Goal: Task Accomplishment & Management: Manage account settings

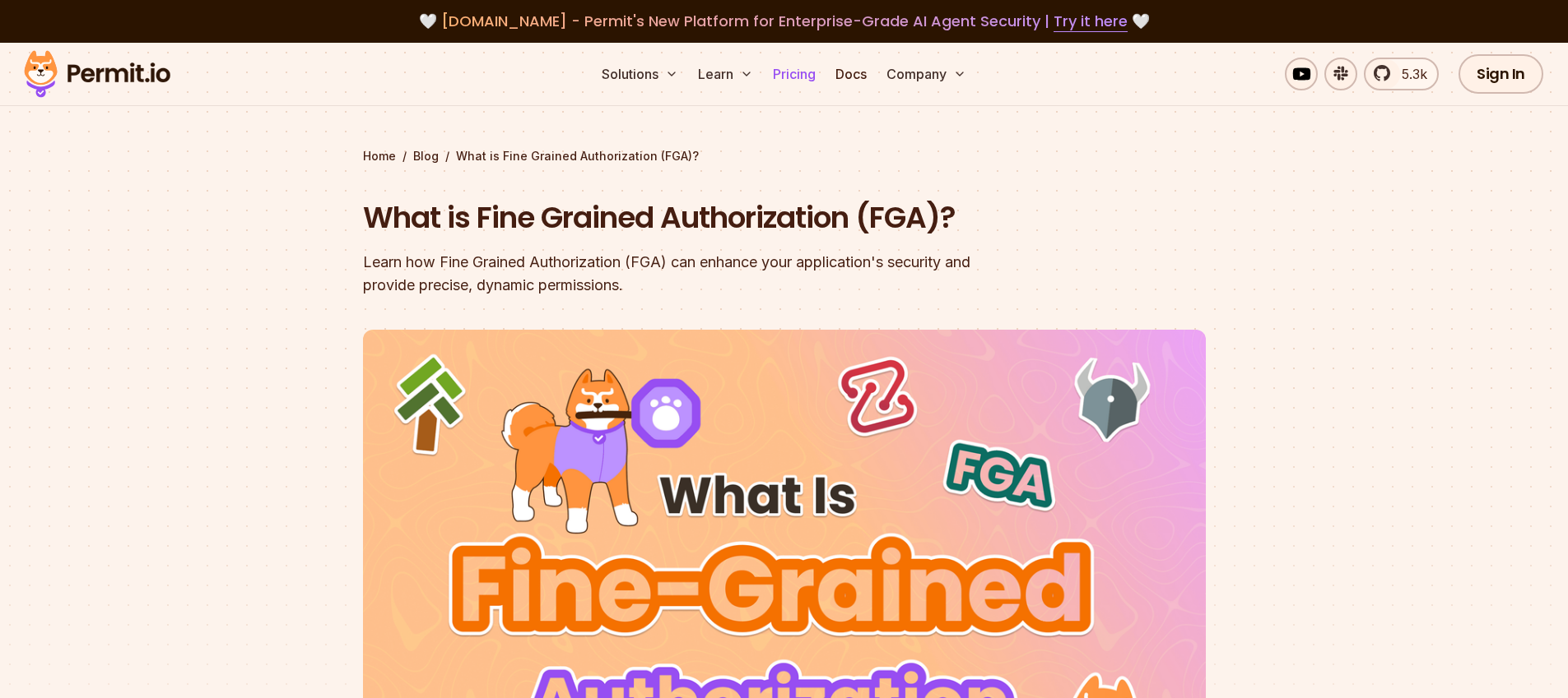
click at [789, 75] on link "Pricing" at bounding box center [794, 73] width 56 height 33
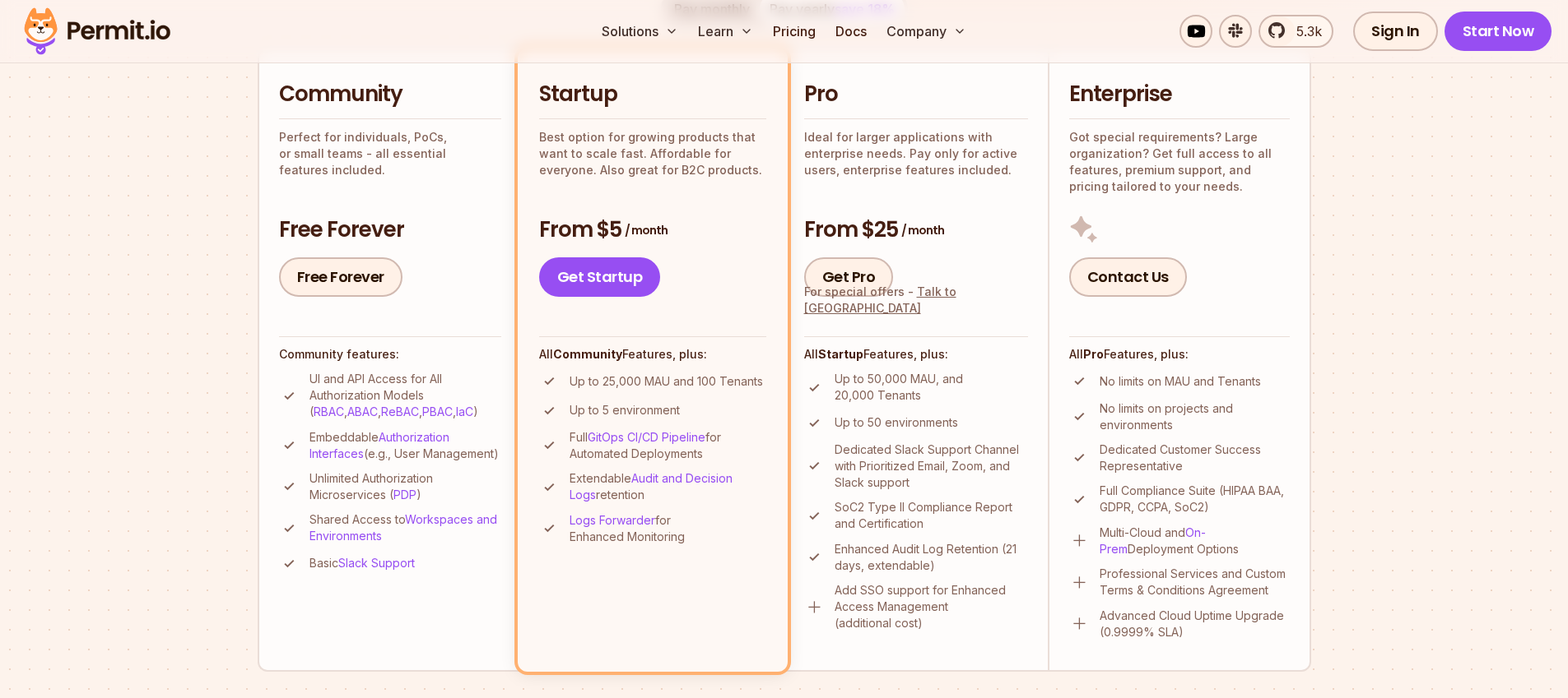
scroll to position [391, 0]
drag, startPoint x: 866, startPoint y: 379, endPoint x: 966, endPoint y: 417, distance: 107.0
click at [966, 417] on ul "Up to 50,000 MAU, and 20,000 Tenants Up to 50 environments Dedicated Slack Supp…" at bounding box center [916, 501] width 224 height 261
click at [964, 405] on ul "Up to 50,000 MAU, and 20,000 Tenants Up to 50 environments Dedicated Slack Supp…" at bounding box center [916, 501] width 224 height 261
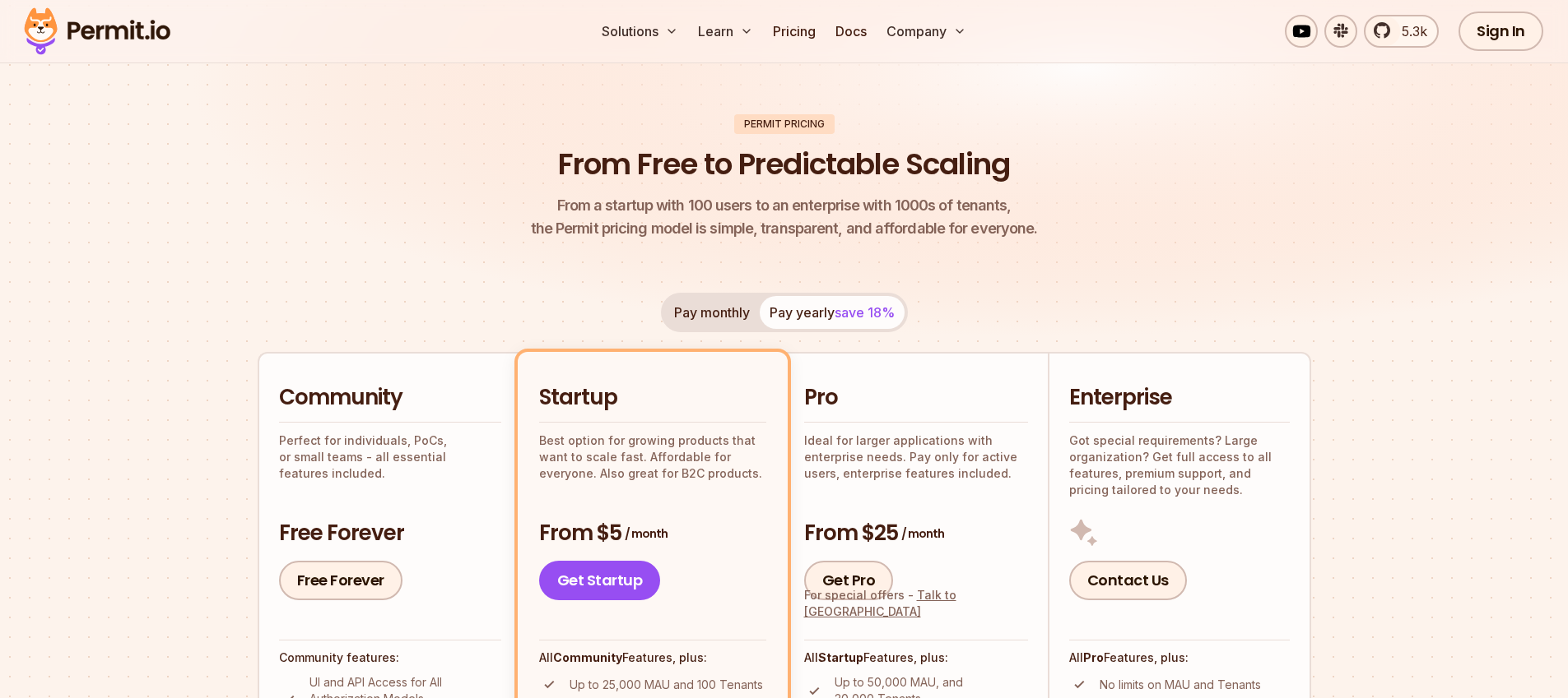
scroll to position [53, 0]
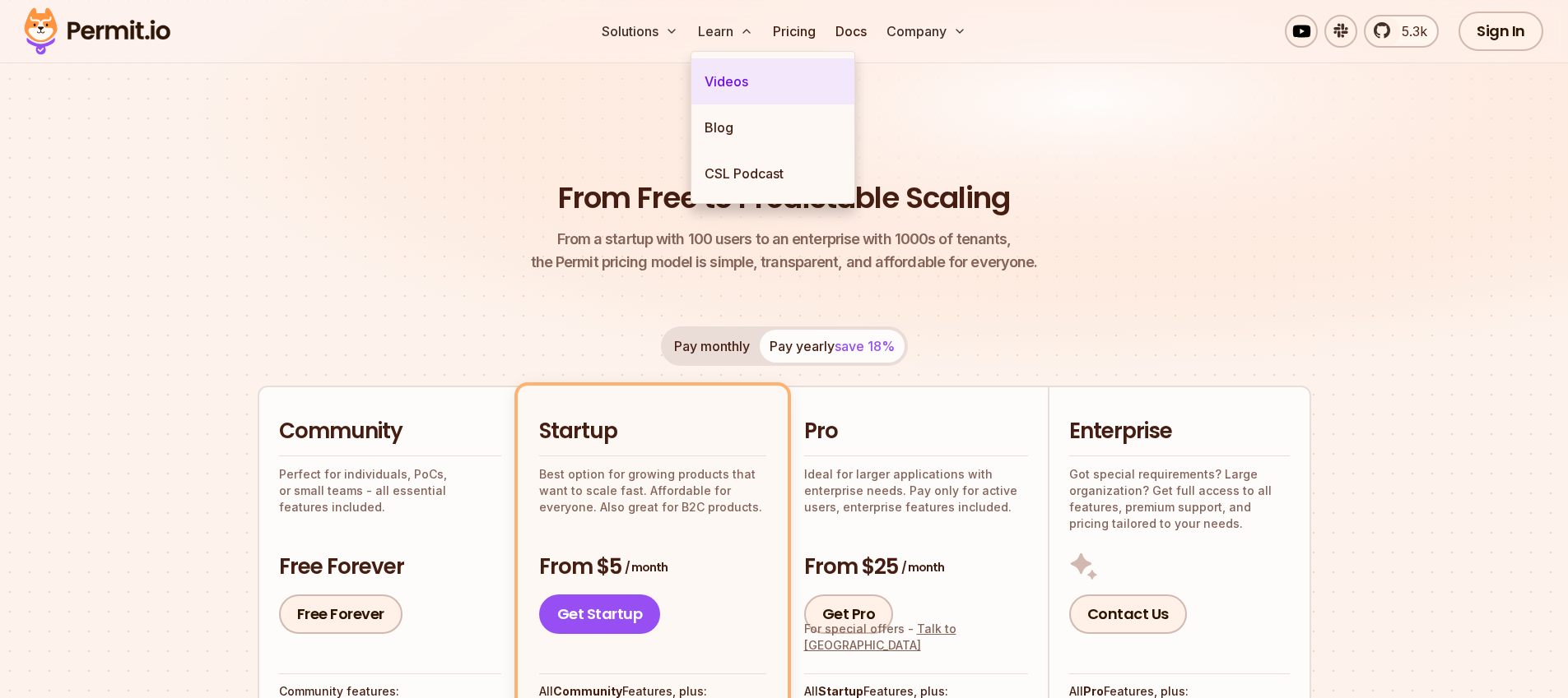
click at [737, 83] on link "Videos" at bounding box center [772, 81] width 163 height 46
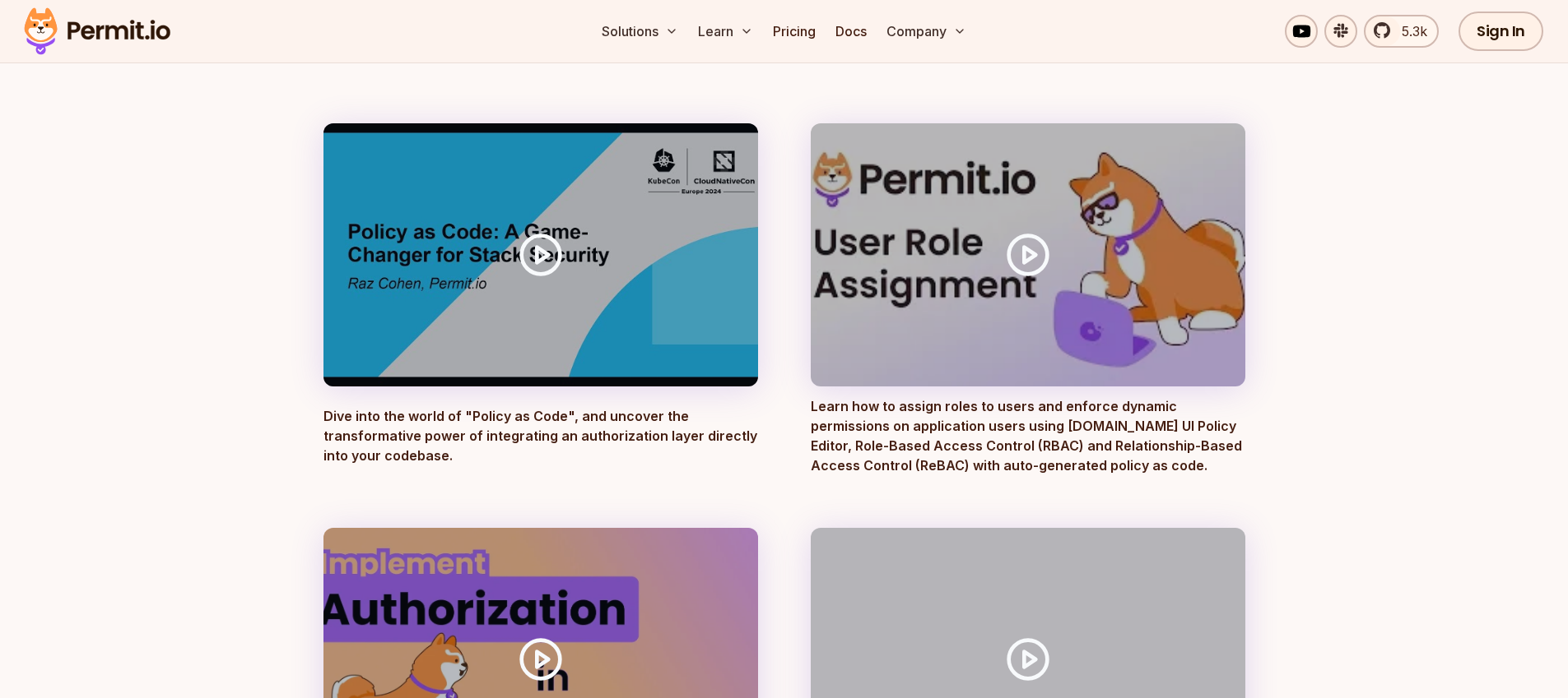
scroll to position [202, 0]
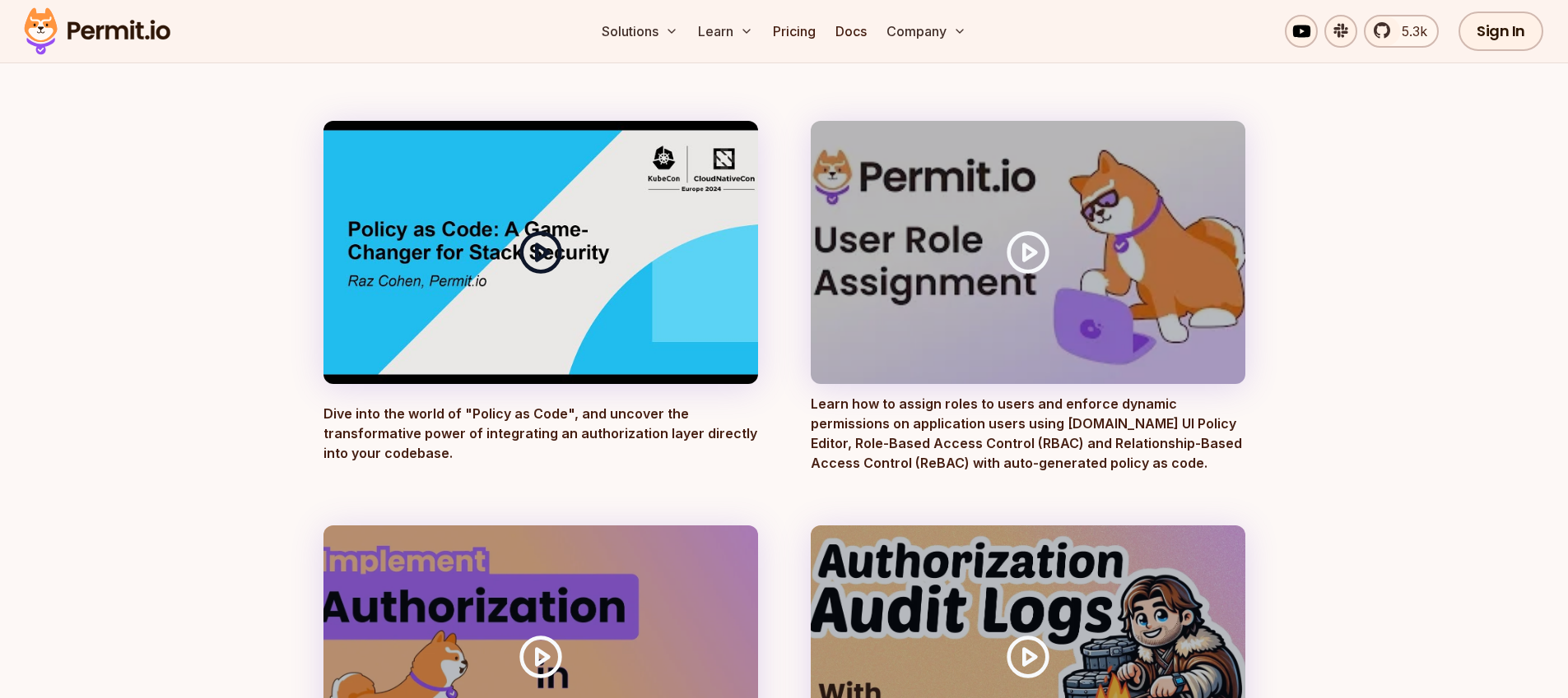
click at [546, 253] on polygon at bounding box center [543, 252] width 12 height 16
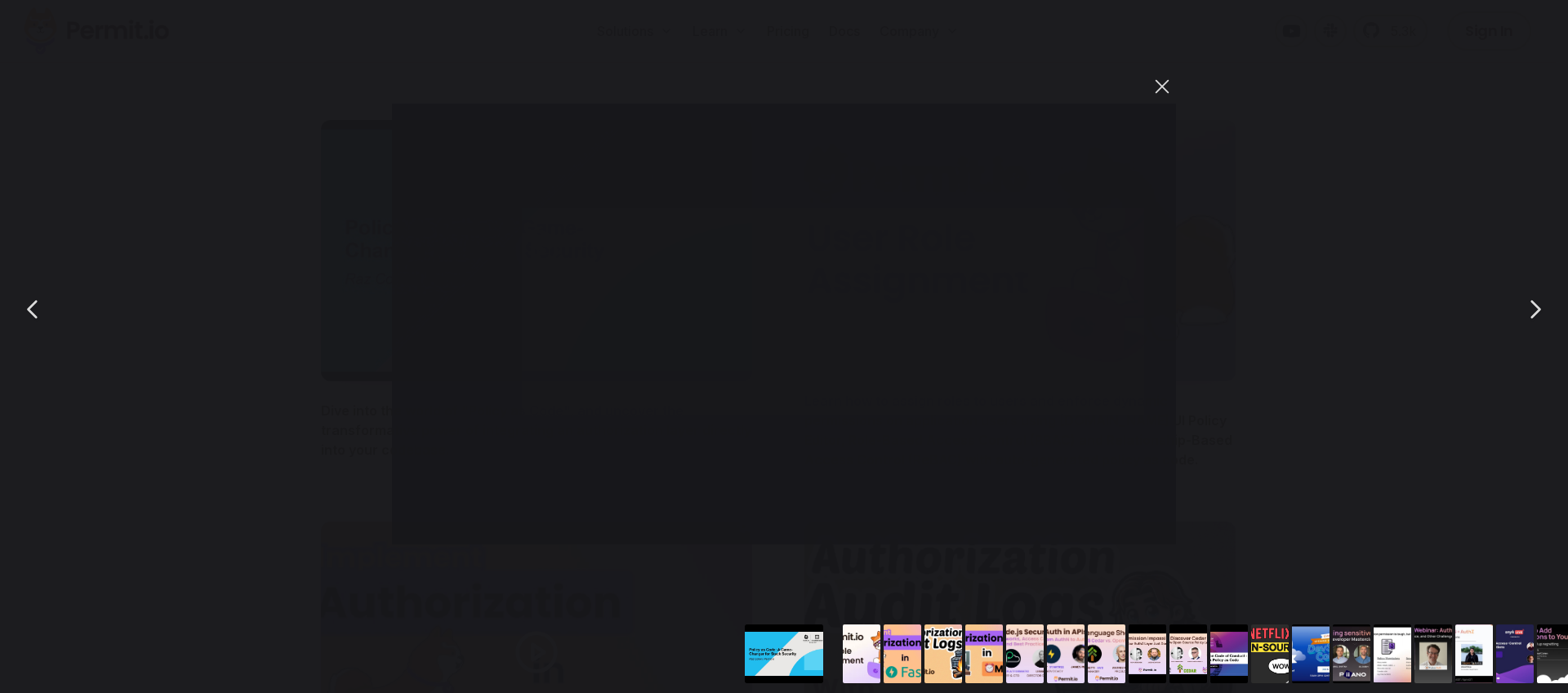
click at [1162, 84] on button "You can close this modal content with the ESC key" at bounding box center [1162, 86] width 28 height 28
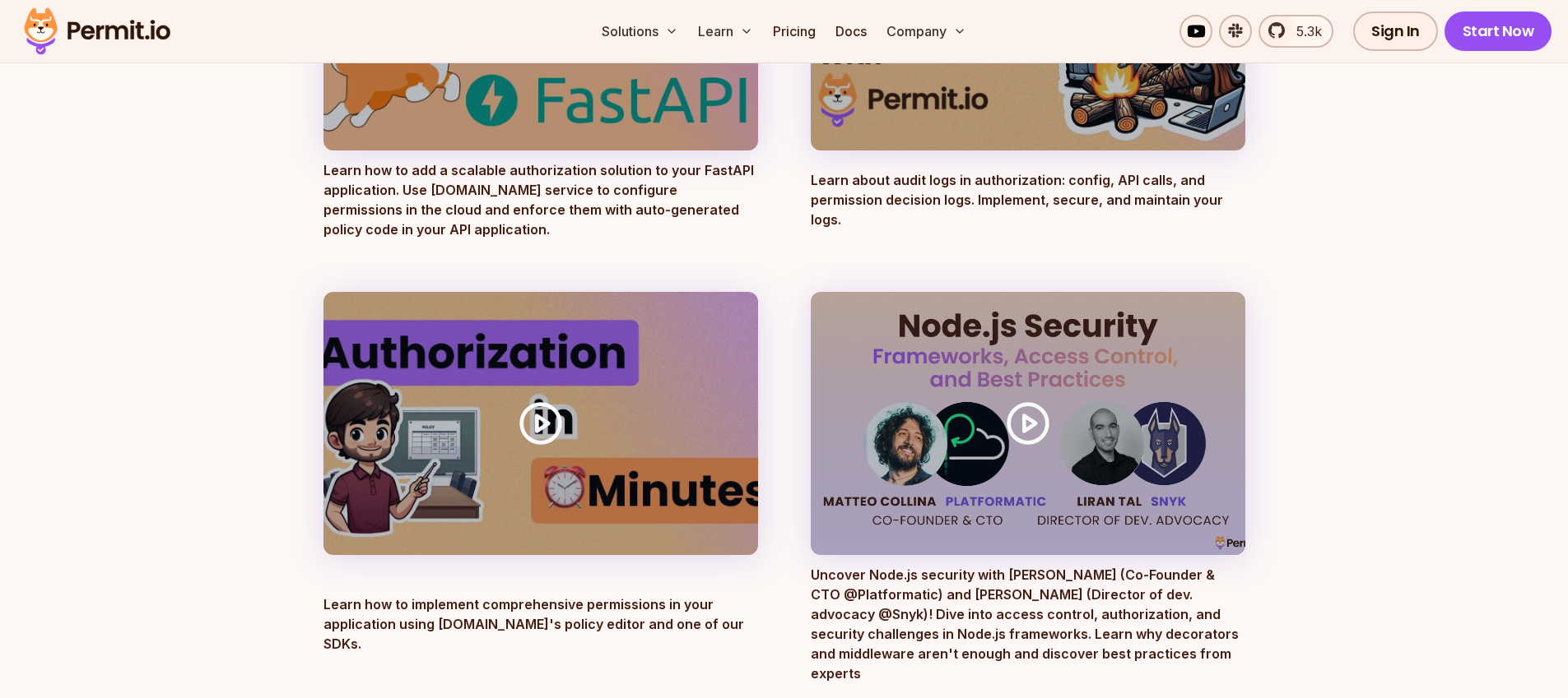
scroll to position [845, 0]
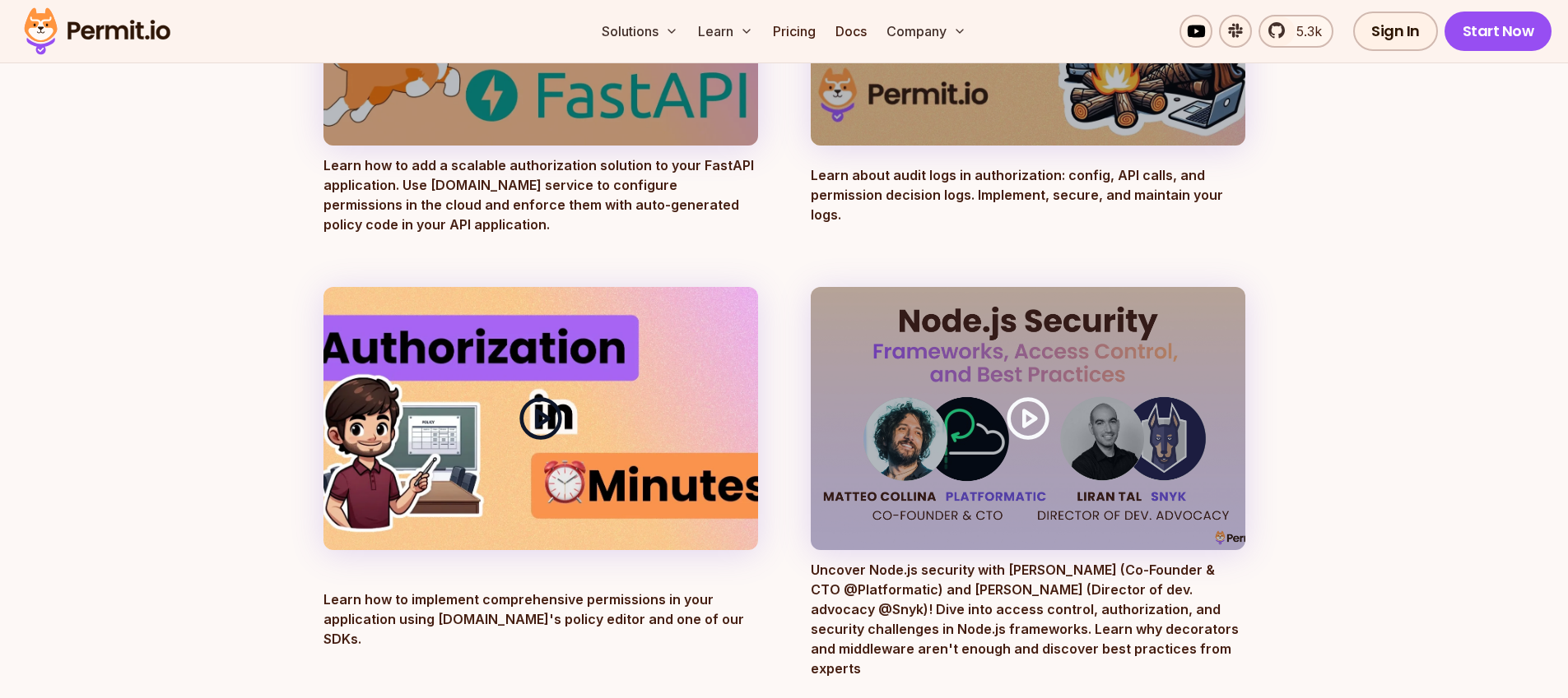
click at [367, 485] on div at bounding box center [541, 418] width 435 height 264
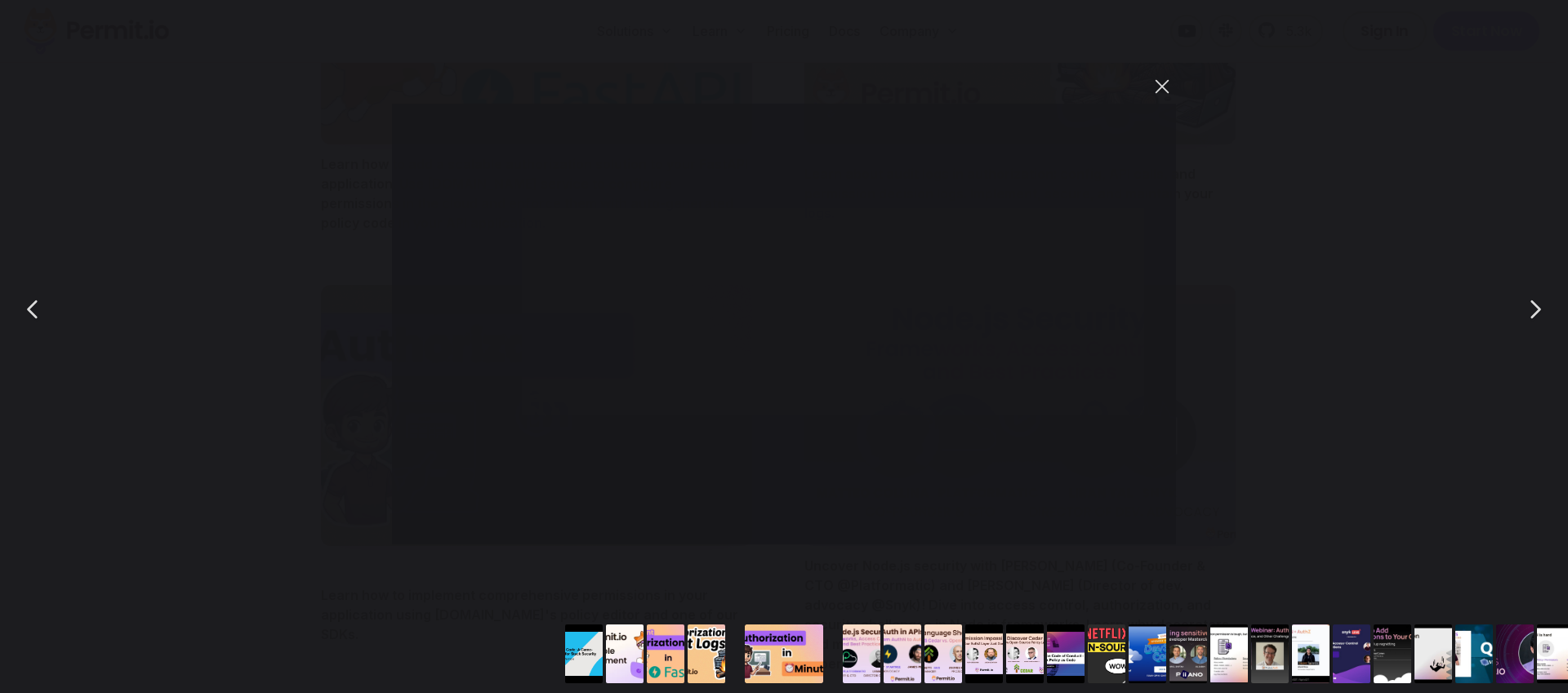
click at [1163, 82] on button "You can close this modal content with the ESC key" at bounding box center [1162, 86] width 28 height 28
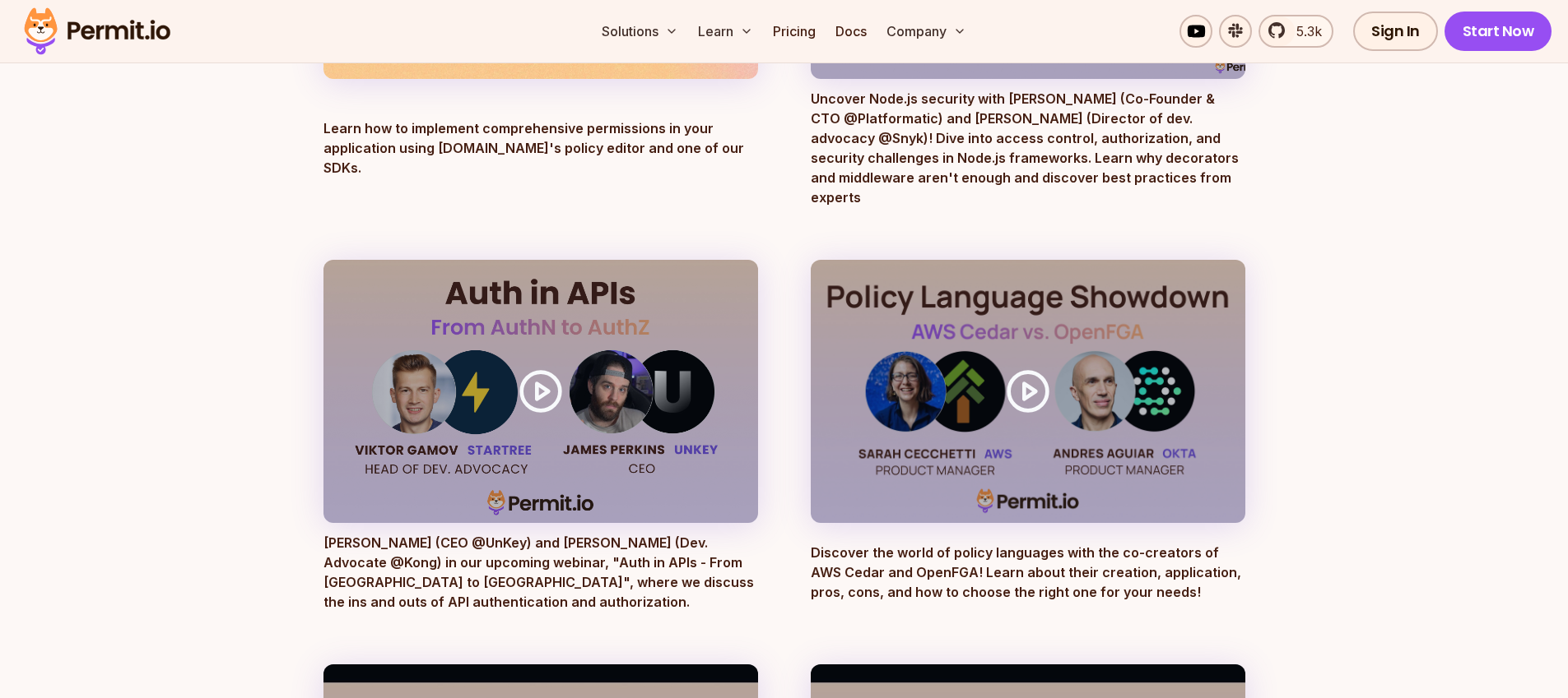
scroll to position [1351, 0]
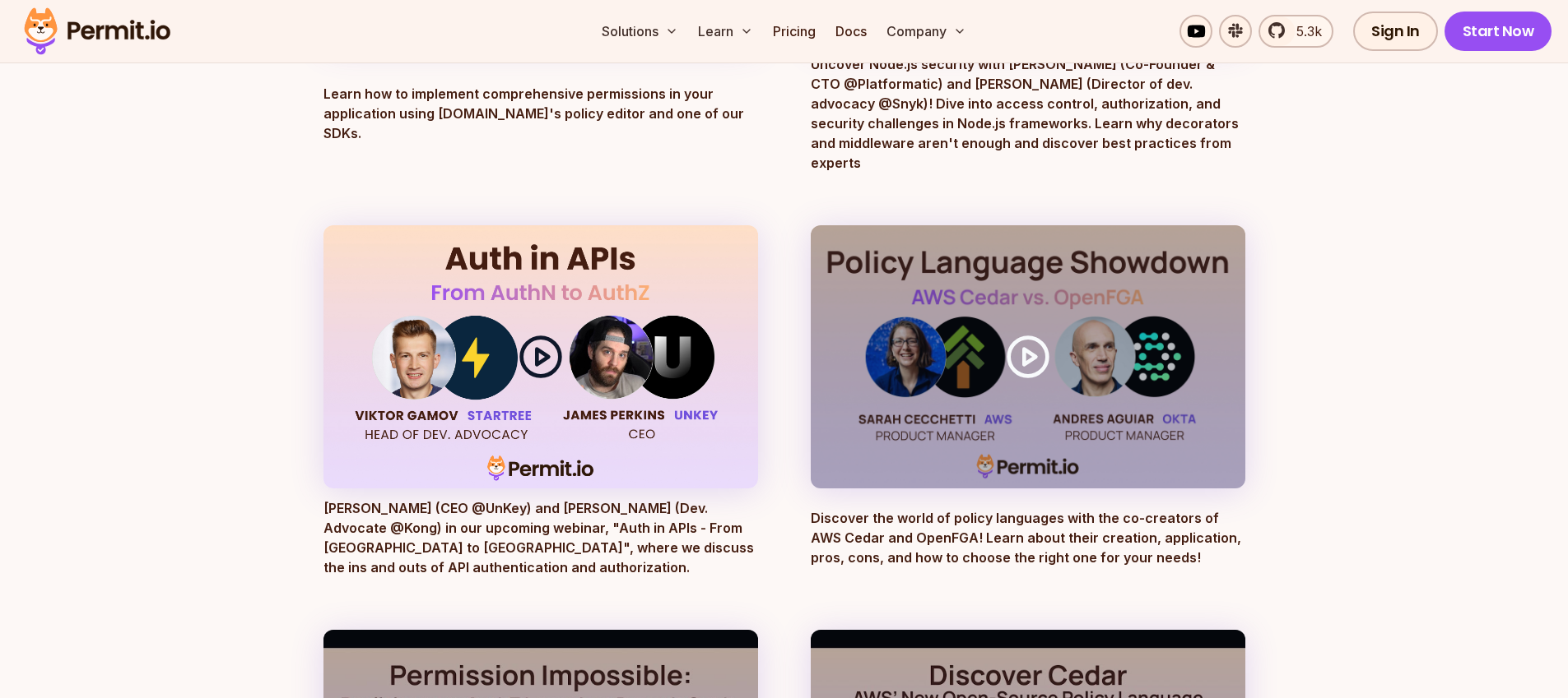
click at [543, 349] on polygon at bounding box center [543, 356] width 12 height 16
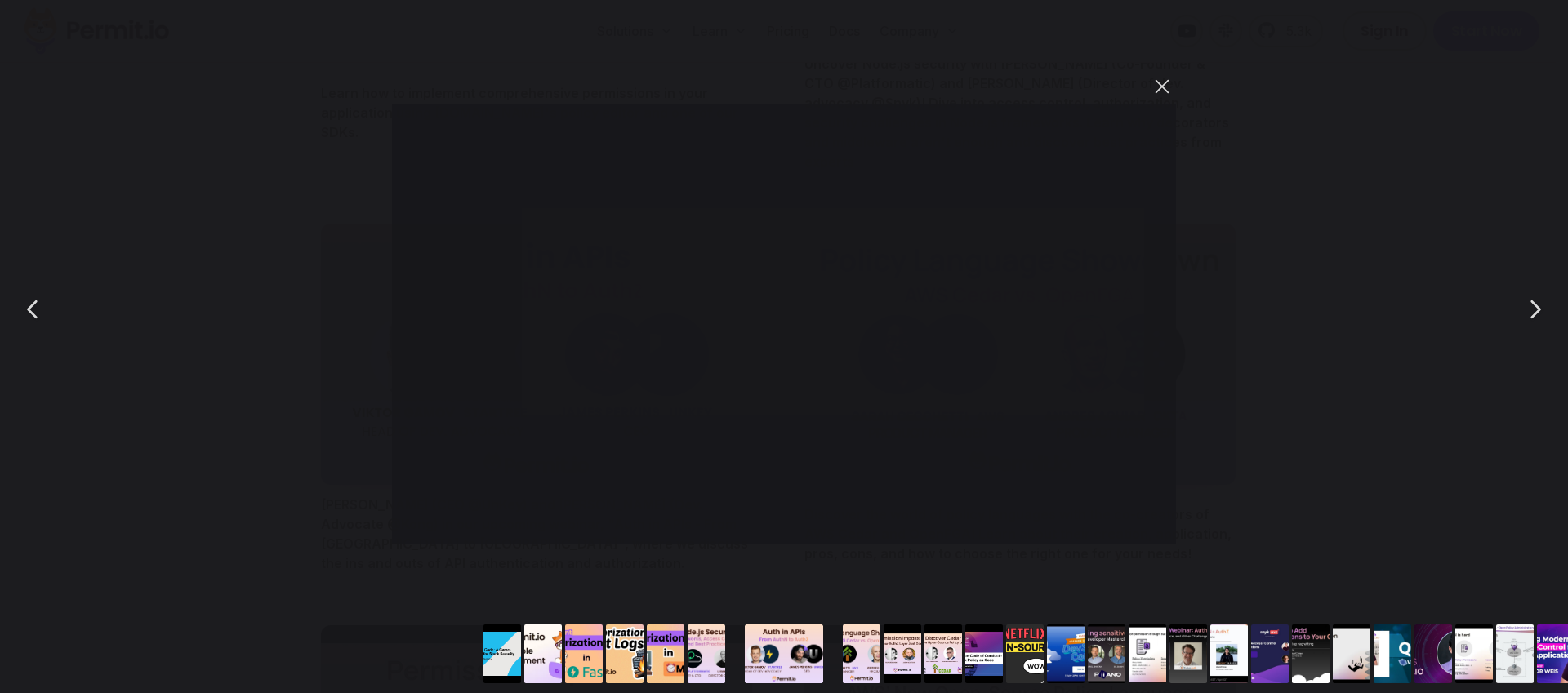
click at [1158, 94] on button "You can close this modal content with the ESC key" at bounding box center [1162, 86] width 28 height 28
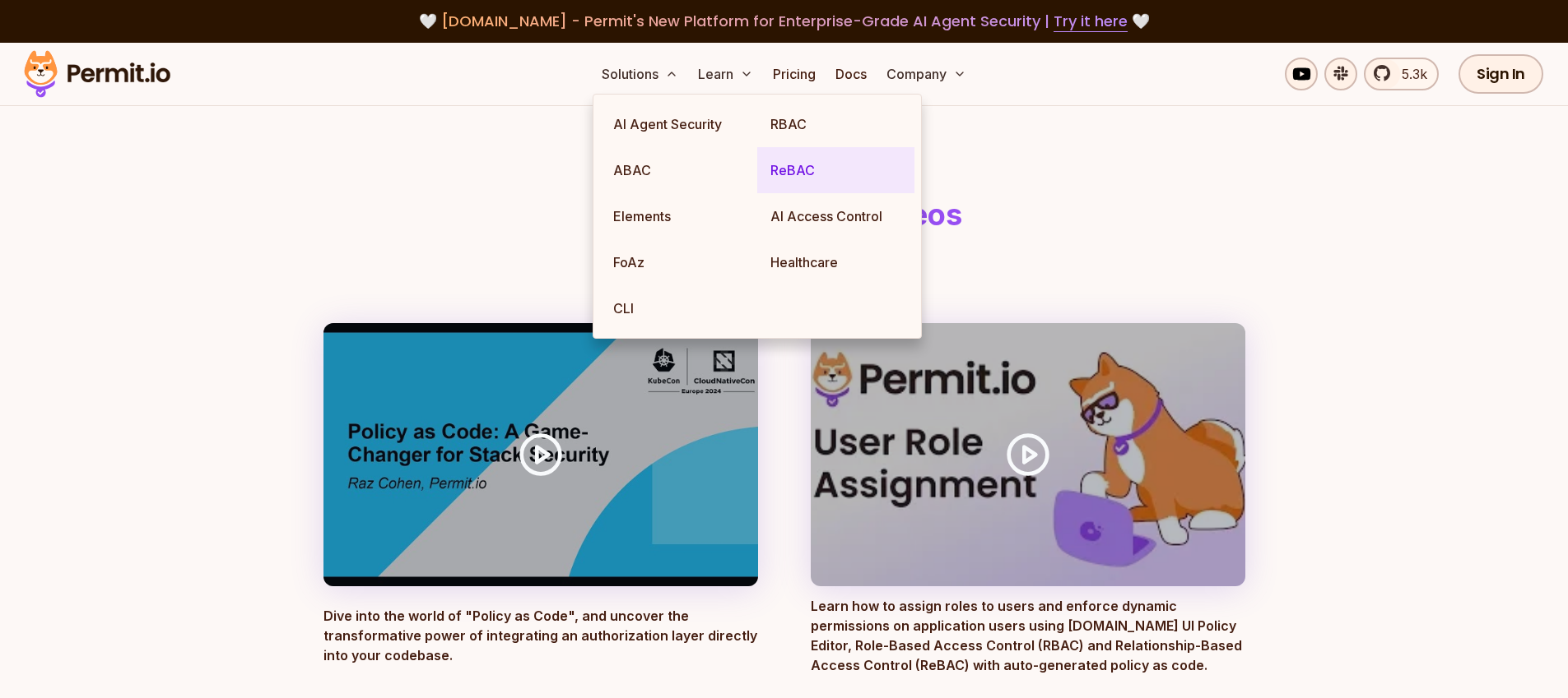
click at [787, 172] on link "ReBAC" at bounding box center [836, 170] width 158 height 46
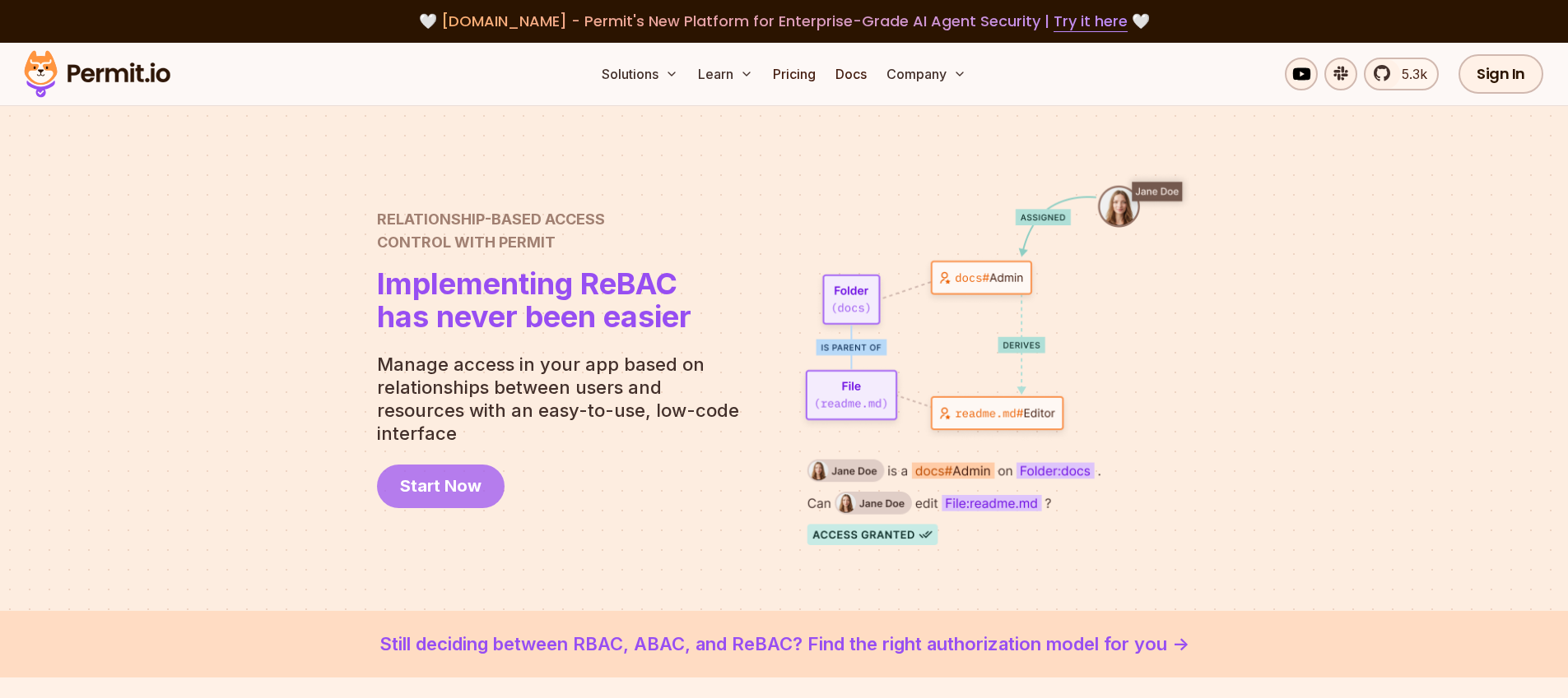
click at [404, 477] on span "Start Now" at bounding box center [441, 486] width 82 height 23
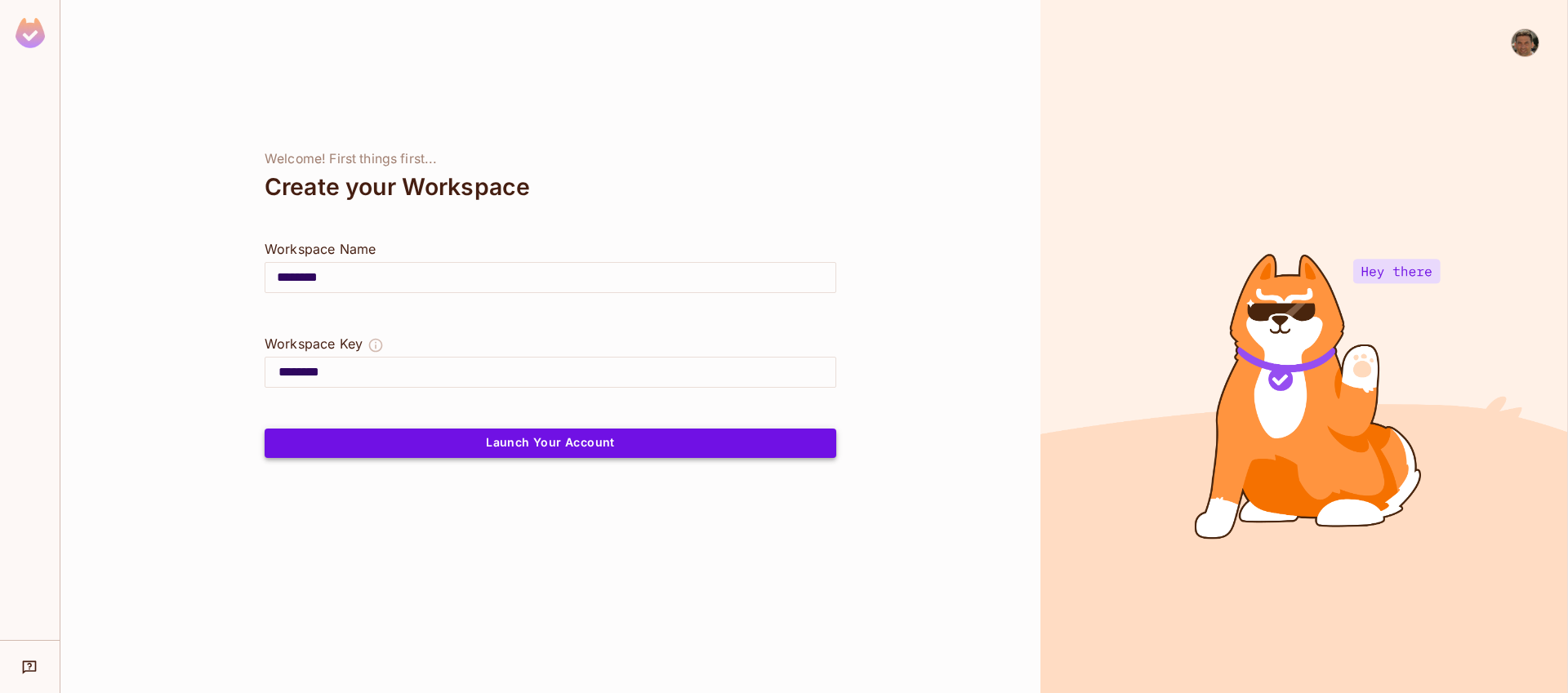
click at [526, 445] on button "Launch Your Account" at bounding box center [550, 443] width 572 height 29
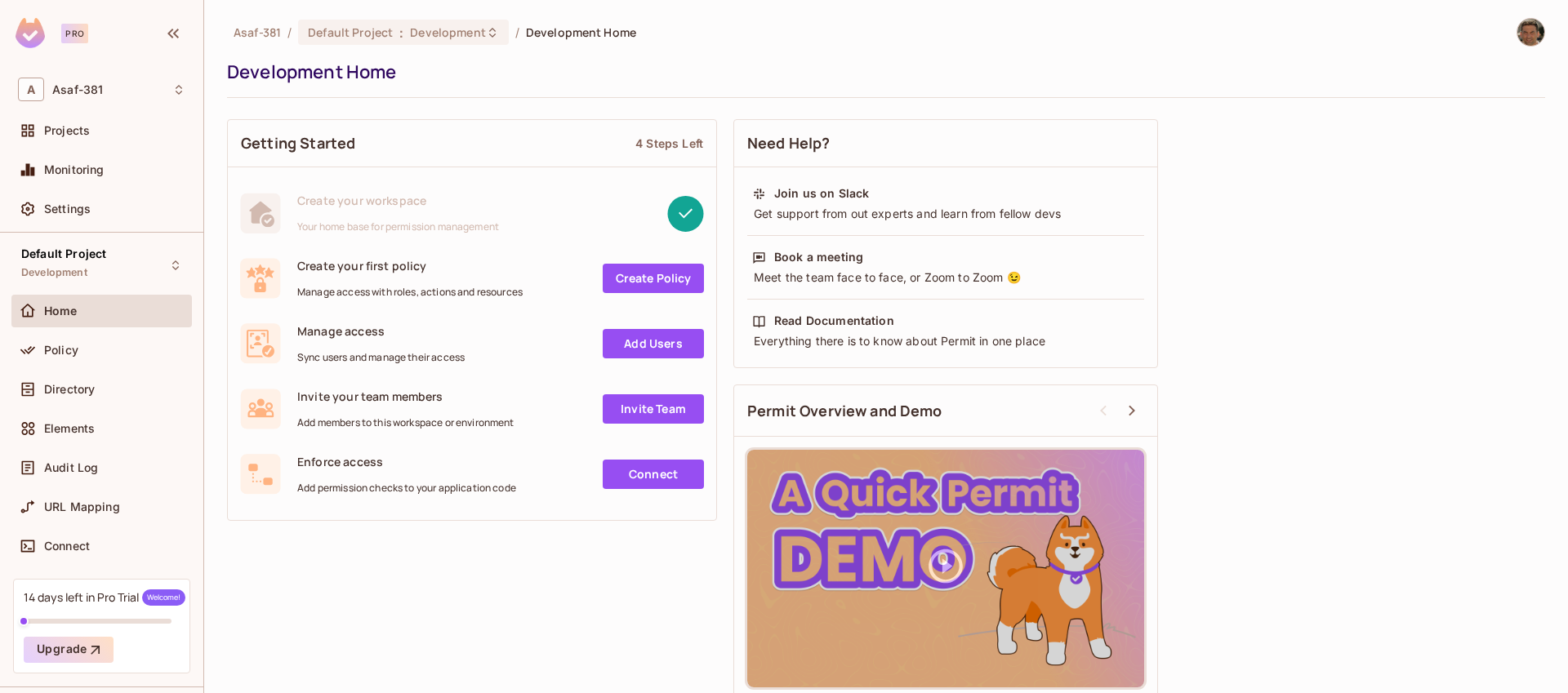
click at [619, 284] on link "Create Policy" at bounding box center [653, 278] width 101 height 29
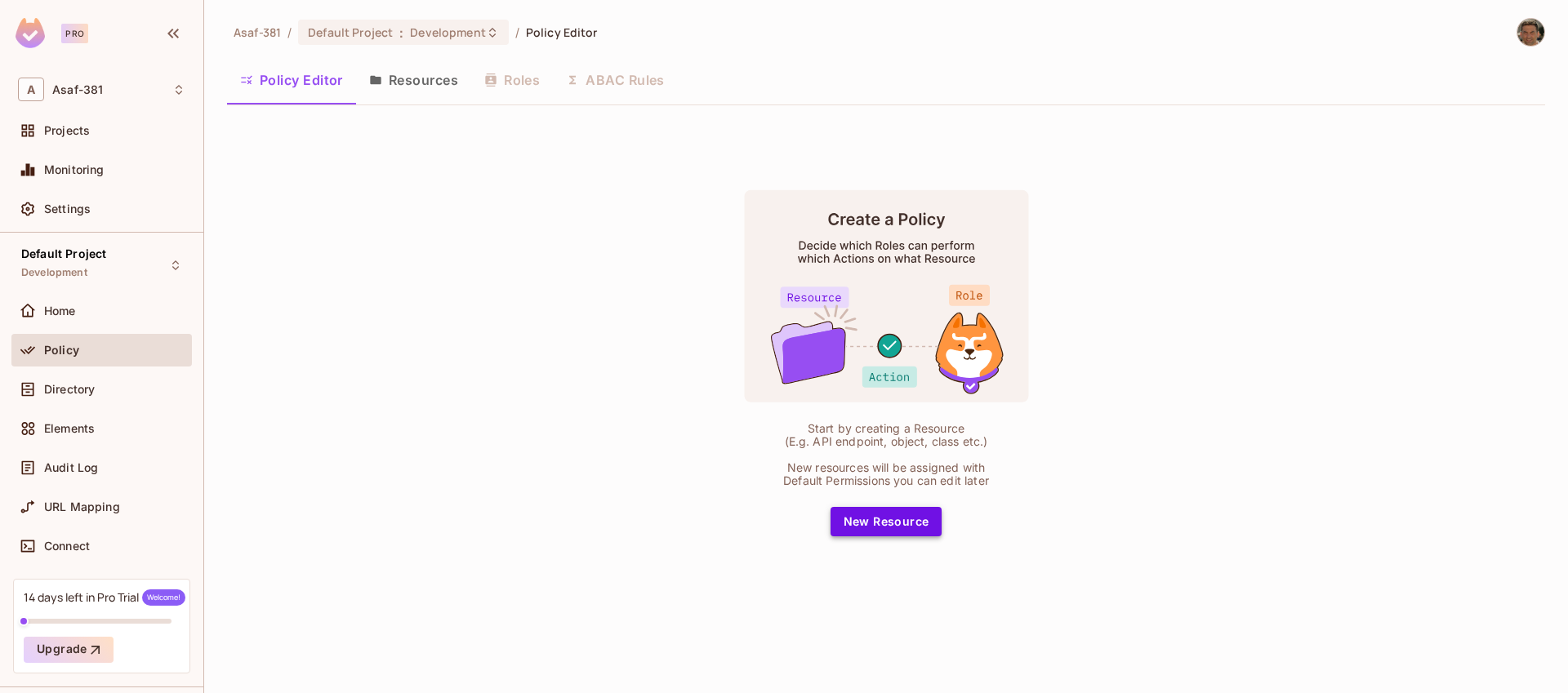
click at [865, 517] on button "New Resource" at bounding box center [886, 522] width 112 height 29
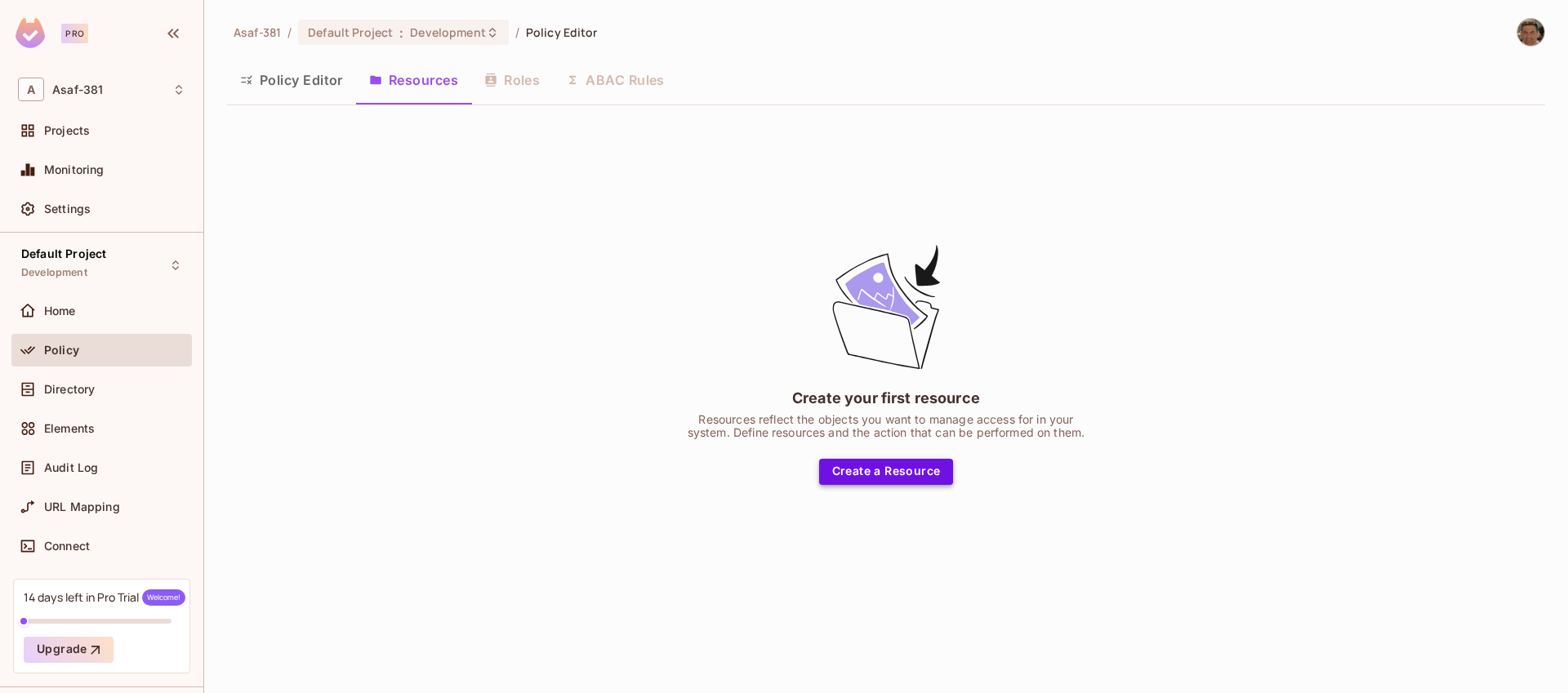
click at [861, 473] on button "Create a Resource" at bounding box center [886, 471] width 135 height 26
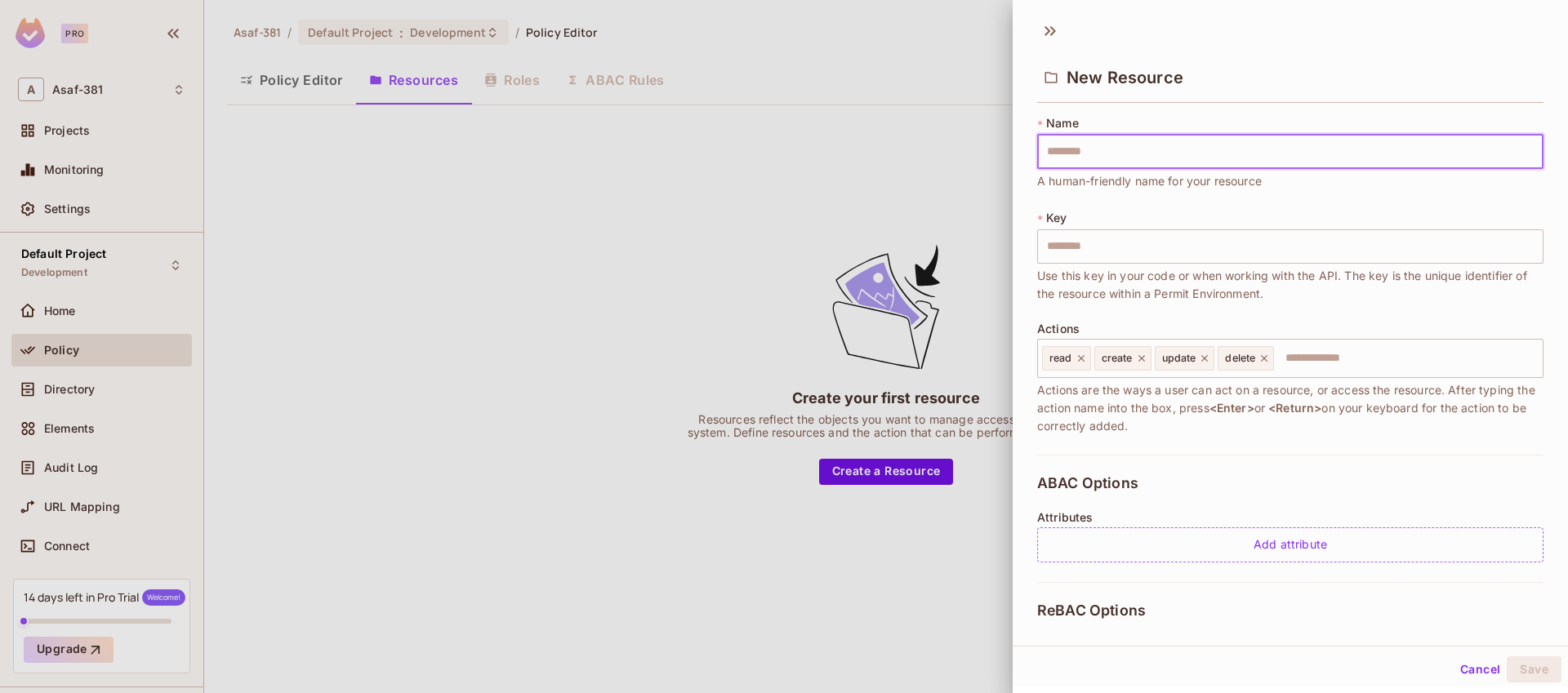
click at [1080, 154] on input "text" at bounding box center [1290, 151] width 507 height 34
type input "*"
type input "**"
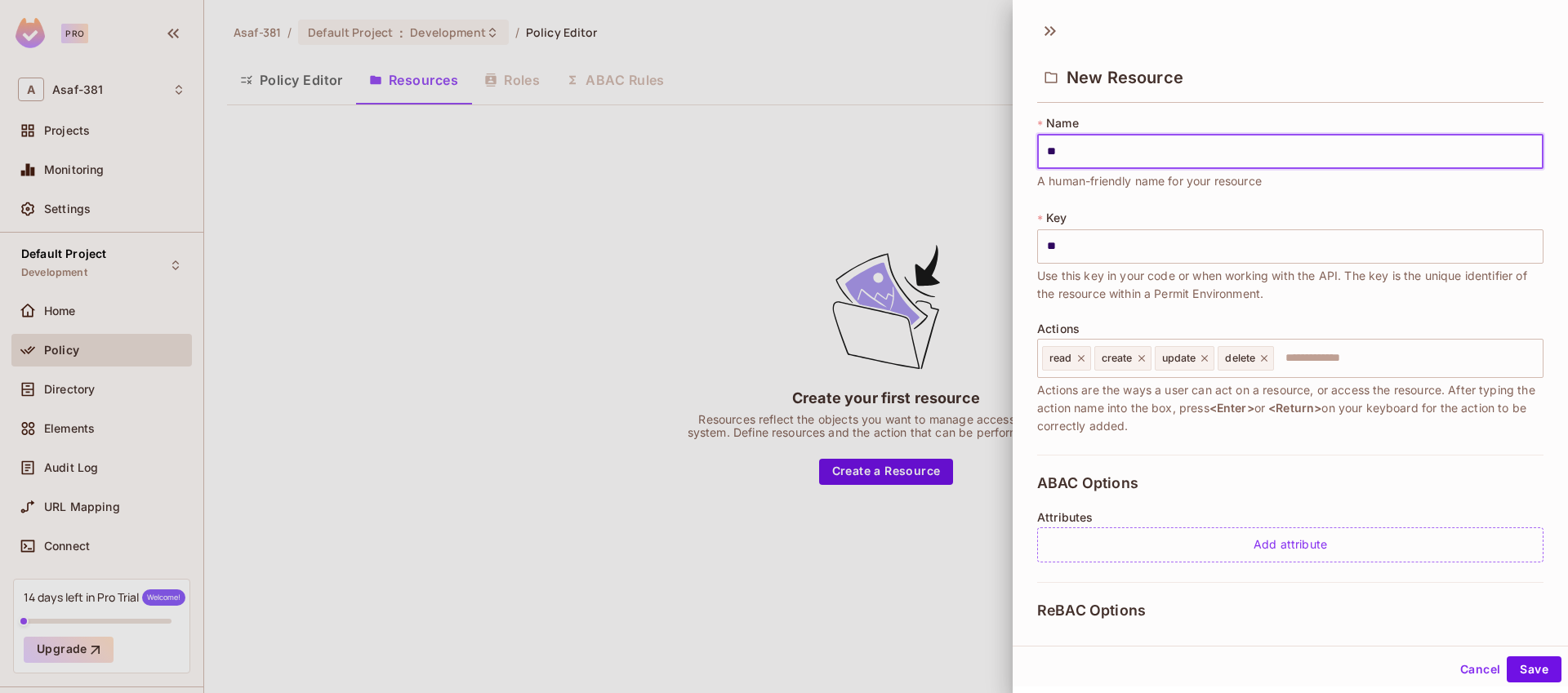
type input "***"
type input "****"
type input "*****"
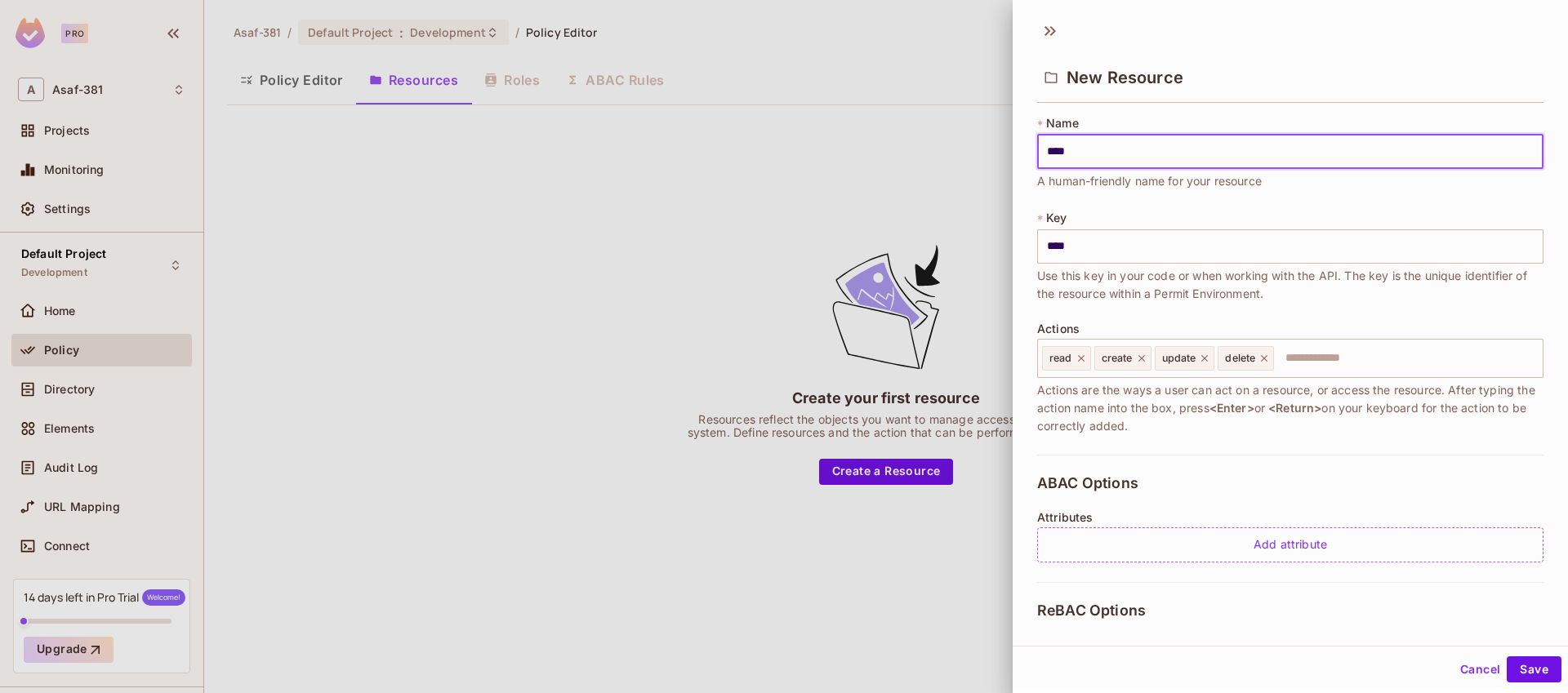
type input "*****"
type input "******"
type input "*******"
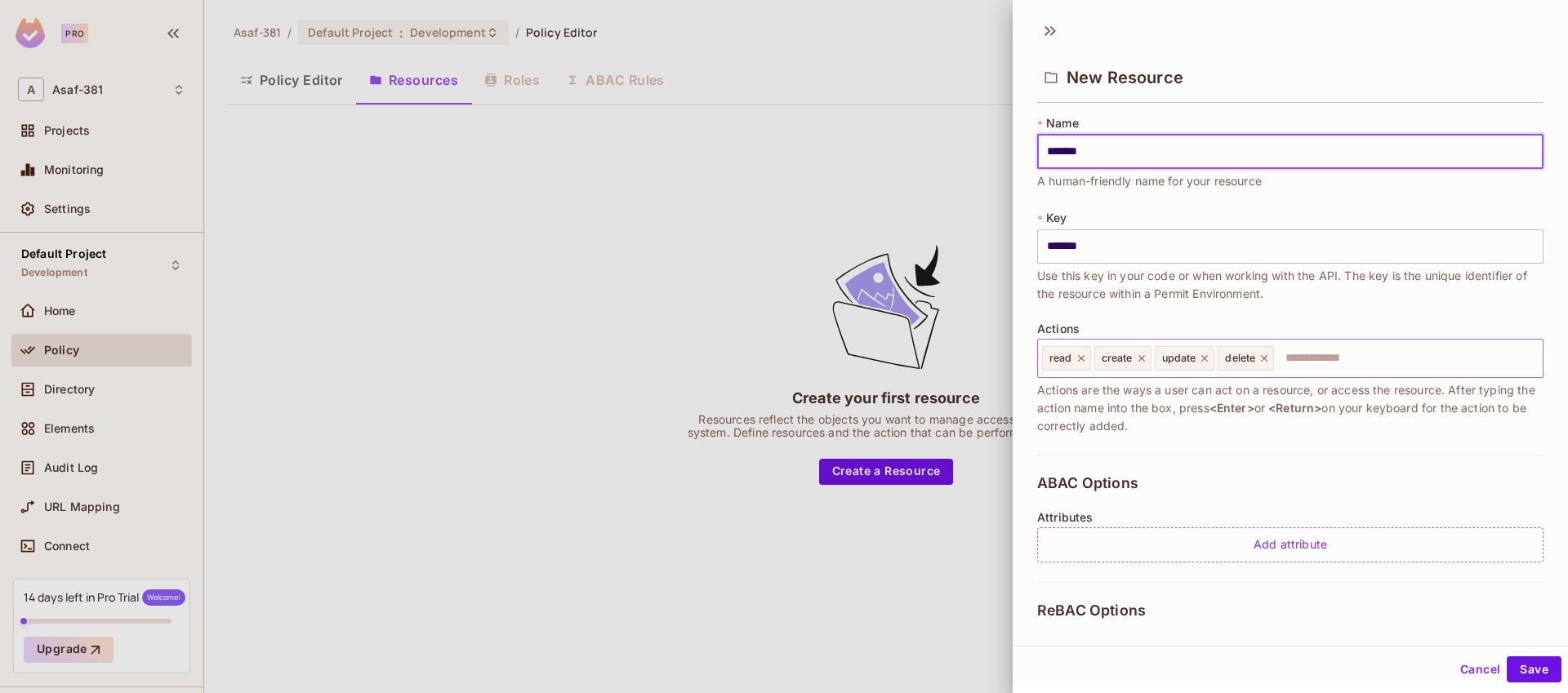
type input "*******"
click at [1291, 362] on input "text" at bounding box center [1407, 358] width 261 height 33
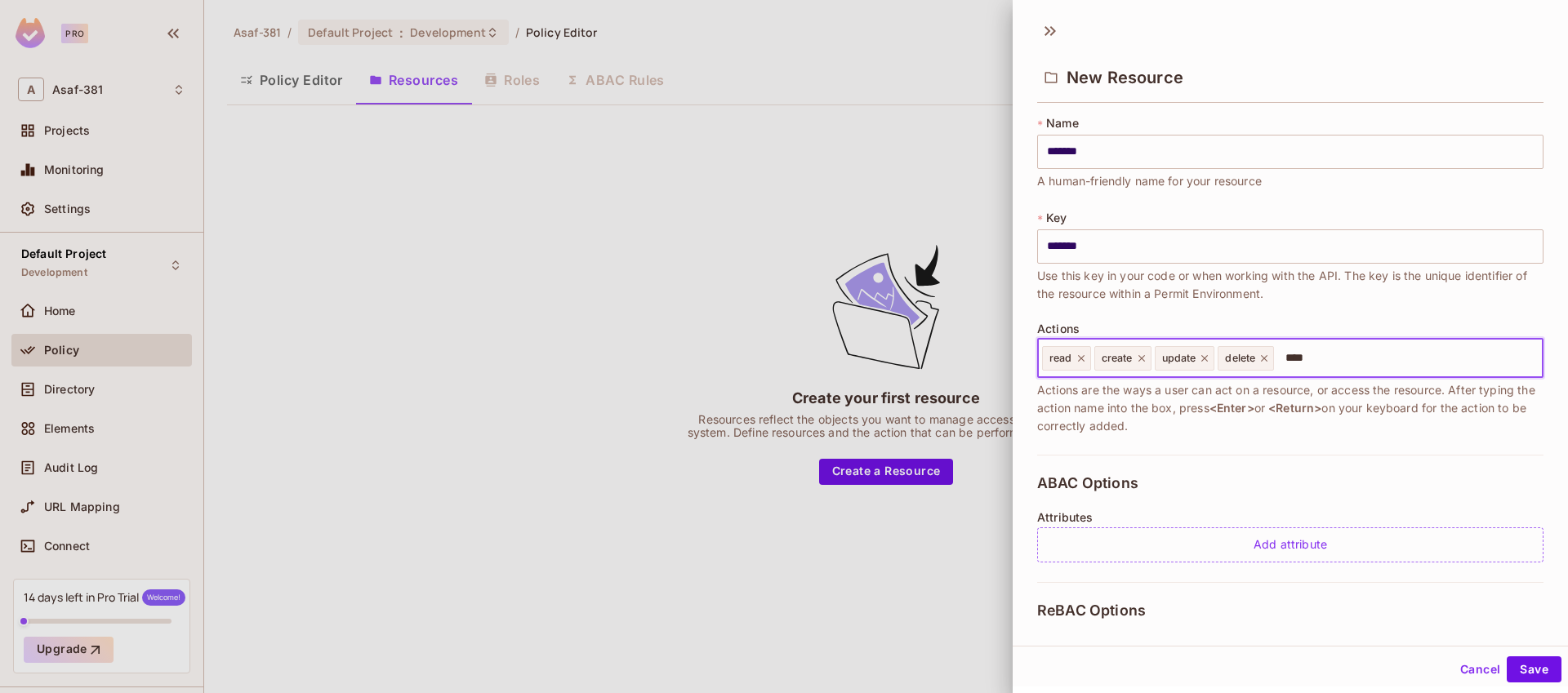
type input "*****"
click at [1080, 360] on icon at bounding box center [1081, 359] width 12 height 12
click at [1093, 360] on icon at bounding box center [1090, 359] width 12 height 12
click at [1095, 356] on icon at bounding box center [1093, 359] width 7 height 7
click at [1088, 359] on icon at bounding box center [1089, 359] width 12 height 12
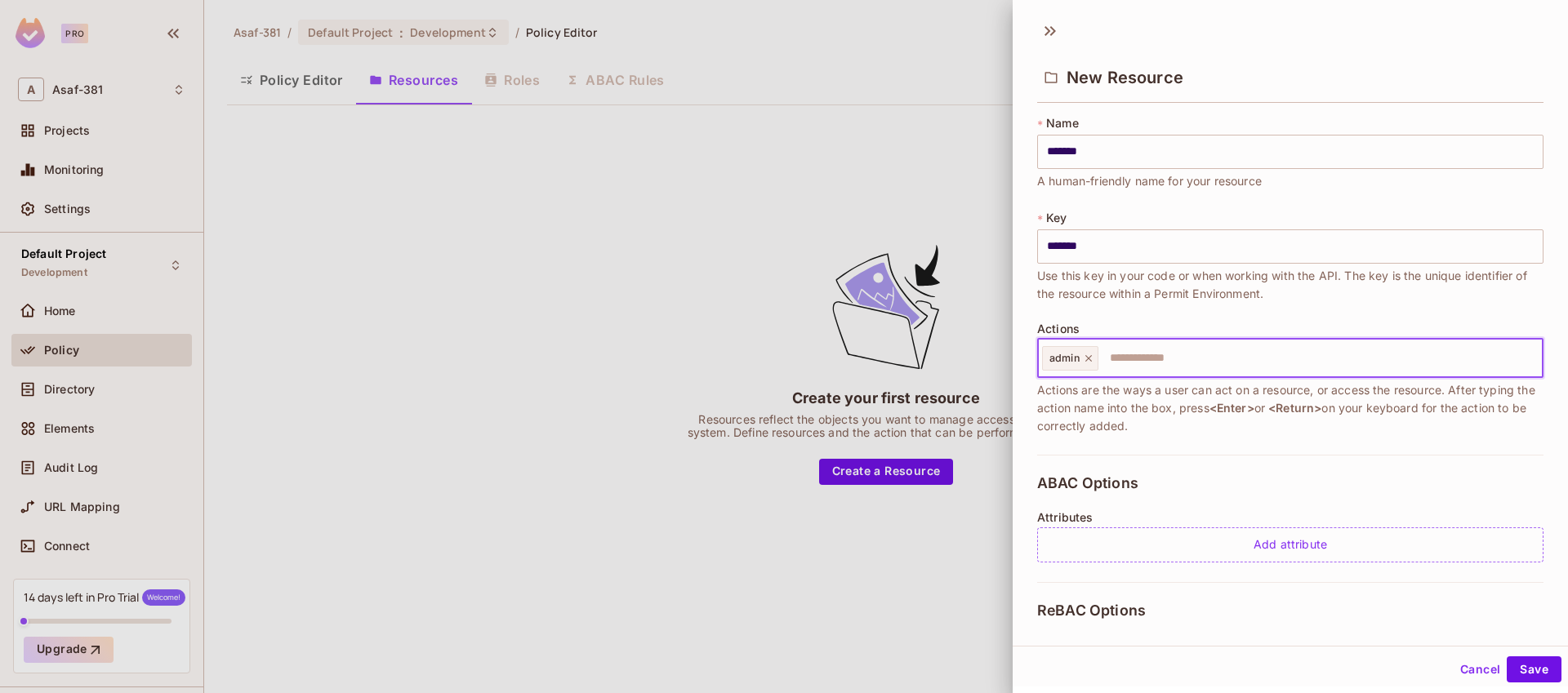
click at [1088, 359] on icon at bounding box center [1089, 359] width 7 height 7
type input "********"
type input "*"
type input "********"
type input "*******"
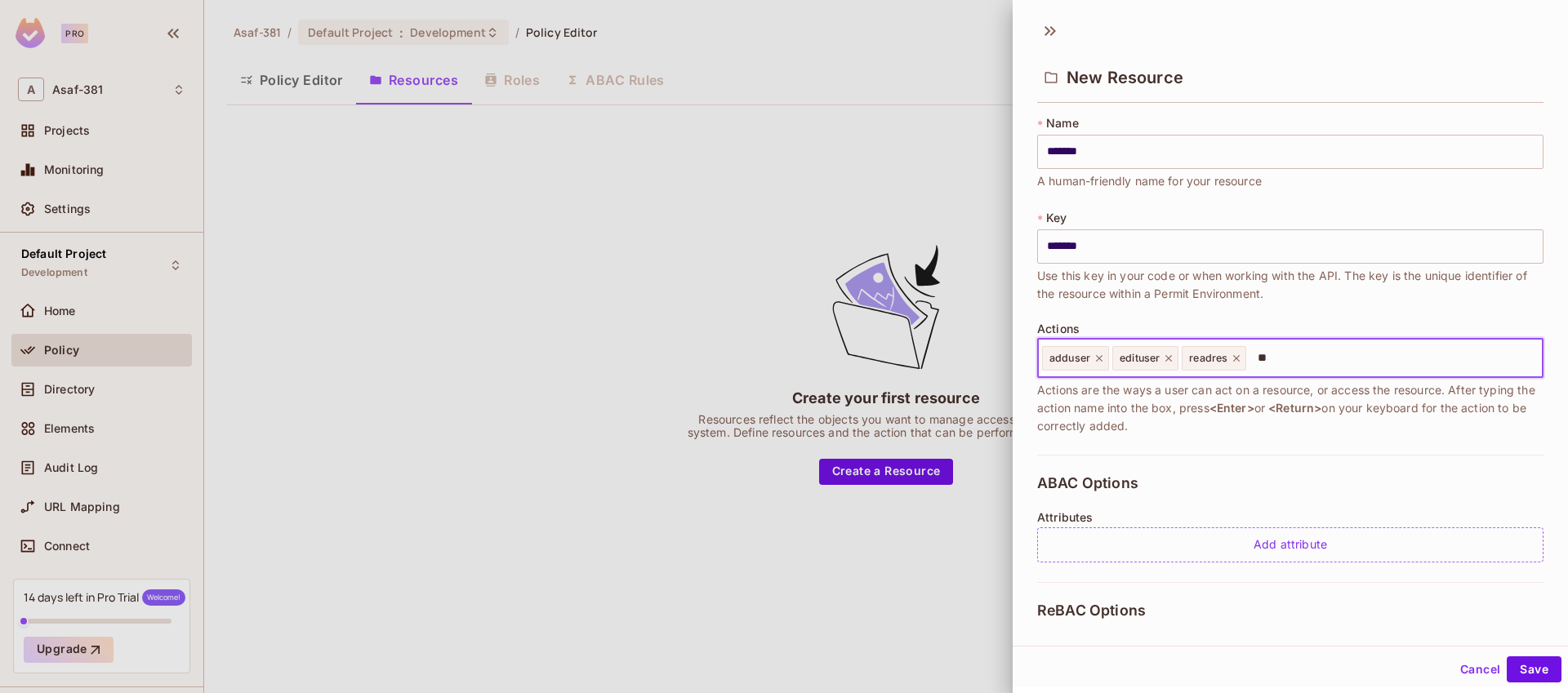
type input "*"
click at [983, 562] on div at bounding box center [784, 346] width 1568 height 693
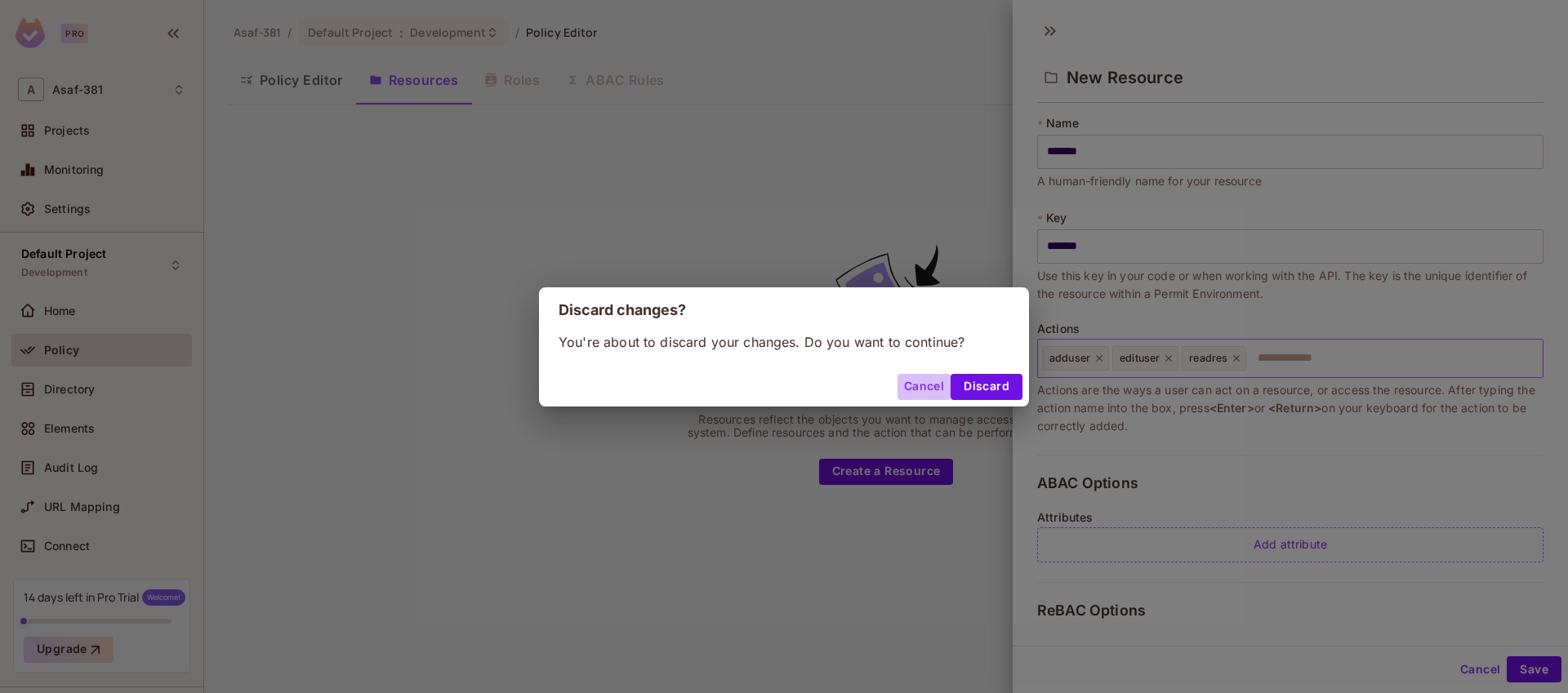
click at [931, 388] on button "Cancel" at bounding box center [923, 386] width 53 height 26
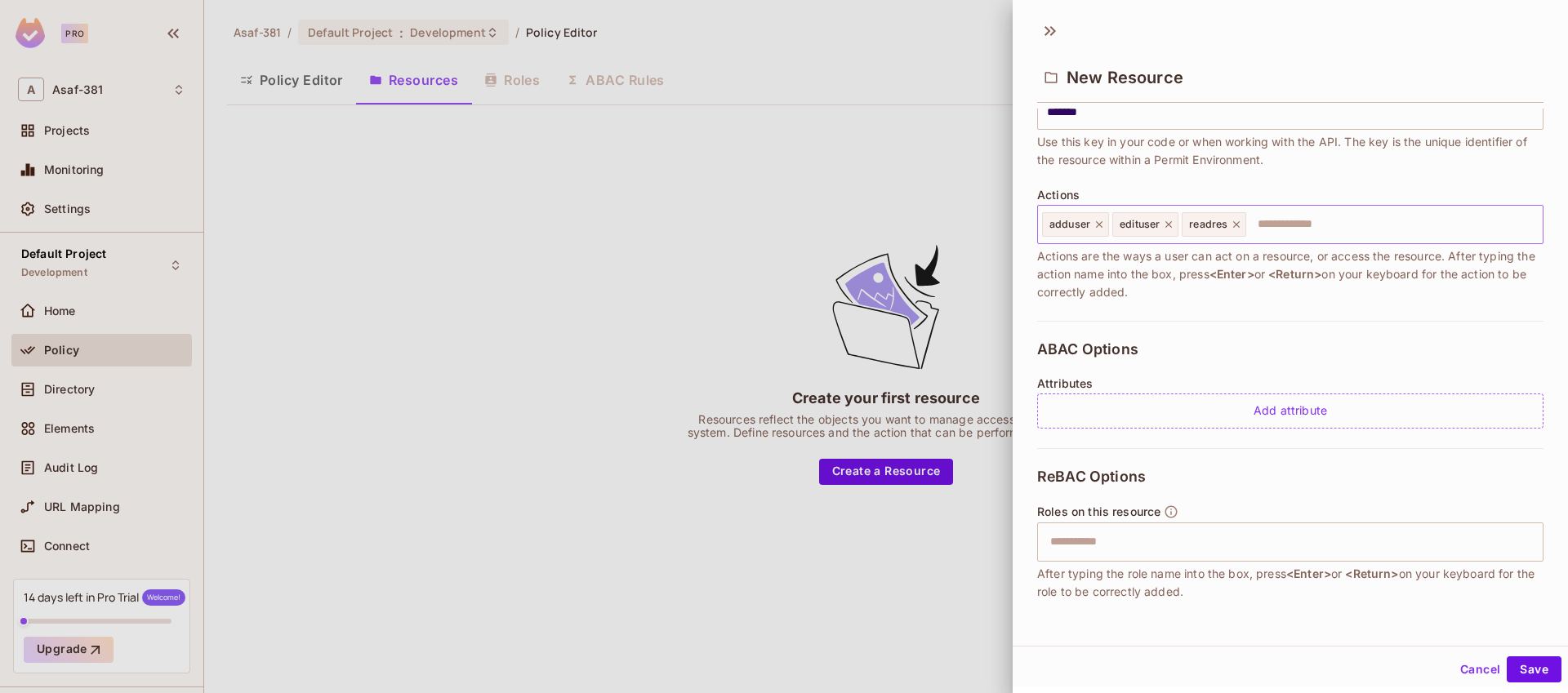
scroll to position [135, 0]
click at [1238, 223] on icon at bounding box center [1237, 223] width 12 height 12
click at [1086, 550] on input "text" at bounding box center [1288, 540] width 496 height 33
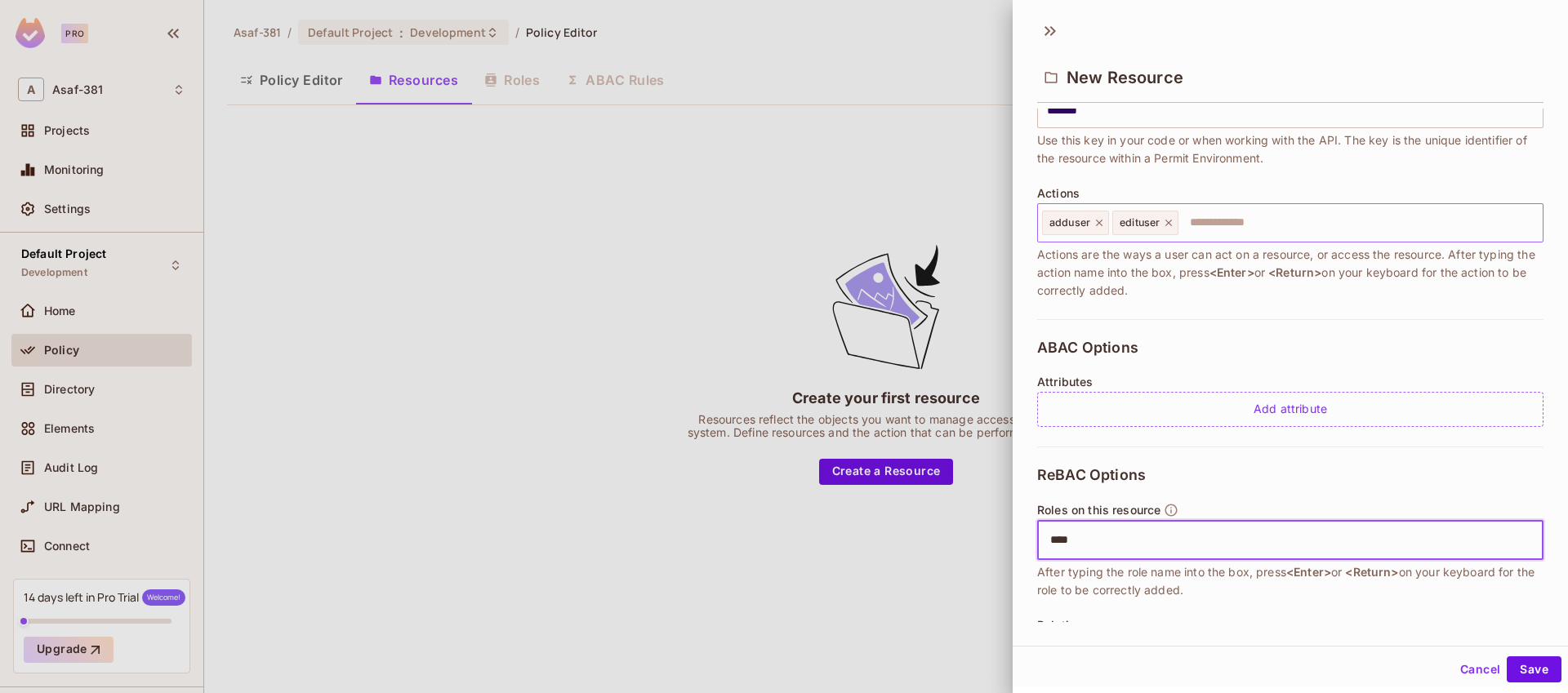
type input "*****"
type input "*********"
click at [1257, 534] on span "Company # PowerUSer" at bounding box center [1220, 541] width 110 height 13
click at [1257, 535] on span "Company # PowerUSer" at bounding box center [1220, 541] width 110 height 13
click at [1253, 543] on span "Company # PowerUSer" at bounding box center [1220, 541] width 110 height 13
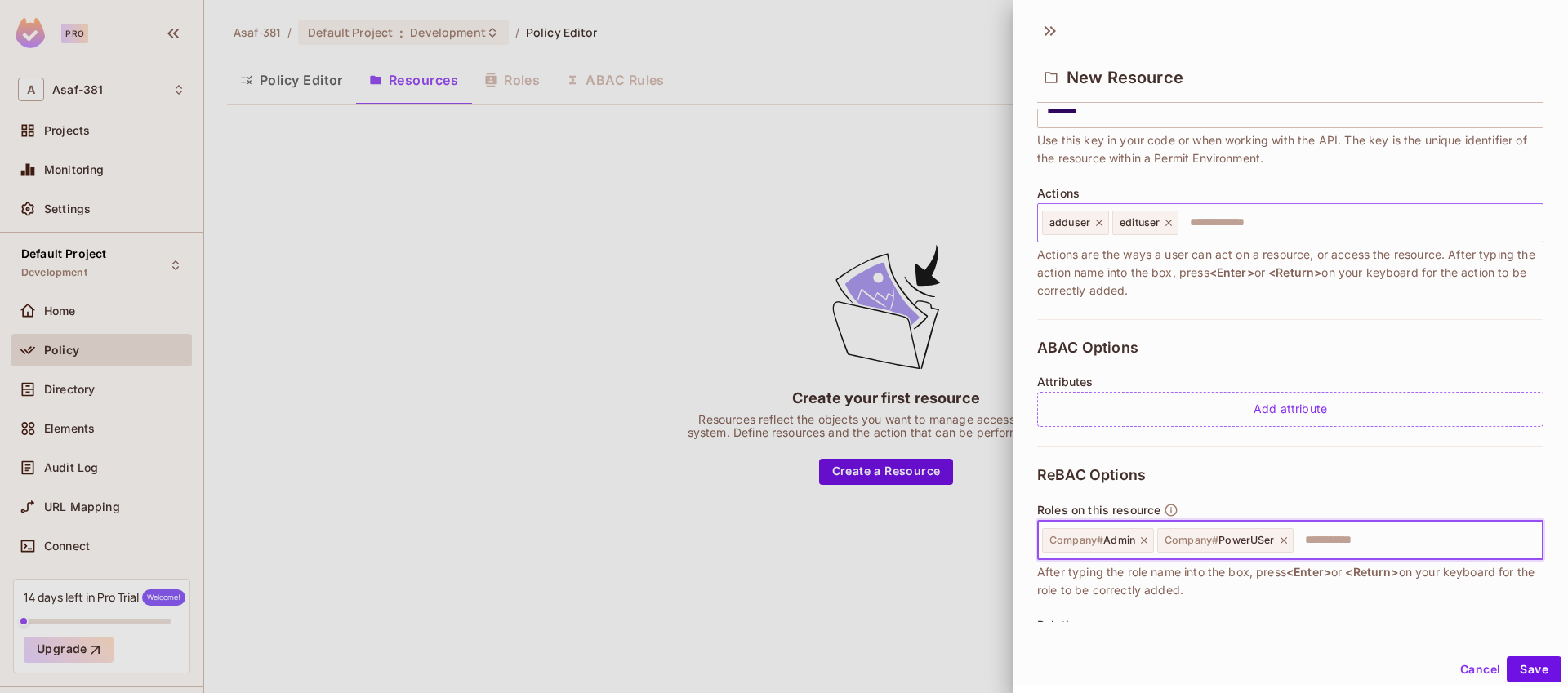
click at [1257, 541] on span "Company # PowerUSer" at bounding box center [1220, 541] width 110 height 13
click at [1281, 543] on icon at bounding box center [1285, 541] width 12 height 12
type input "*********"
click at [1279, 542] on icon at bounding box center [1284, 541] width 12 height 12
type input "*"
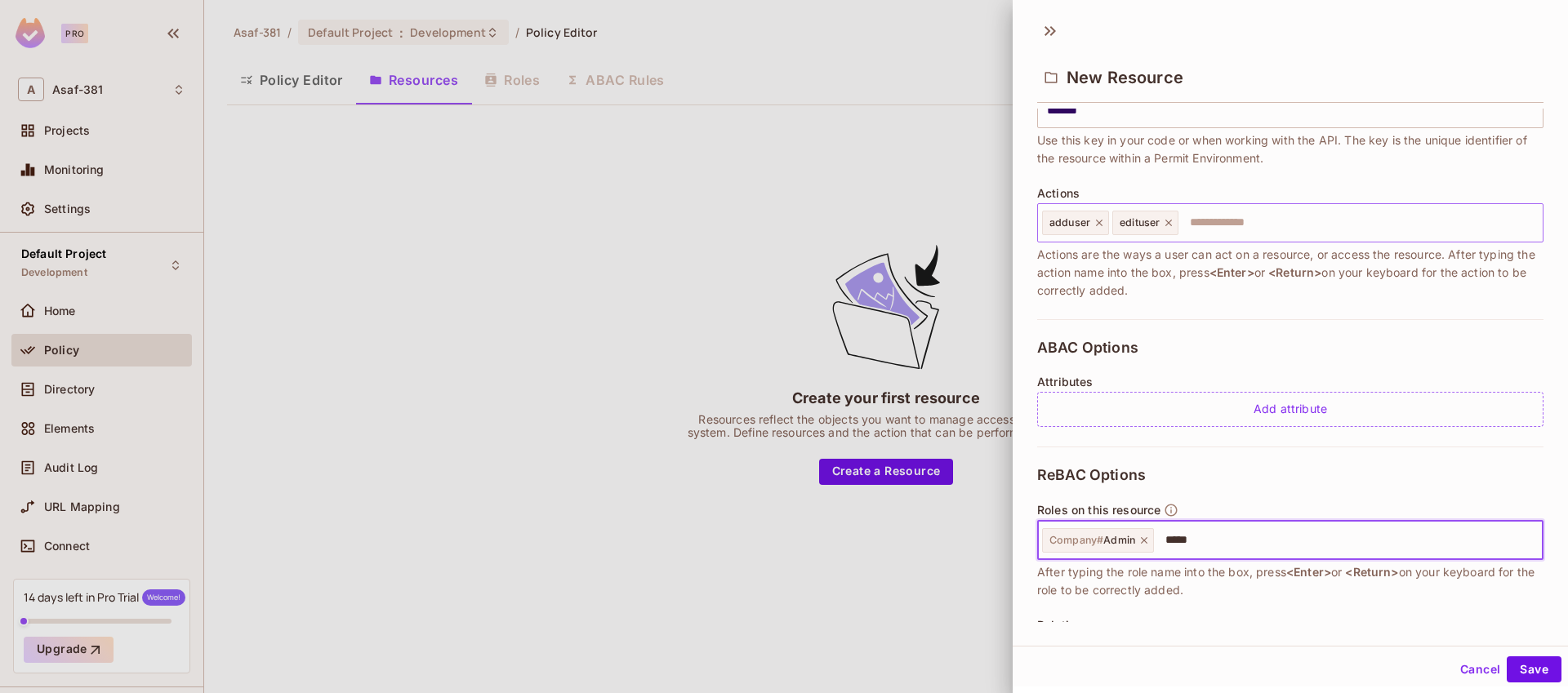
type input "******"
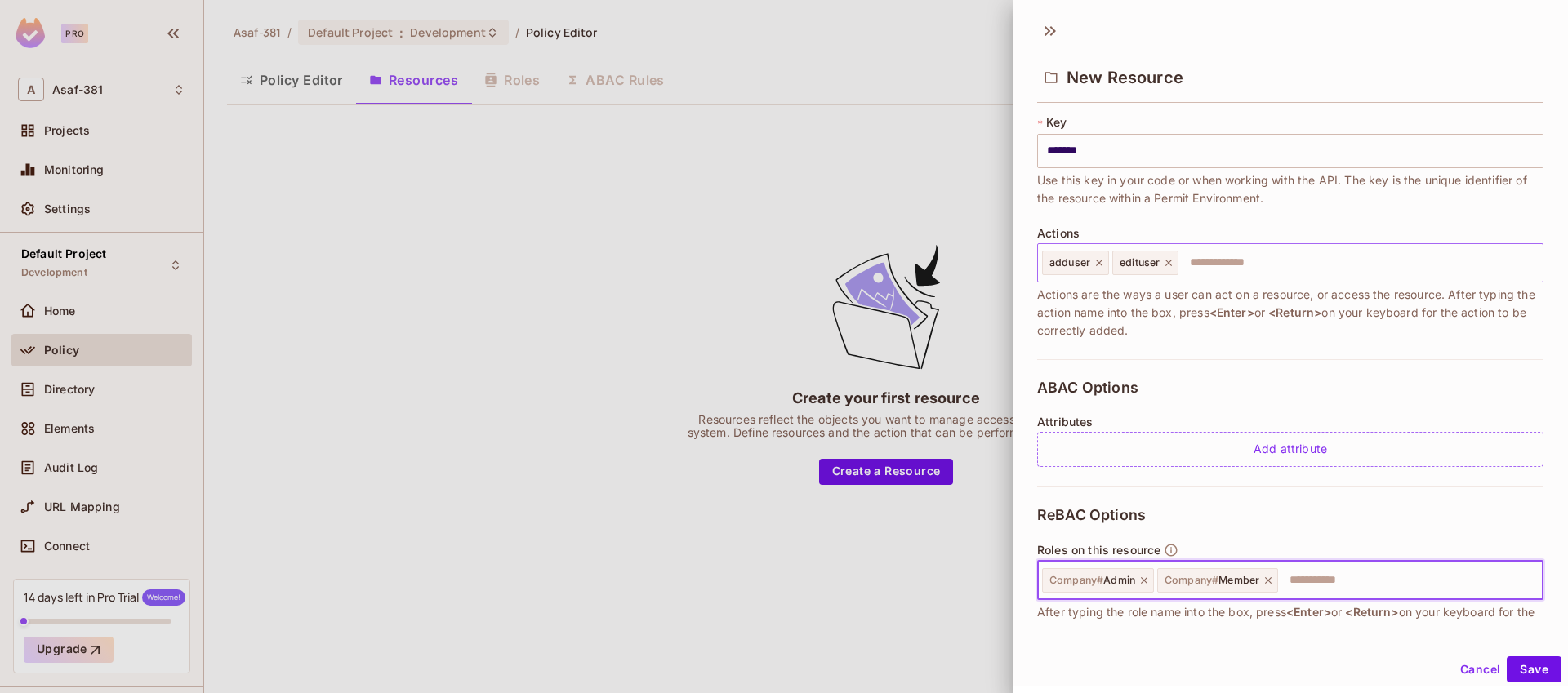
scroll to position [84, 0]
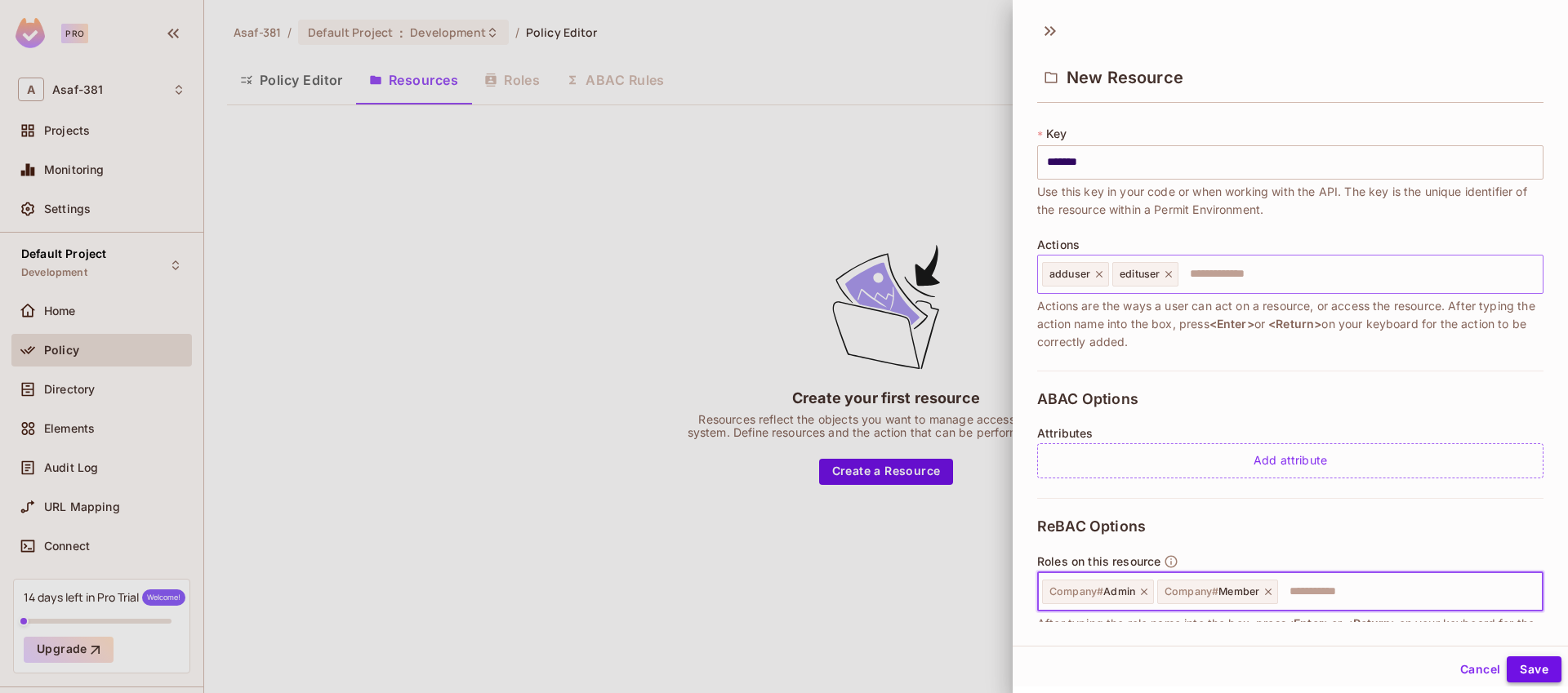
click at [1507, 665] on button "Save" at bounding box center [1534, 669] width 54 height 26
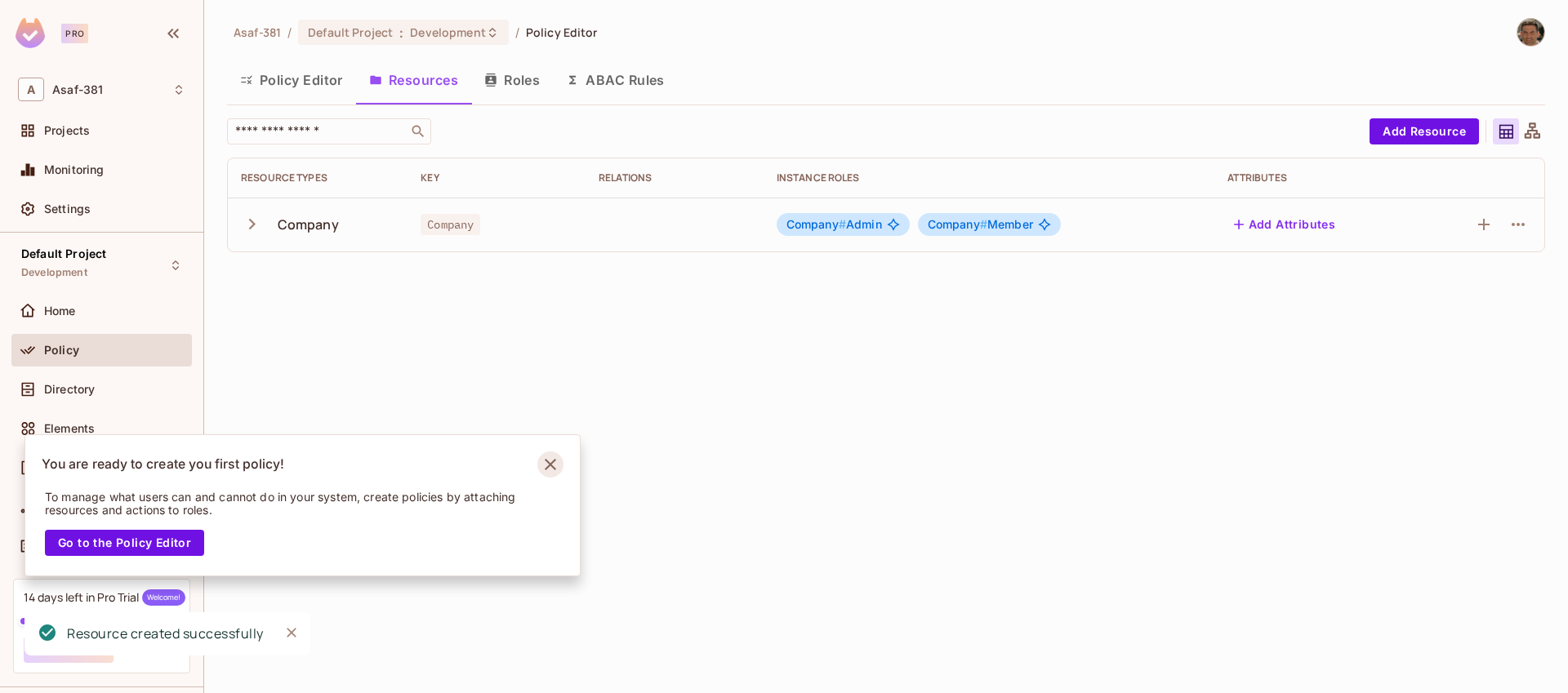
click at [551, 470] on icon "Notifications Alt+T" at bounding box center [550, 464] width 26 height 26
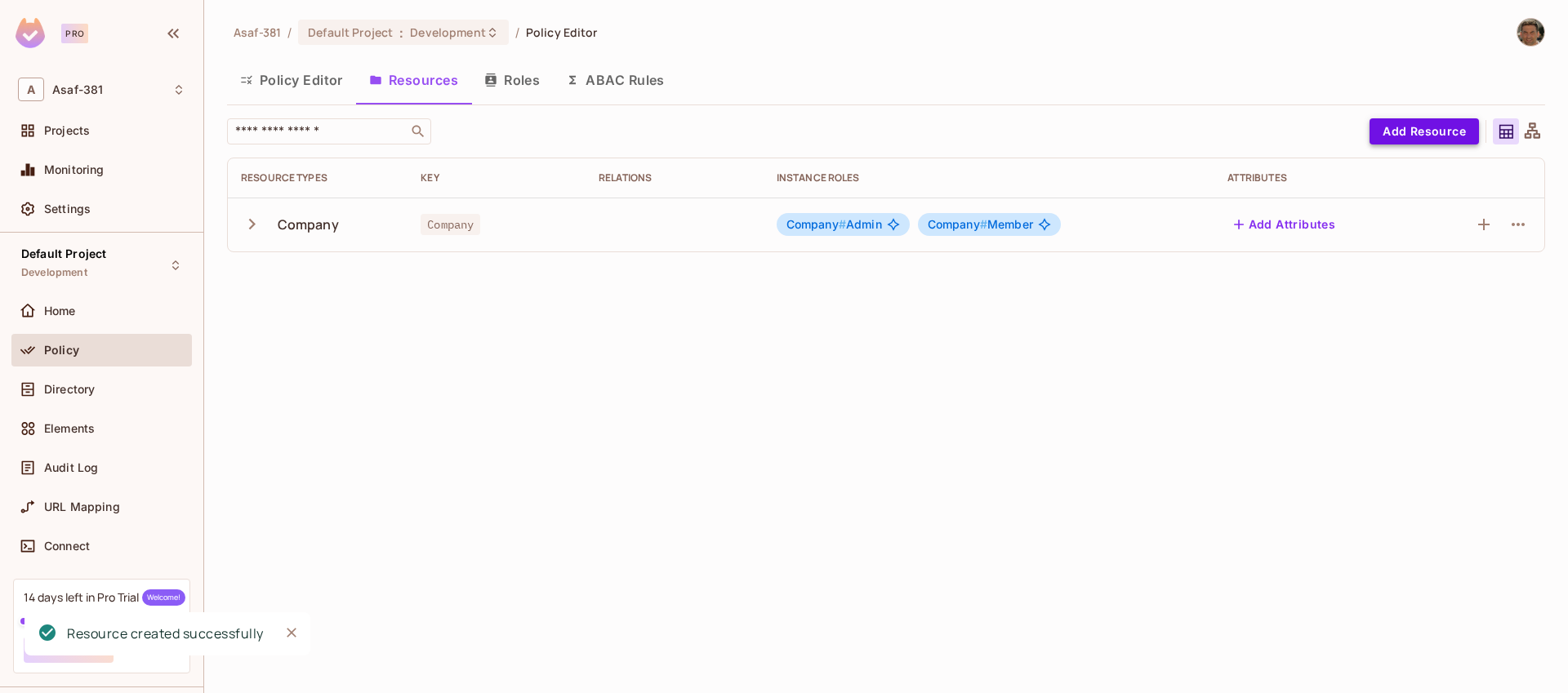
click at [1394, 123] on button "Add Resource" at bounding box center [1424, 131] width 110 height 26
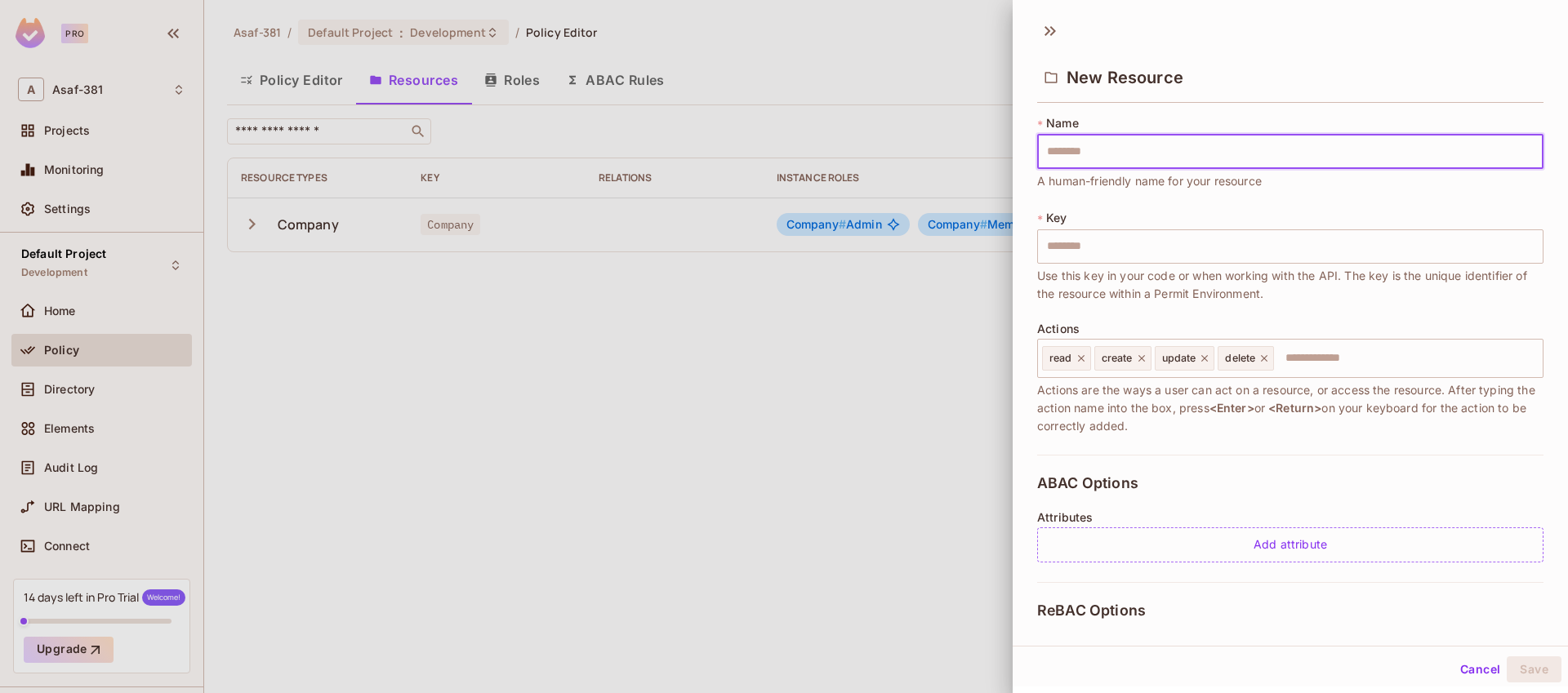
type input "*"
type input "**"
type input "***"
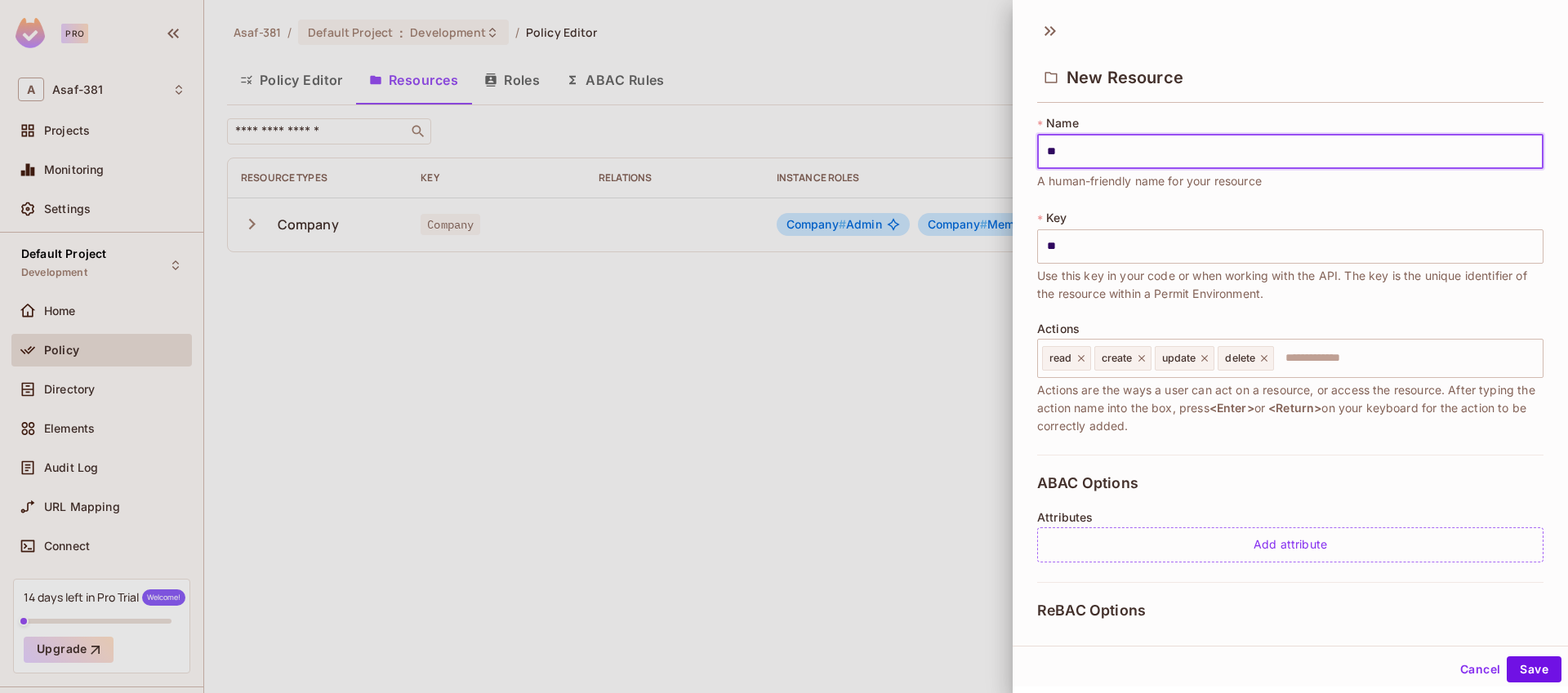
type input "***"
type input "****"
type input "*****"
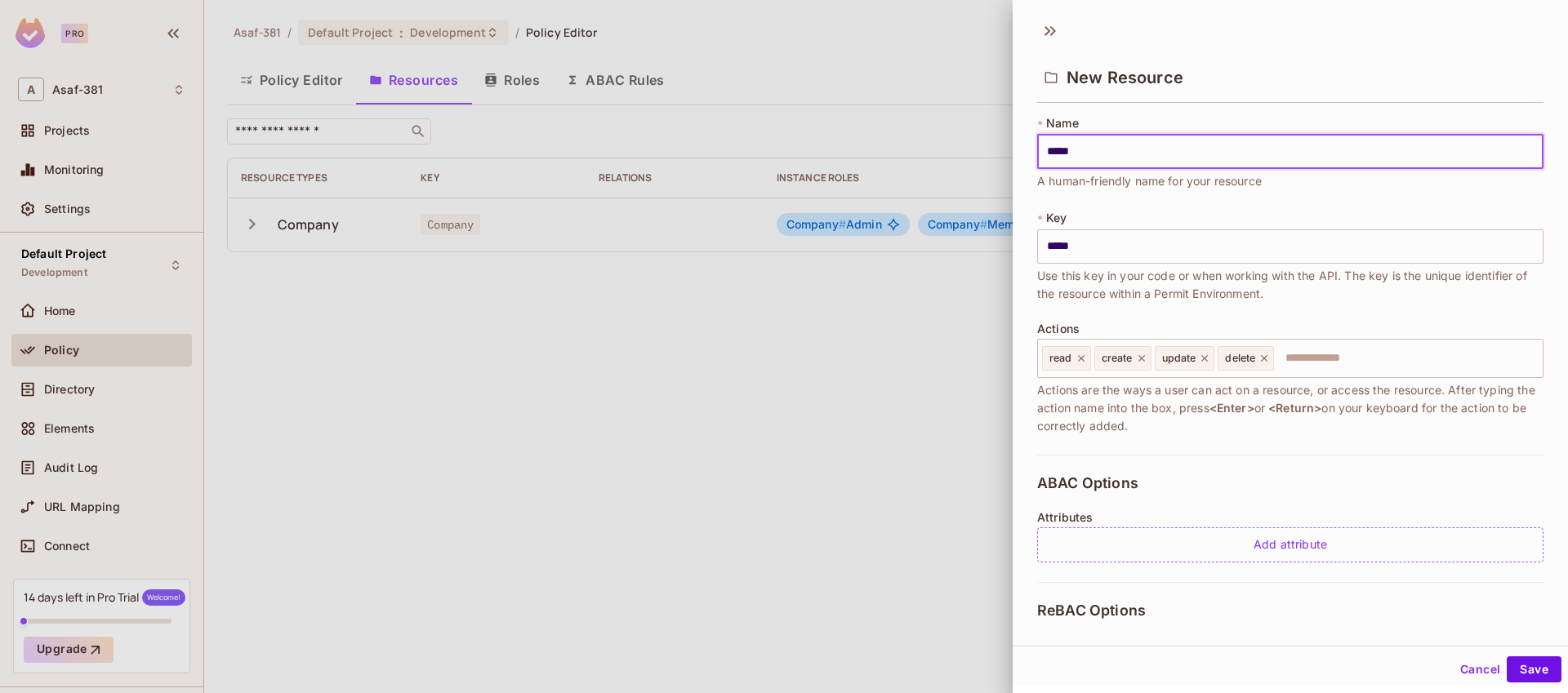
type input "******"
type input "*******"
type input "********"
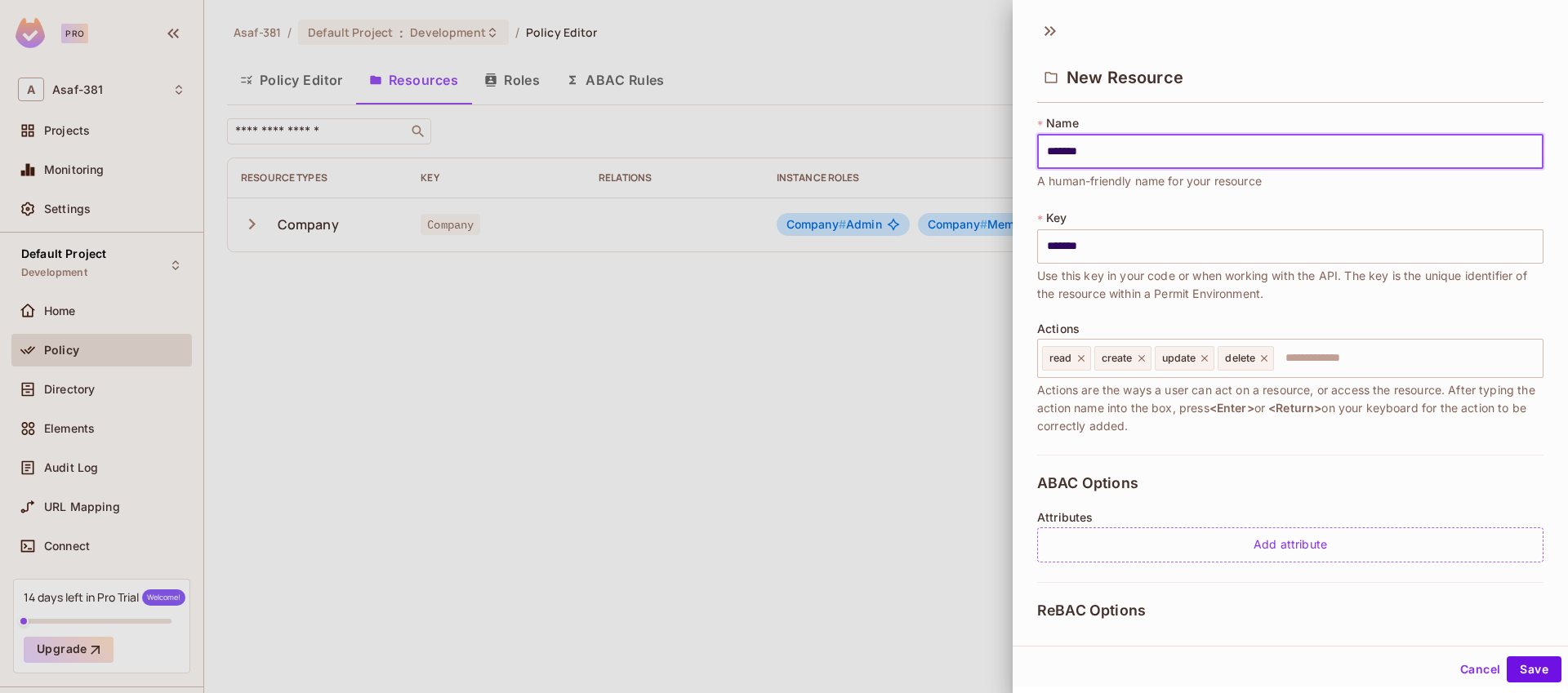
type input "********"
type input "*********"
type input "**********"
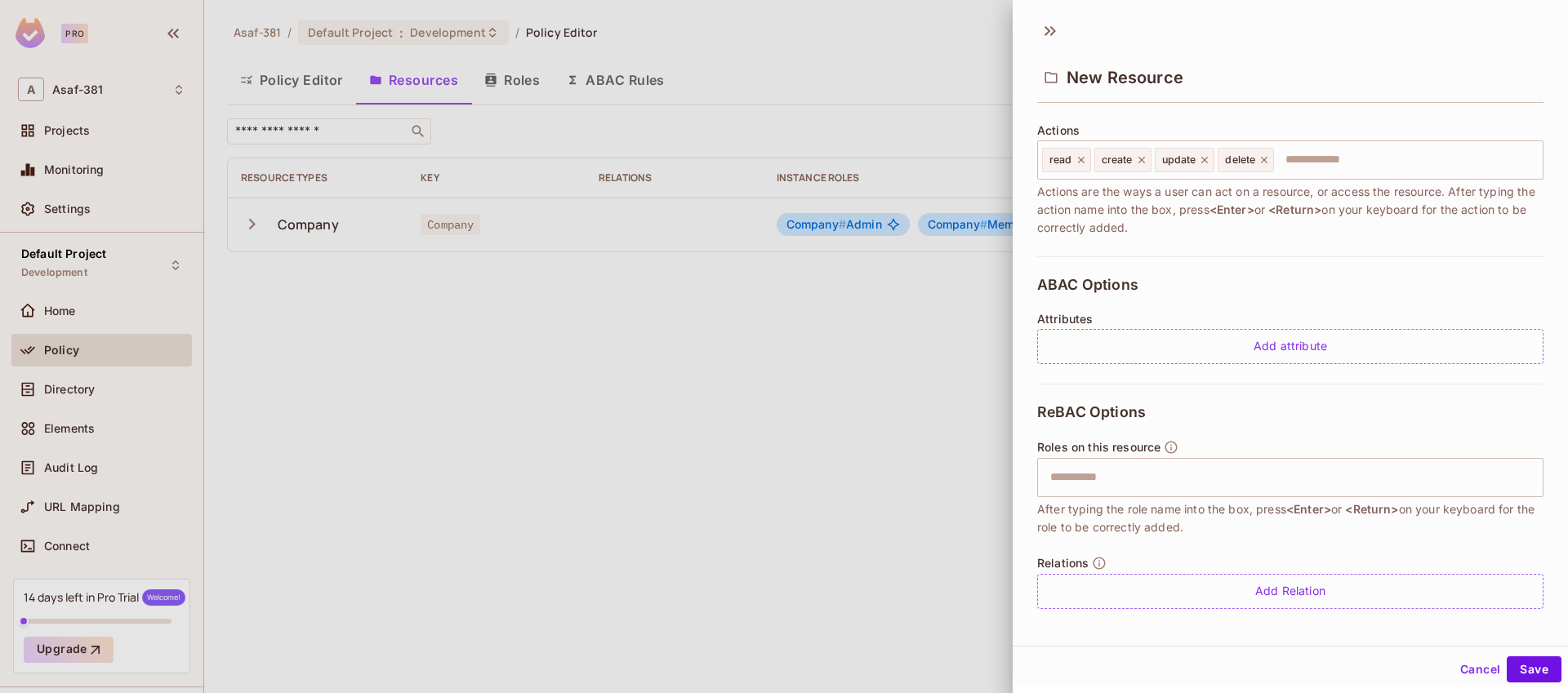
scroll to position [203, 0]
type input "**********"
click at [1091, 473] on input "text" at bounding box center [1288, 472] width 496 height 33
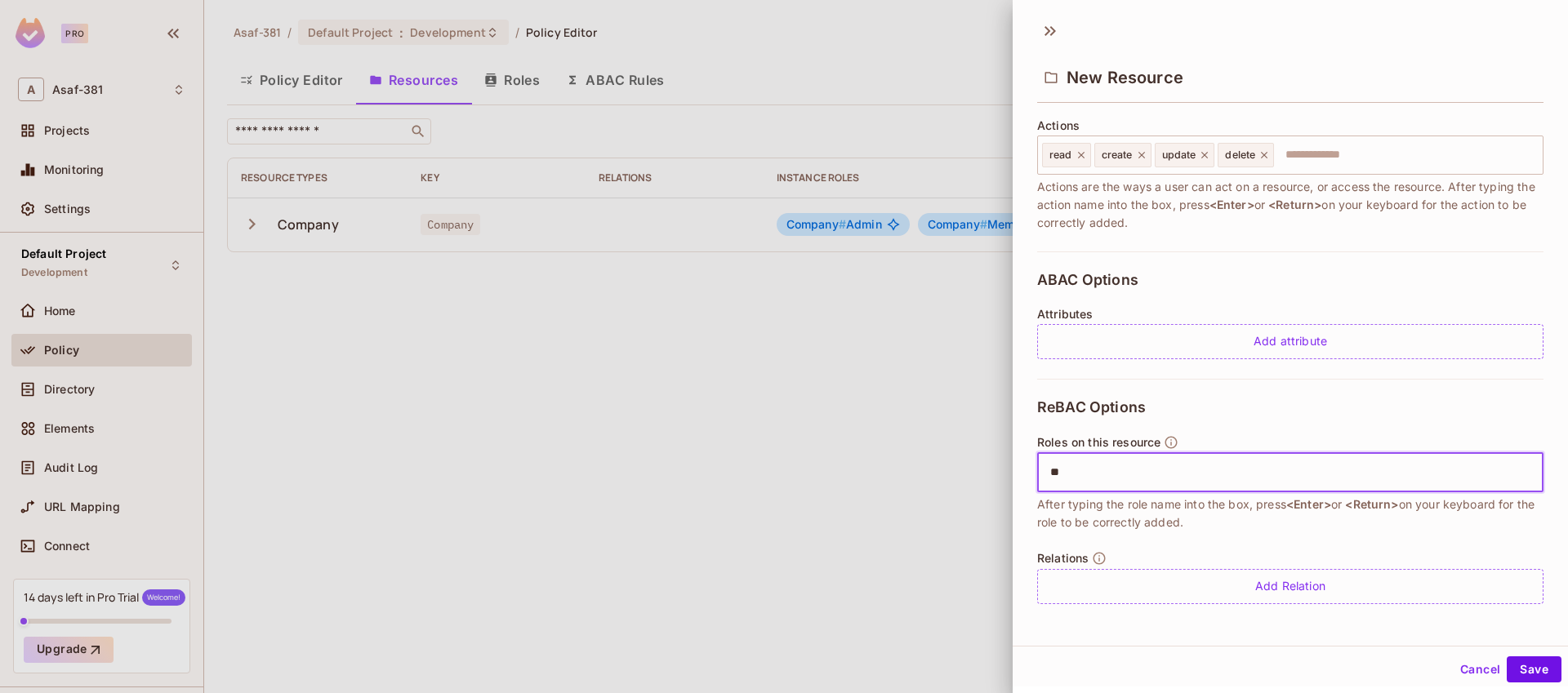
type input "*"
type input "*****"
type input "*********"
type input "******"
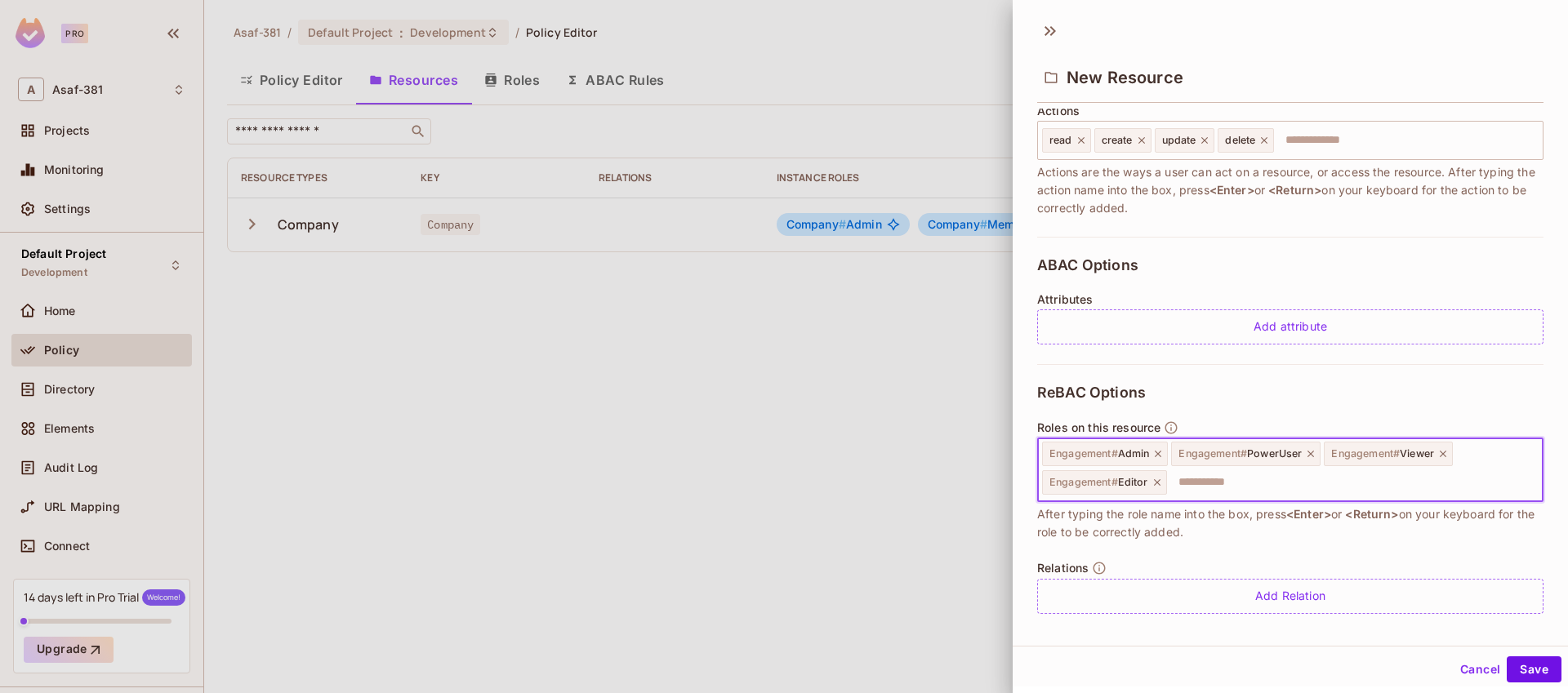
scroll to position [229, 0]
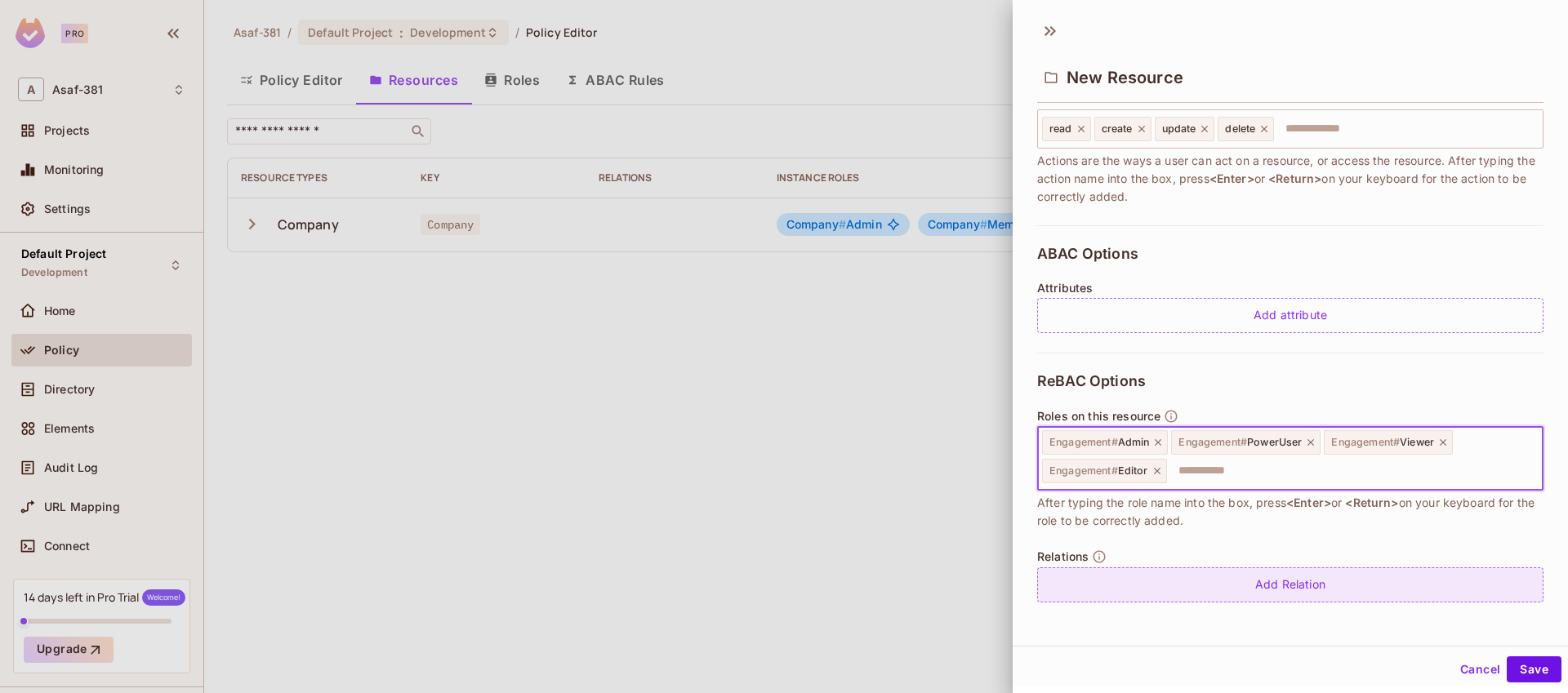
click at [1268, 582] on div "Add Relation" at bounding box center [1290, 585] width 507 height 35
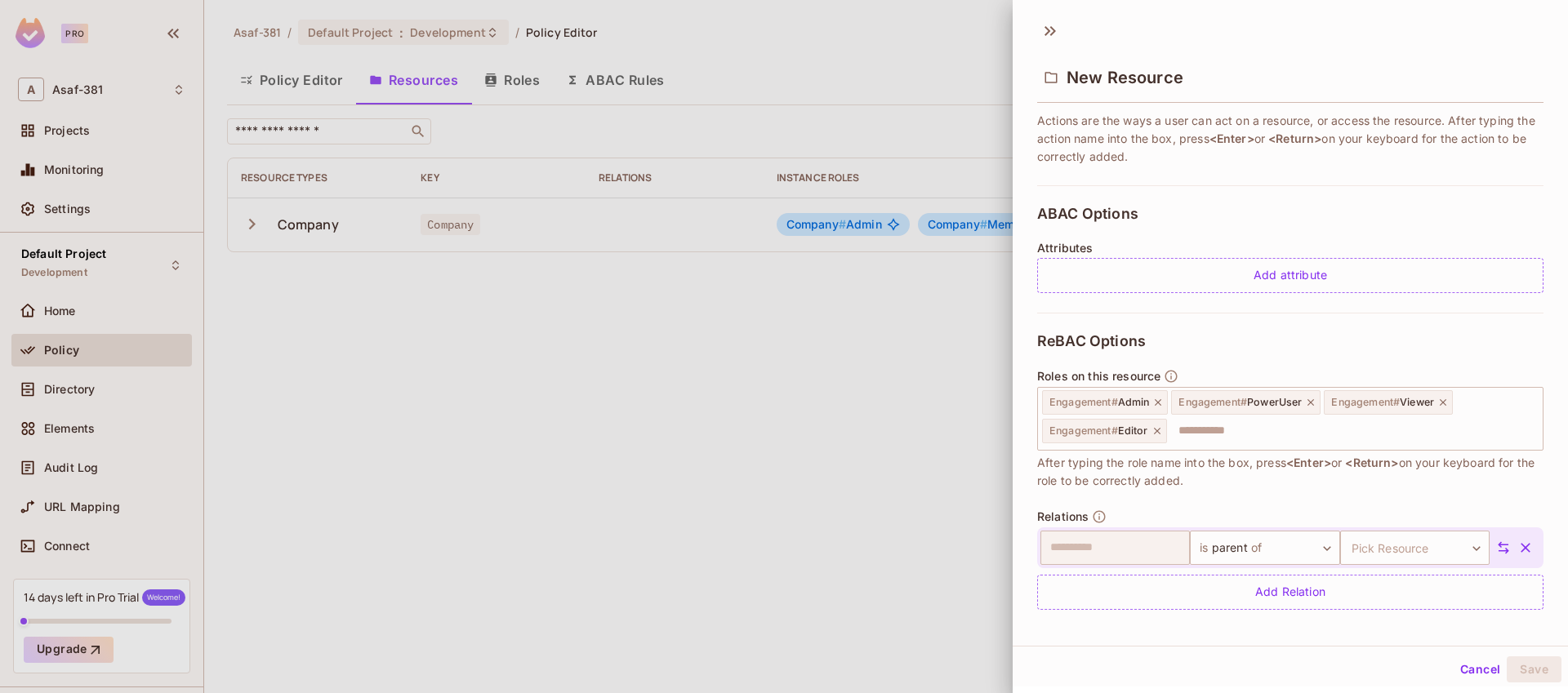
scroll to position [277, 0]
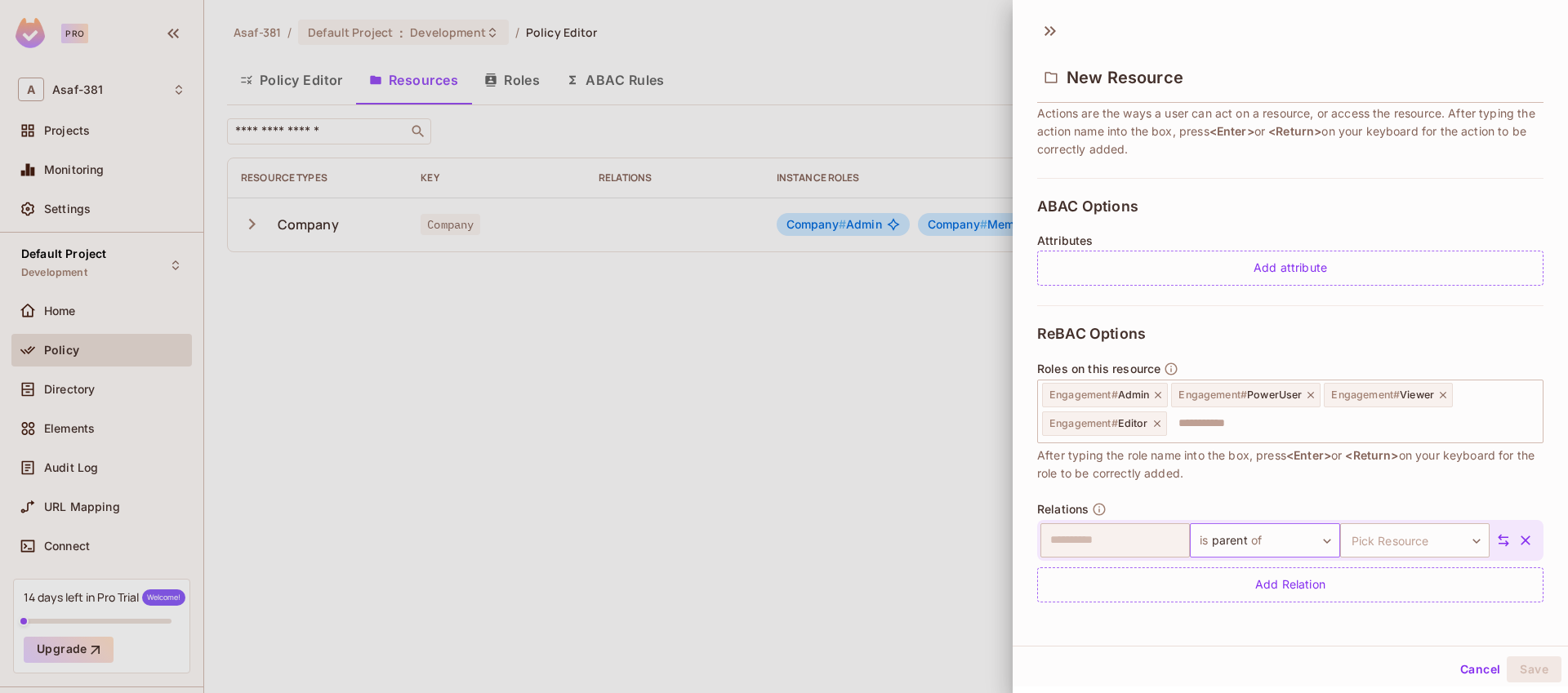
click at [1248, 542] on body "**********" at bounding box center [784, 346] width 1568 height 693
click at [1121, 629] on div at bounding box center [784, 346] width 1568 height 693
click at [1521, 542] on icon "button" at bounding box center [1526, 541] width 10 height 10
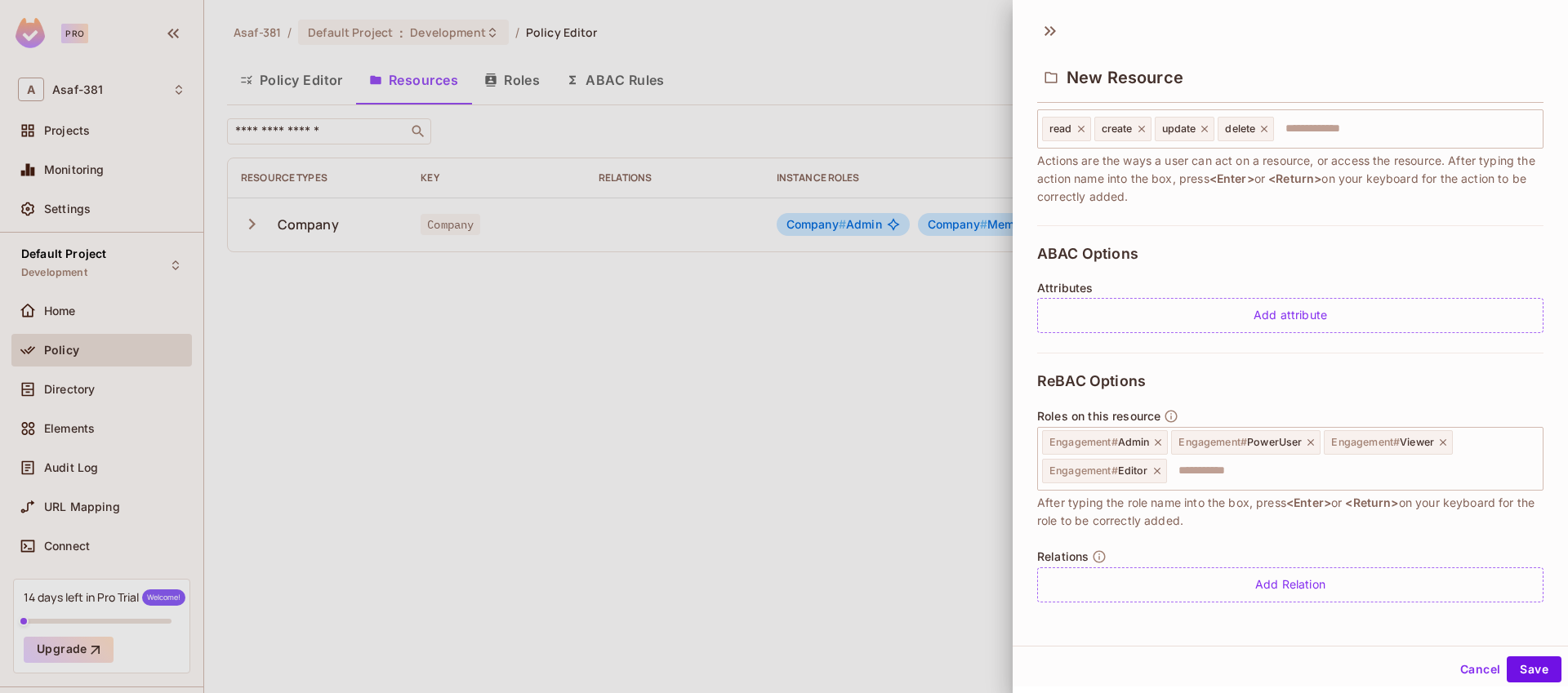
scroll to position [229, 0]
click at [1508, 680] on button "Save" at bounding box center [1534, 669] width 54 height 26
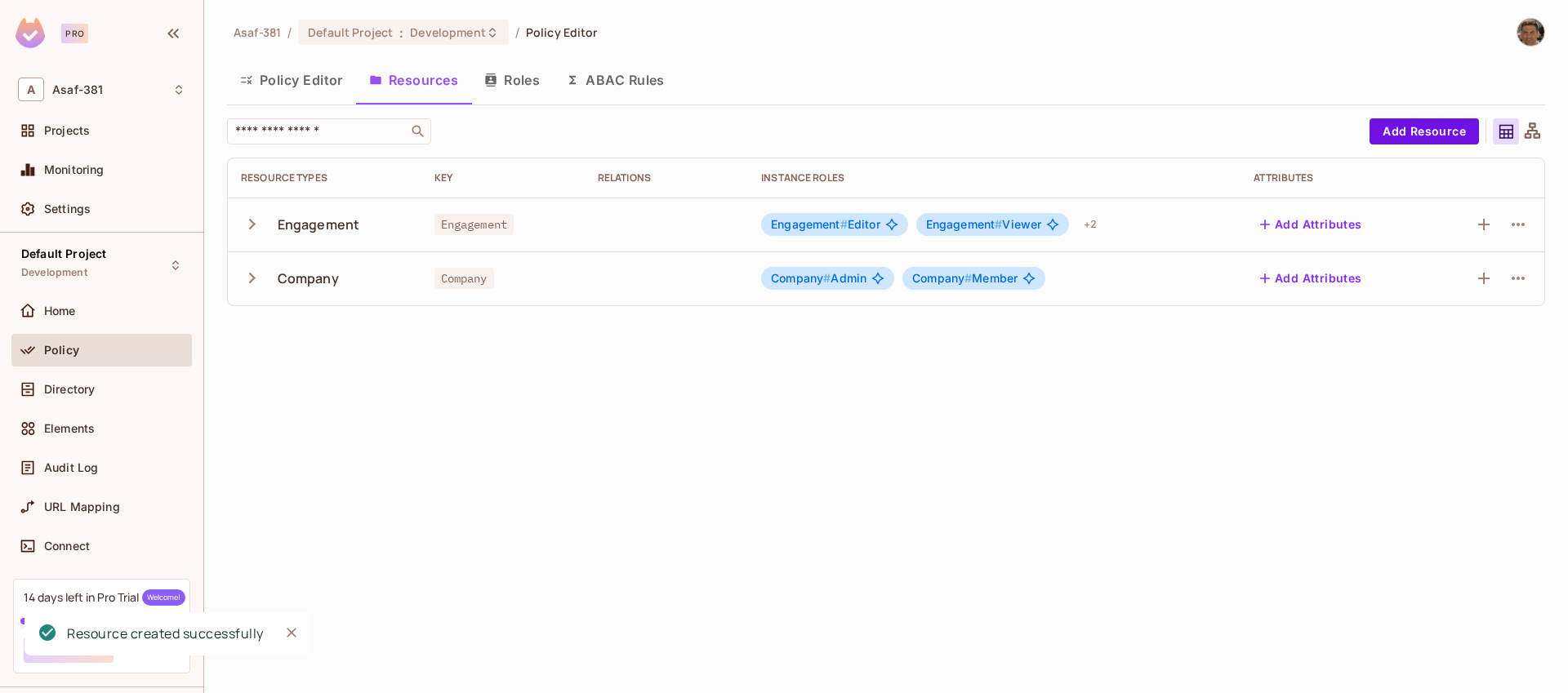
click at [253, 283] on icon "button" at bounding box center [252, 278] width 22 height 22
click at [1509, 277] on icon "button" at bounding box center [1518, 278] width 19 height 19
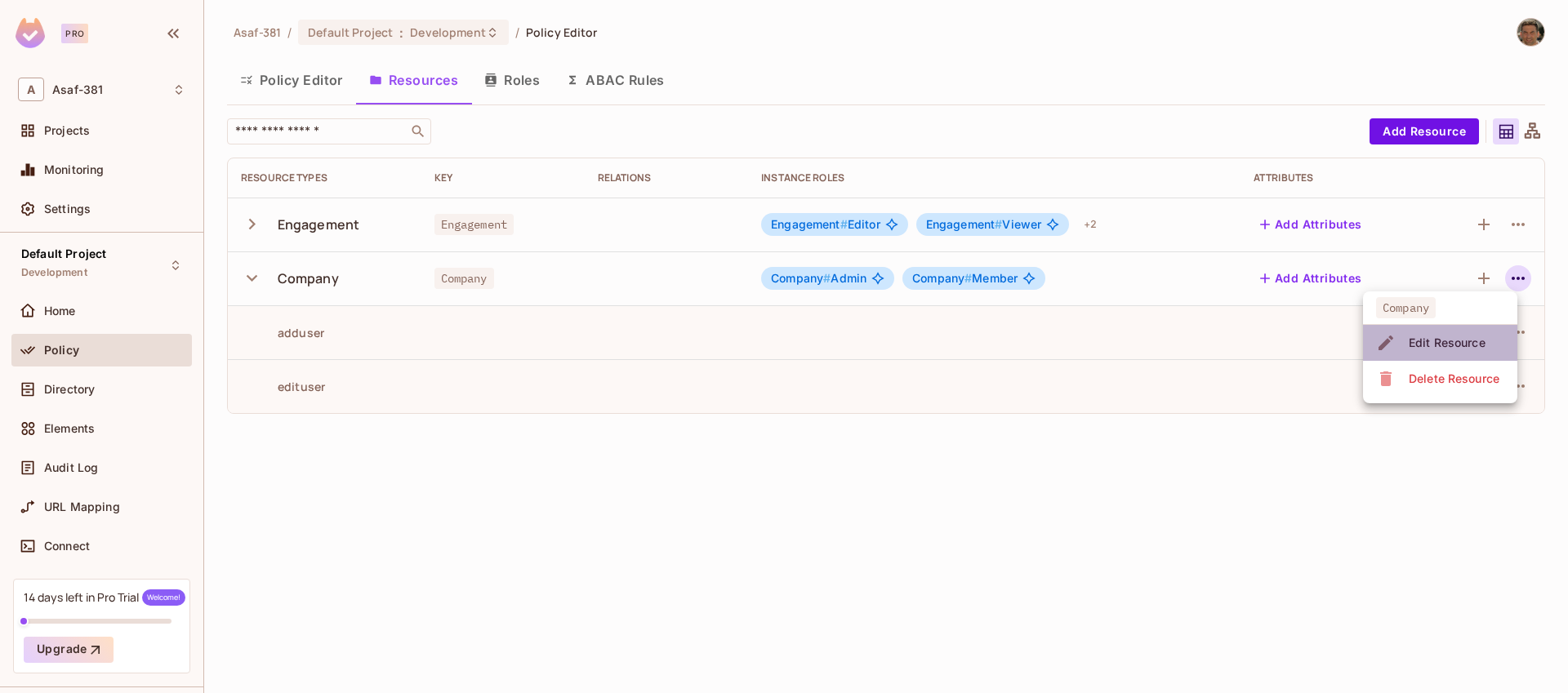
click at [1448, 347] on div "Edit Resource" at bounding box center [1448, 343] width 77 height 17
click at [1505, 277] on button "button" at bounding box center [1518, 278] width 26 height 26
click at [1432, 339] on div "Edit Resource" at bounding box center [1448, 343] width 77 height 17
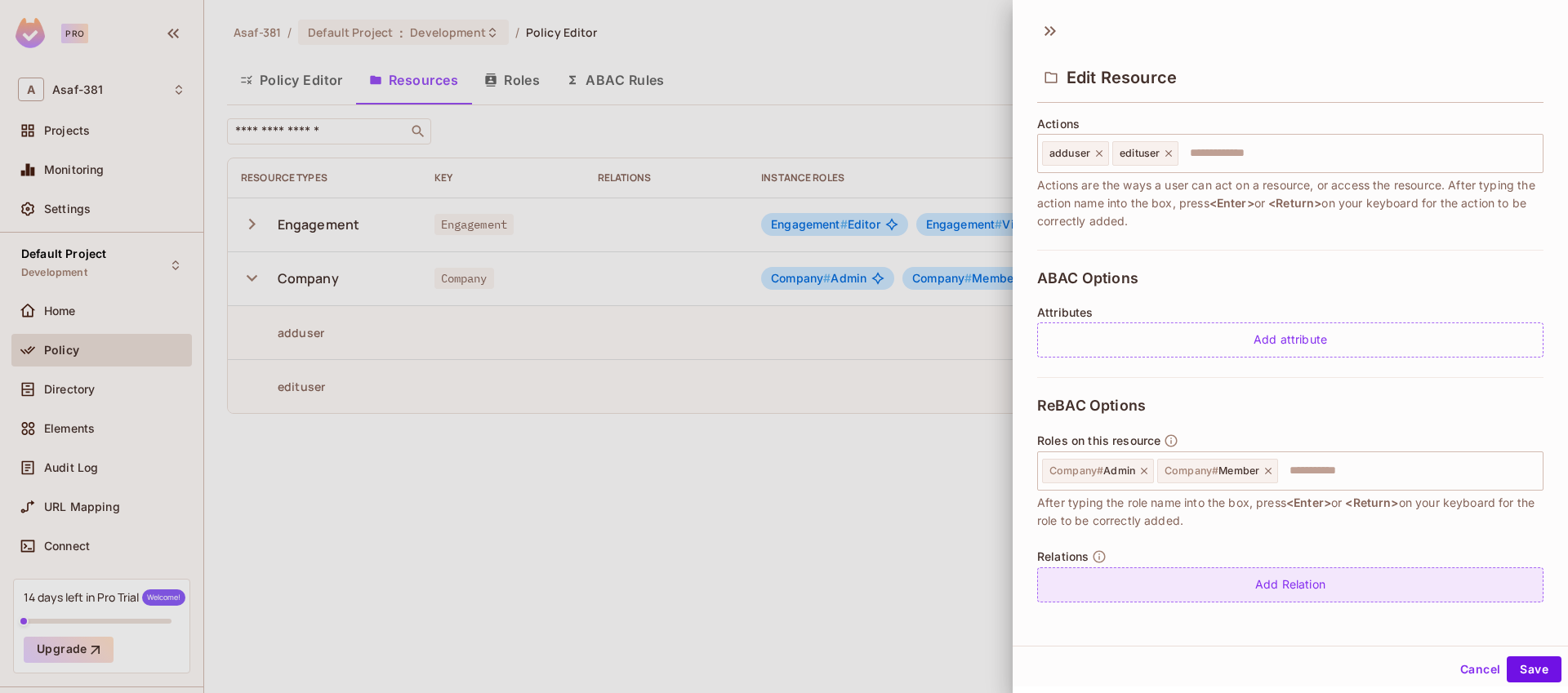
scroll to position [3, 0]
click at [1256, 584] on div "Add Relation" at bounding box center [1290, 583] width 507 height 35
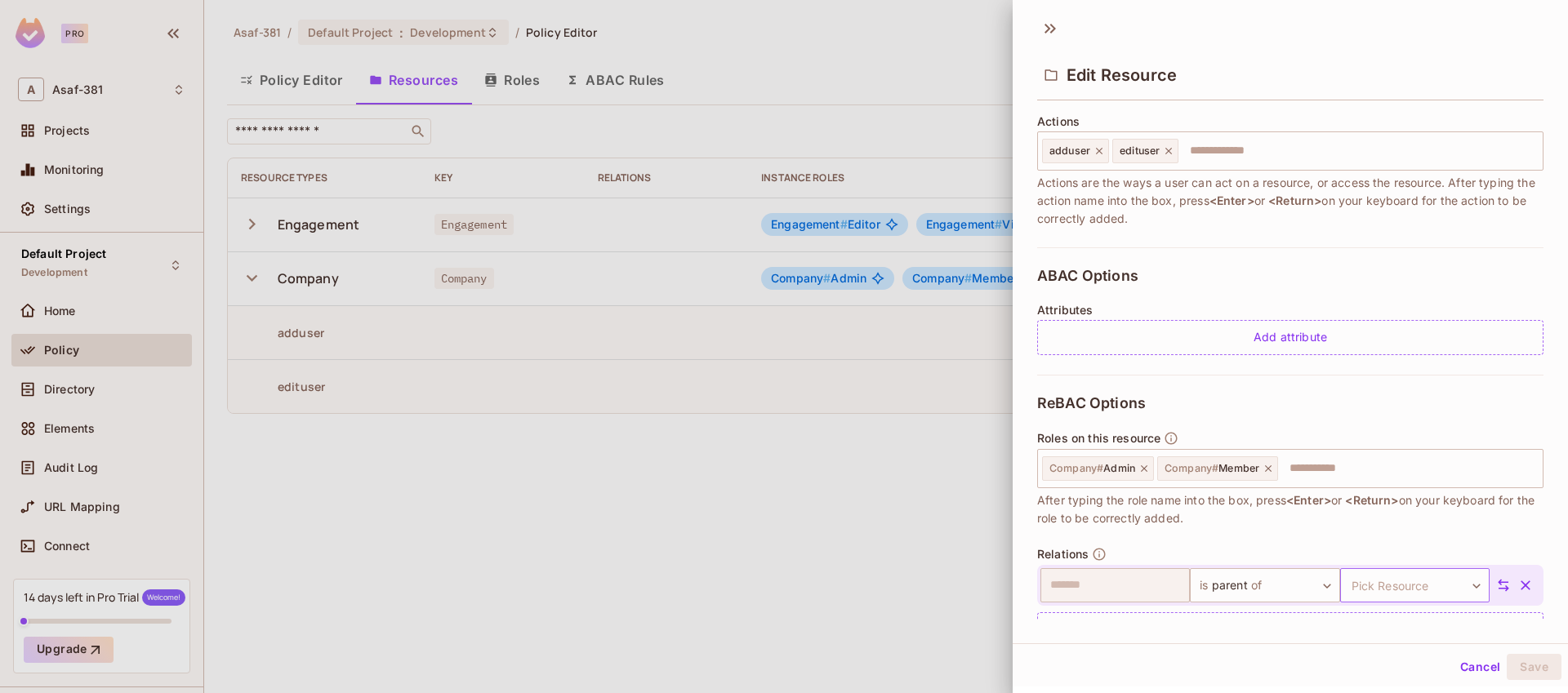
click at [1410, 588] on body "Pro A Asaf-381 Projects Monitoring Settings Default Project Development Home Po…" at bounding box center [784, 346] width 1568 height 693
click at [1384, 661] on li "Engagement" at bounding box center [1392, 659] width 151 height 29
click at [1508, 660] on button "Save" at bounding box center [1534, 666] width 54 height 26
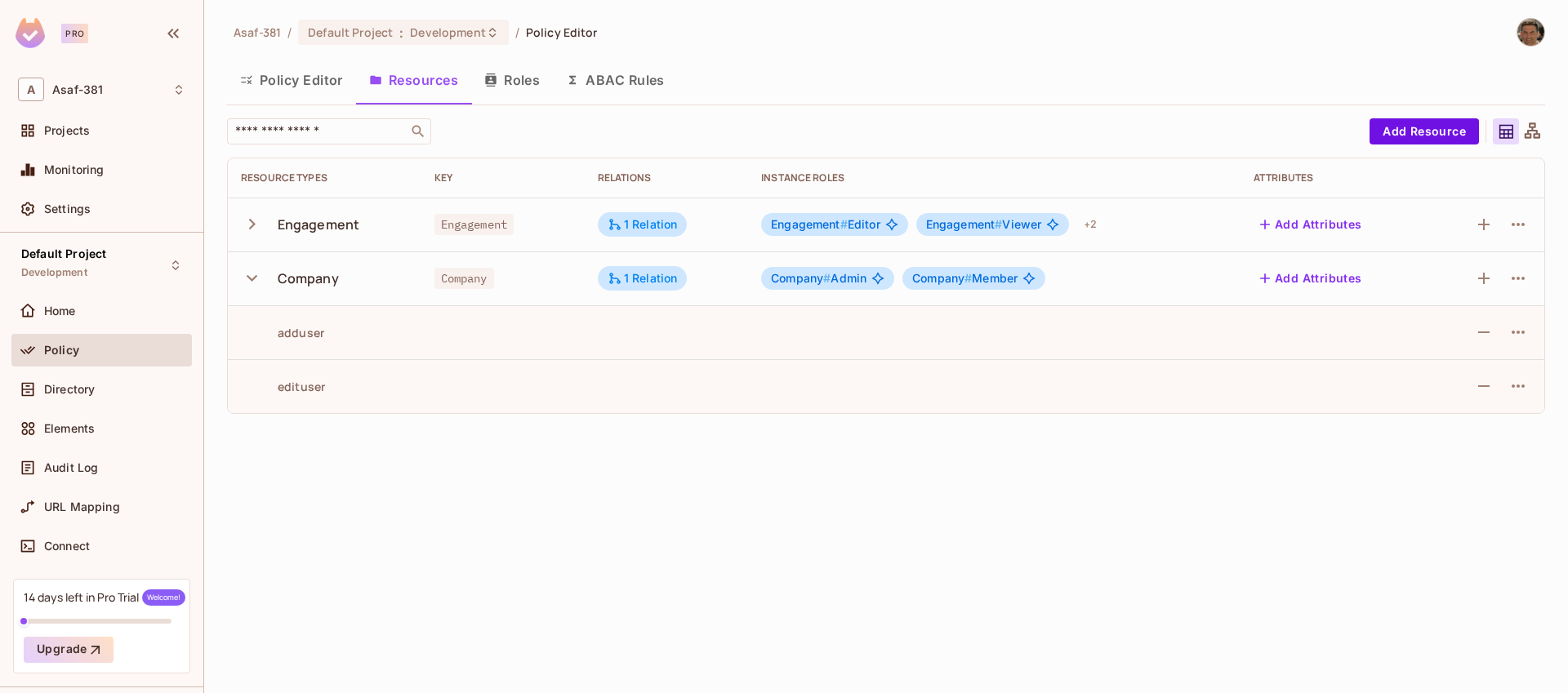
click at [258, 231] on icon "button" at bounding box center [252, 224] width 22 height 22
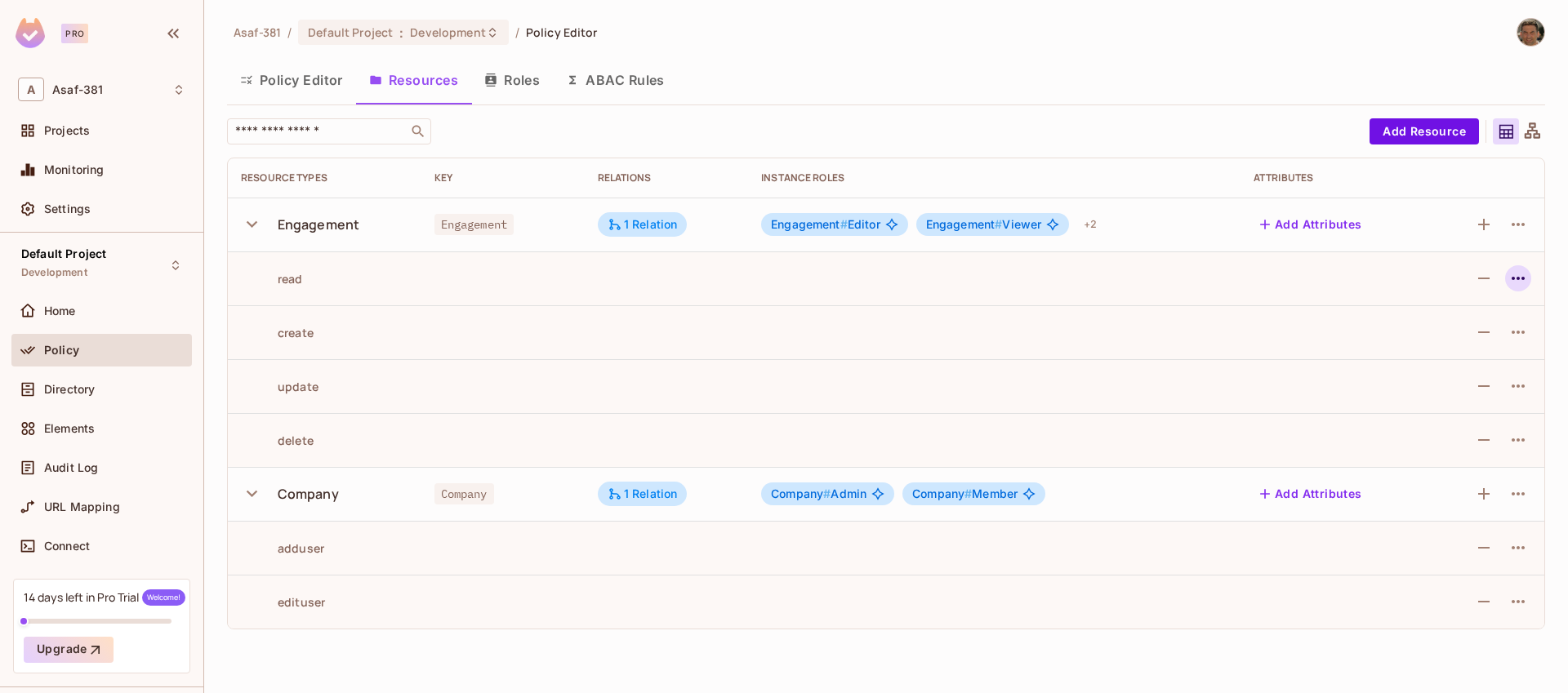
click at [1519, 282] on icon "button" at bounding box center [1518, 278] width 19 height 19
click at [1514, 221] on div at bounding box center [784, 346] width 1568 height 693
click at [1517, 223] on icon "button" at bounding box center [1518, 224] width 19 height 19
click at [1433, 293] on div "Edit Resource" at bounding box center [1448, 289] width 77 height 17
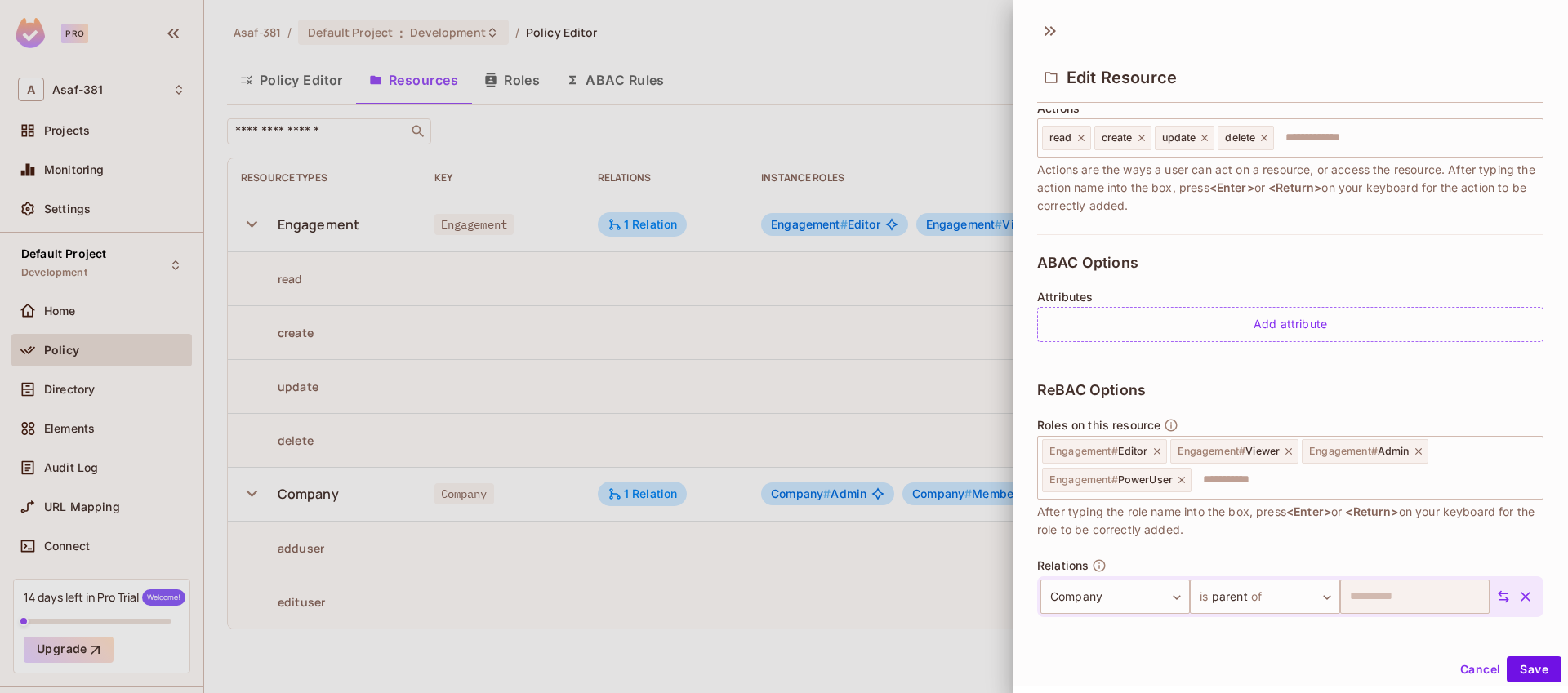
scroll to position [218, 0]
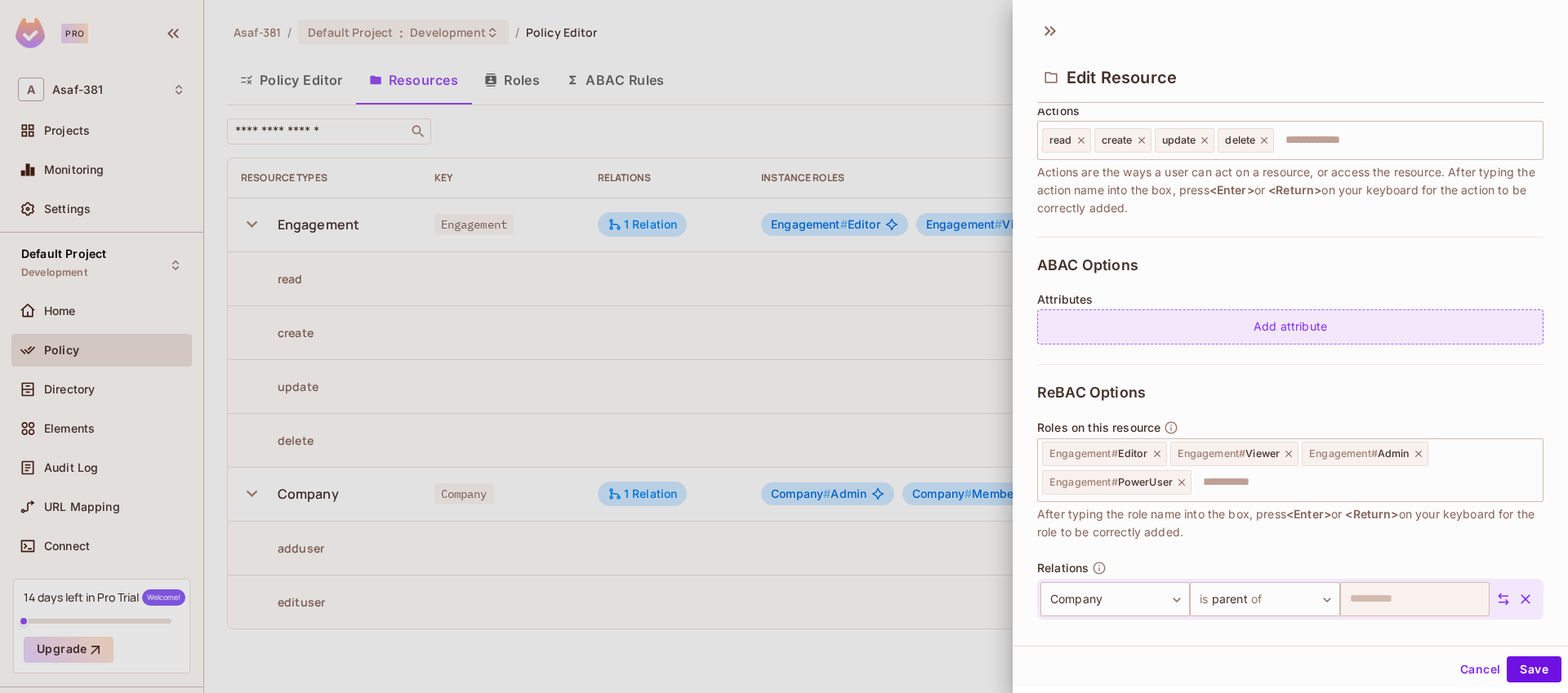
click at [1250, 329] on div "Add attribute" at bounding box center [1290, 327] width 507 height 35
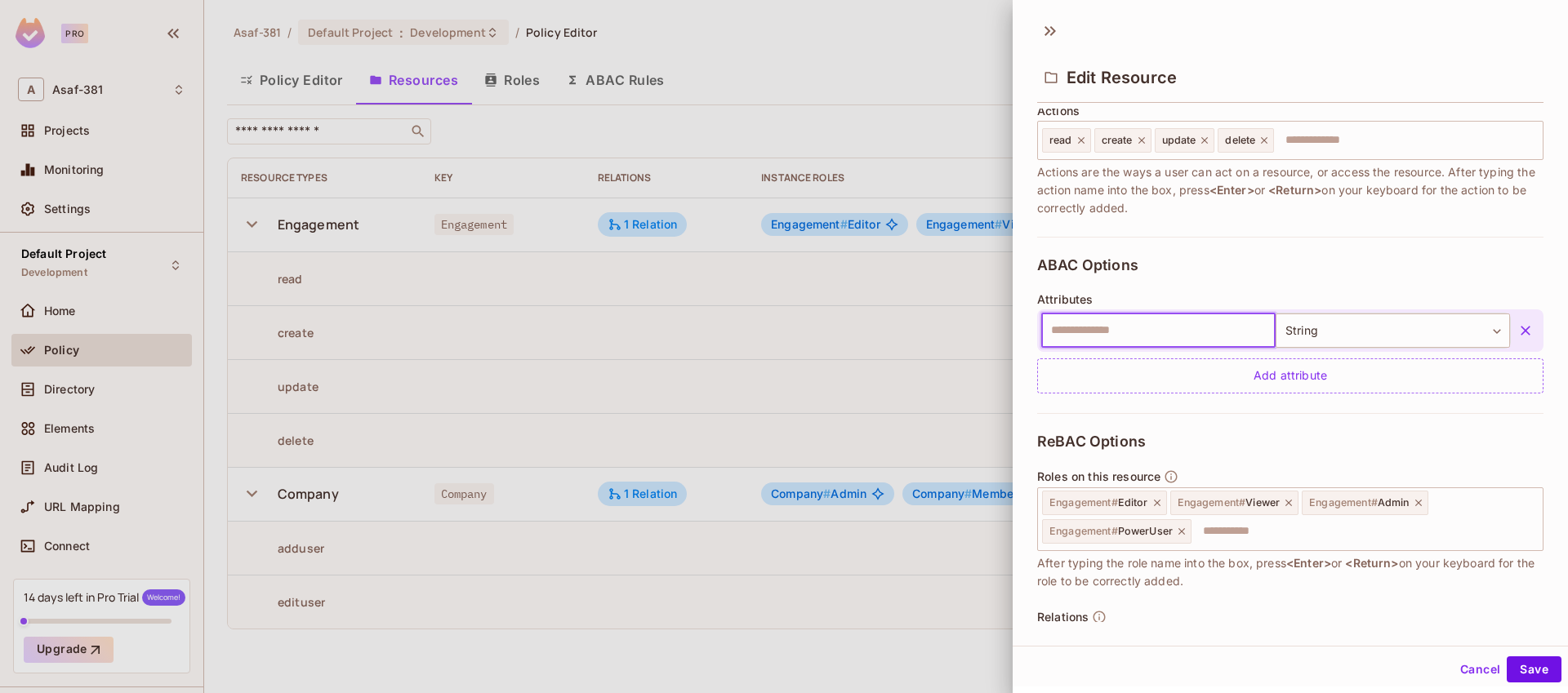
click at [1521, 334] on icon "button" at bounding box center [1526, 331] width 10 height 10
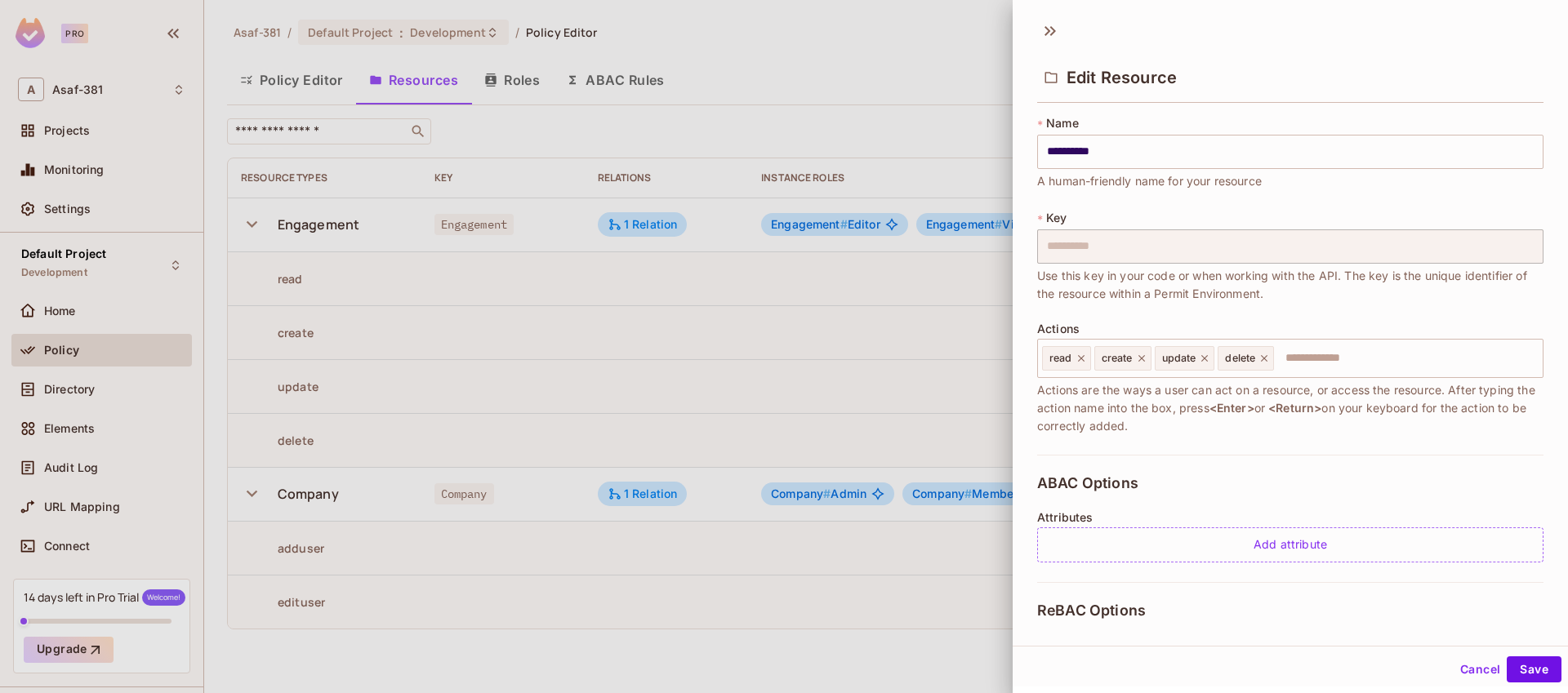
scroll to position [277, 0]
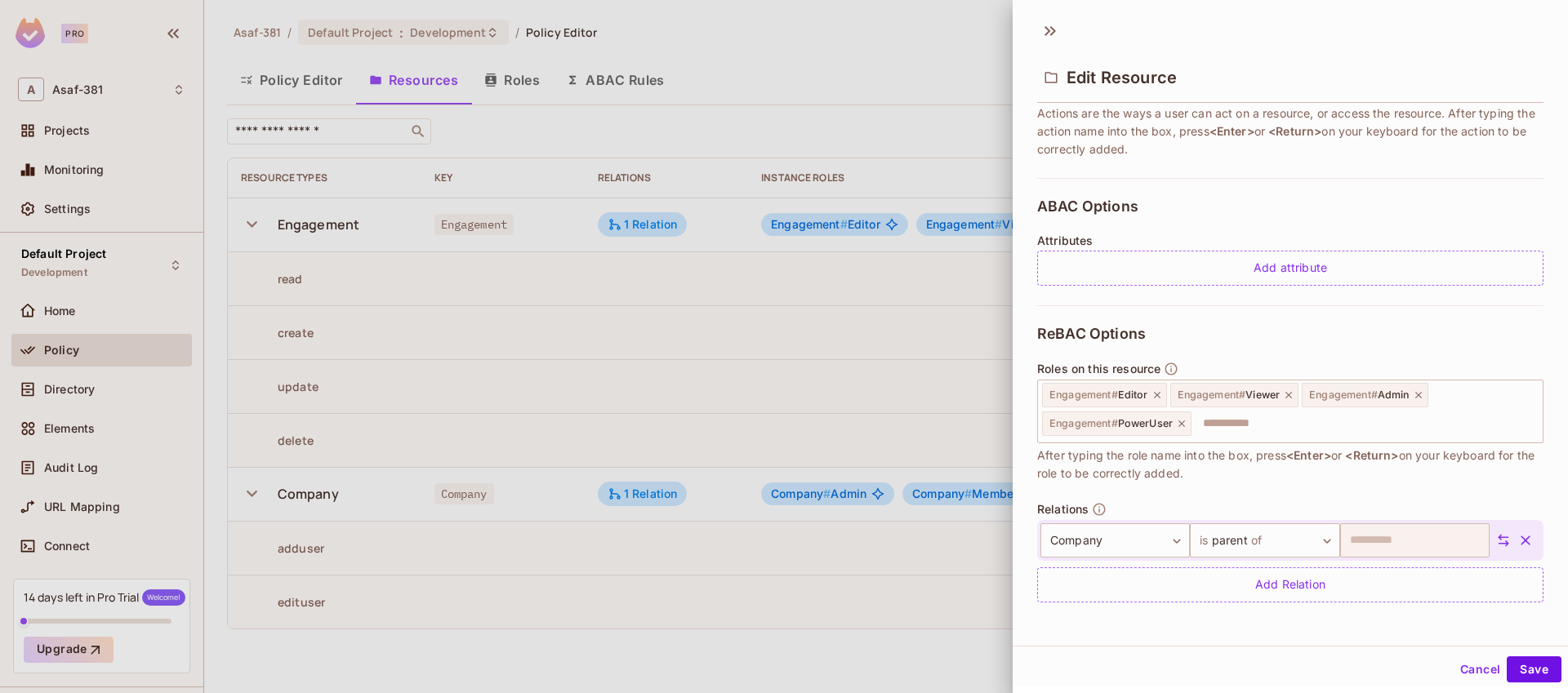
click at [1476, 670] on button "Cancel" at bounding box center [1480, 669] width 53 height 26
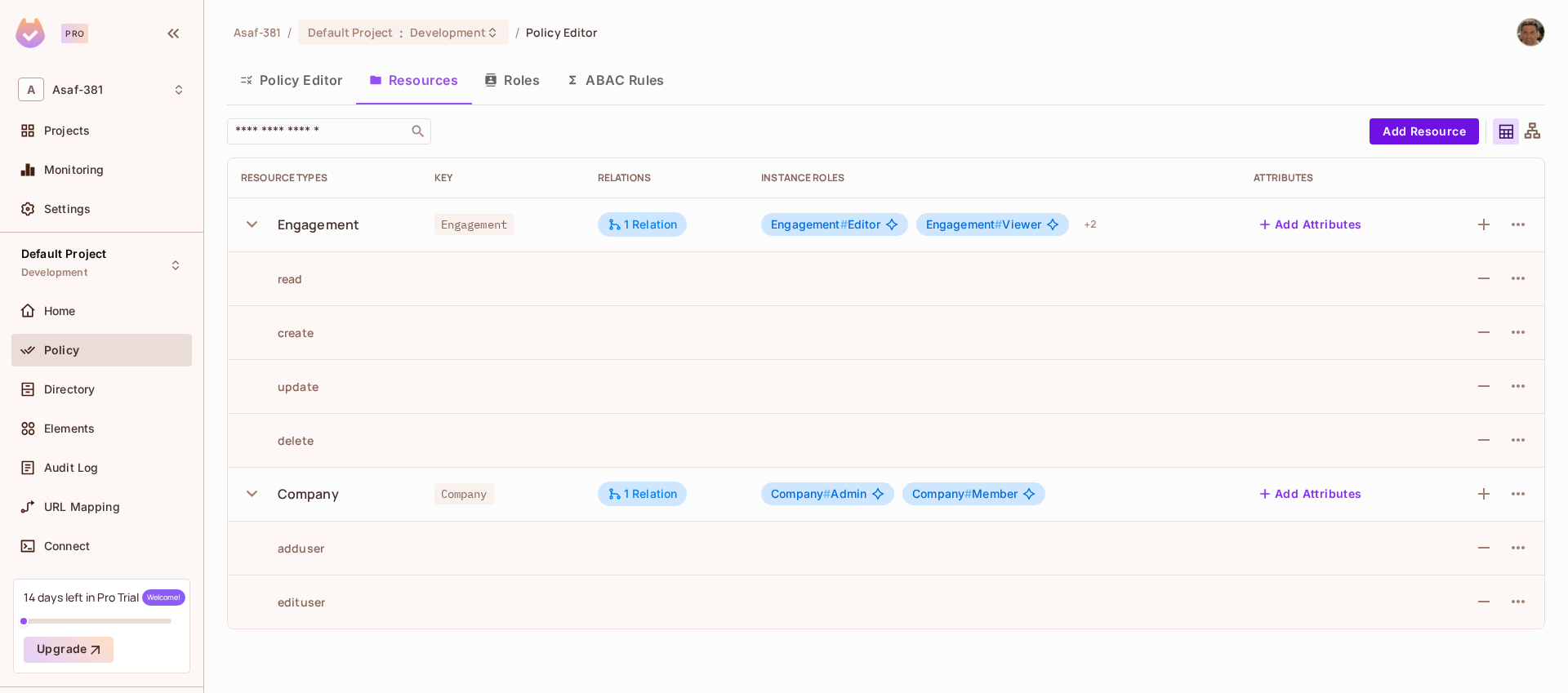
click at [1532, 132] on icon at bounding box center [1533, 132] width 20 height 20
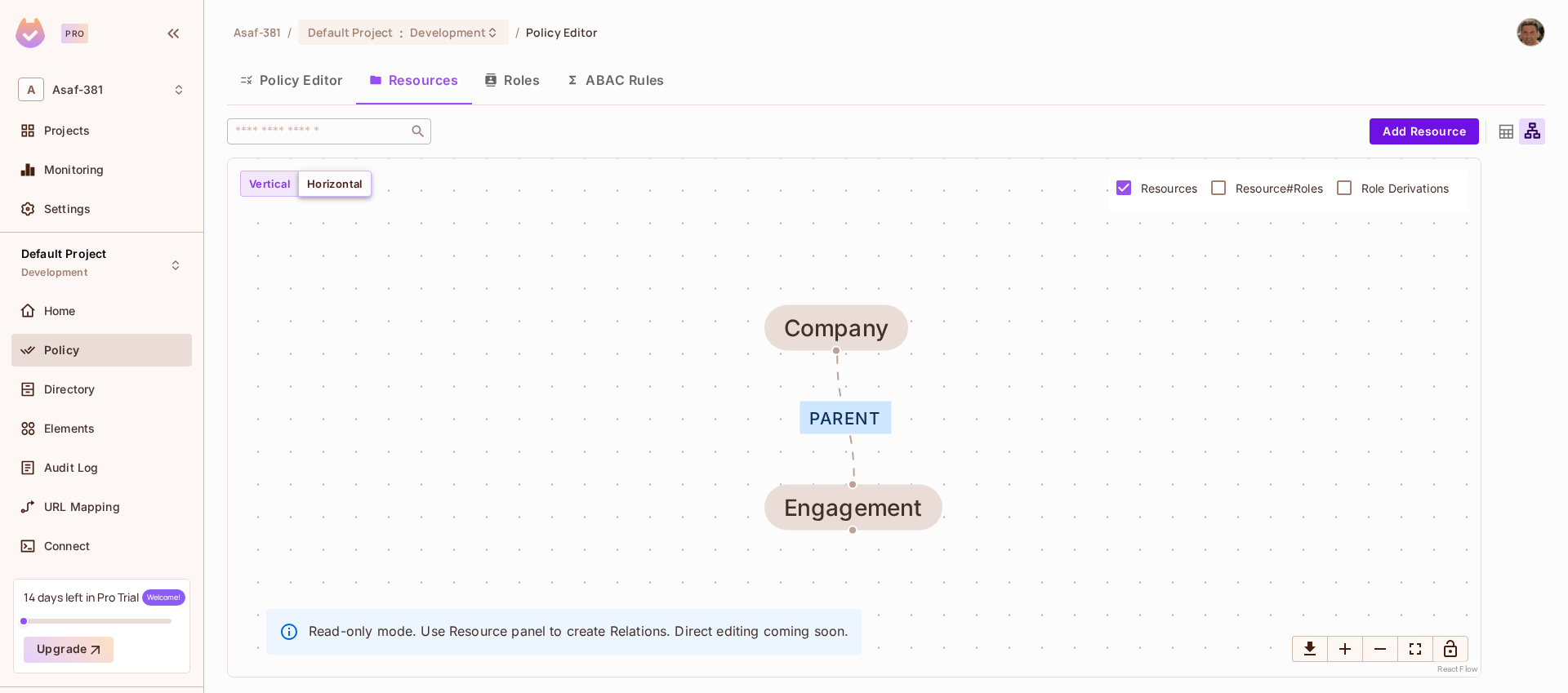
click at [344, 186] on button "Horizontal" at bounding box center [335, 183] width 74 height 26
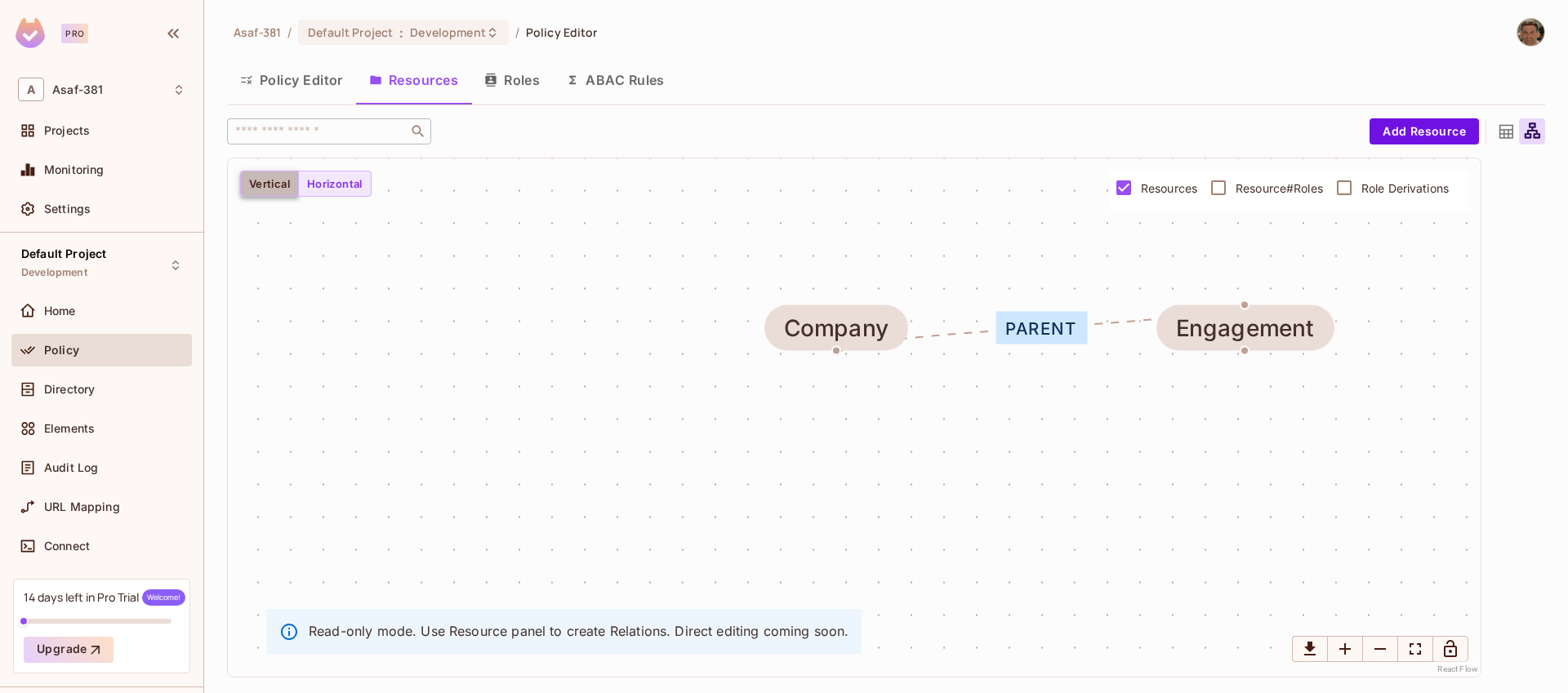
click at [281, 187] on button "Vertical" at bounding box center [269, 183] width 59 height 26
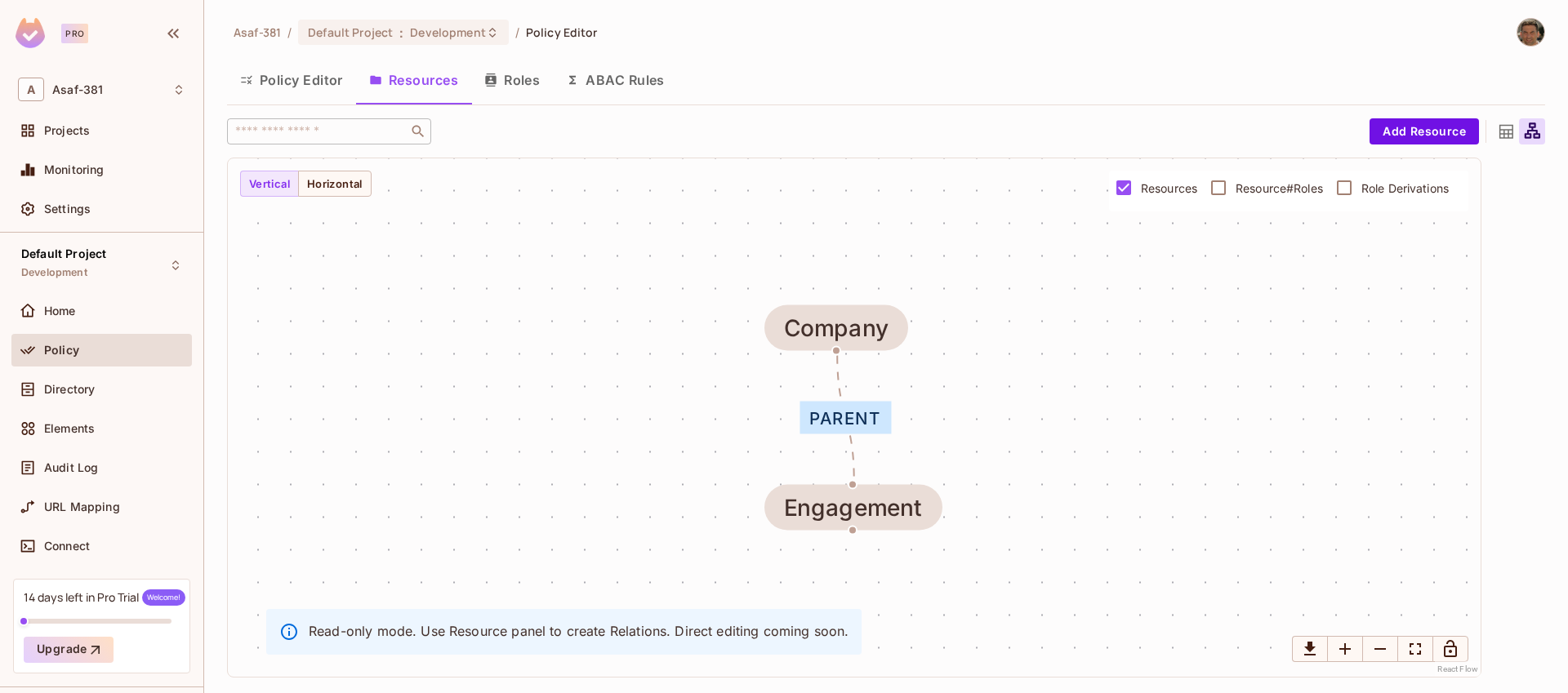
click at [527, 80] on button "Roles" at bounding box center [513, 79] width 82 height 41
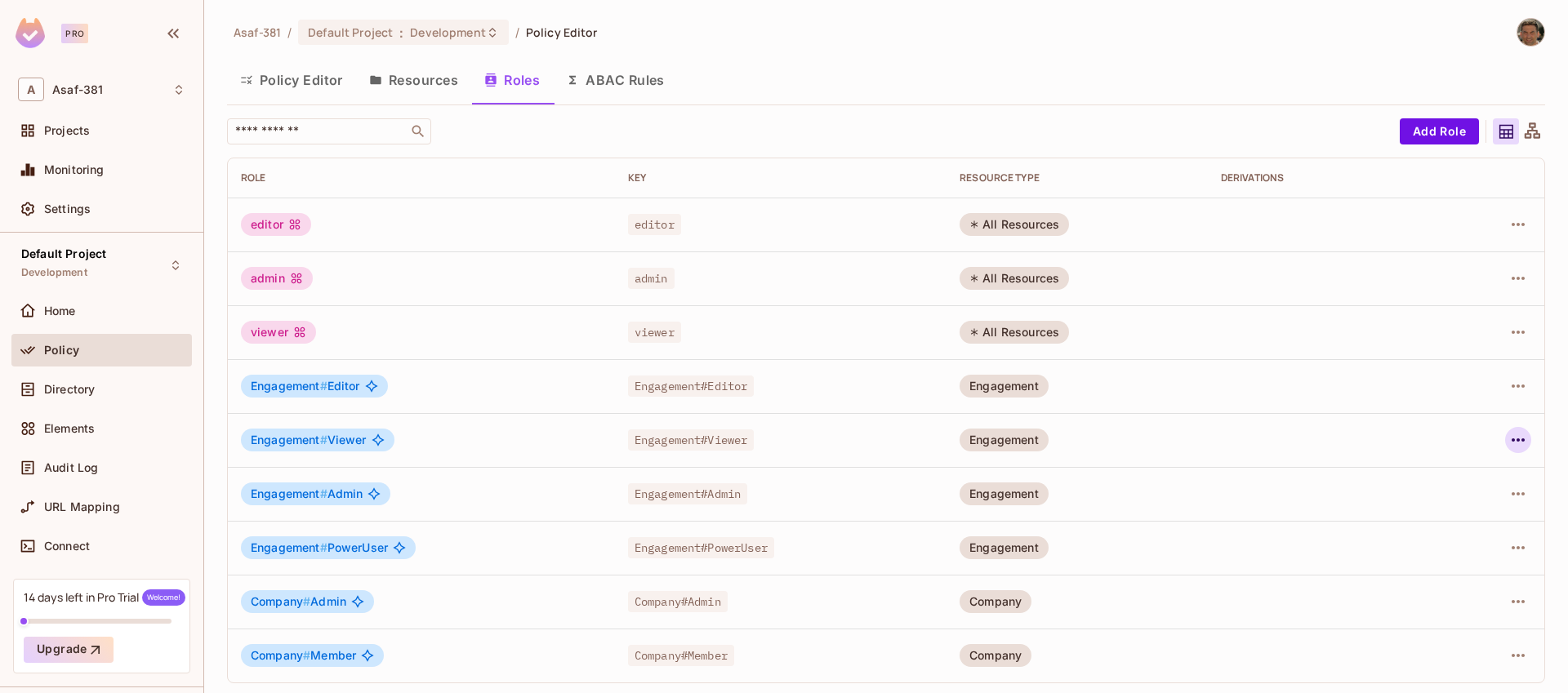
click at [1510, 446] on icon "button" at bounding box center [1518, 440] width 19 height 19
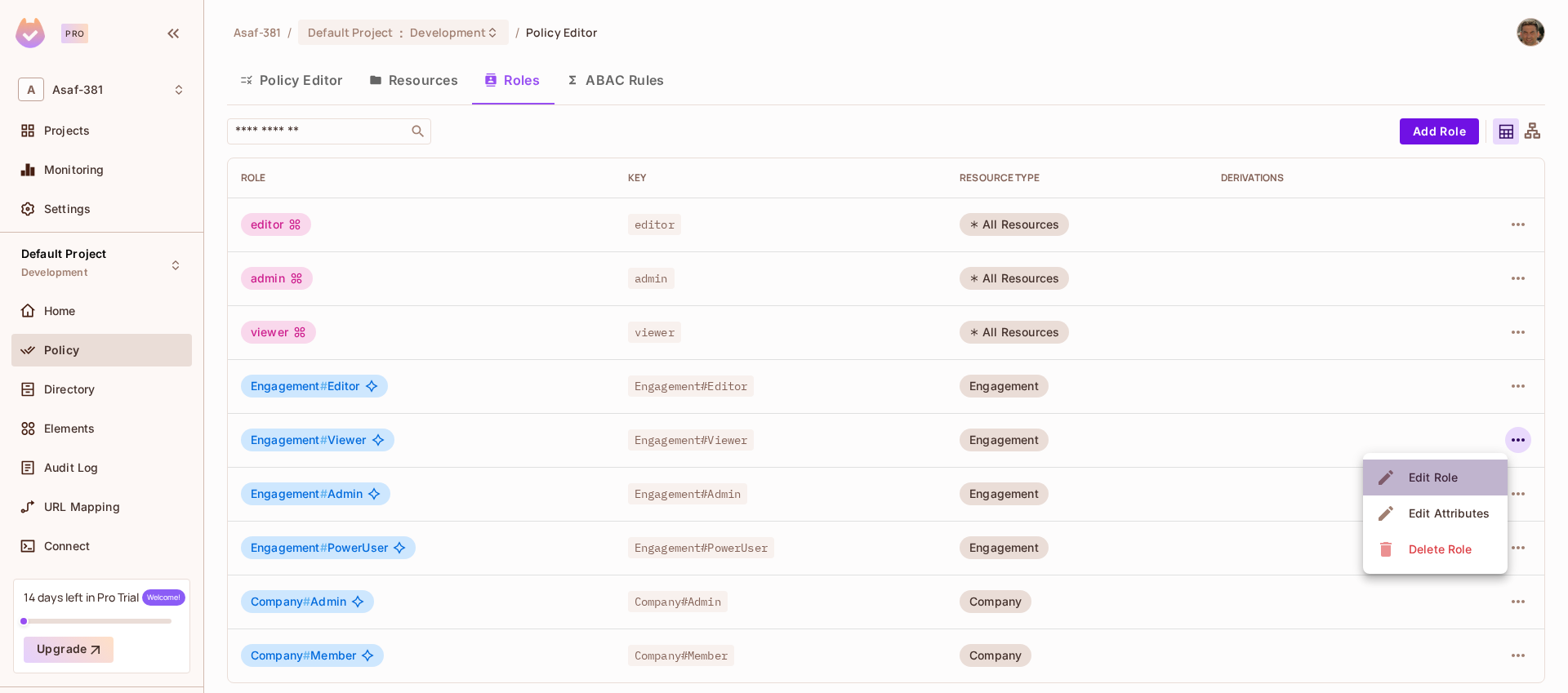
click at [1446, 482] on div "Edit Role" at bounding box center [1433, 478] width 49 height 17
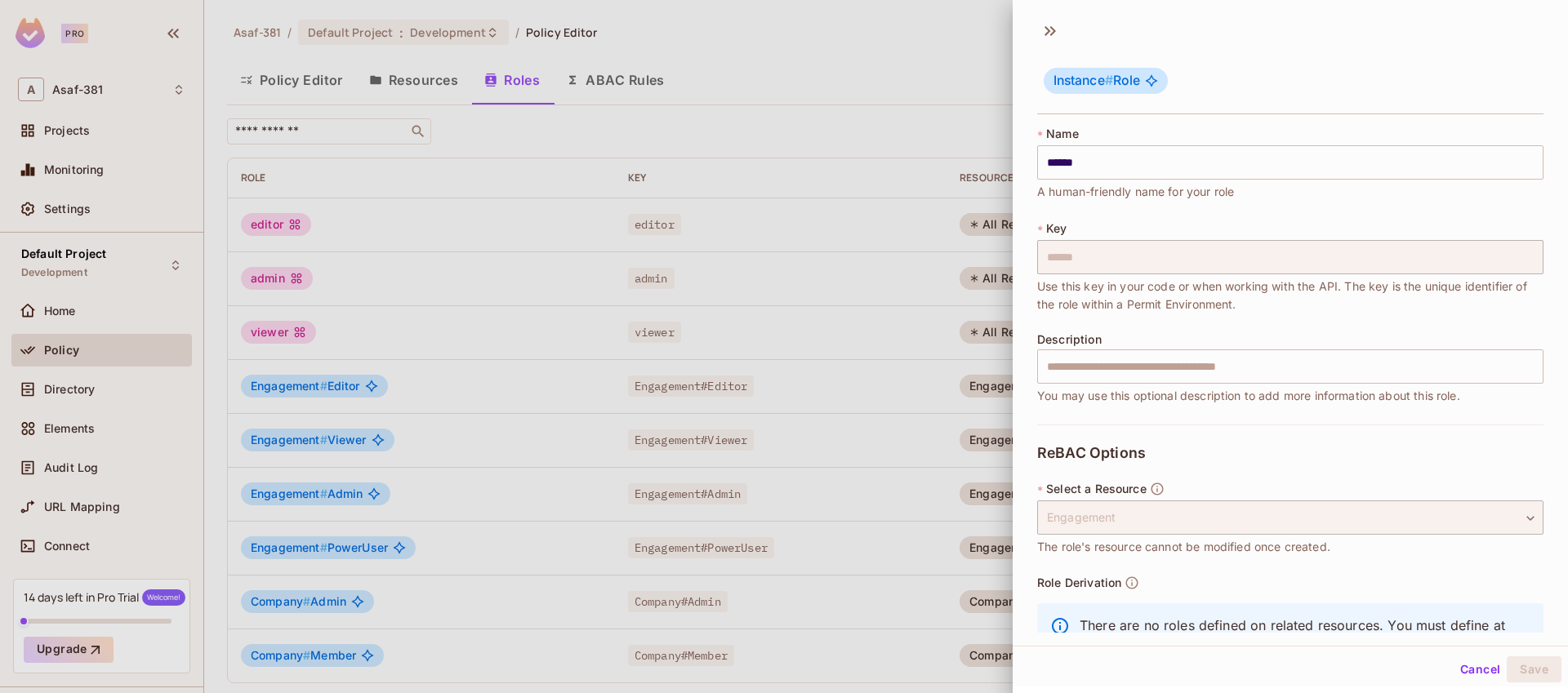
click at [1464, 670] on button "Cancel" at bounding box center [1480, 669] width 53 height 26
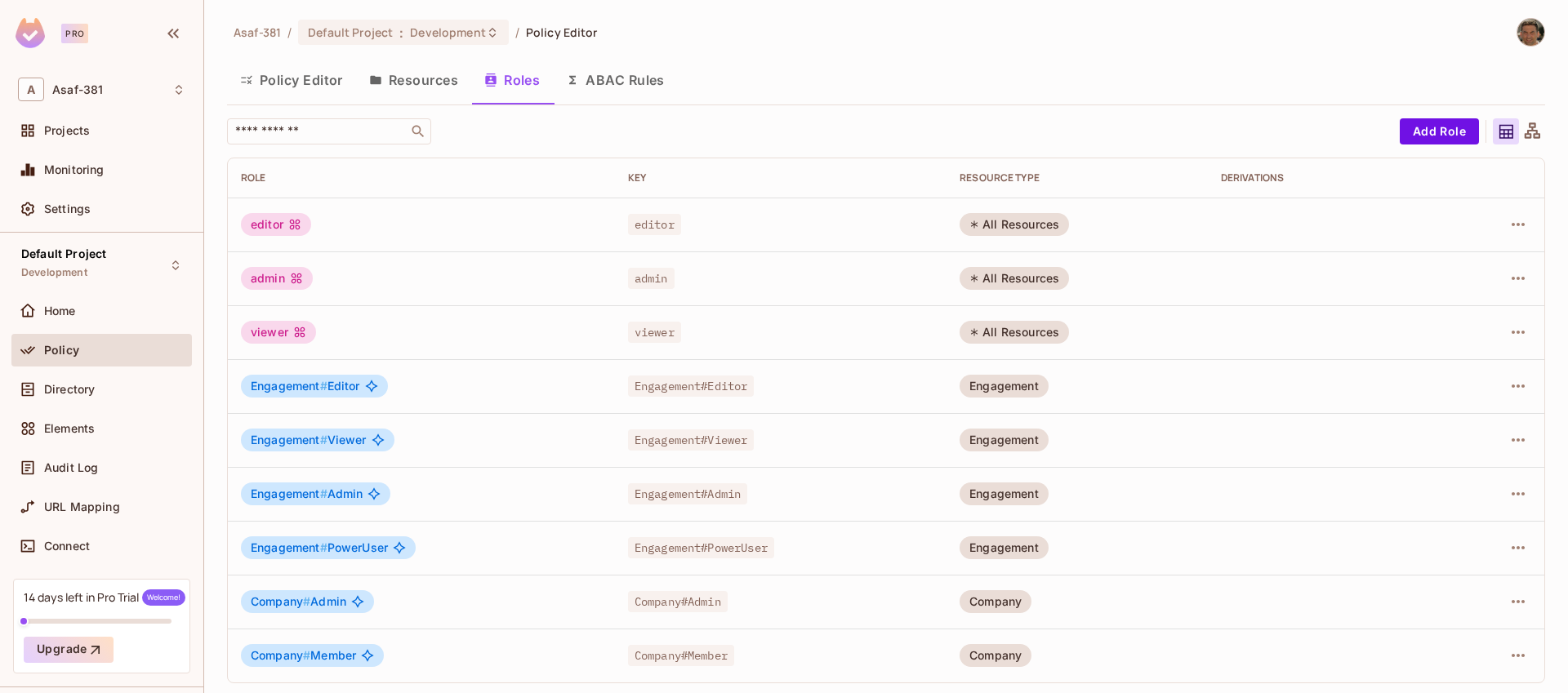
click at [1496, 135] on icon at bounding box center [1506, 132] width 20 height 20
click at [1525, 133] on icon at bounding box center [1533, 130] width 16 height 16
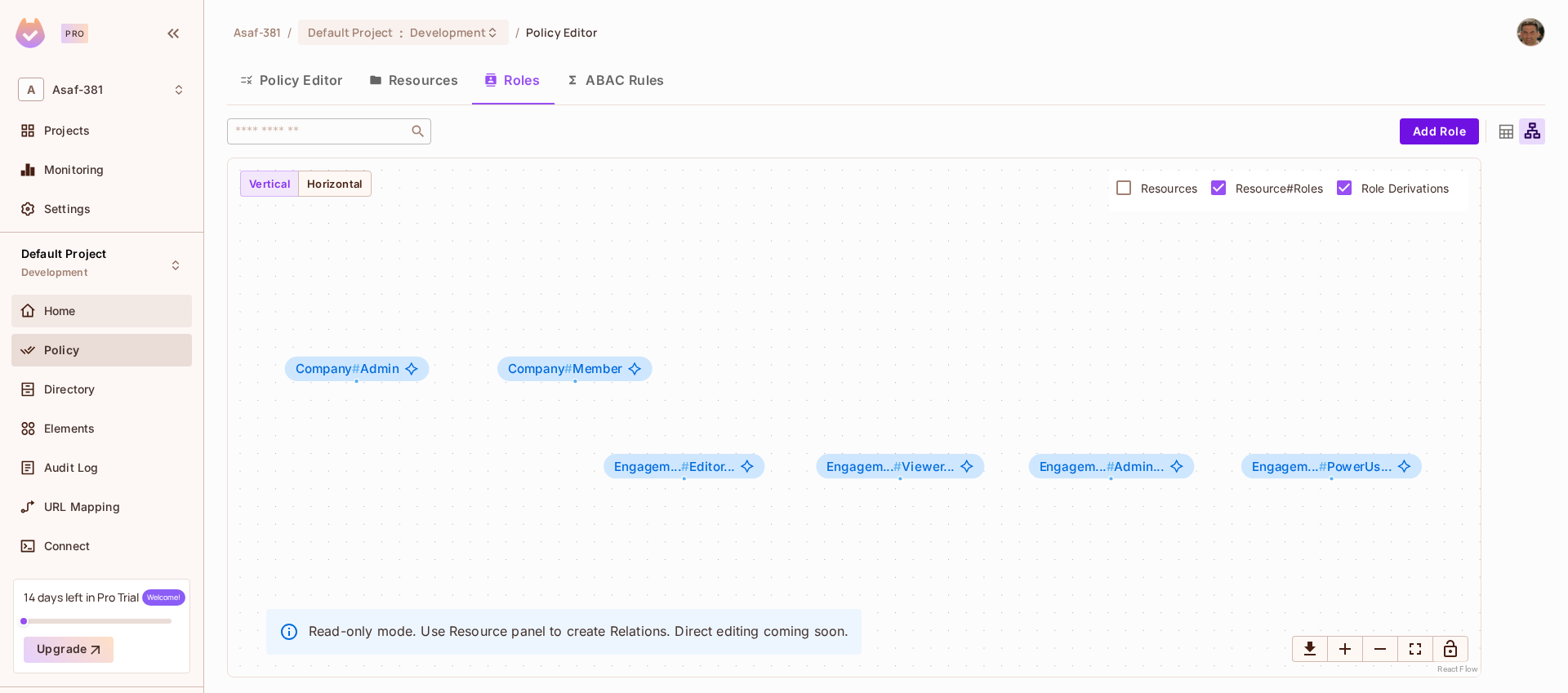
click at [76, 313] on span "Home" at bounding box center [60, 311] width 32 height 13
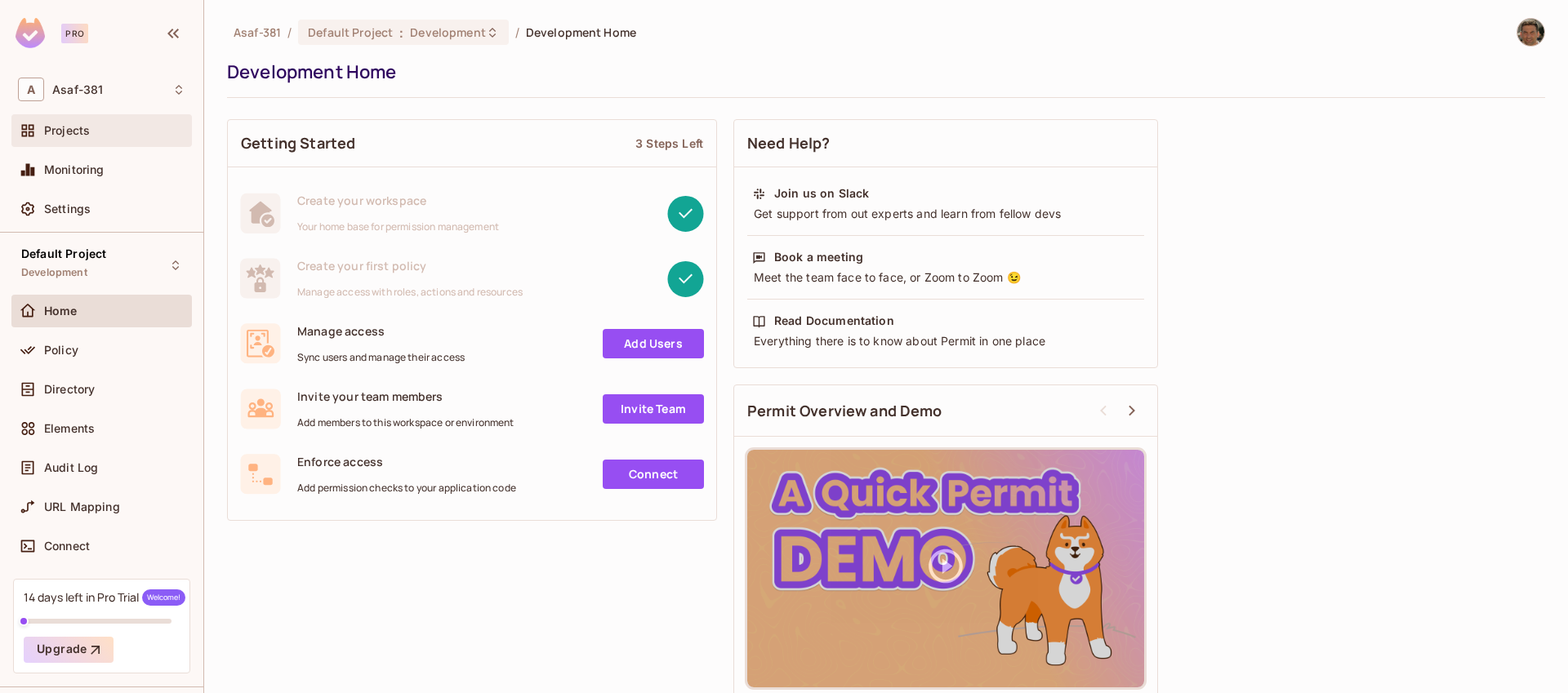
click at [68, 140] on div "Projects" at bounding box center [102, 130] width 181 height 33
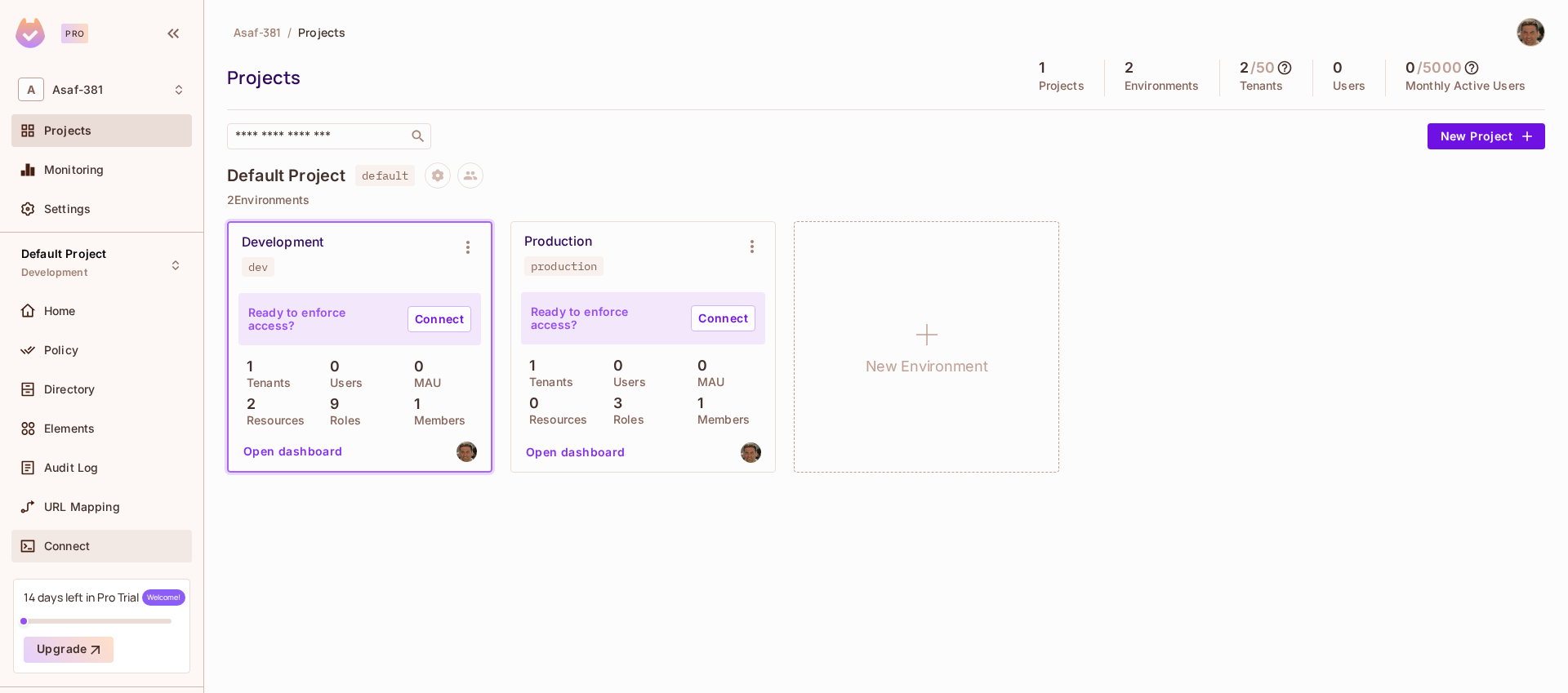
click at [82, 553] on div "Connect" at bounding box center [101, 546] width 167 height 19
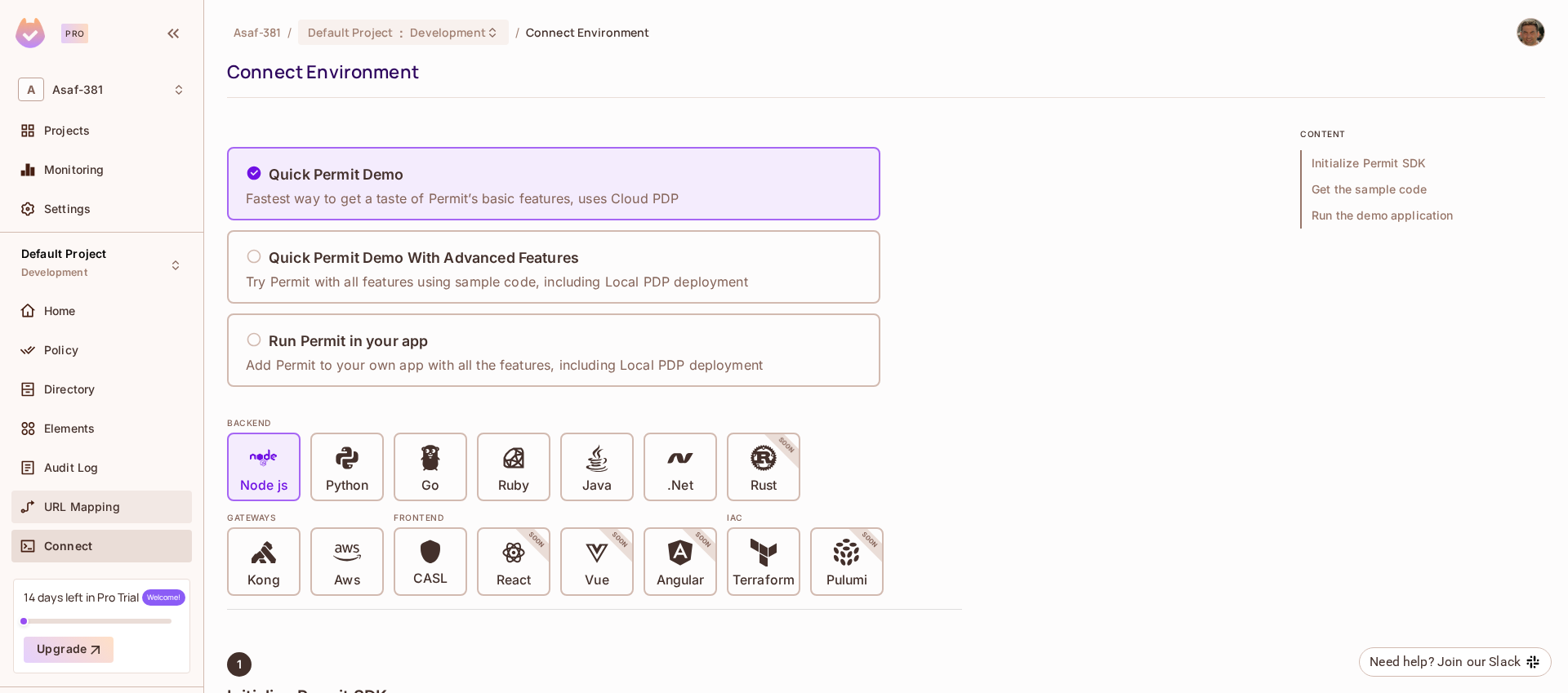
click at [51, 517] on div "URL Mapping" at bounding box center [102, 507] width 181 height 33
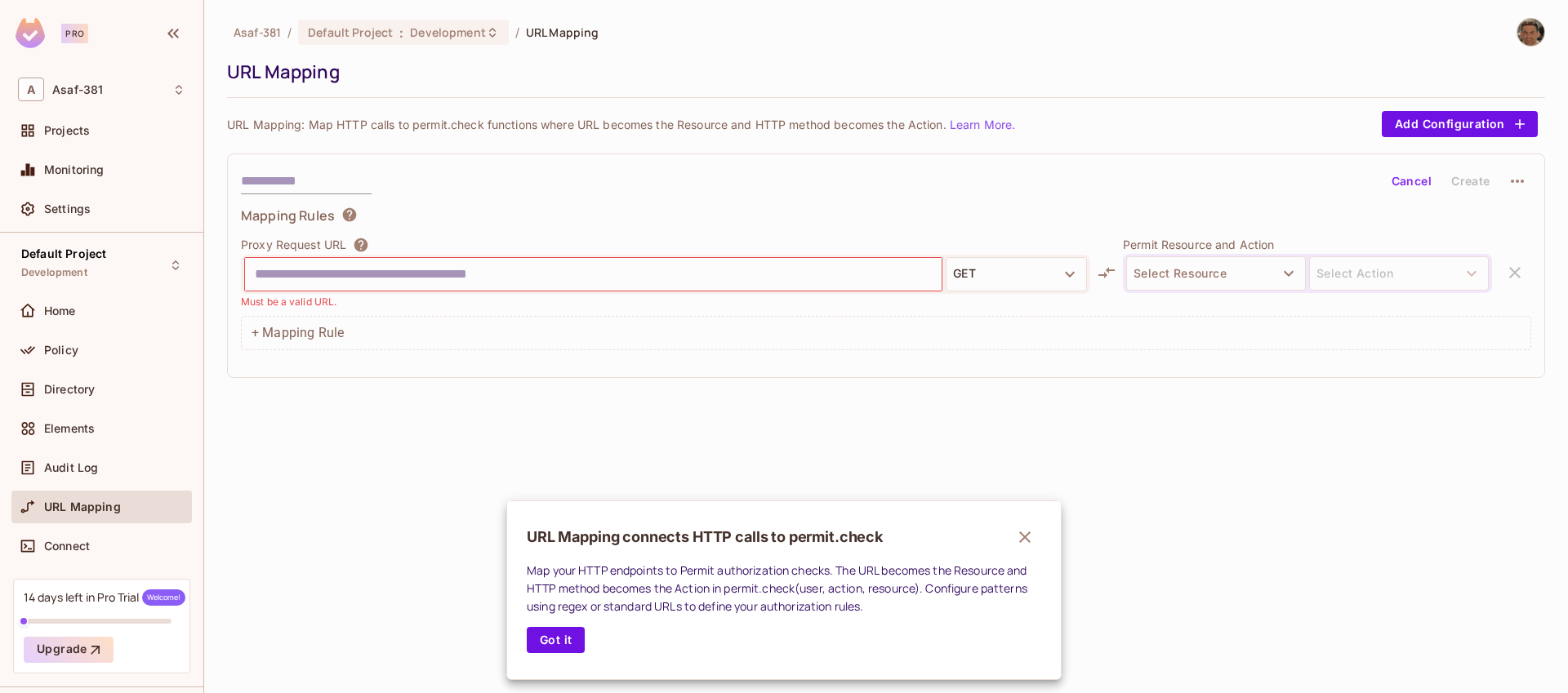
click at [57, 432] on div at bounding box center [784, 346] width 1568 height 693
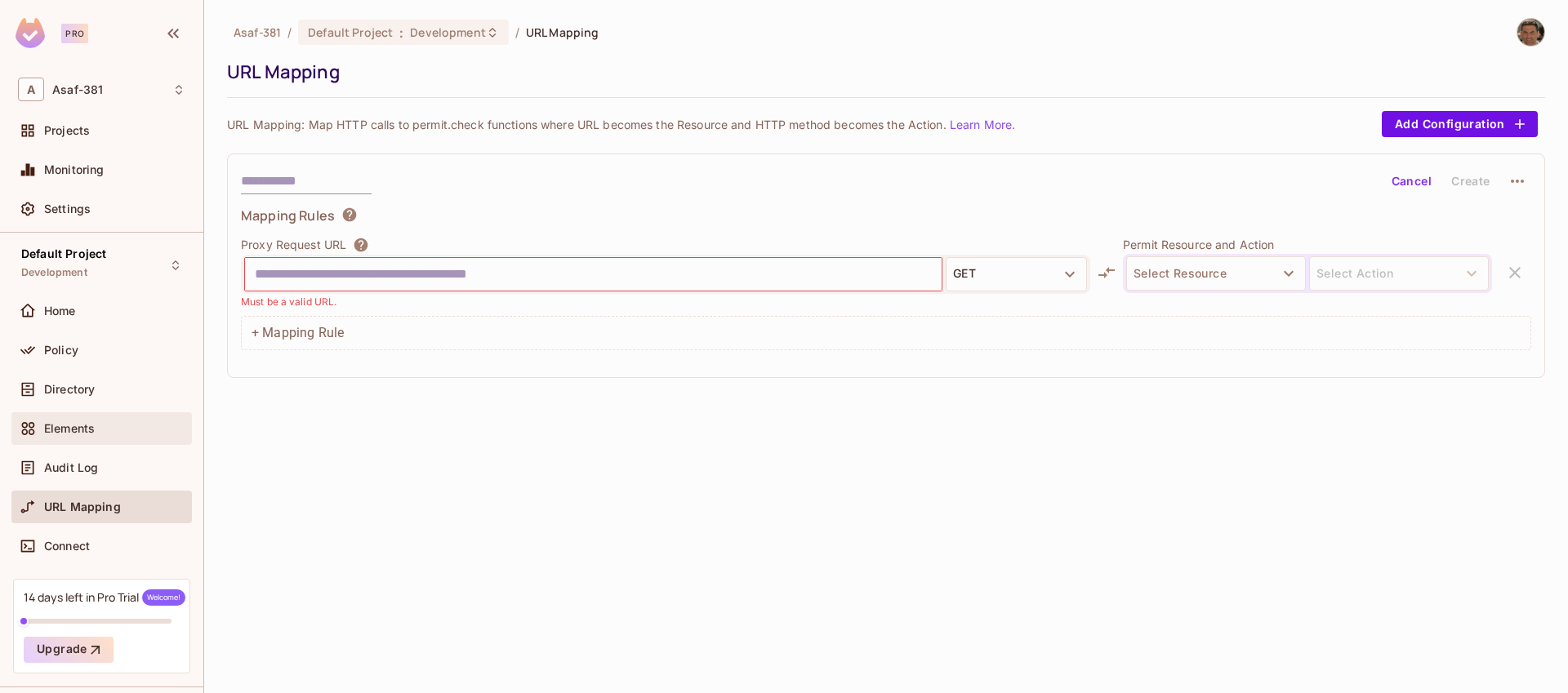
click at [58, 431] on span "Elements" at bounding box center [69, 429] width 51 height 13
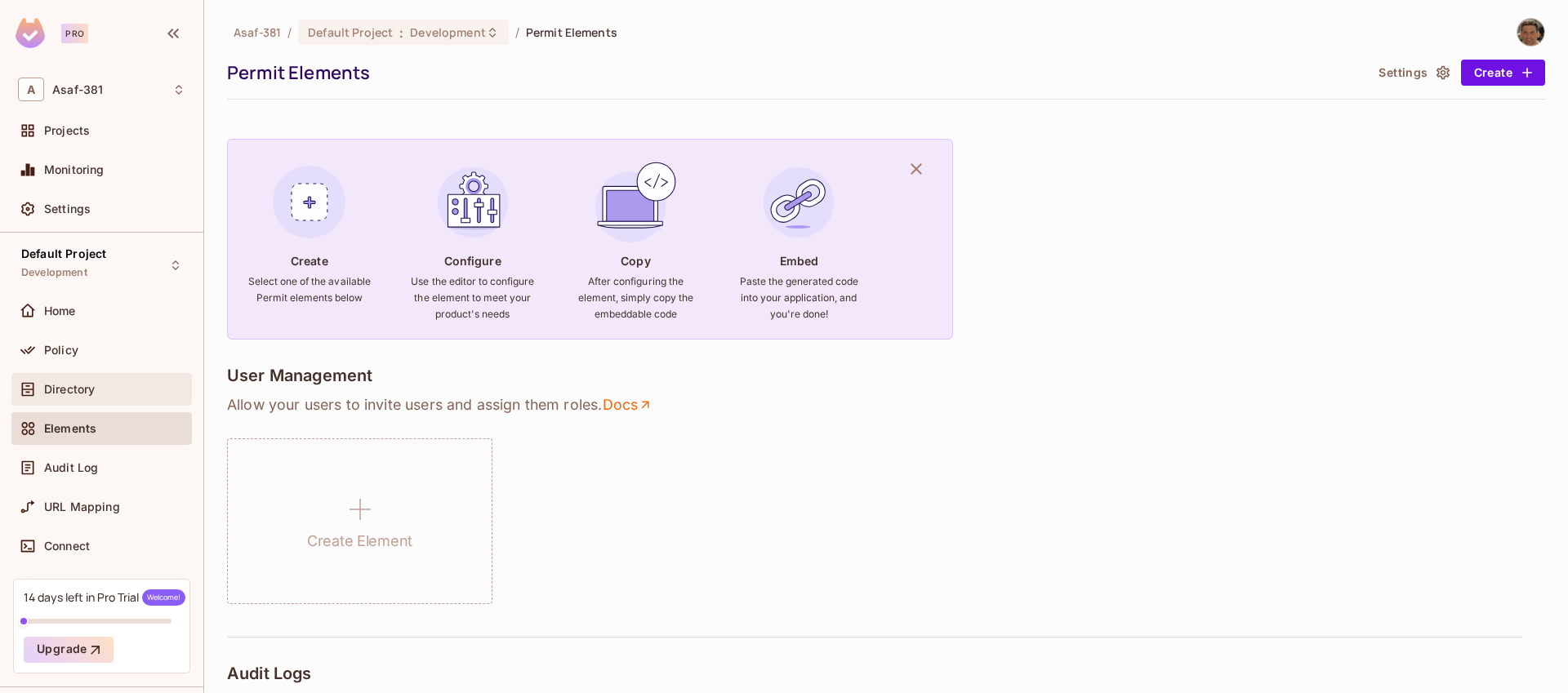
click at [59, 401] on div "Directory" at bounding box center [102, 389] width 181 height 33
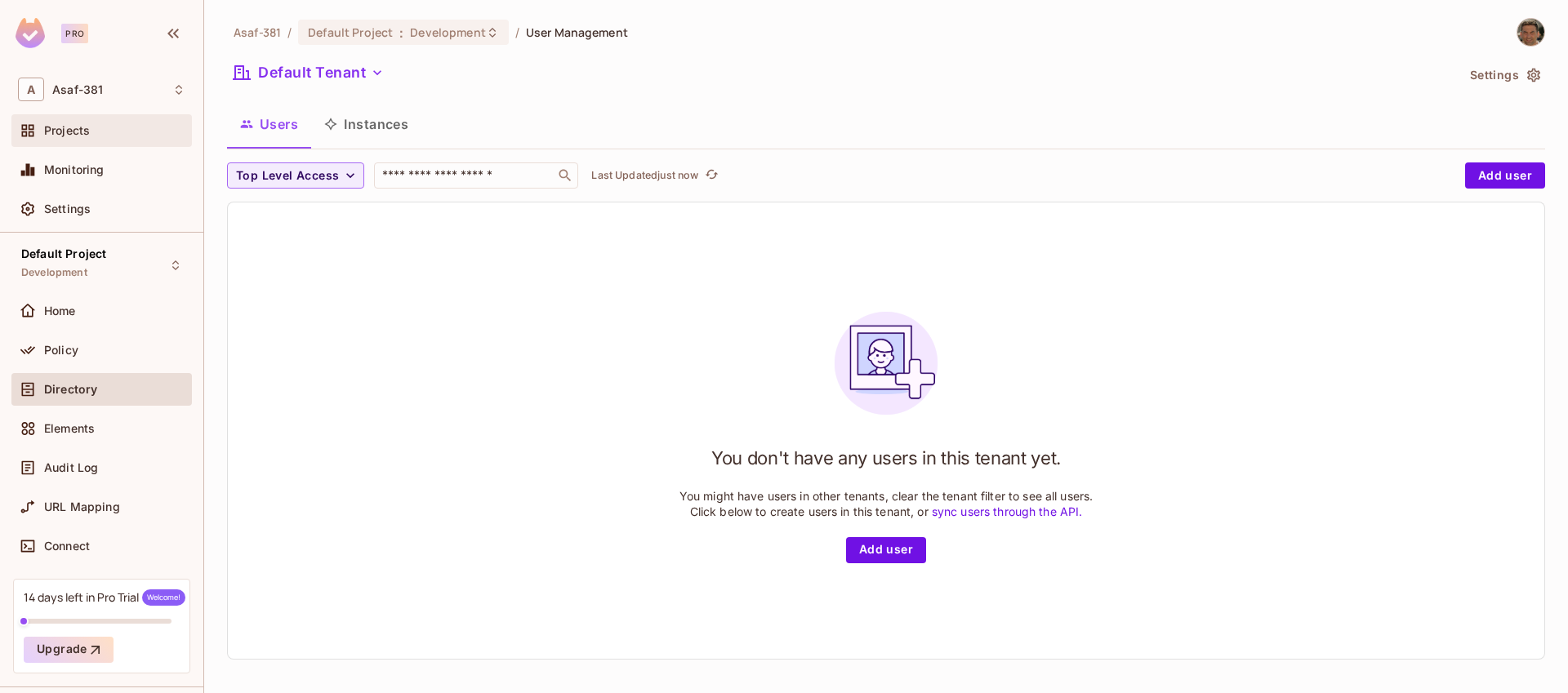
click at [69, 142] on div "Projects" at bounding box center [102, 130] width 181 height 33
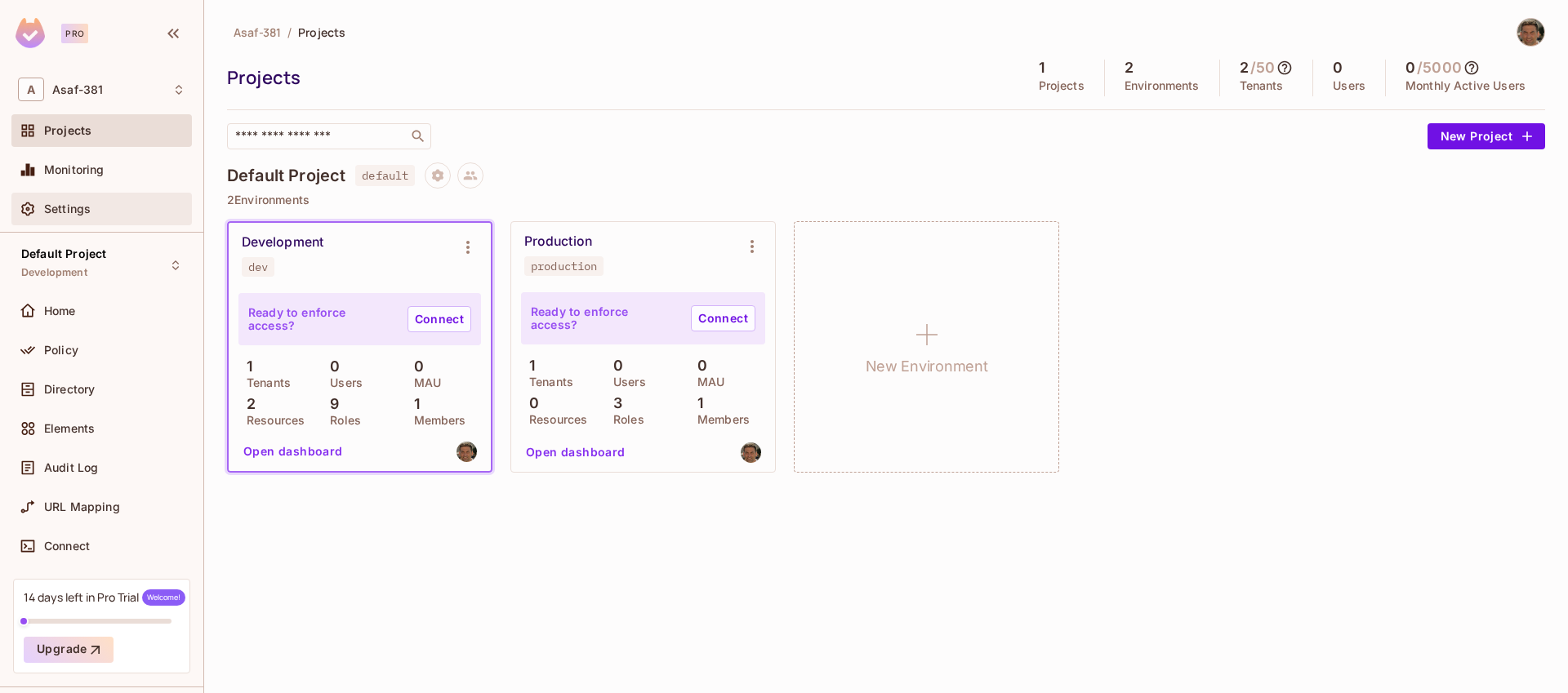
click at [60, 223] on div "Settings" at bounding box center [102, 209] width 181 height 33
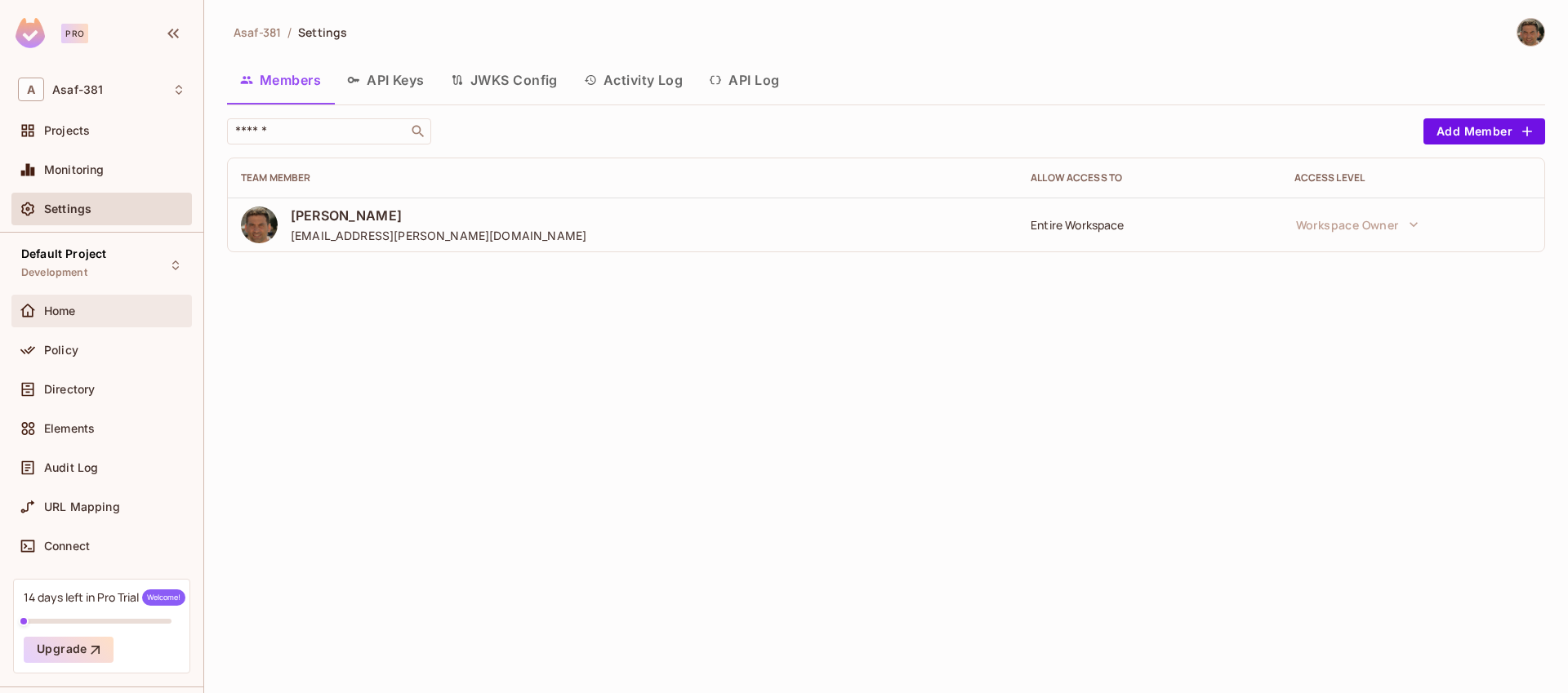
click at [43, 310] on div at bounding box center [30, 310] width 26 height 19
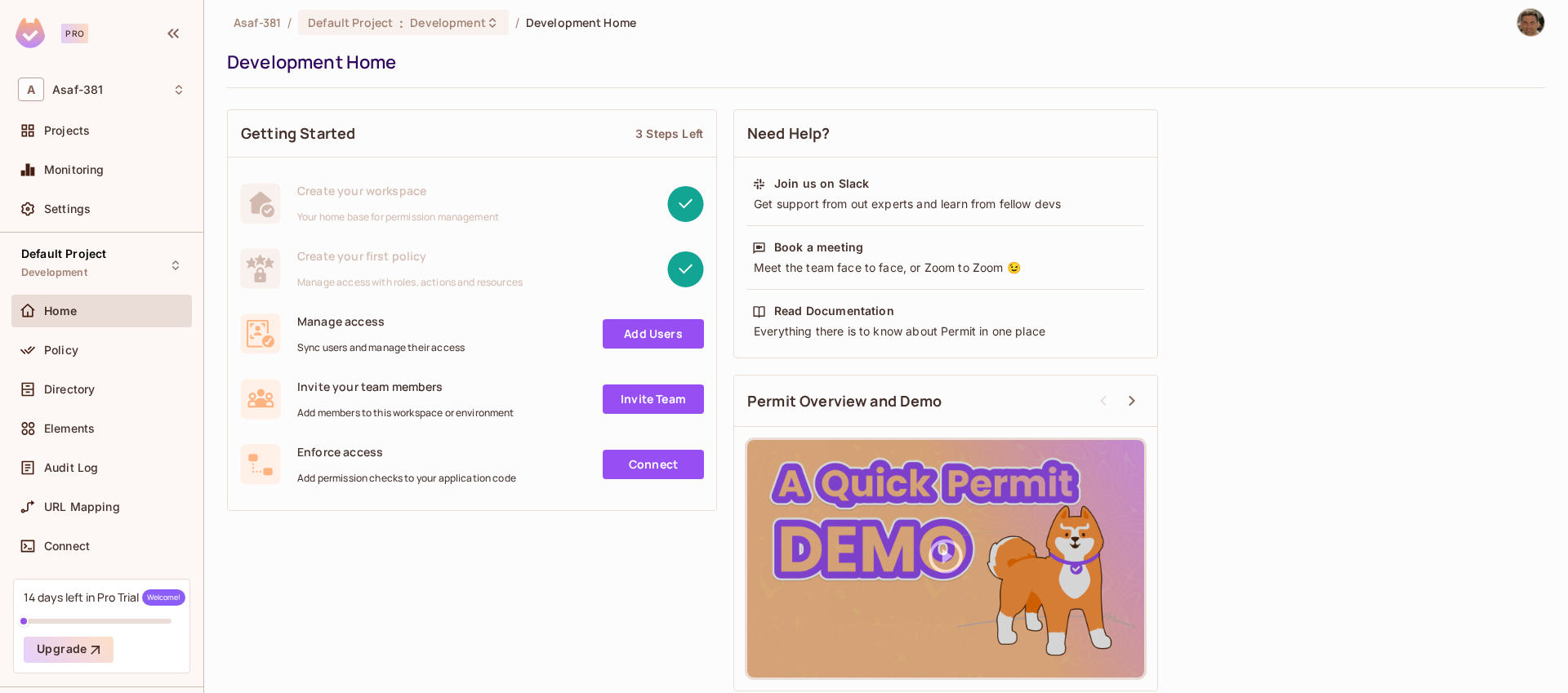
scroll to position [17, 0]
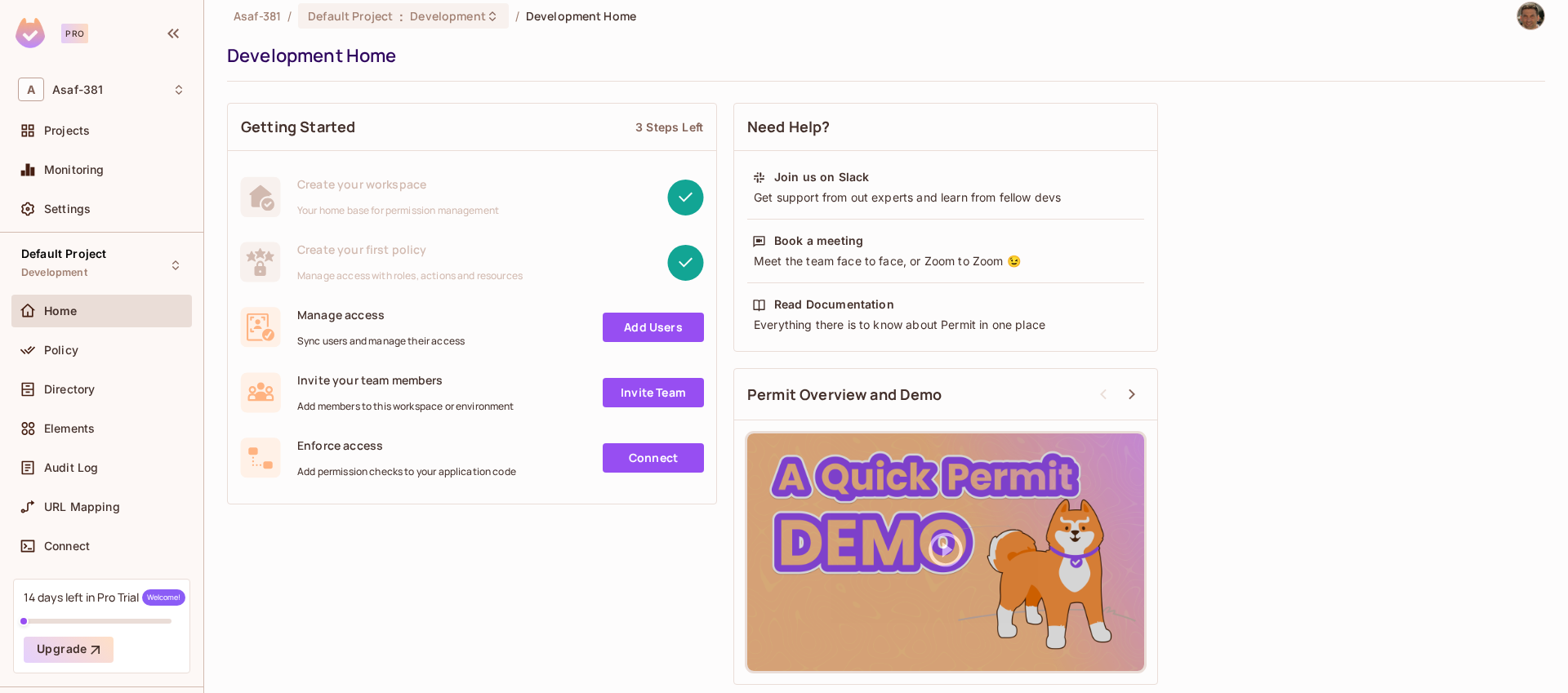
click at [477, 269] on span "Manage access with roles, actions and resources" at bounding box center [411, 276] width 226 height 13
click at [74, 346] on span "Policy" at bounding box center [61, 350] width 34 height 13
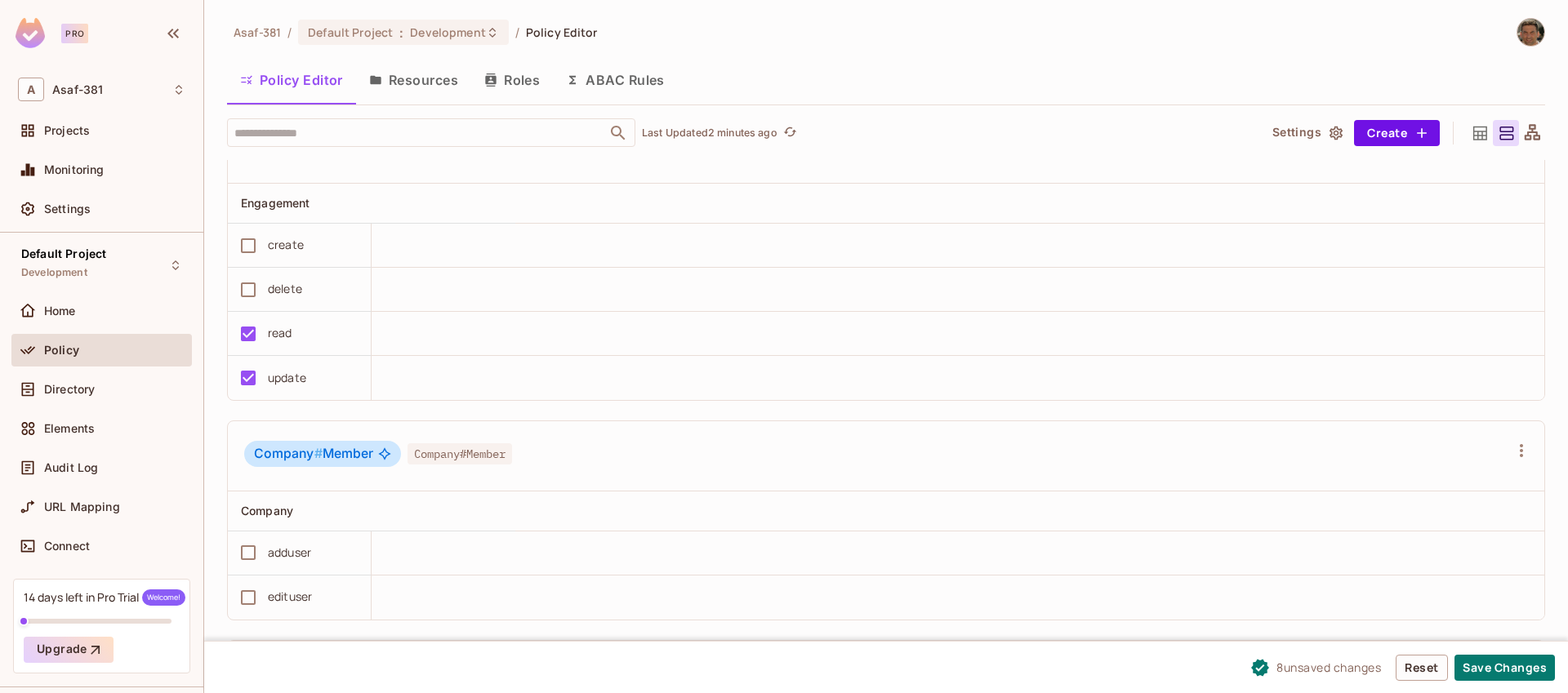
scroll to position [1471, 0]
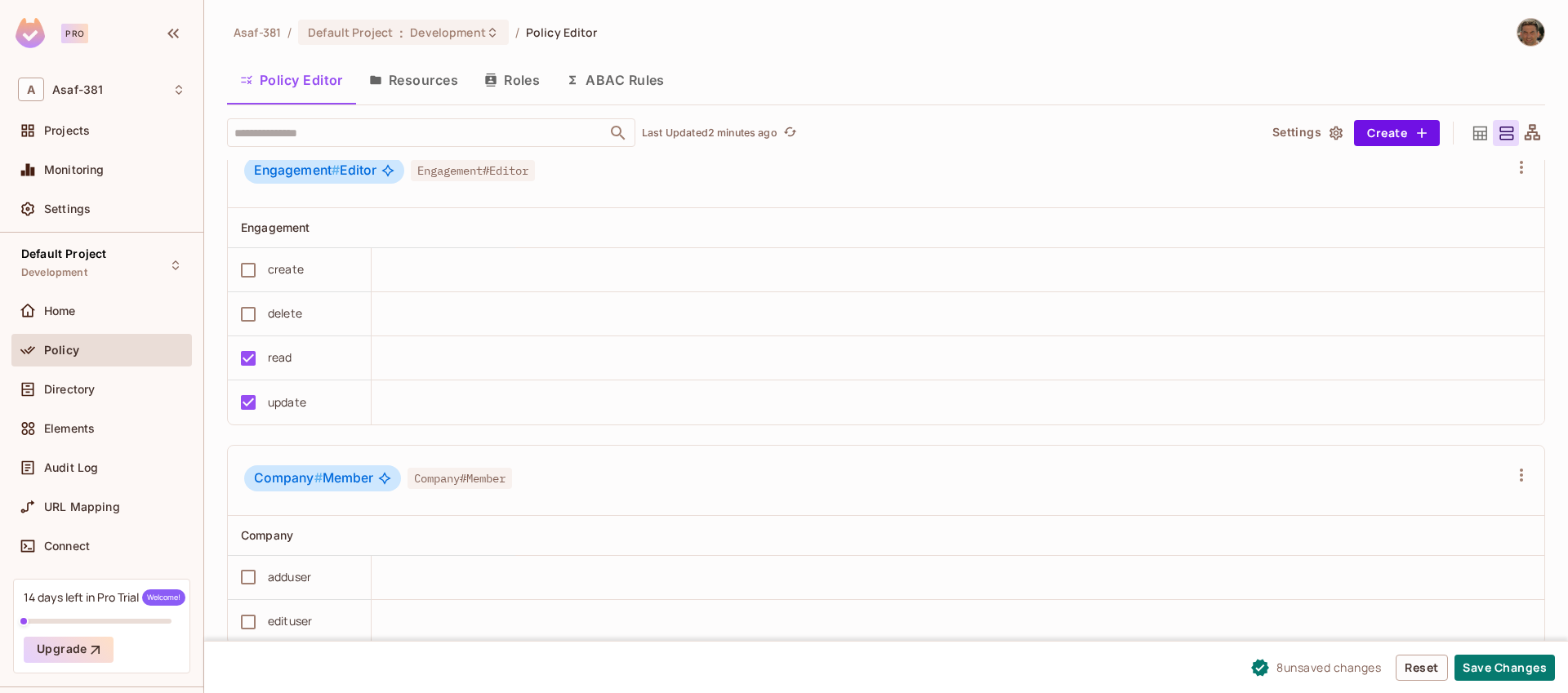
click at [273, 318] on div "delete" at bounding box center [284, 313] width 34 height 18
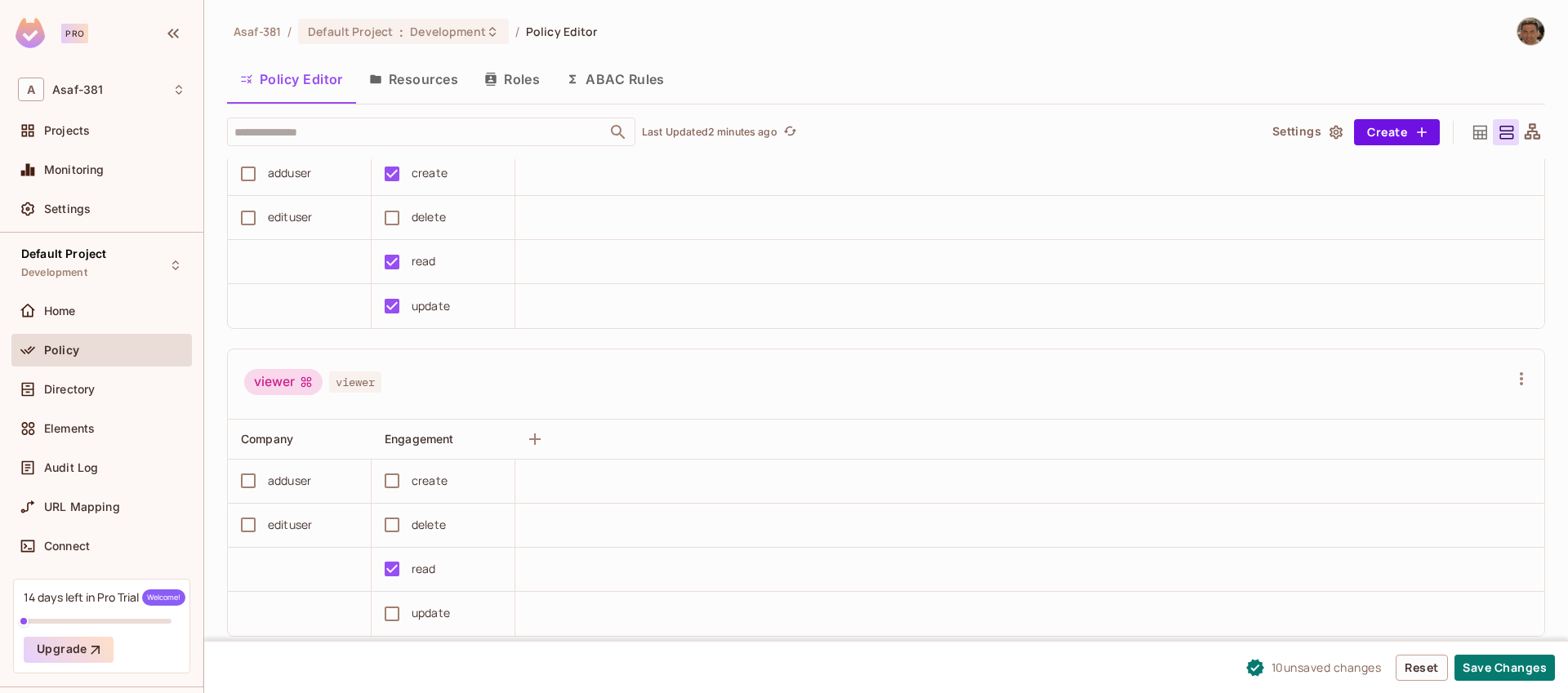
scroll to position [0, 0]
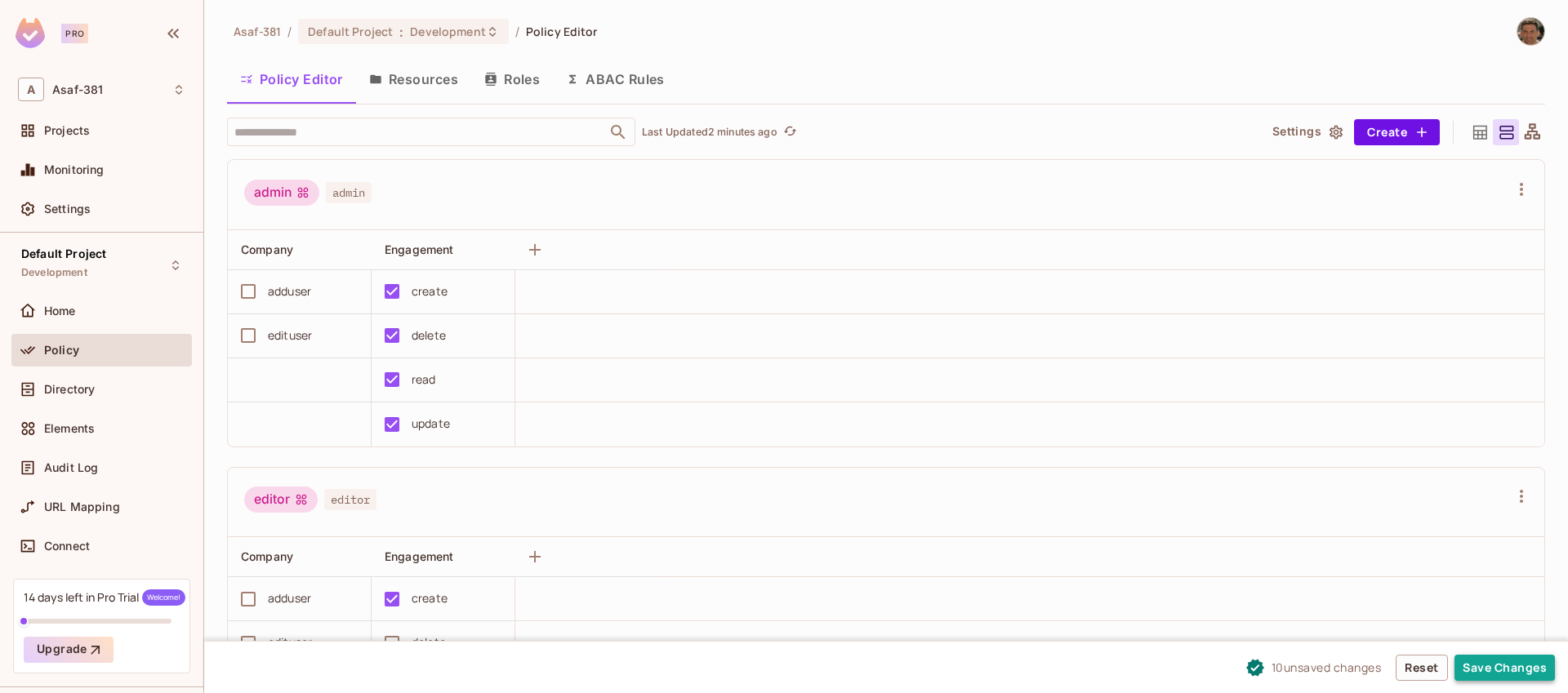
click at [1509, 666] on button "Save Changes" at bounding box center [1505, 667] width 100 height 26
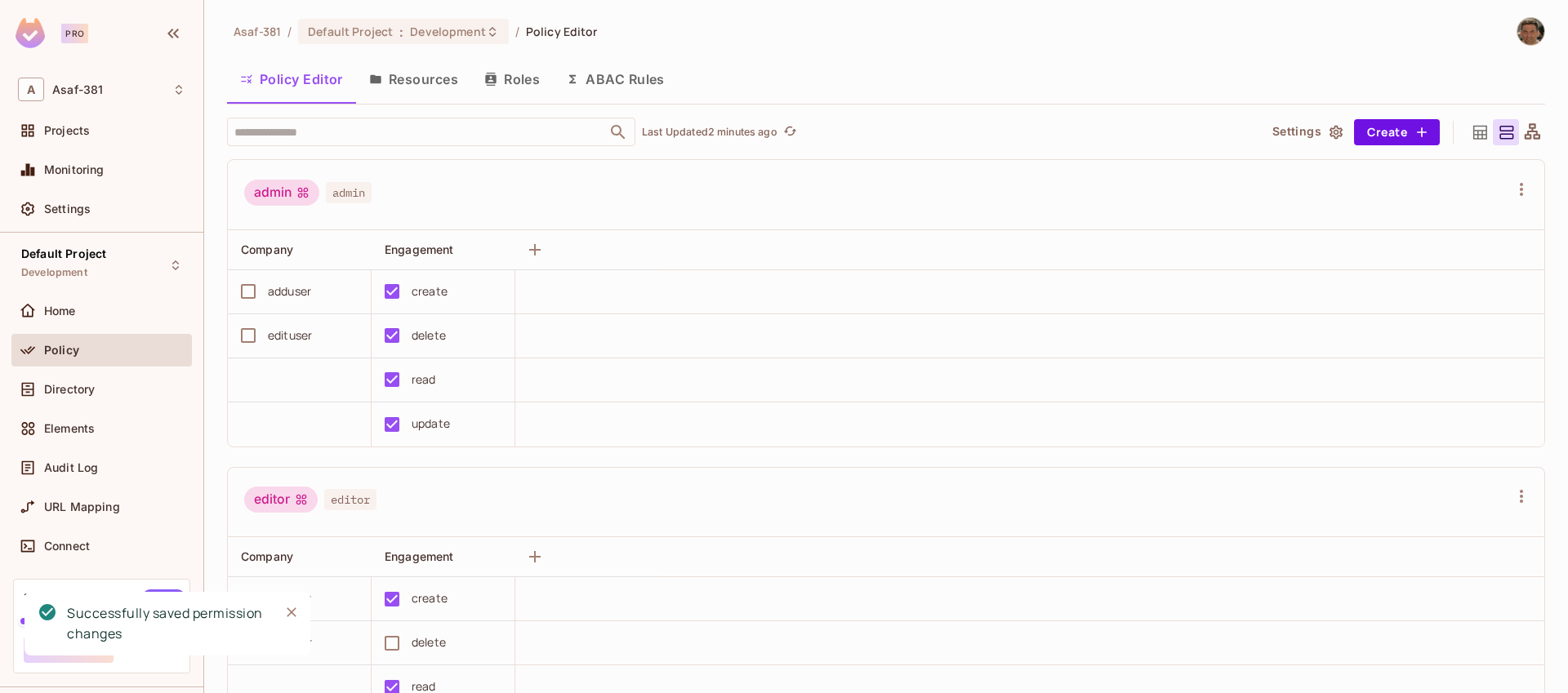
click at [606, 84] on button "ABAC Rules" at bounding box center [615, 79] width 125 height 41
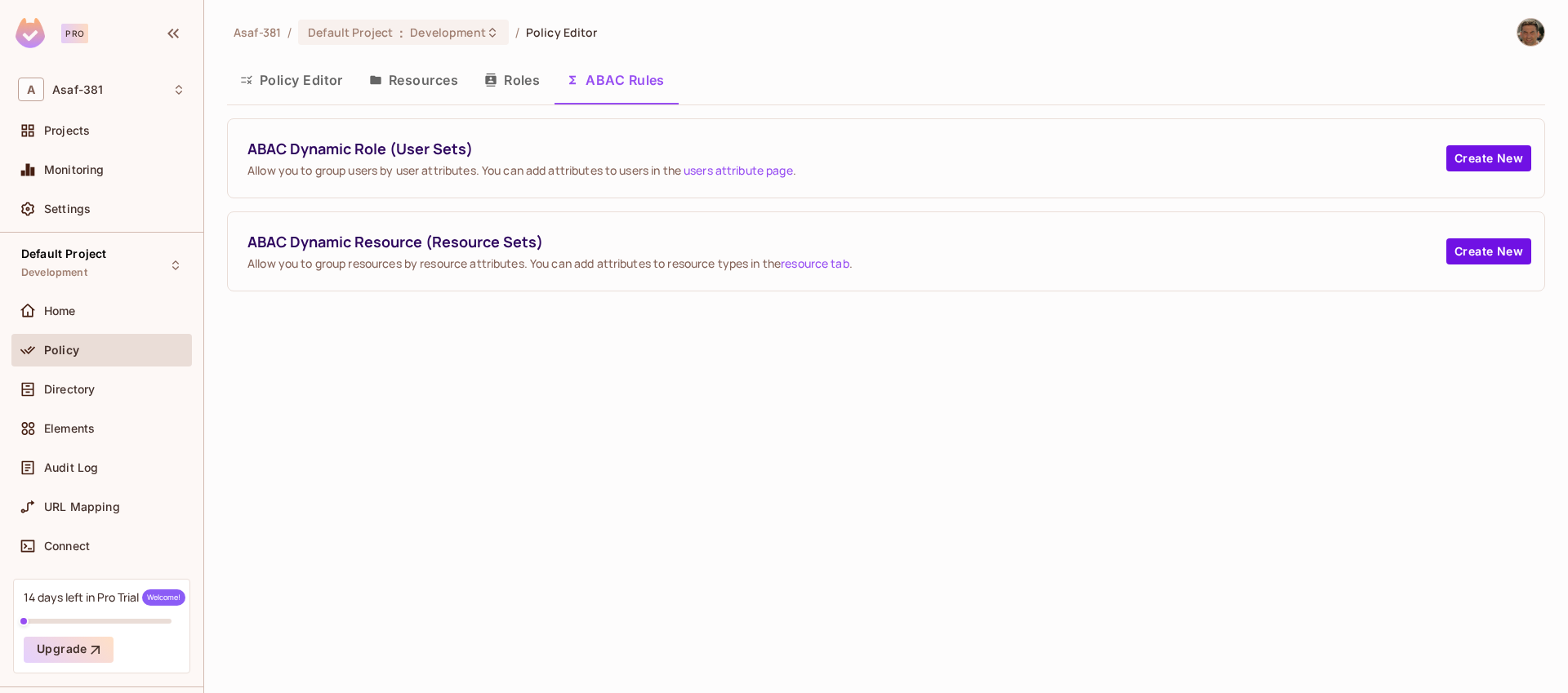
click at [282, 84] on button "Policy Editor" at bounding box center [292, 79] width 129 height 41
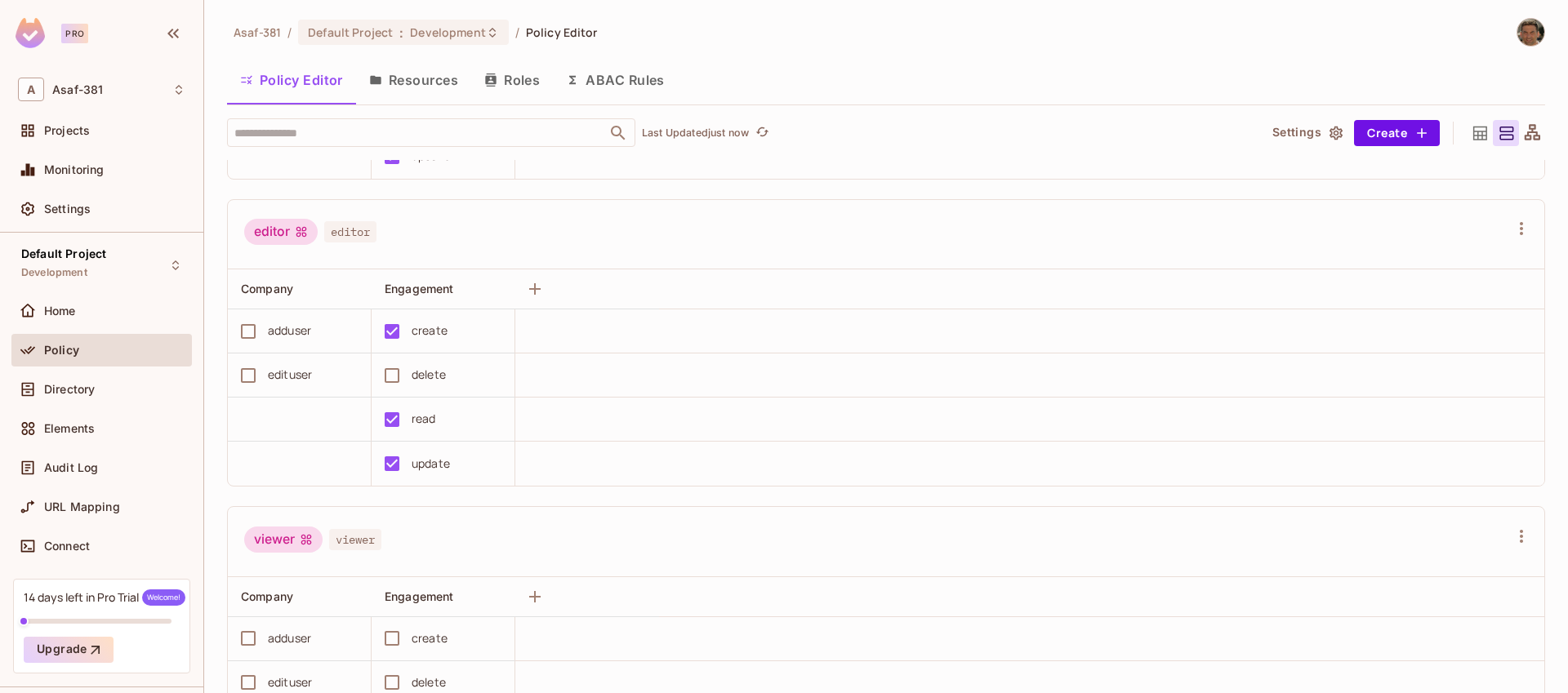
scroll to position [432, 0]
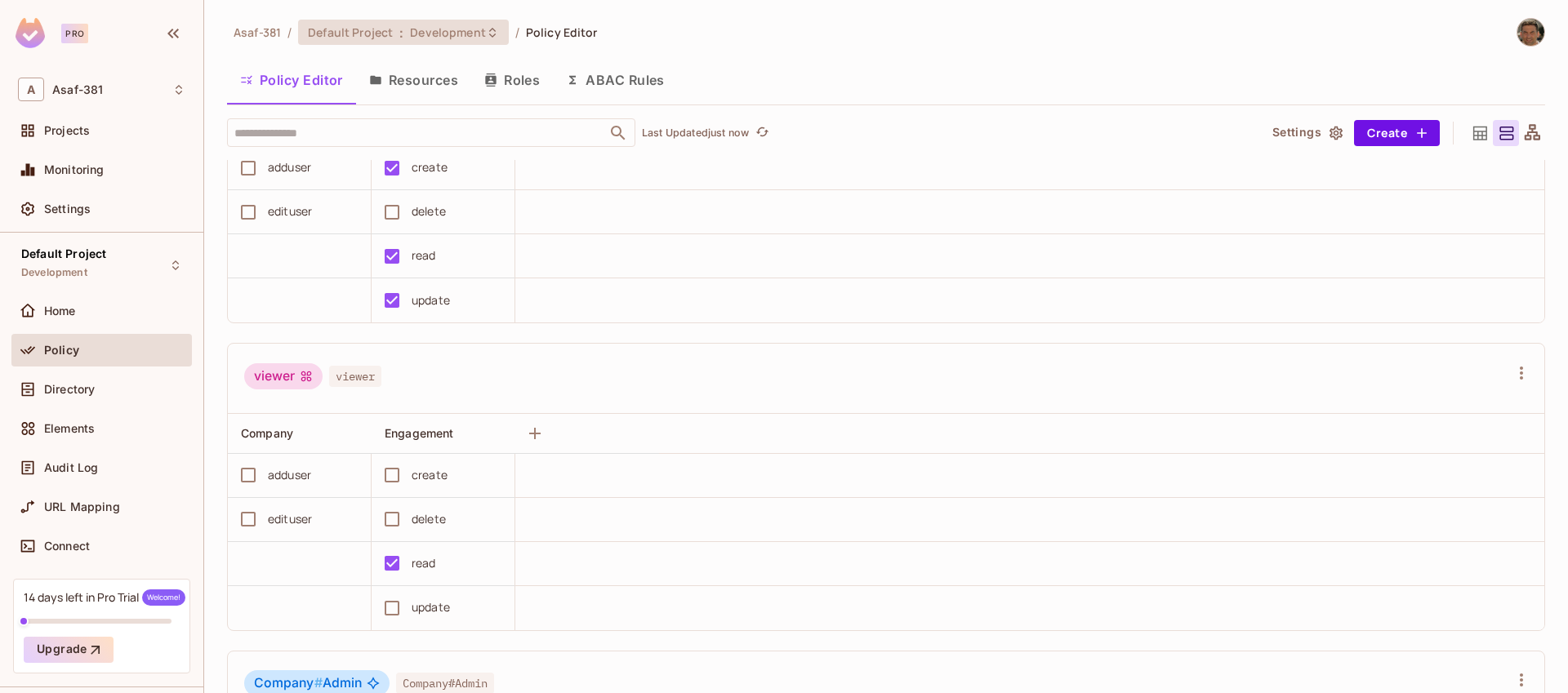
click at [446, 35] on span "Development" at bounding box center [447, 32] width 75 height 16
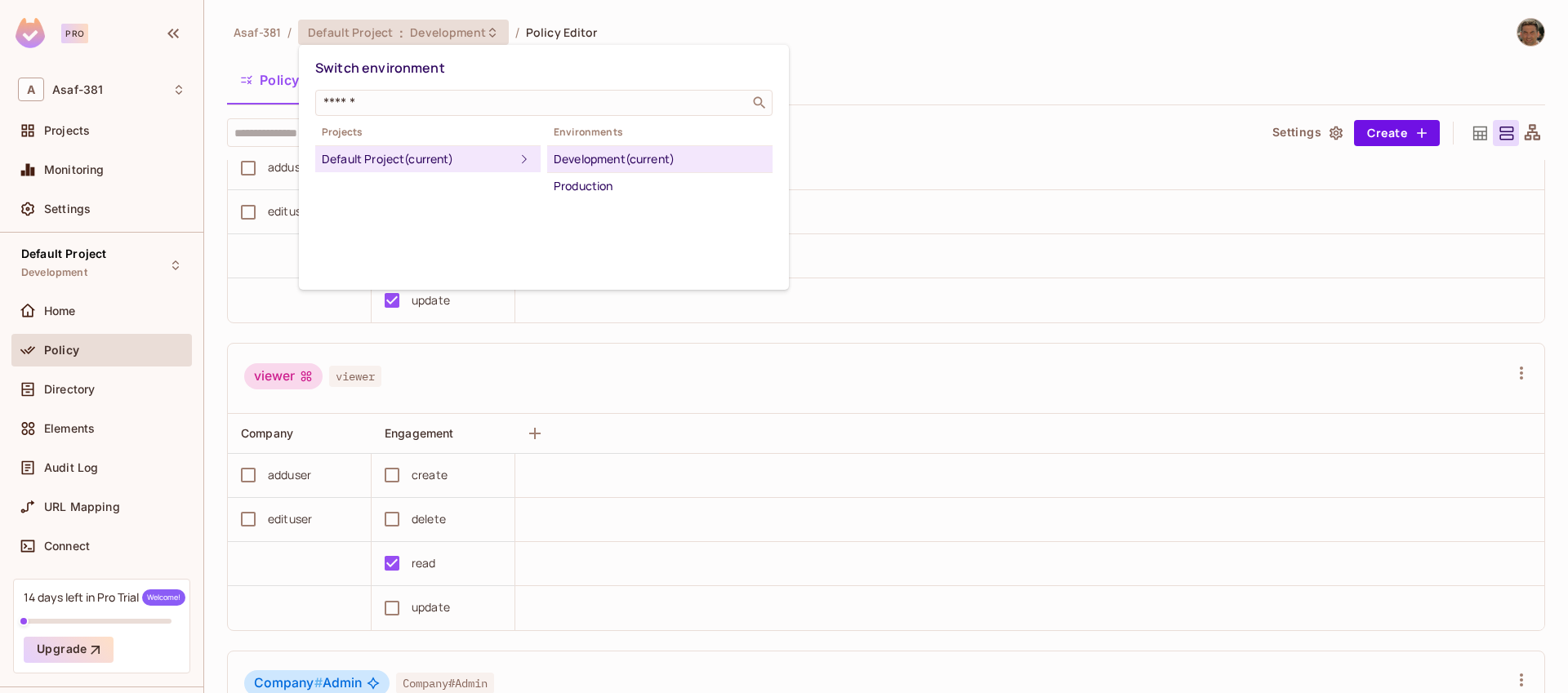
click at [446, 35] on div at bounding box center [784, 346] width 1568 height 693
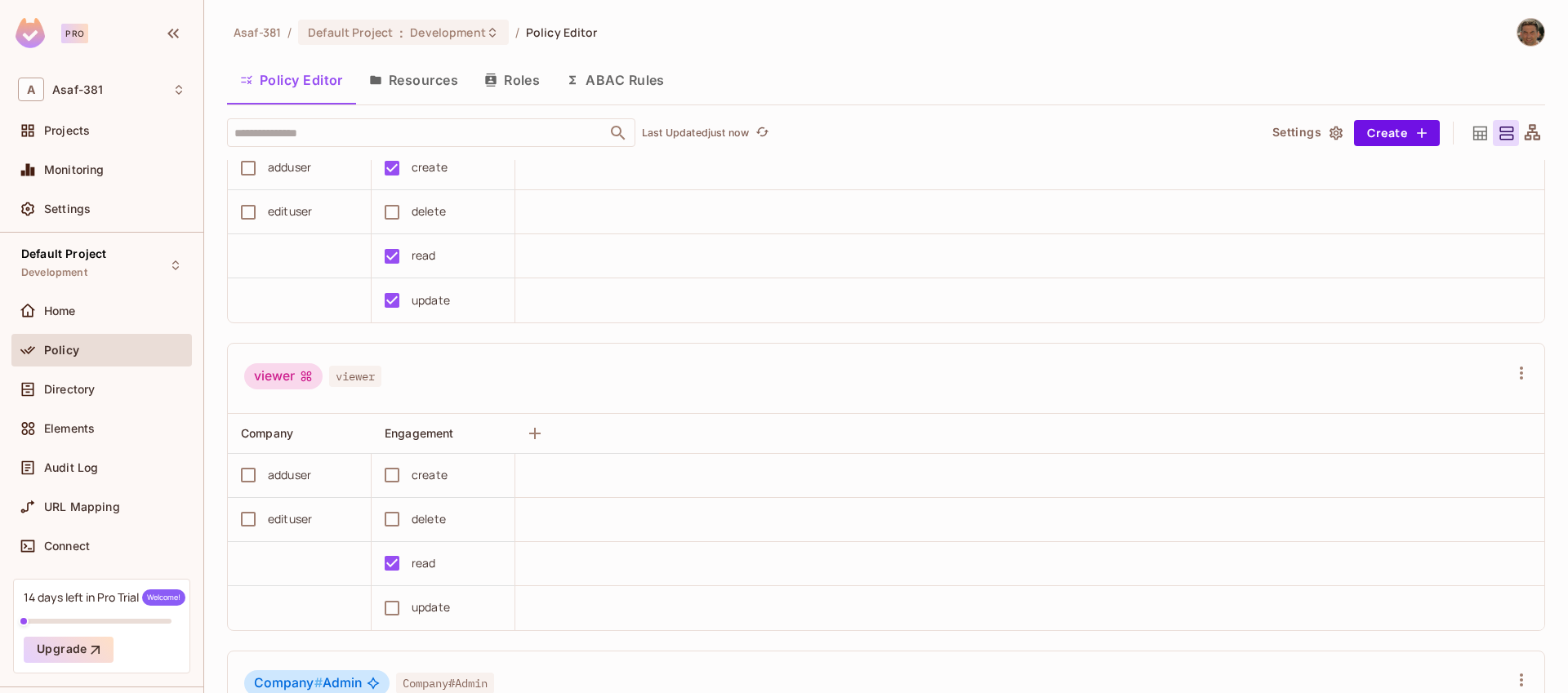
click at [438, 83] on button "Resources" at bounding box center [414, 79] width 115 height 41
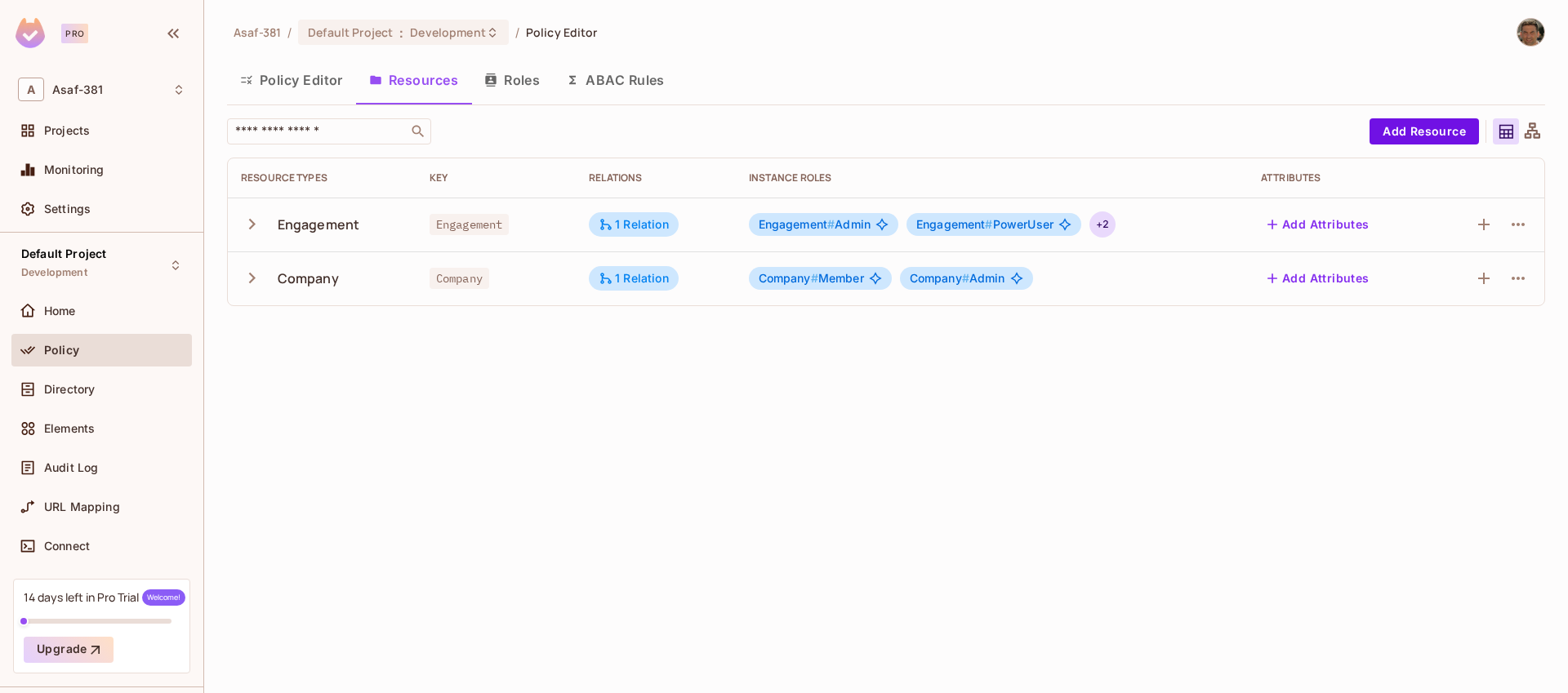
click at [1102, 225] on div "+ 2" at bounding box center [1102, 224] width 26 height 26
click at [1031, 345] on div at bounding box center [784, 346] width 1568 height 693
click at [1482, 222] on icon "button" at bounding box center [1484, 224] width 19 height 19
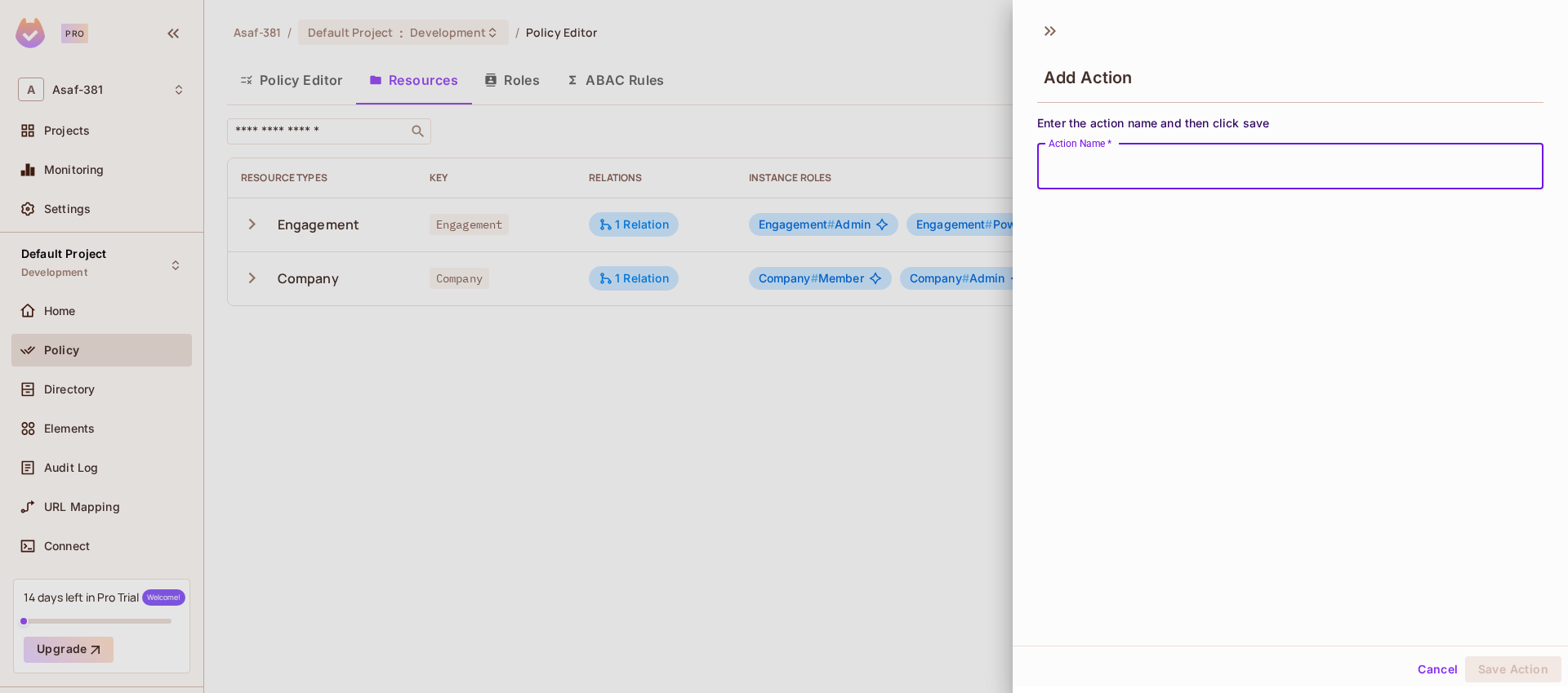
click at [883, 403] on div at bounding box center [784, 346] width 1568 height 693
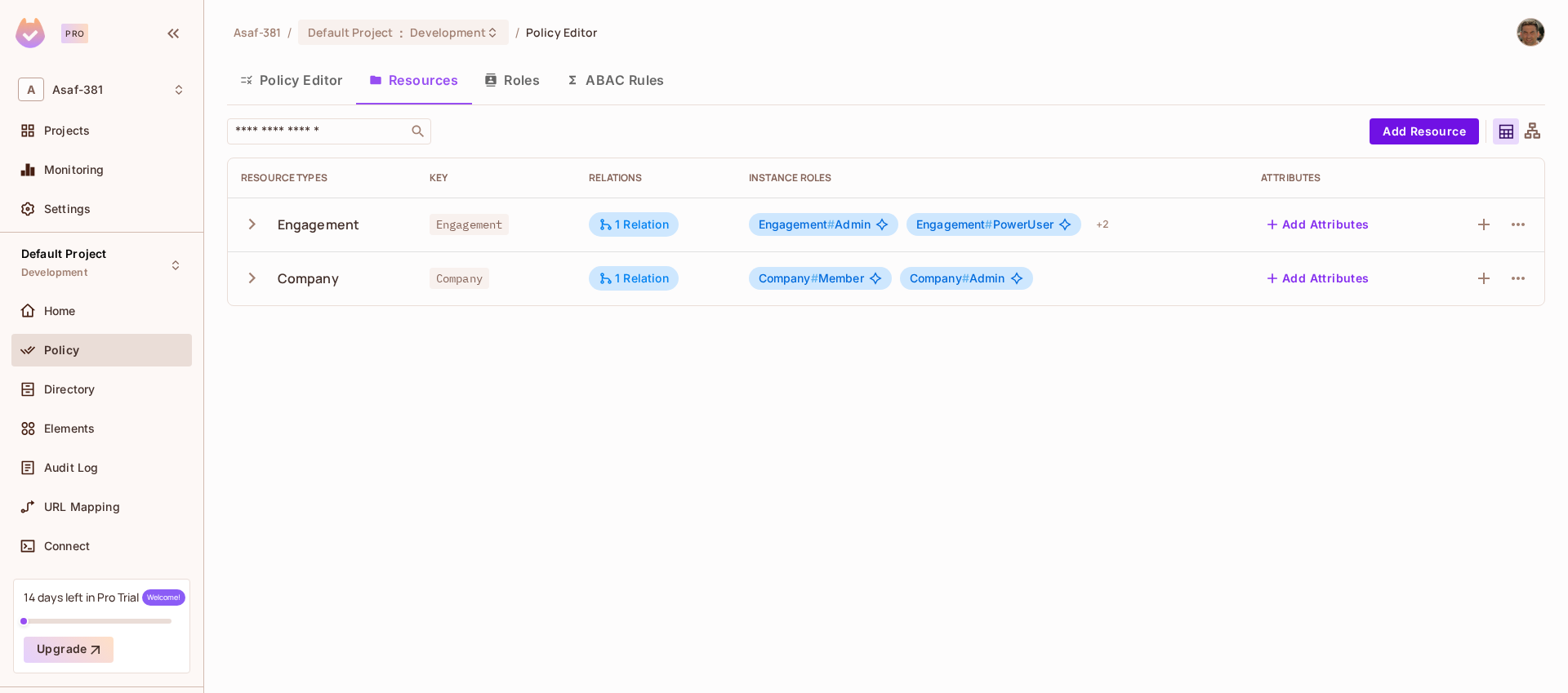
click at [255, 228] on icon "button" at bounding box center [252, 224] width 22 height 22
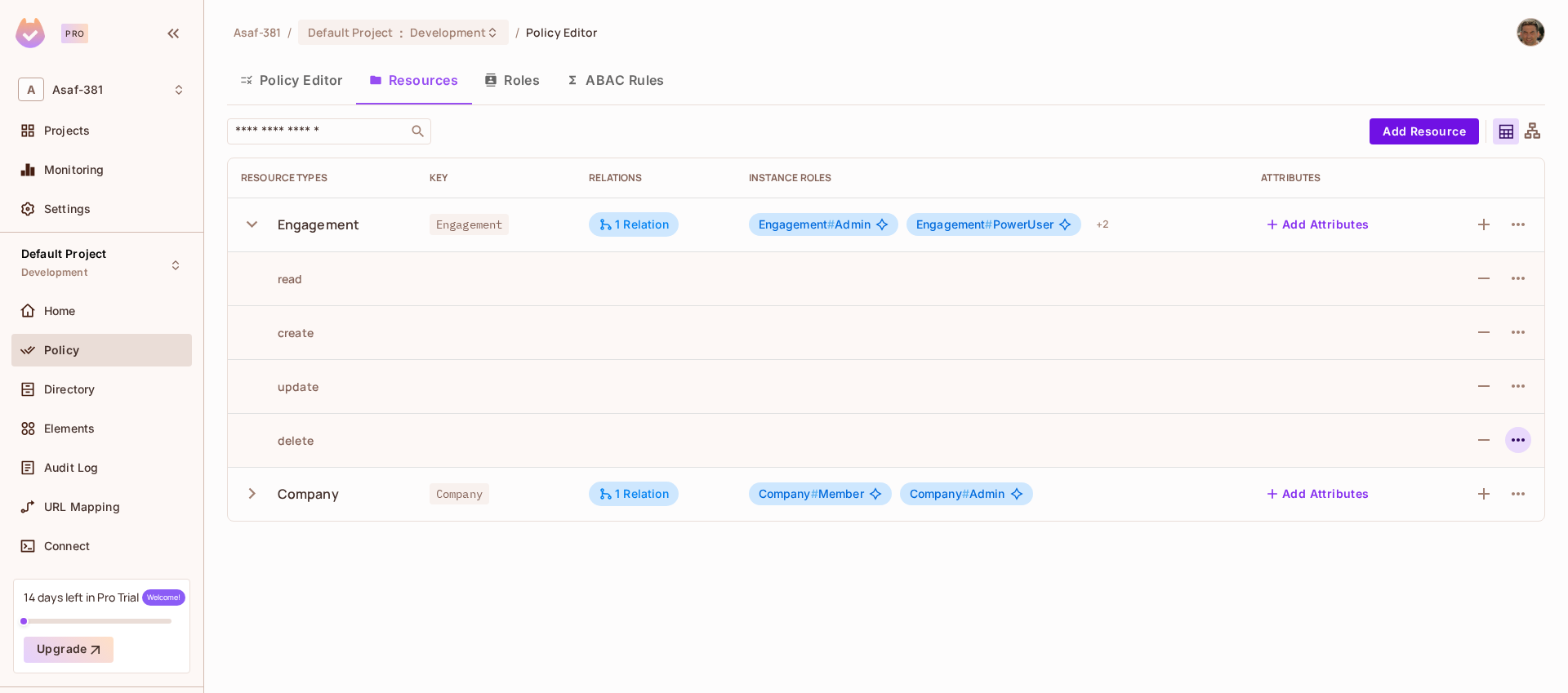
click at [1509, 441] on icon "button" at bounding box center [1518, 440] width 19 height 19
click at [1447, 478] on div "Edit Action" at bounding box center [1456, 478] width 60 height 17
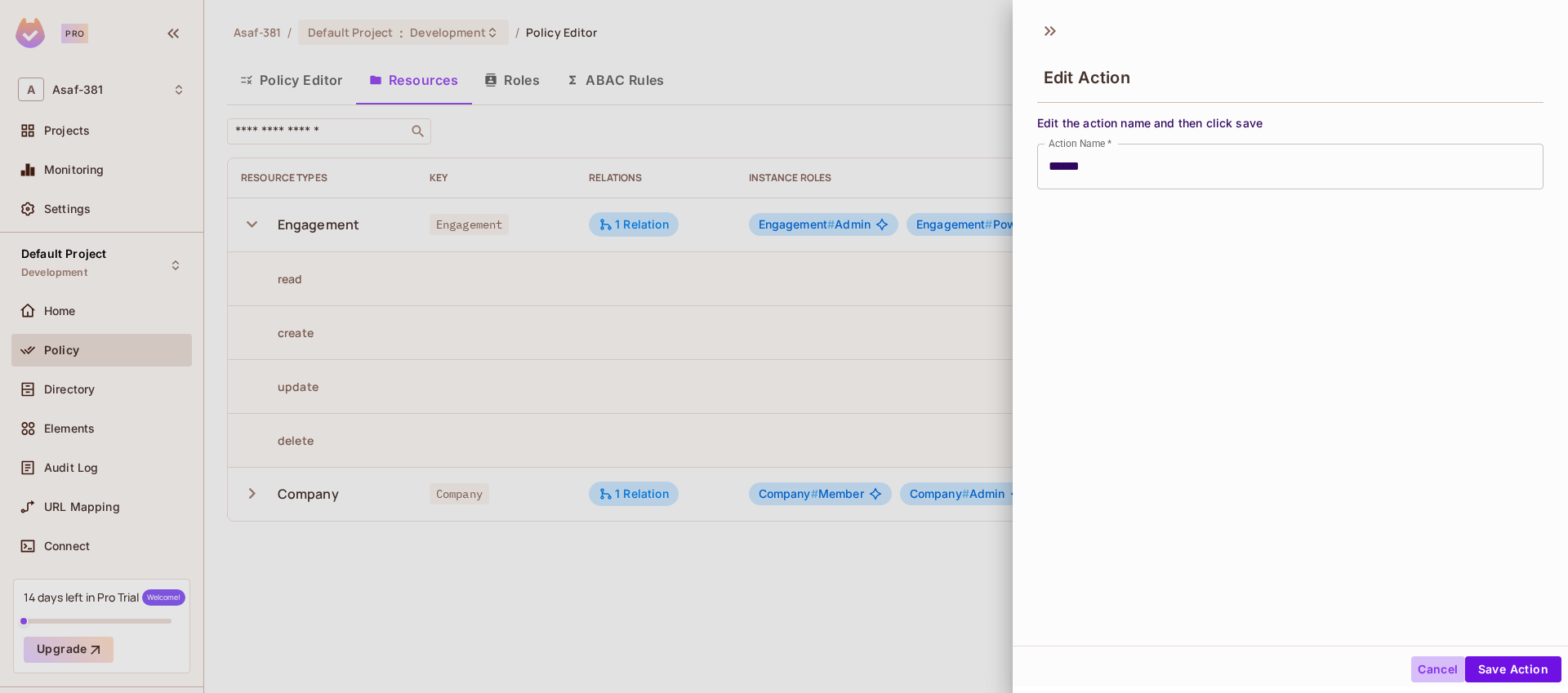
click at [1424, 665] on button "Cancel" at bounding box center [1438, 669] width 53 height 26
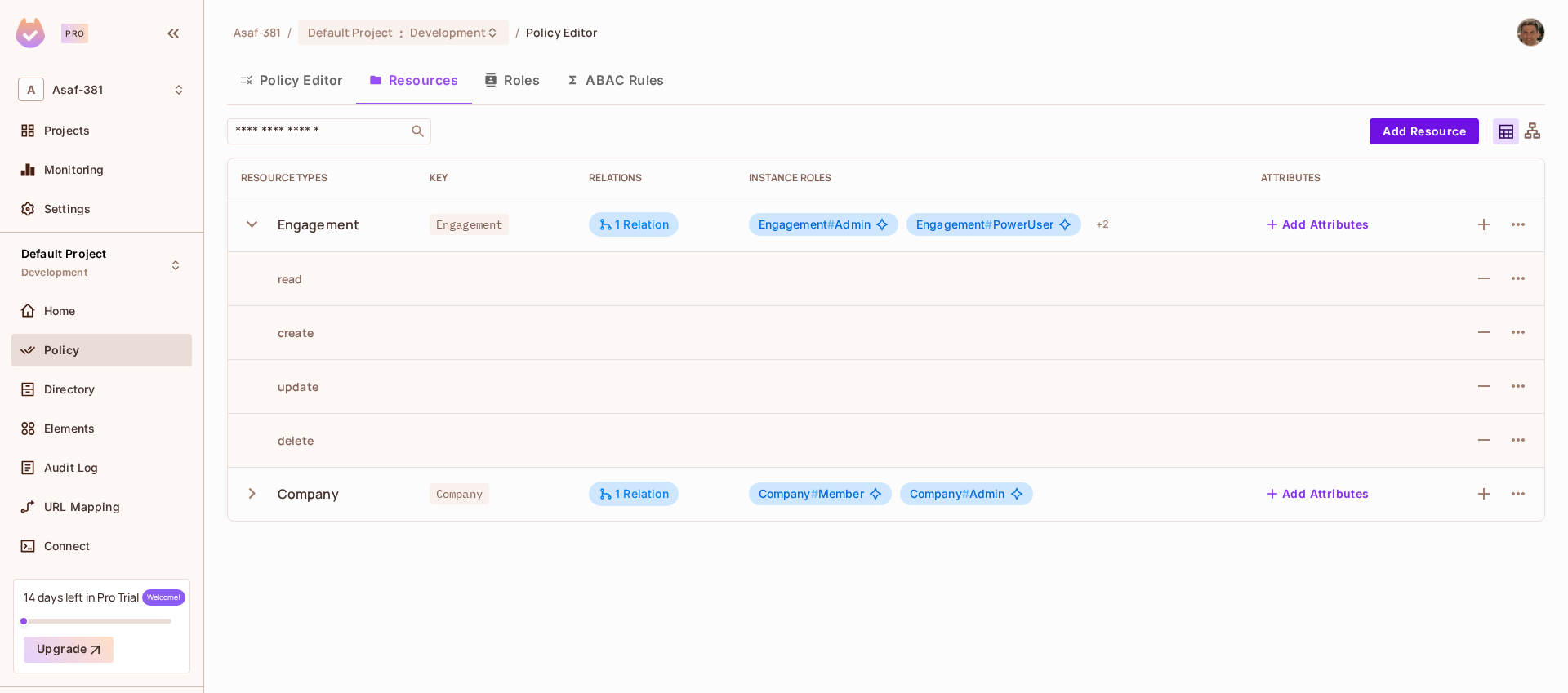
click at [299, 82] on button "Policy Editor" at bounding box center [292, 79] width 129 height 41
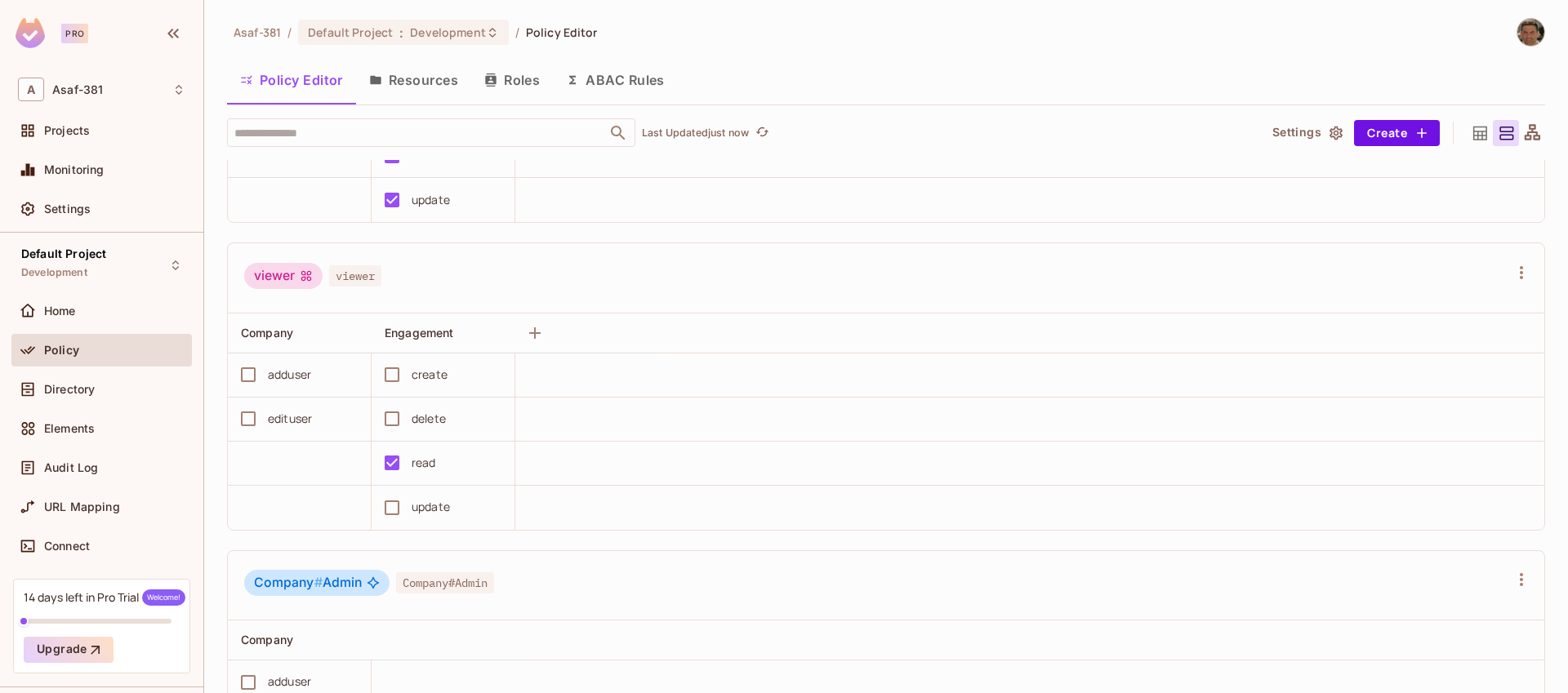
scroll to position [483, 0]
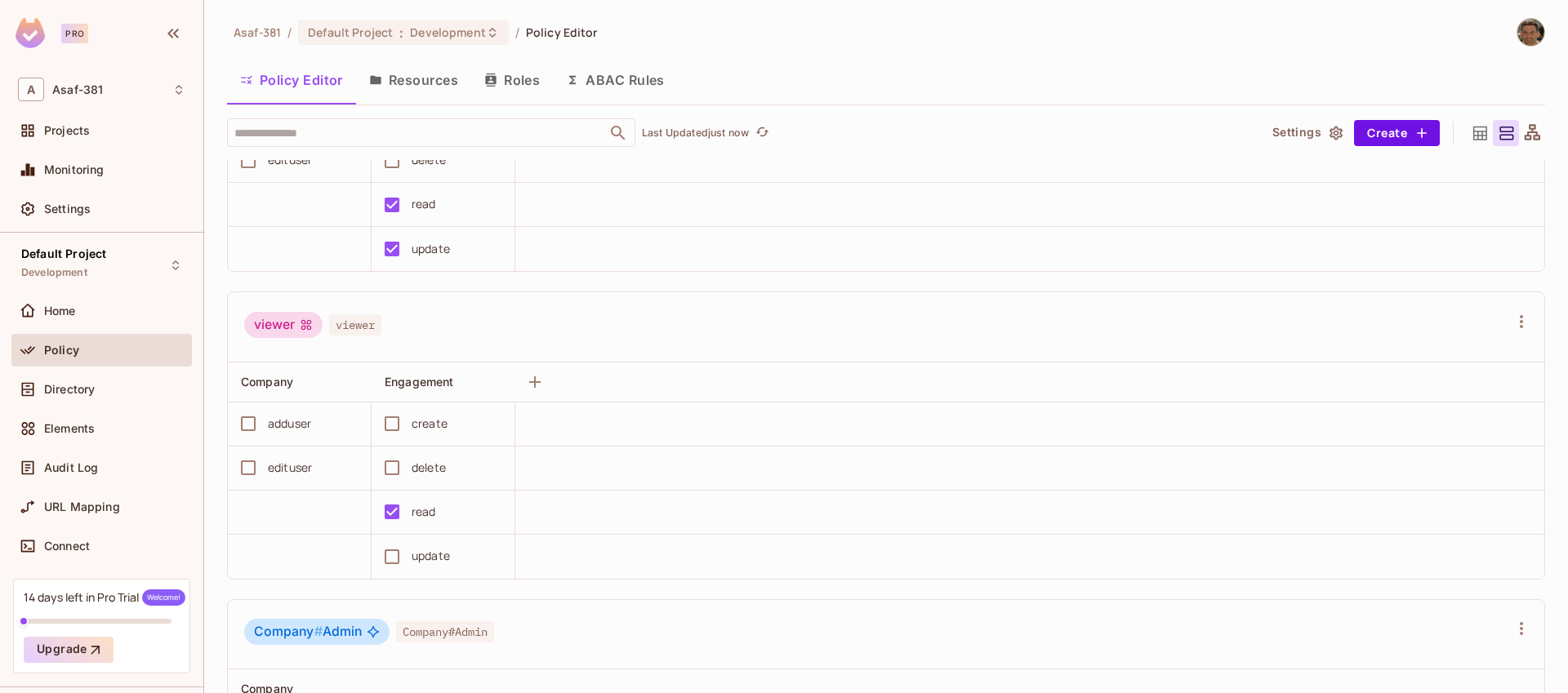
click at [529, 85] on button "Roles" at bounding box center [513, 79] width 82 height 41
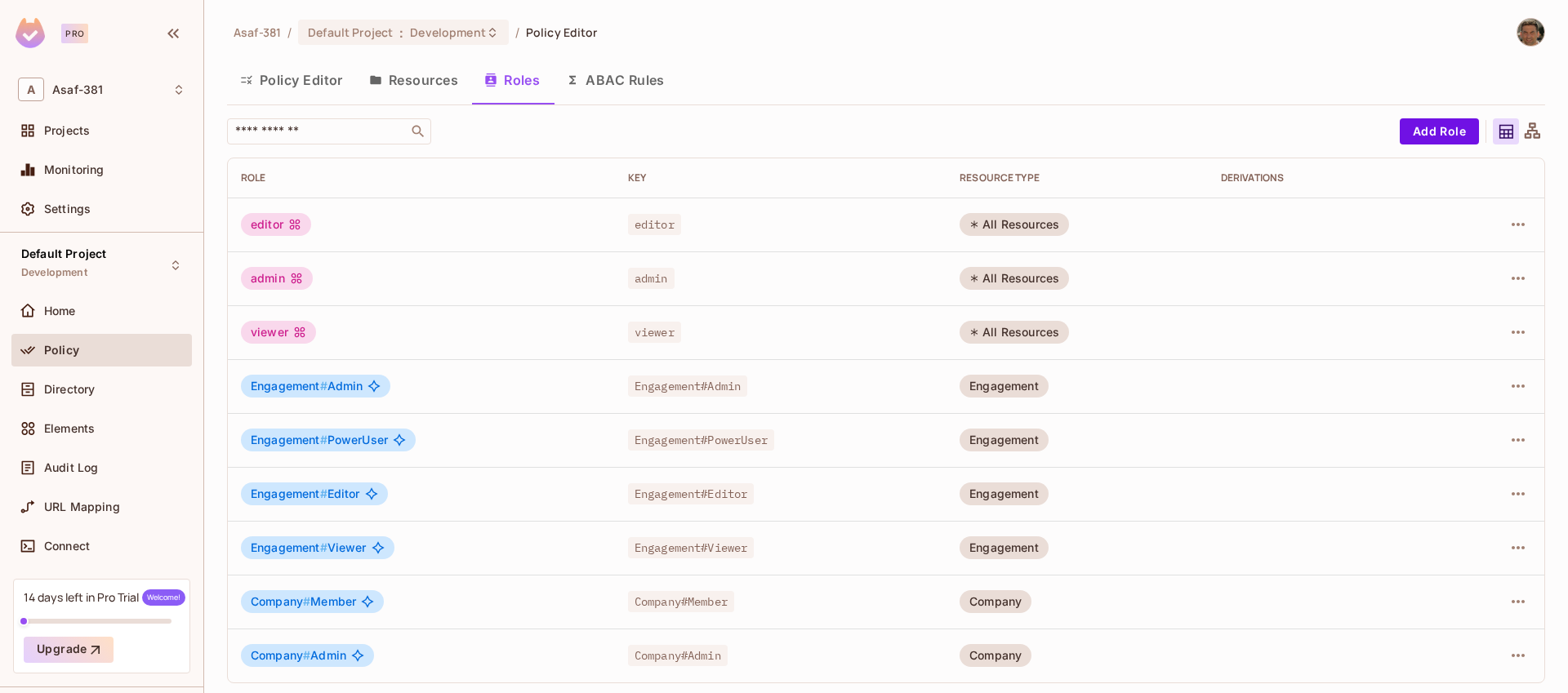
click at [435, 656] on div "Company # Admin" at bounding box center [421, 655] width 361 height 23
click at [331, 656] on span "Company # Admin" at bounding box center [299, 655] width 95 height 13
click at [360, 654] on icon at bounding box center [358, 655] width 13 height 13
click at [328, 655] on span "Company # Admin" at bounding box center [299, 655] width 95 height 13
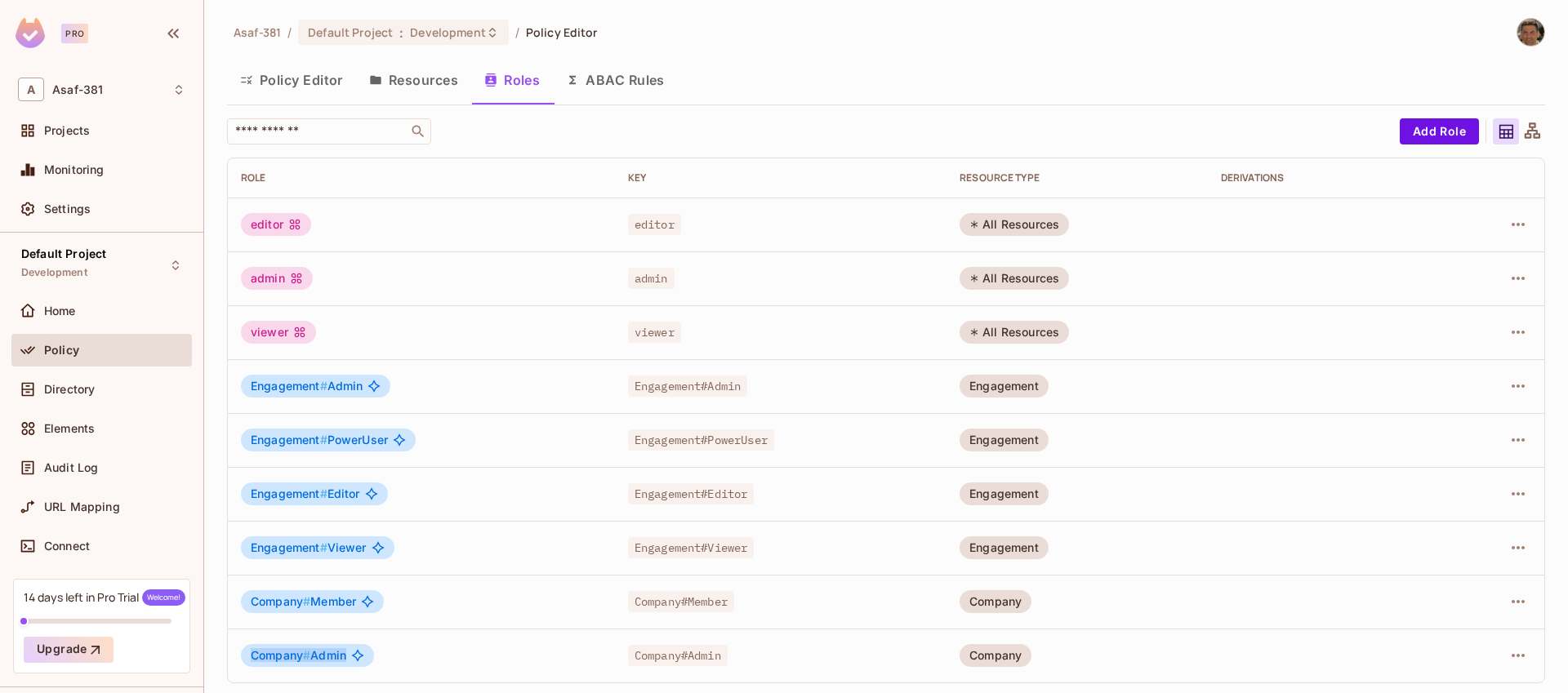
click at [328, 655] on span "Company # Admin" at bounding box center [299, 655] width 95 height 13
copy div "Company # Admin"
click at [393, 81] on button "Resources" at bounding box center [414, 79] width 115 height 41
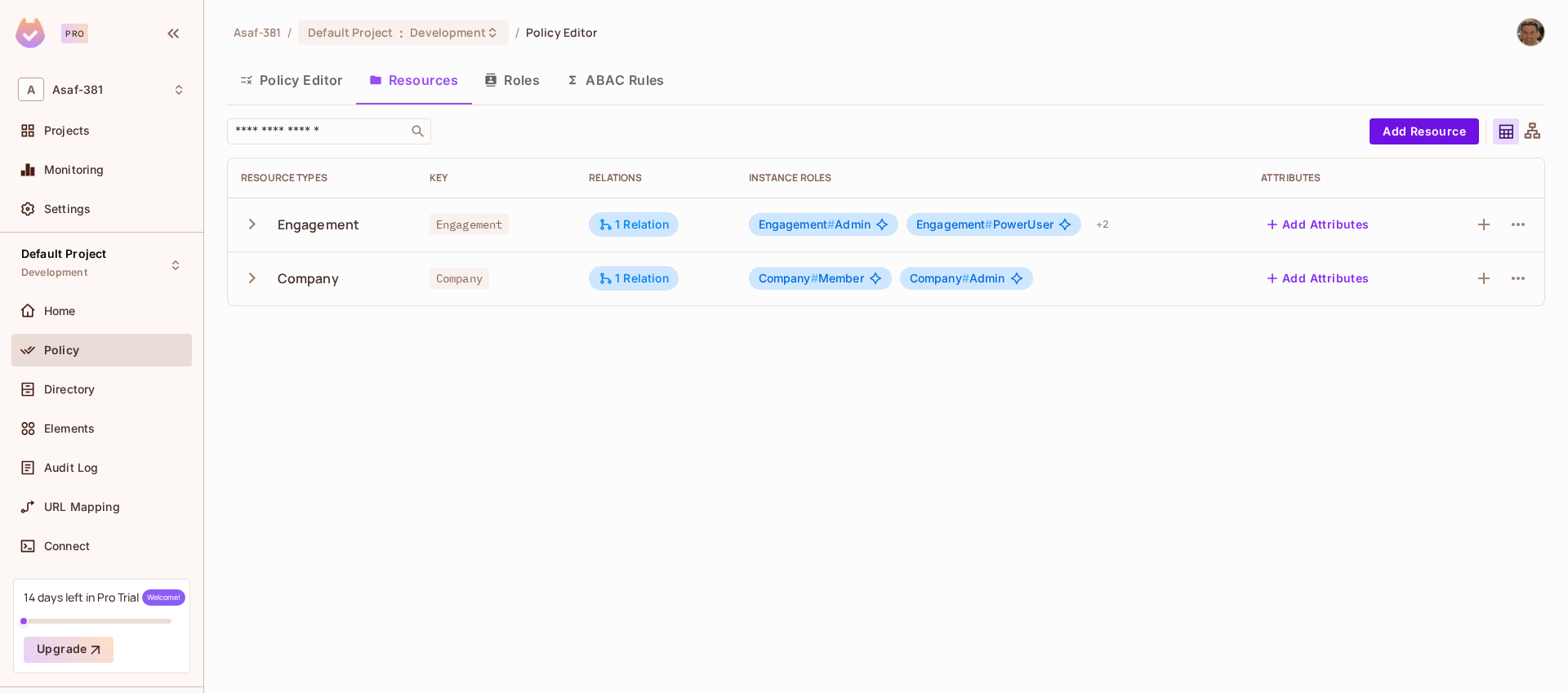
click at [252, 222] on icon "button" at bounding box center [253, 224] width 7 height 11
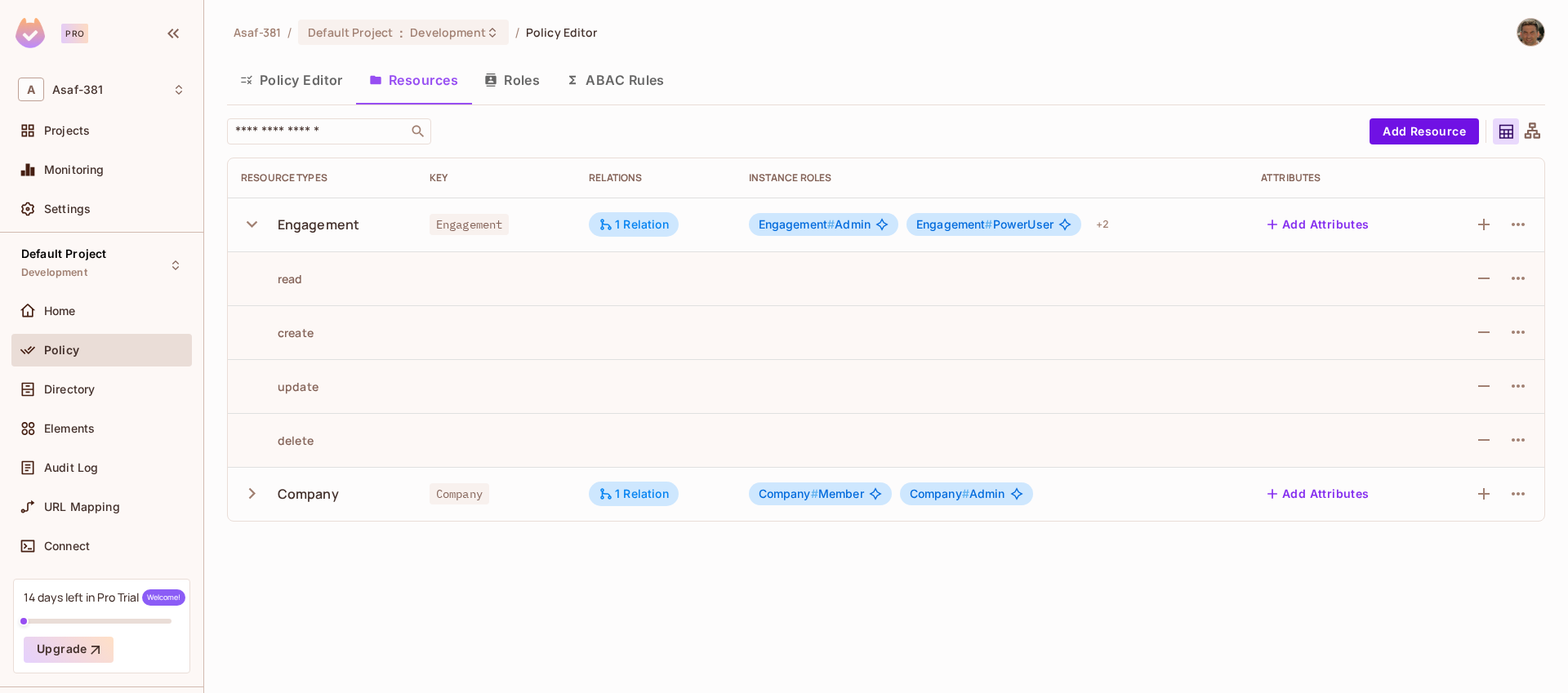
click at [252, 222] on icon "button" at bounding box center [252, 224] width 22 height 22
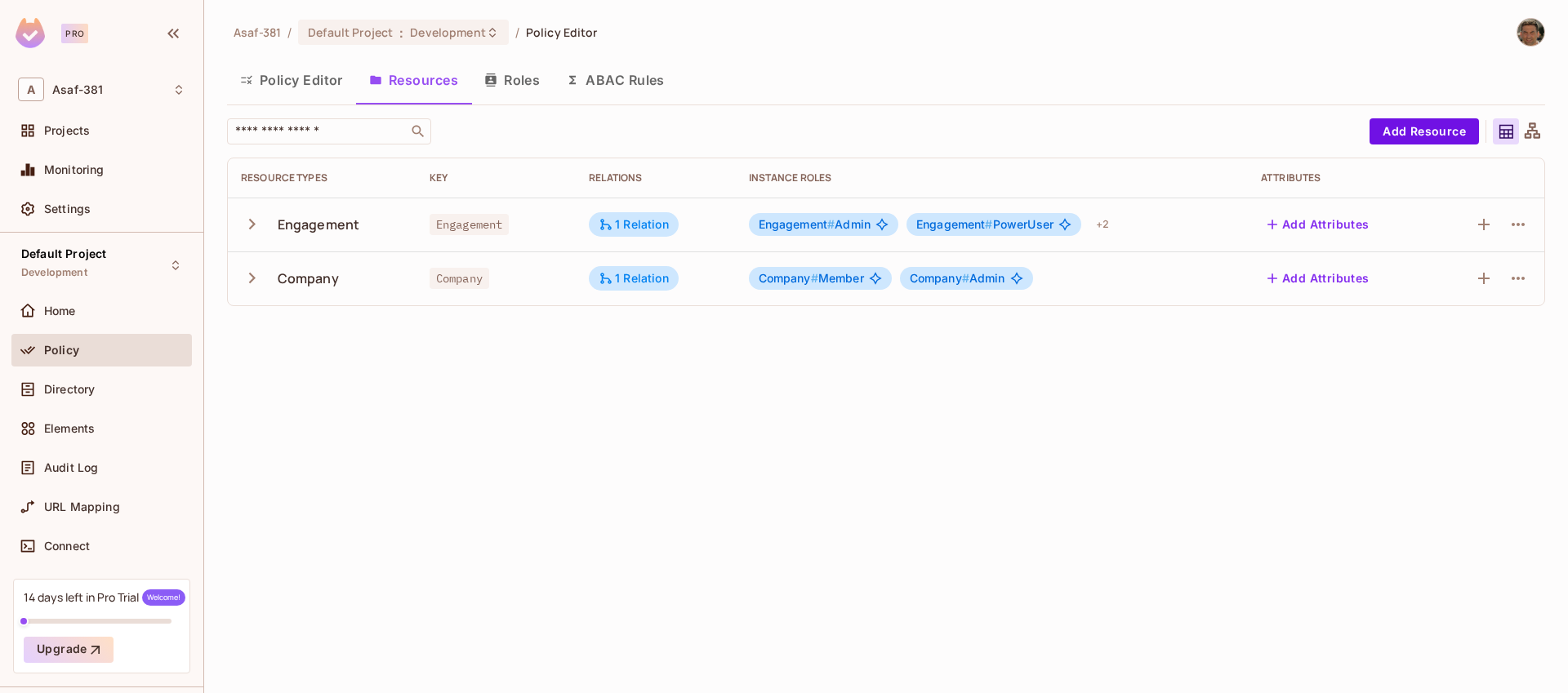
click at [319, 88] on button "Policy Editor" at bounding box center [292, 79] width 129 height 41
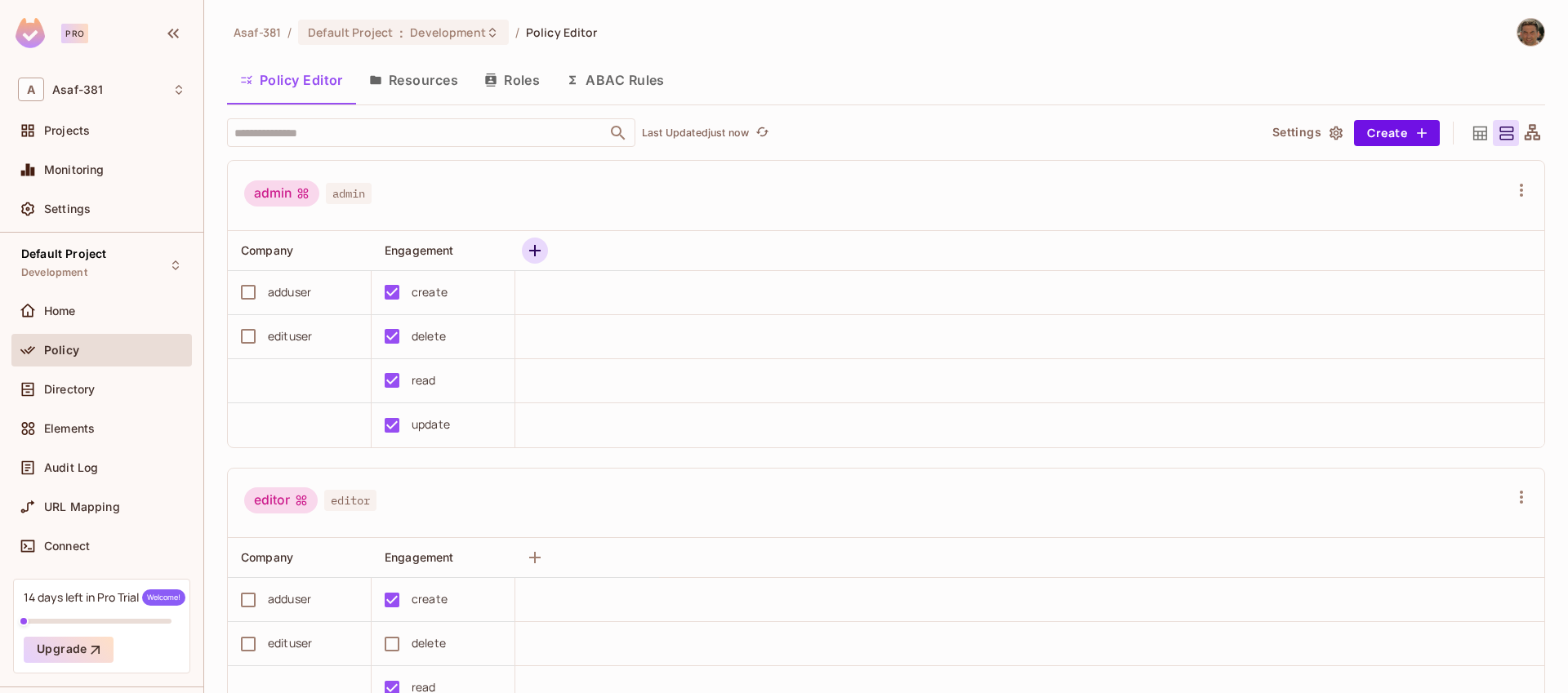
click at [529, 246] on icon "button" at bounding box center [534, 250] width 19 height 19
click at [95, 435] on div "Elements" at bounding box center [101, 428] width 167 height 19
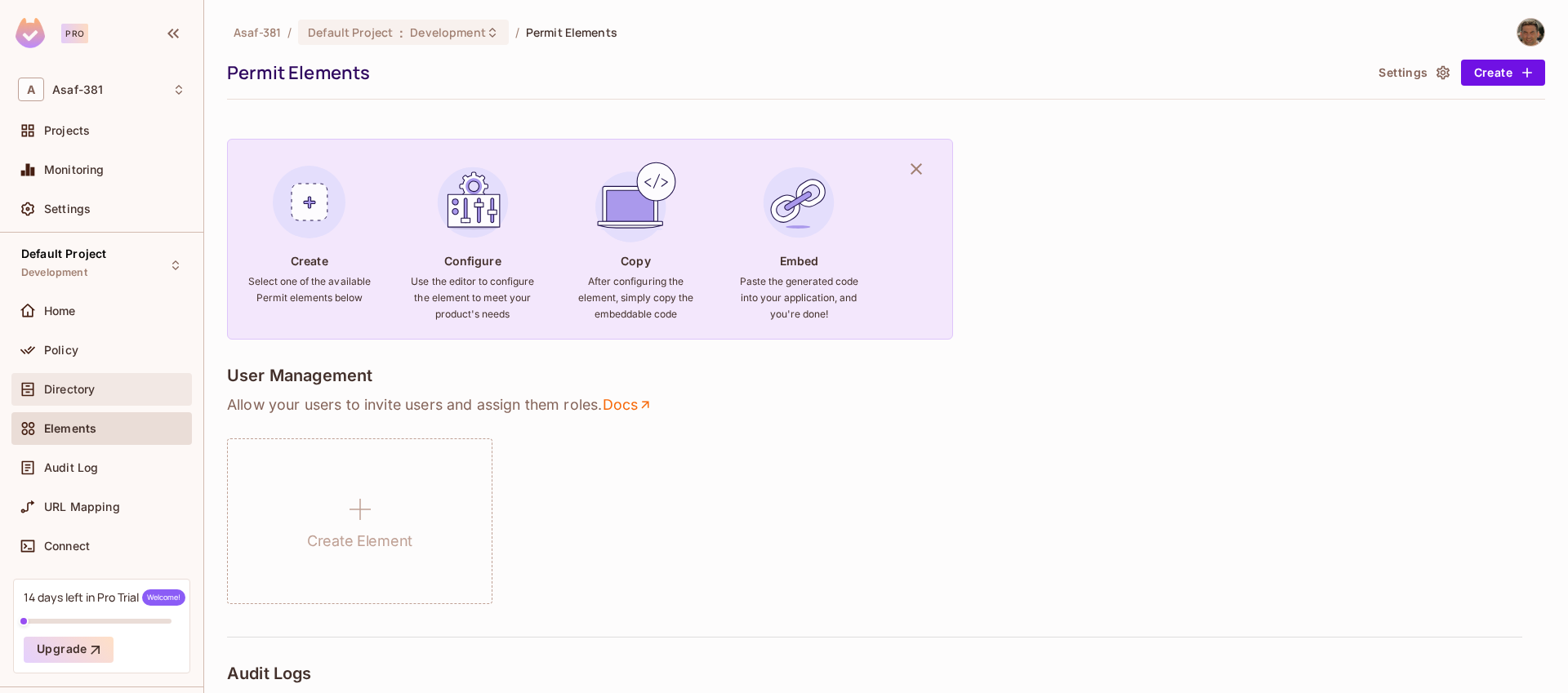
click at [47, 390] on span "Directory" at bounding box center [69, 390] width 51 height 13
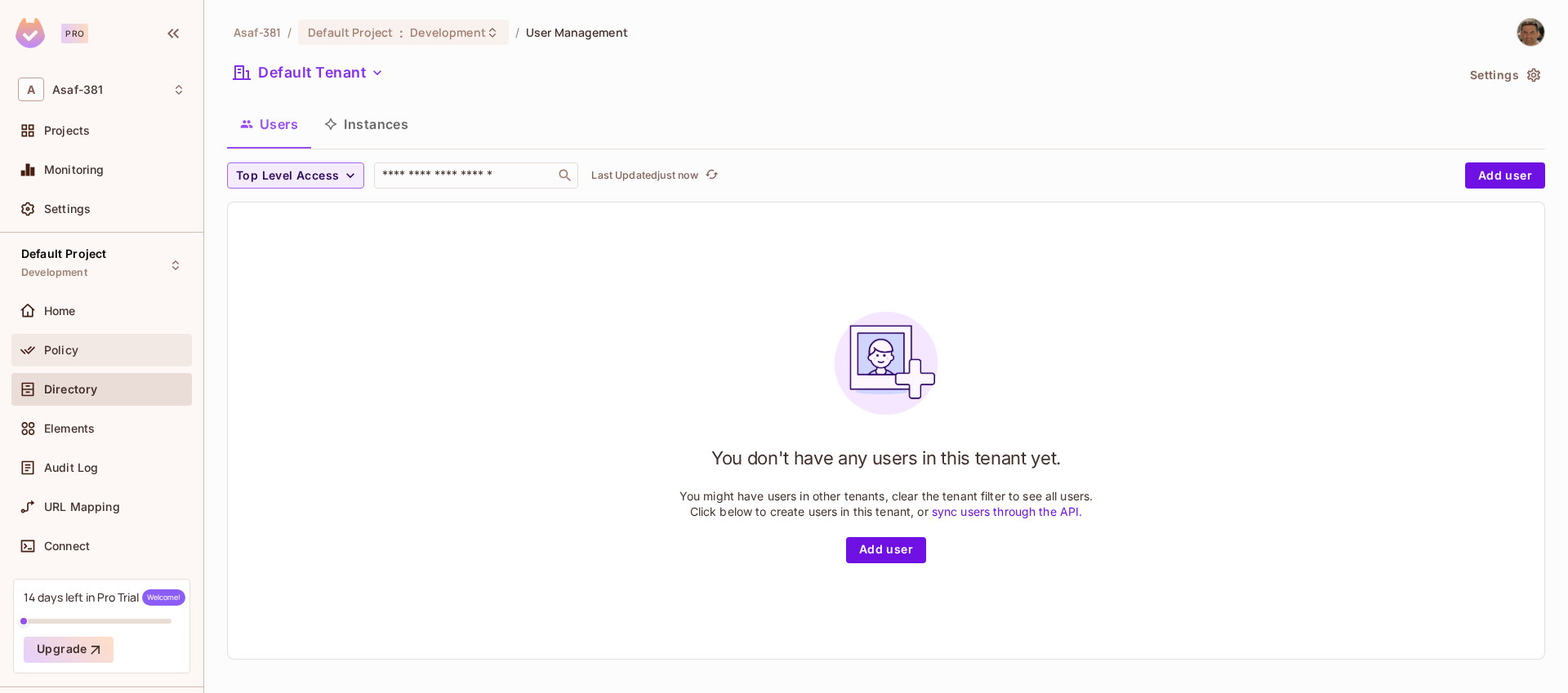
click at [53, 359] on div "Policy" at bounding box center [101, 349] width 167 height 19
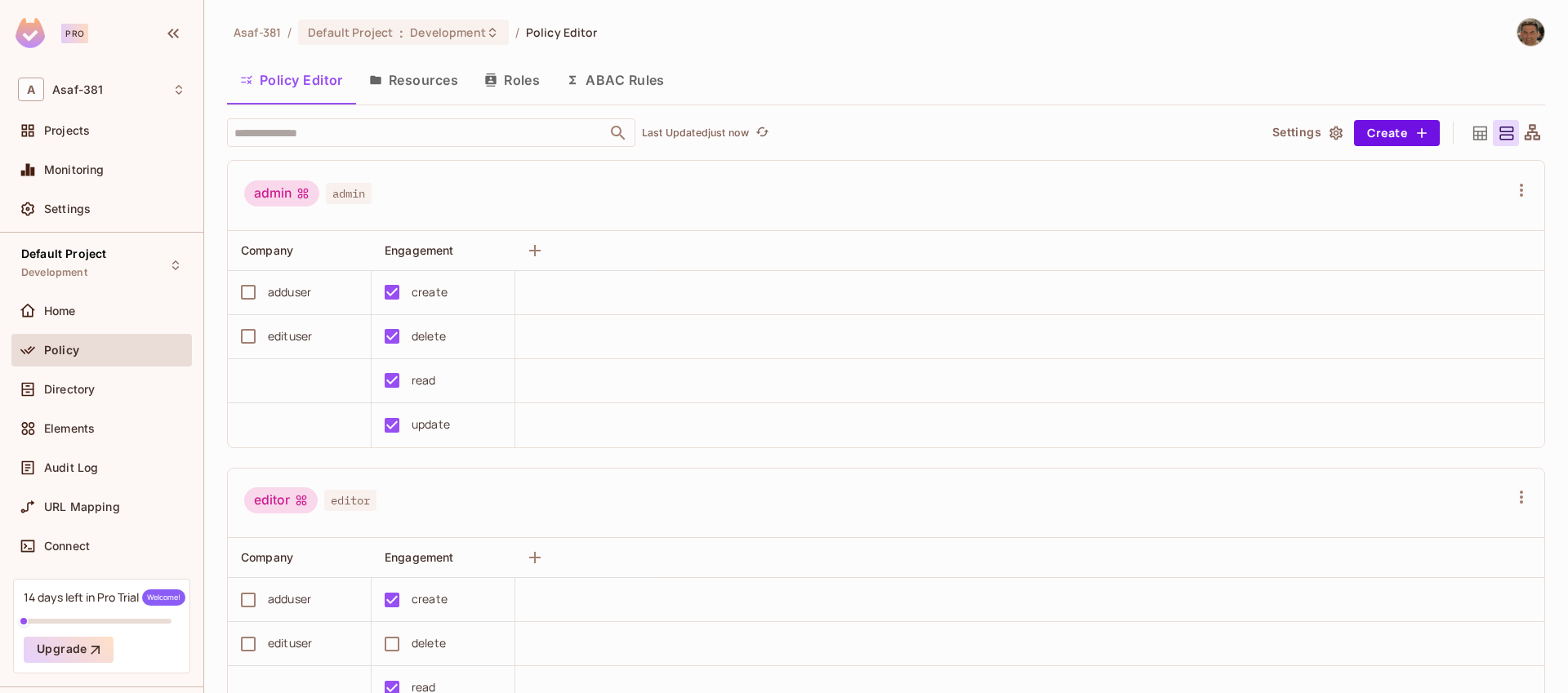
click at [421, 84] on button "Resources" at bounding box center [414, 79] width 115 height 41
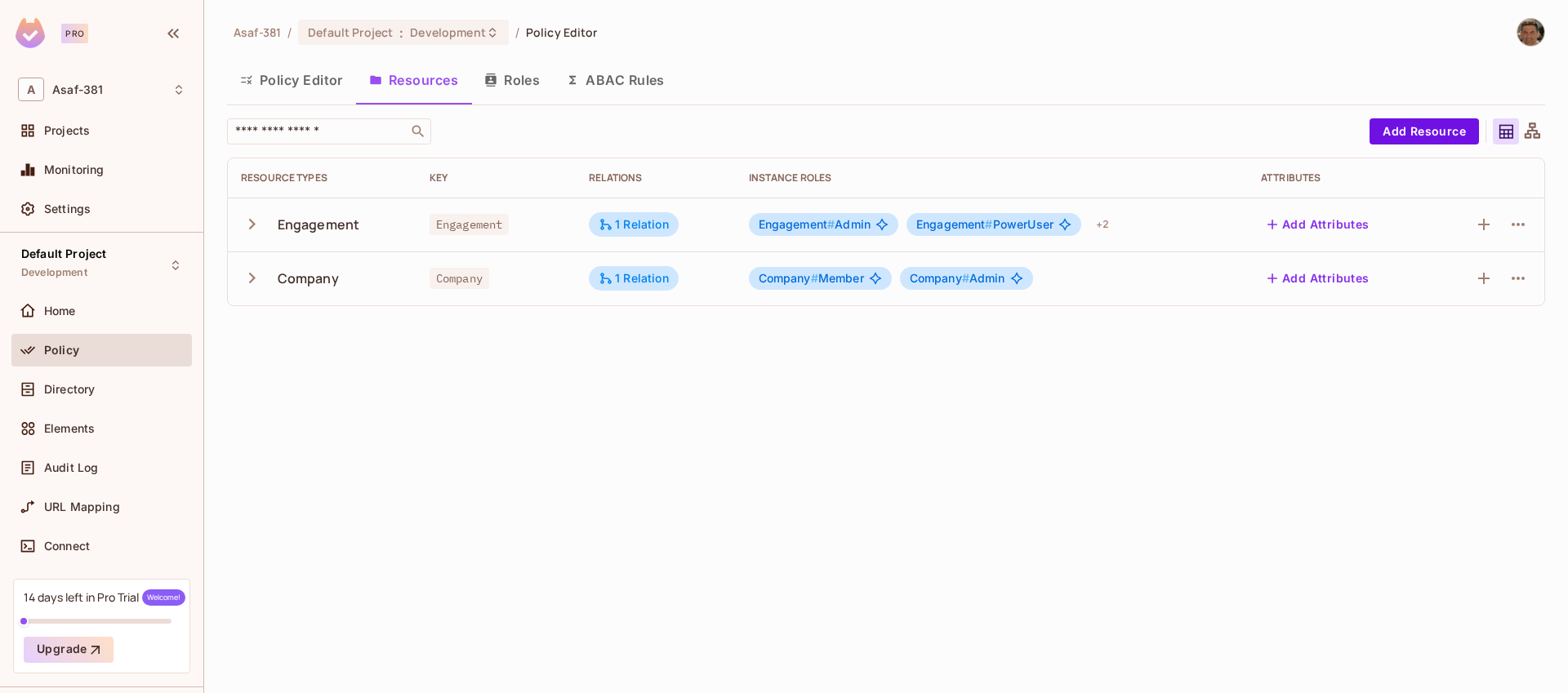
click at [1537, 130] on icon at bounding box center [1533, 130] width 16 height 16
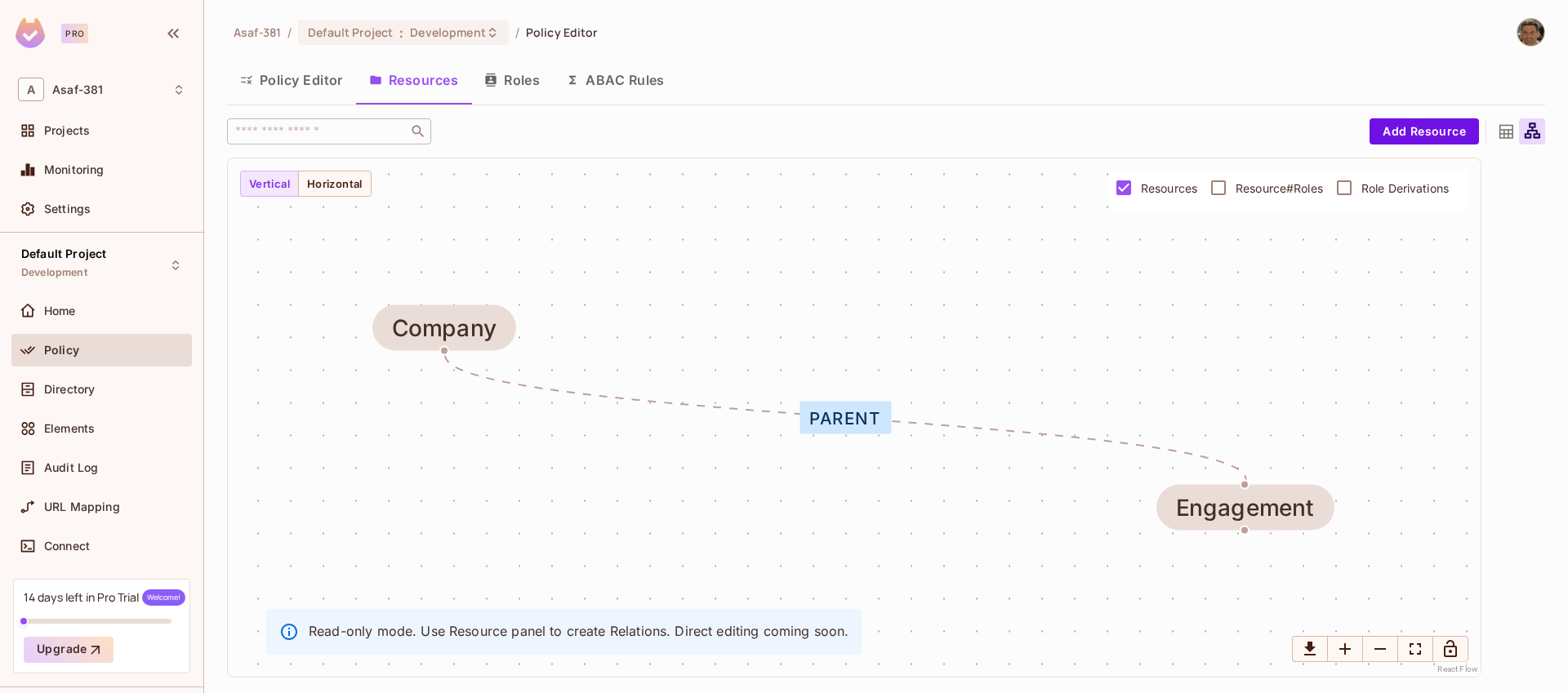
click at [868, 425] on div "parent" at bounding box center [845, 418] width 91 height 33
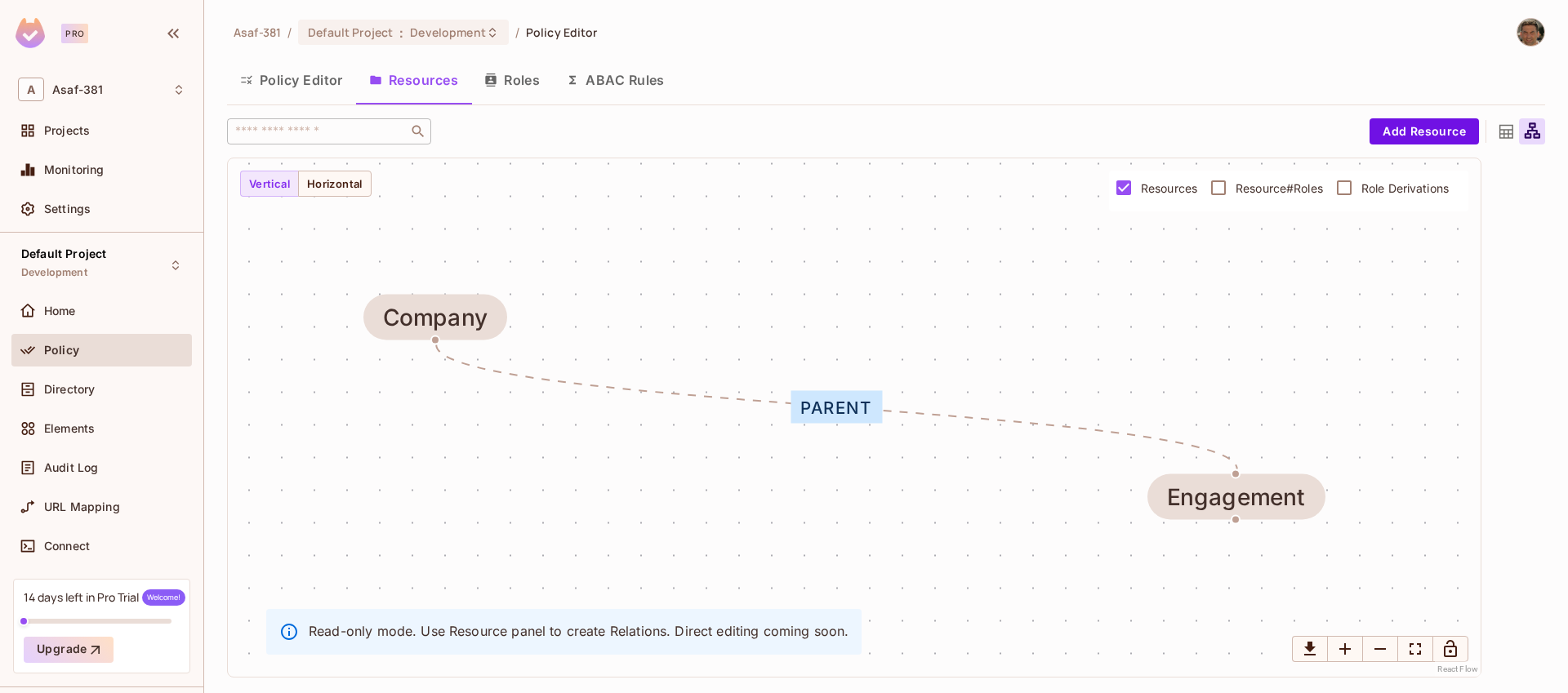
drag, startPoint x: 868, startPoint y: 425, endPoint x: 860, endPoint y: 414, distance: 13.6
click at [860, 414] on div "parent" at bounding box center [835, 407] width 91 height 33
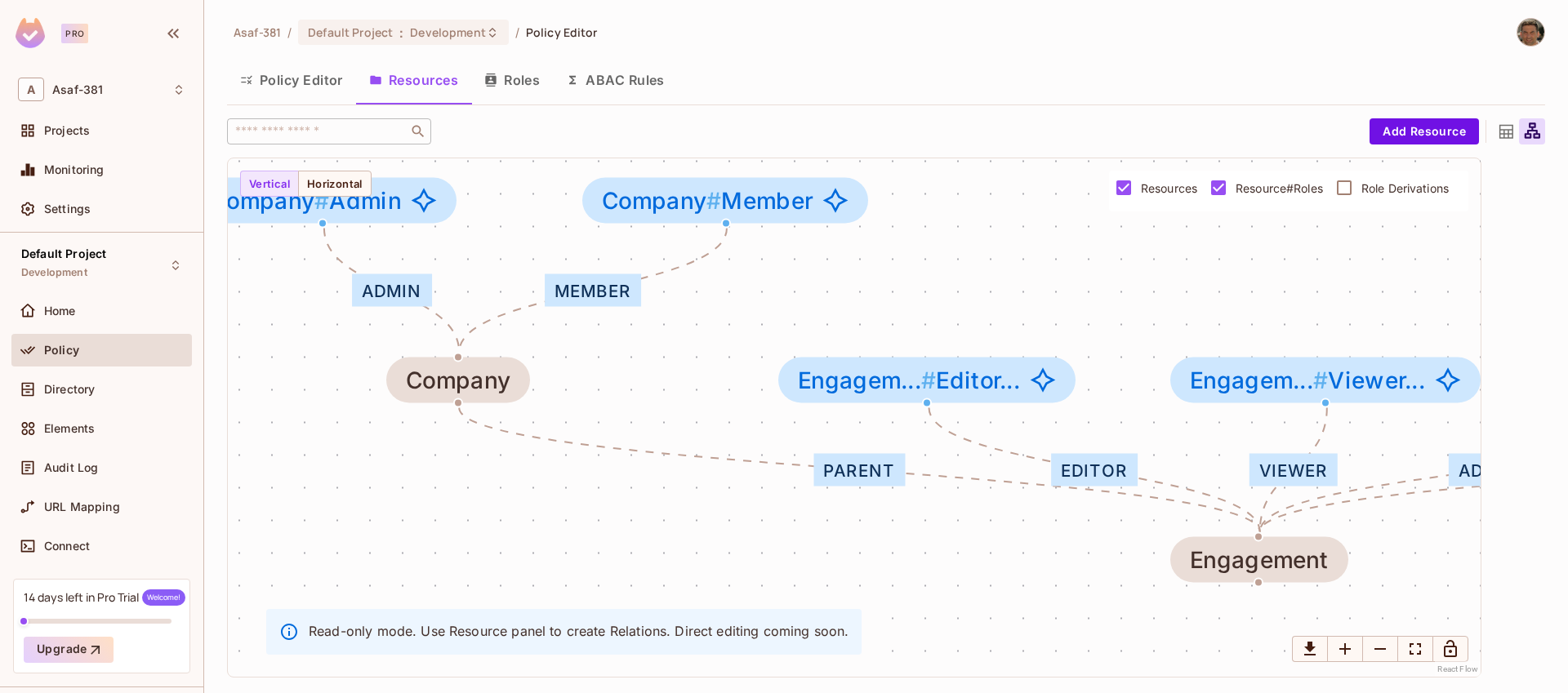
drag, startPoint x: 621, startPoint y: 471, endPoint x: 632, endPoint y: 527, distance: 57.1
click at [632, 527] on div "Admin PowerUser Editor Viewer parent Member Admin Engagement Engagem... # Admin…" at bounding box center [855, 417] width 1253 height 518
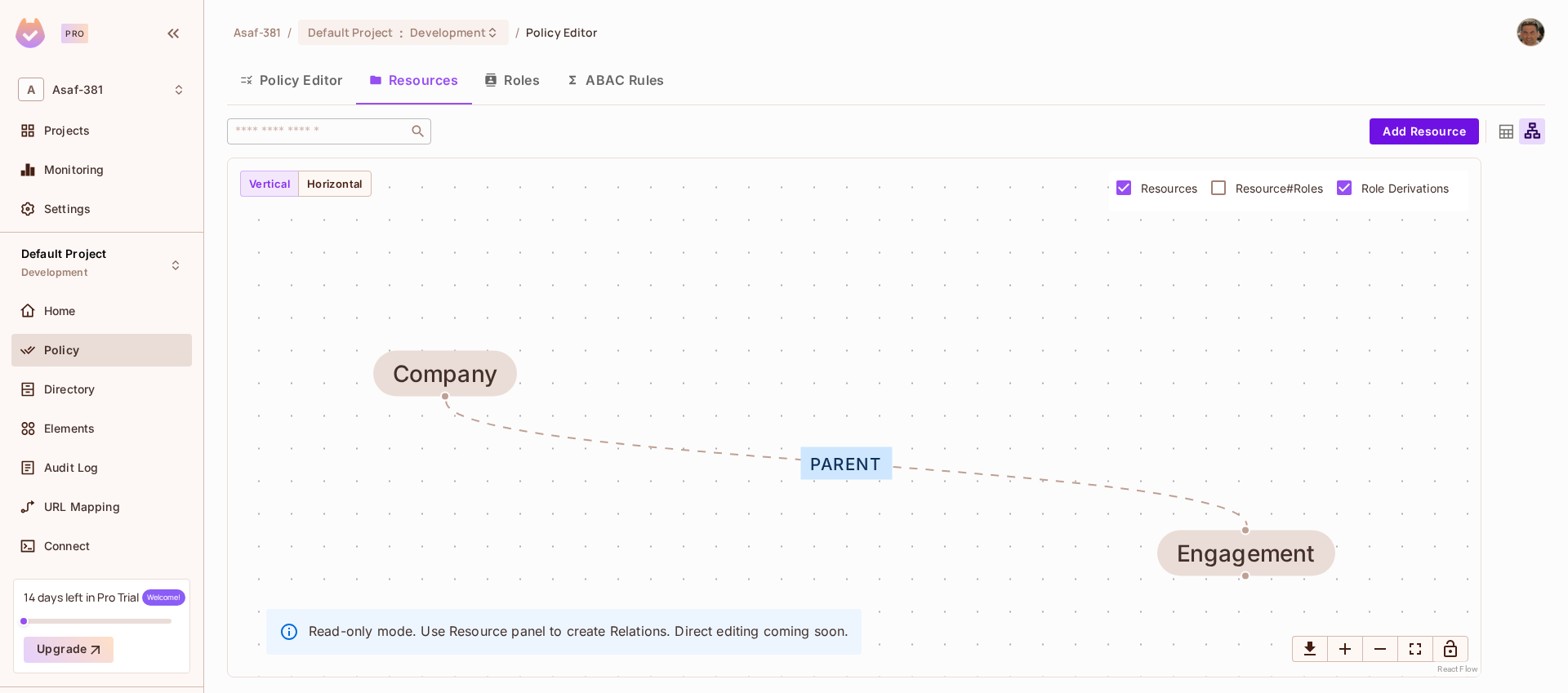
click at [1393, 185] on span "Role Derivations" at bounding box center [1405, 188] width 88 height 16
click at [1076, 289] on div "parent Engagement Company" at bounding box center [855, 417] width 1253 height 518
click at [1387, 193] on span "Role Derivations" at bounding box center [1405, 188] width 88 height 16
click at [1384, 193] on span "Role Derivations" at bounding box center [1405, 188] width 88 height 16
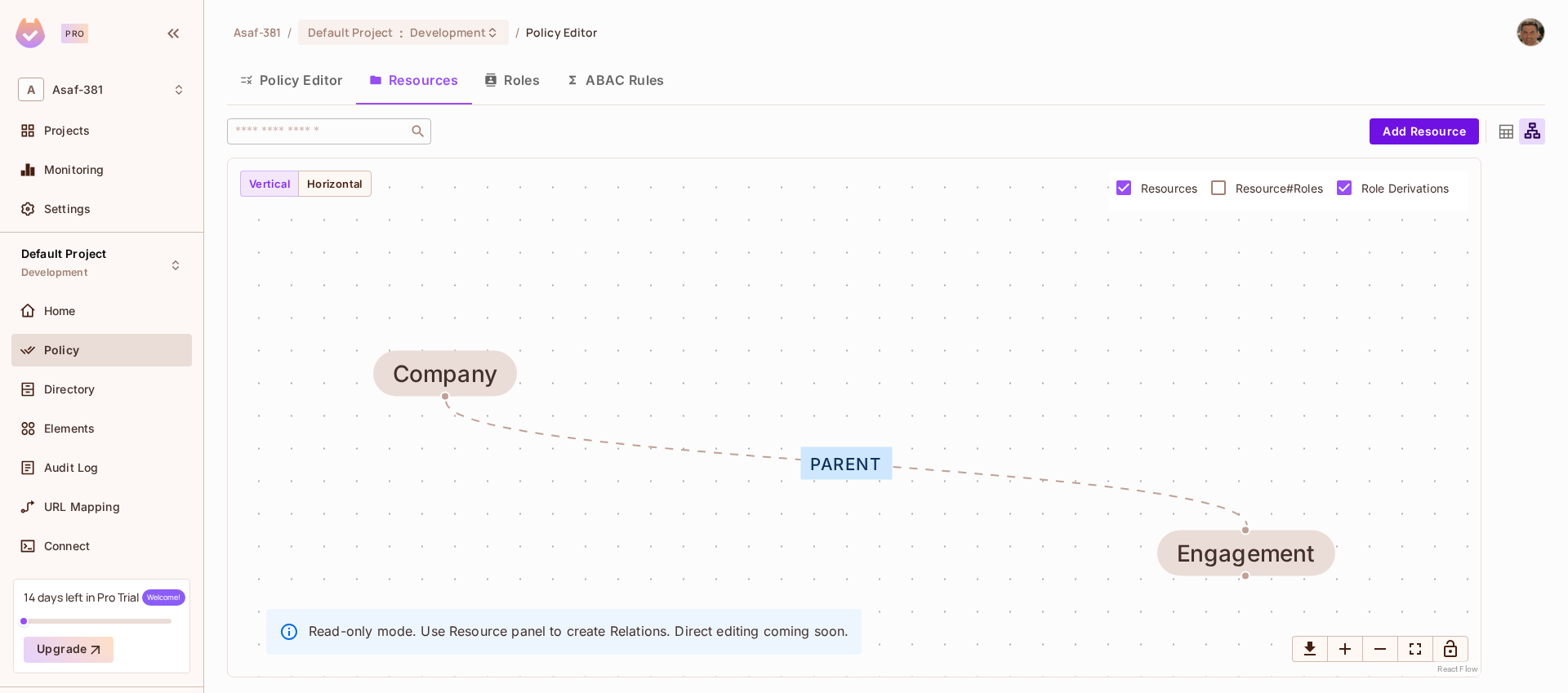
click at [1371, 191] on span "Role Derivations" at bounding box center [1405, 188] width 88 height 16
click at [1267, 195] on label "Resource#Roles" at bounding box center [1263, 187] width 122 height 34
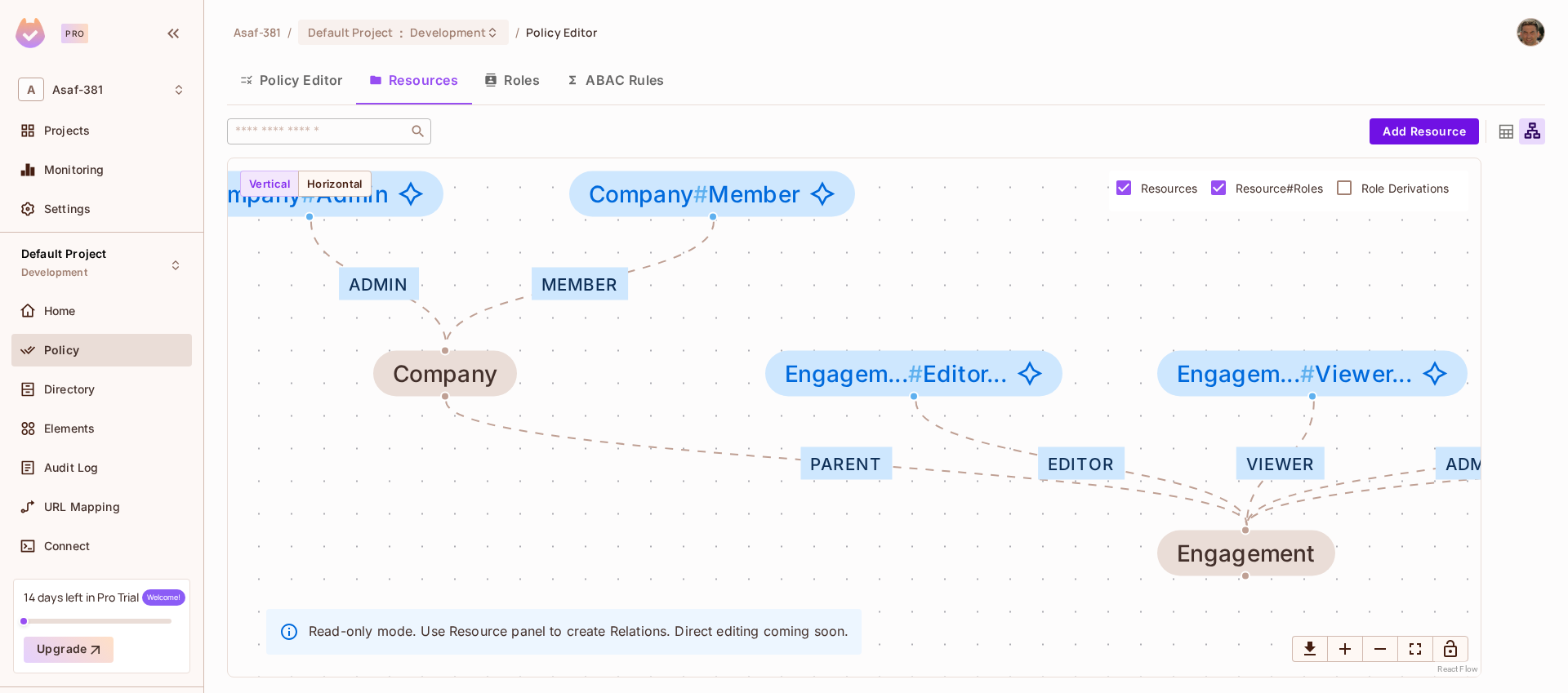
click at [1366, 192] on span "Role Derivations" at bounding box center [1405, 188] width 88 height 16
click at [1369, 198] on label "Role Derivations" at bounding box center [1388, 187] width 122 height 34
click at [1259, 196] on label "Resource#Roles" at bounding box center [1263, 187] width 122 height 34
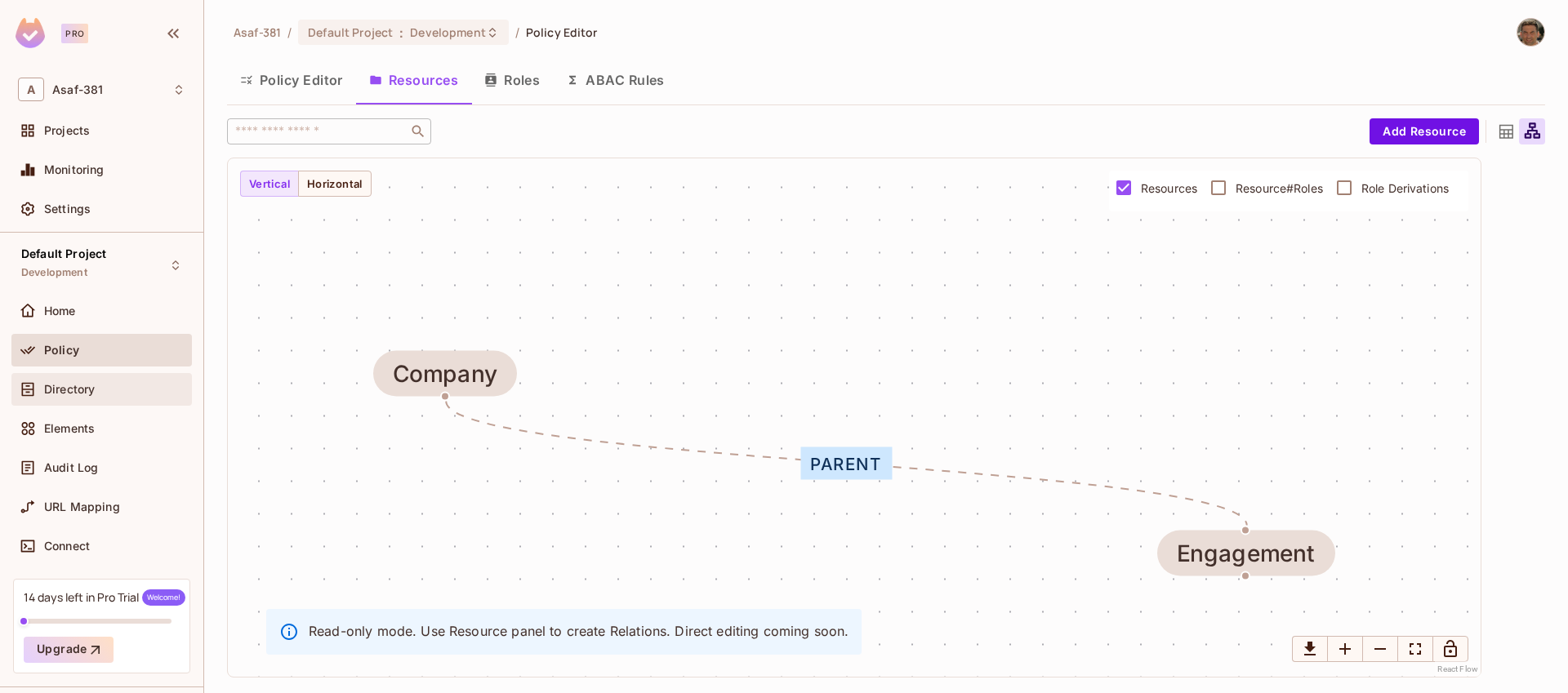
click at [67, 389] on span "Directory" at bounding box center [69, 390] width 51 height 13
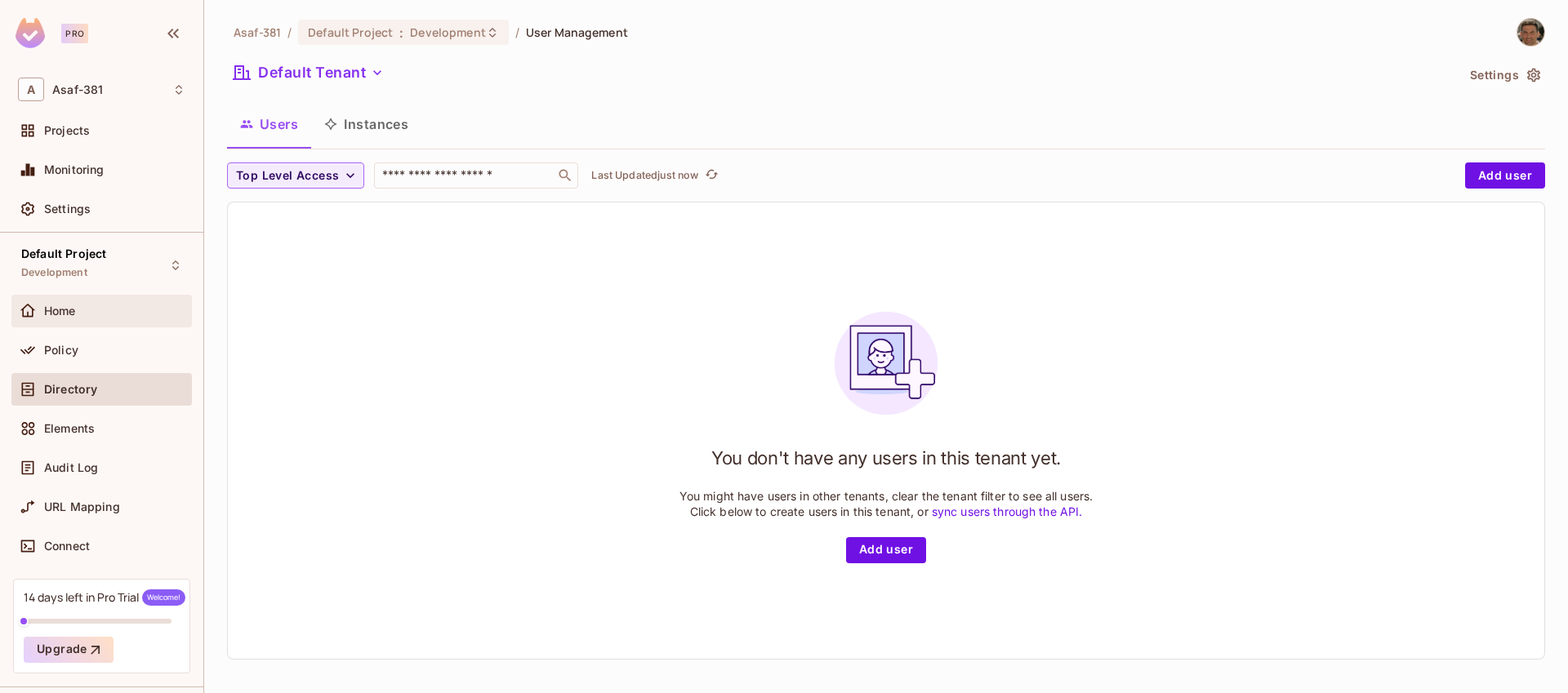
click at [56, 316] on span "Home" at bounding box center [60, 311] width 32 height 13
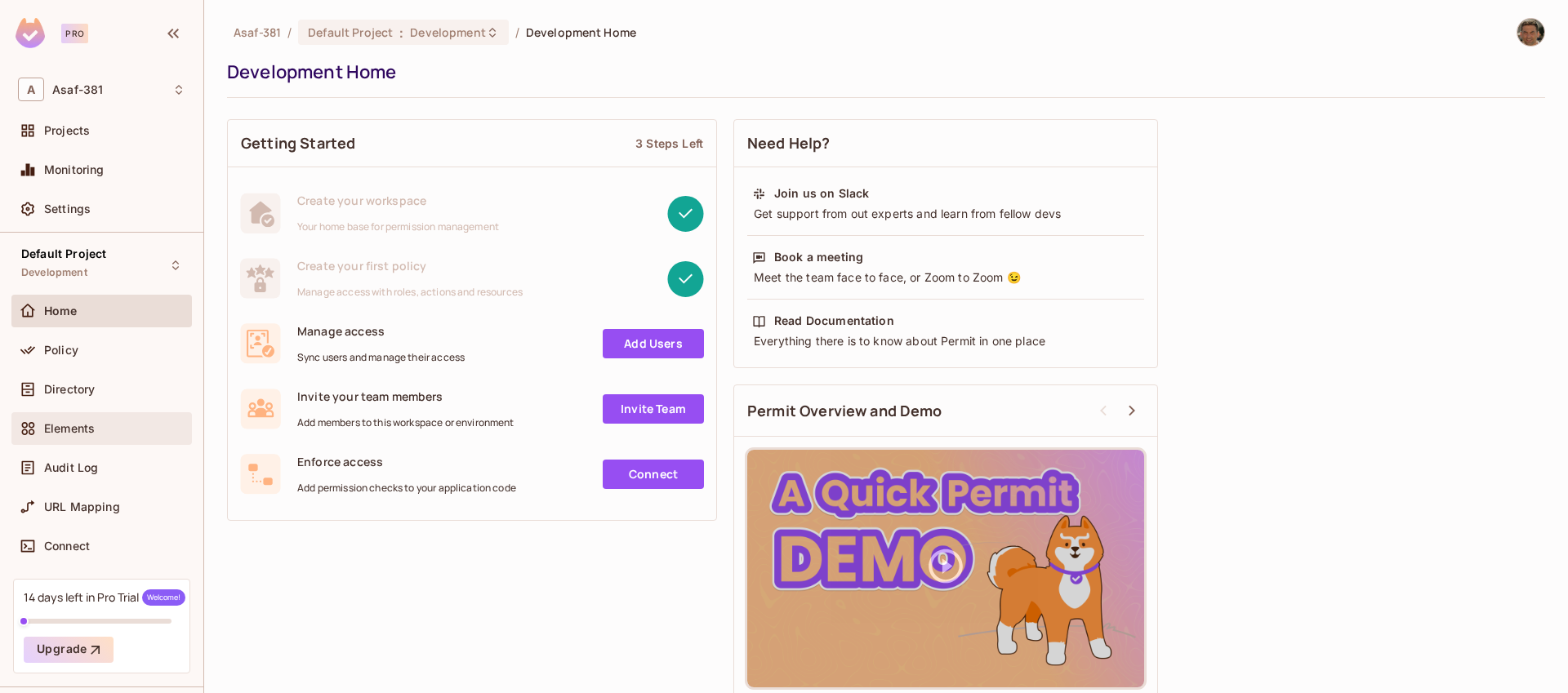
click at [59, 428] on span "Elements" at bounding box center [69, 429] width 51 height 13
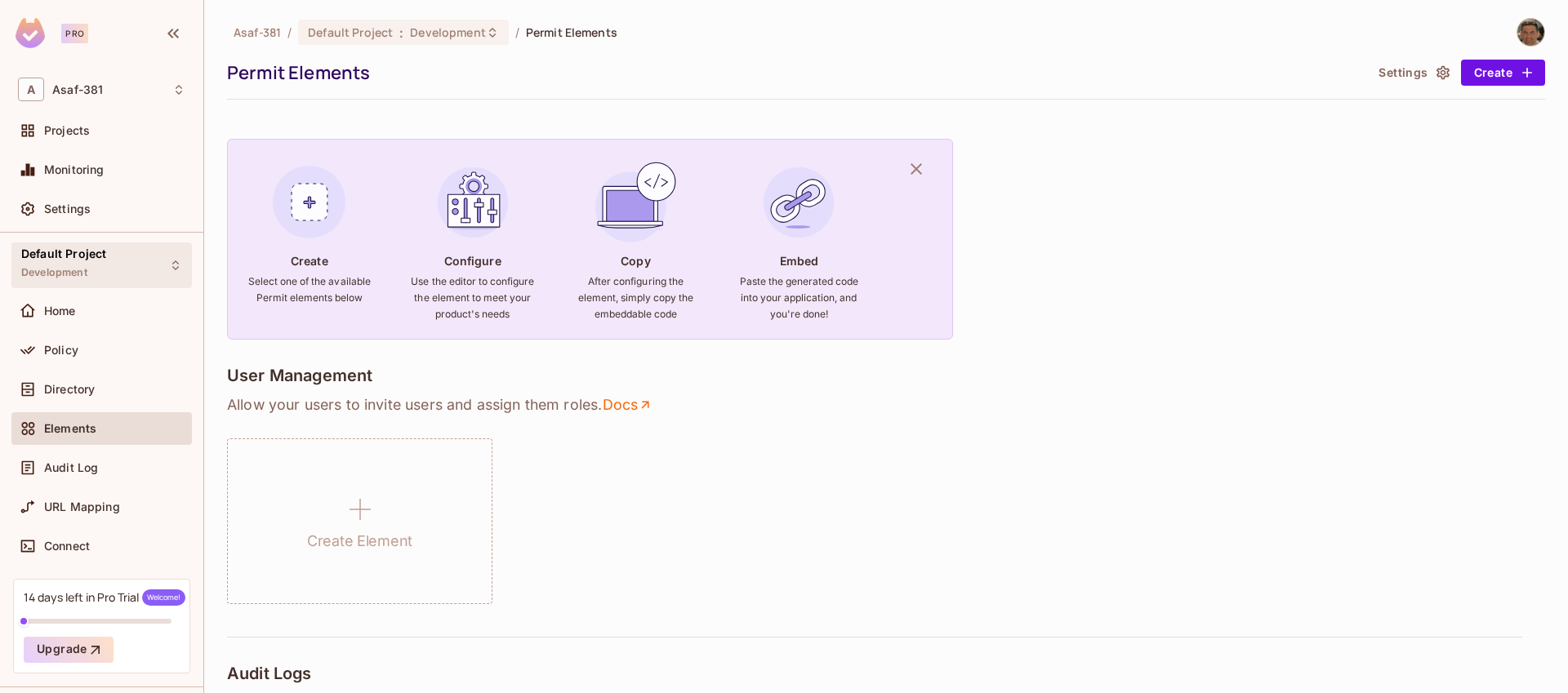
click at [60, 265] on div "Default Project Development" at bounding box center [64, 265] width 85 height 35
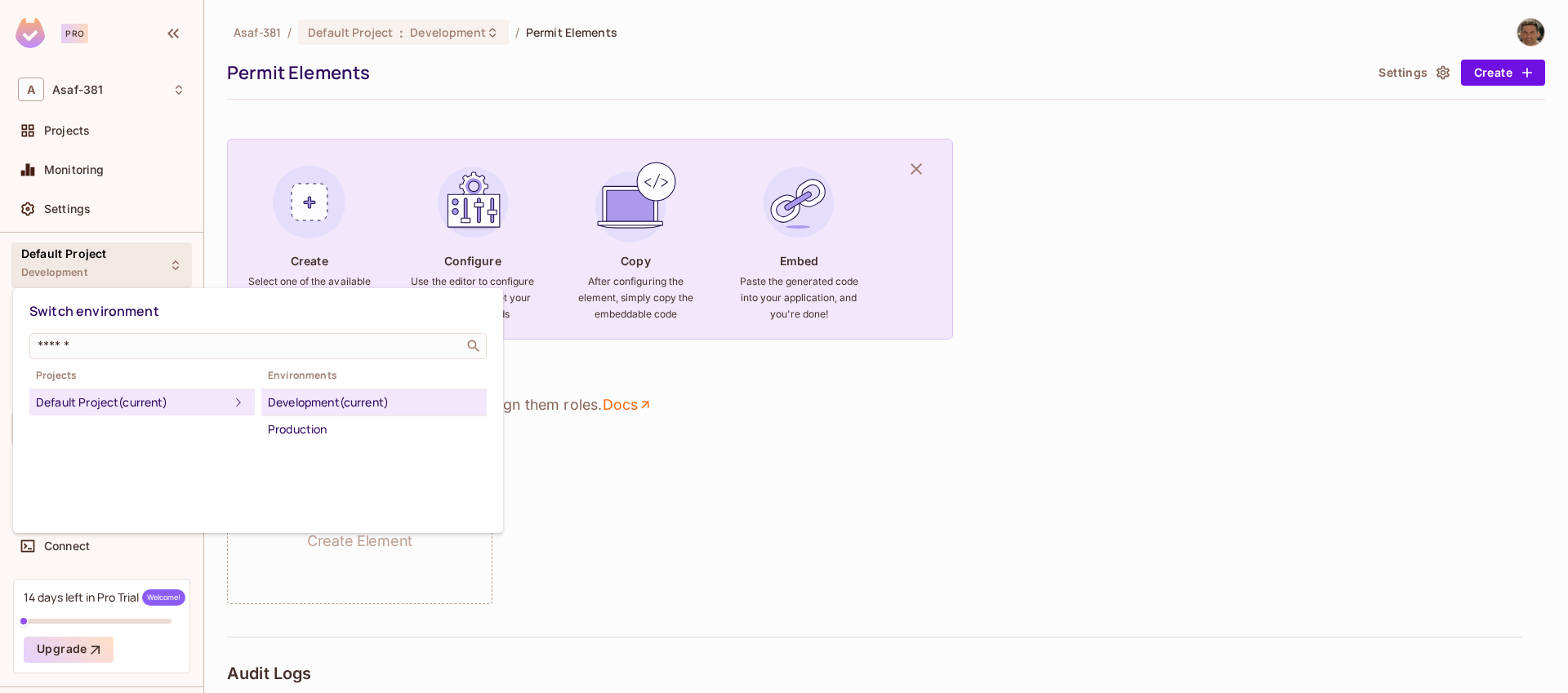
click at [60, 265] on div at bounding box center [784, 346] width 1568 height 693
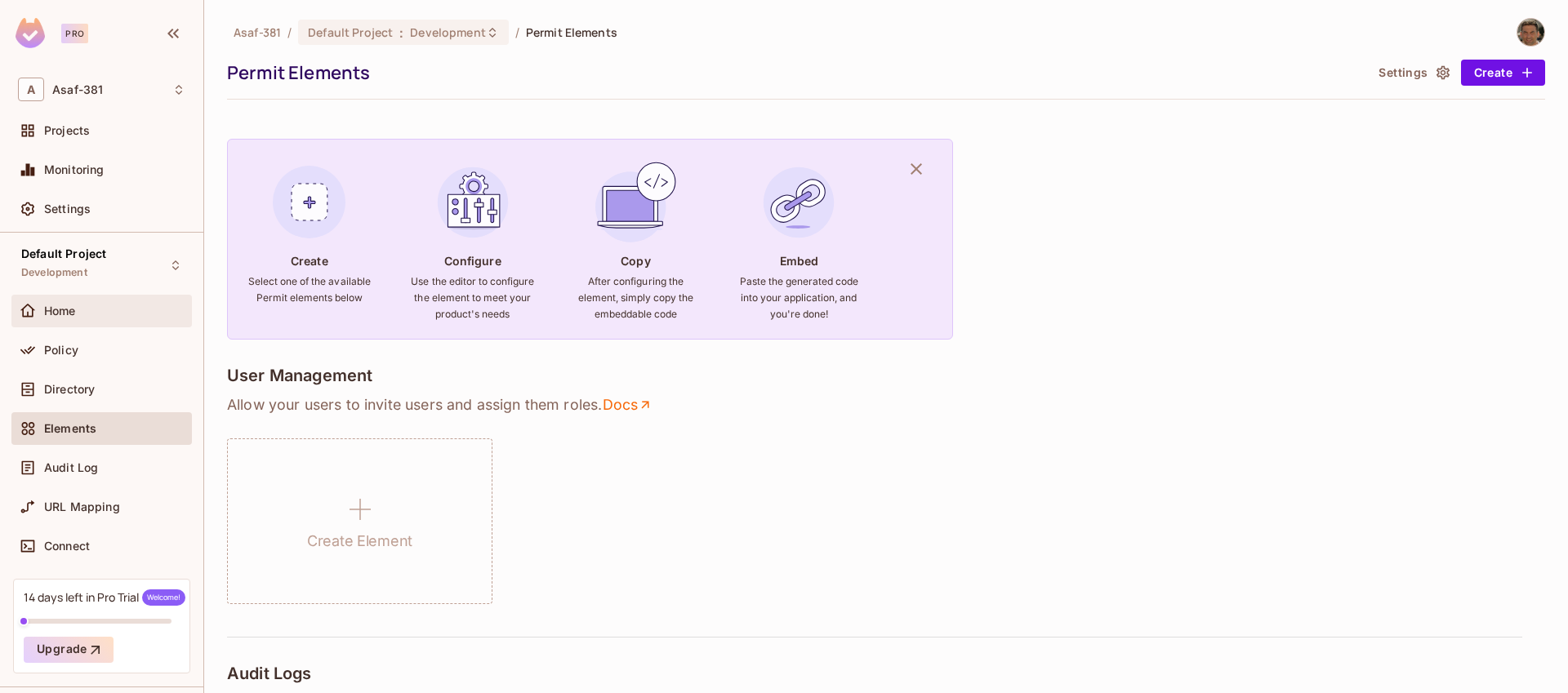
click at [57, 323] on div "Home" at bounding box center [102, 311] width 181 height 33
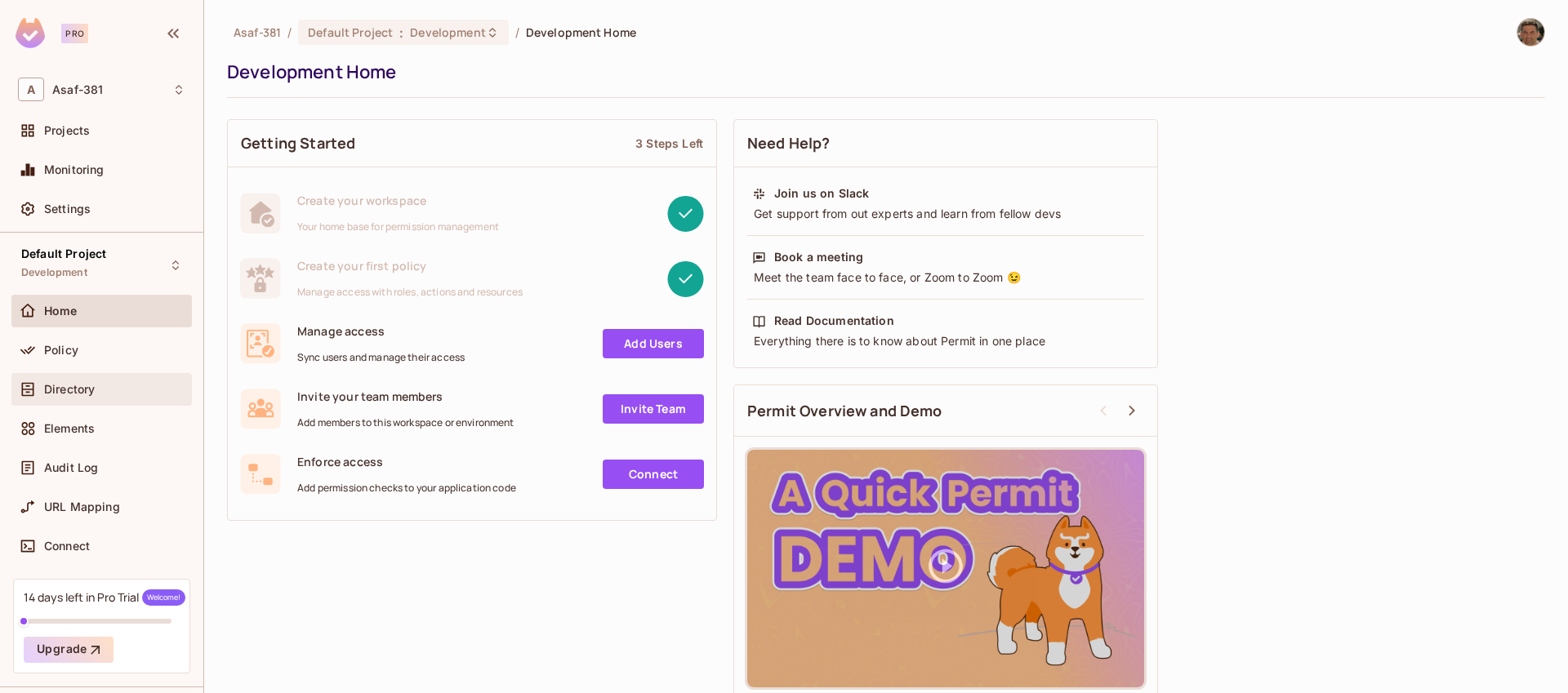
click at [71, 392] on span "Directory" at bounding box center [69, 390] width 51 height 13
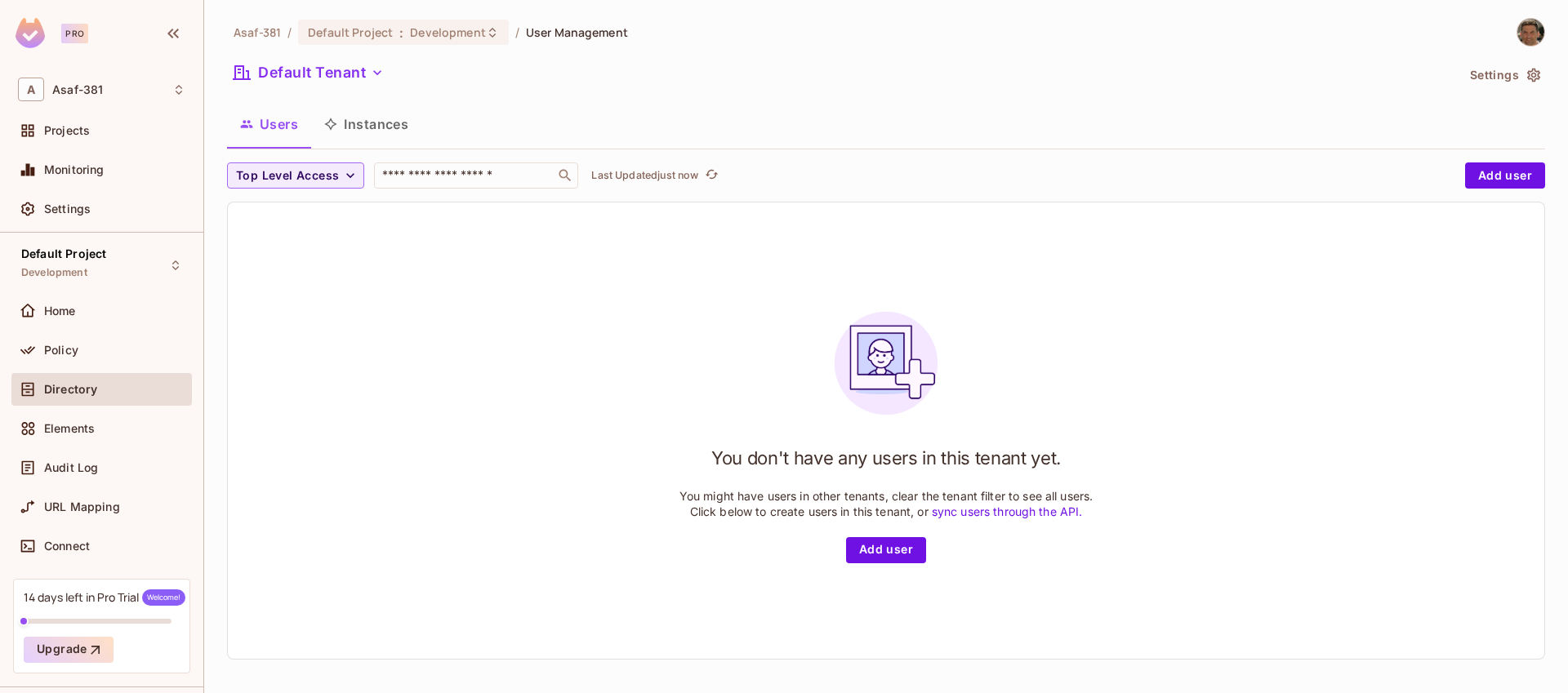
click at [354, 122] on button "Instances" at bounding box center [366, 124] width 110 height 41
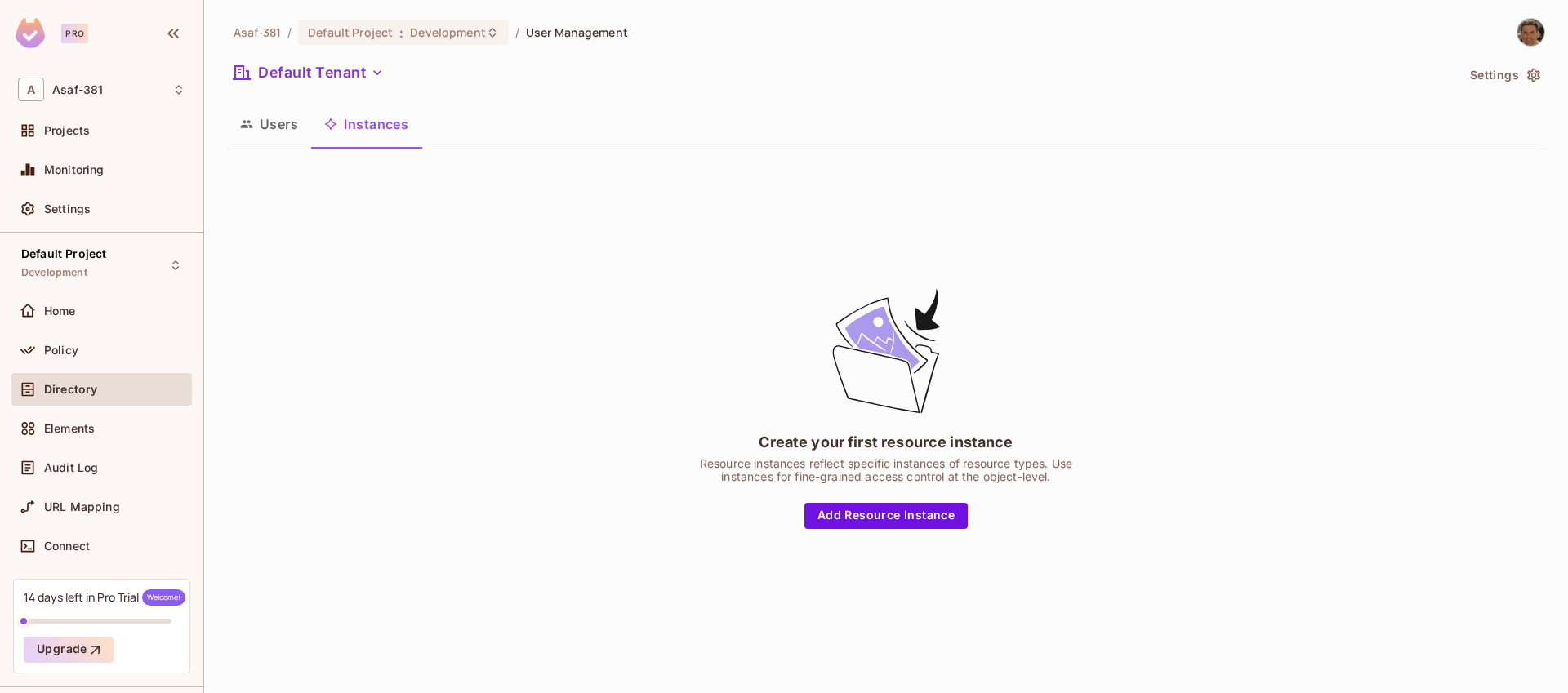
click at [544, 37] on span "User Management" at bounding box center [577, 32] width 102 height 16
click at [895, 77] on div "Default Tenant" at bounding box center [841, 74] width 1228 height 31
click at [58, 209] on span "Settings" at bounding box center [68, 209] width 47 height 13
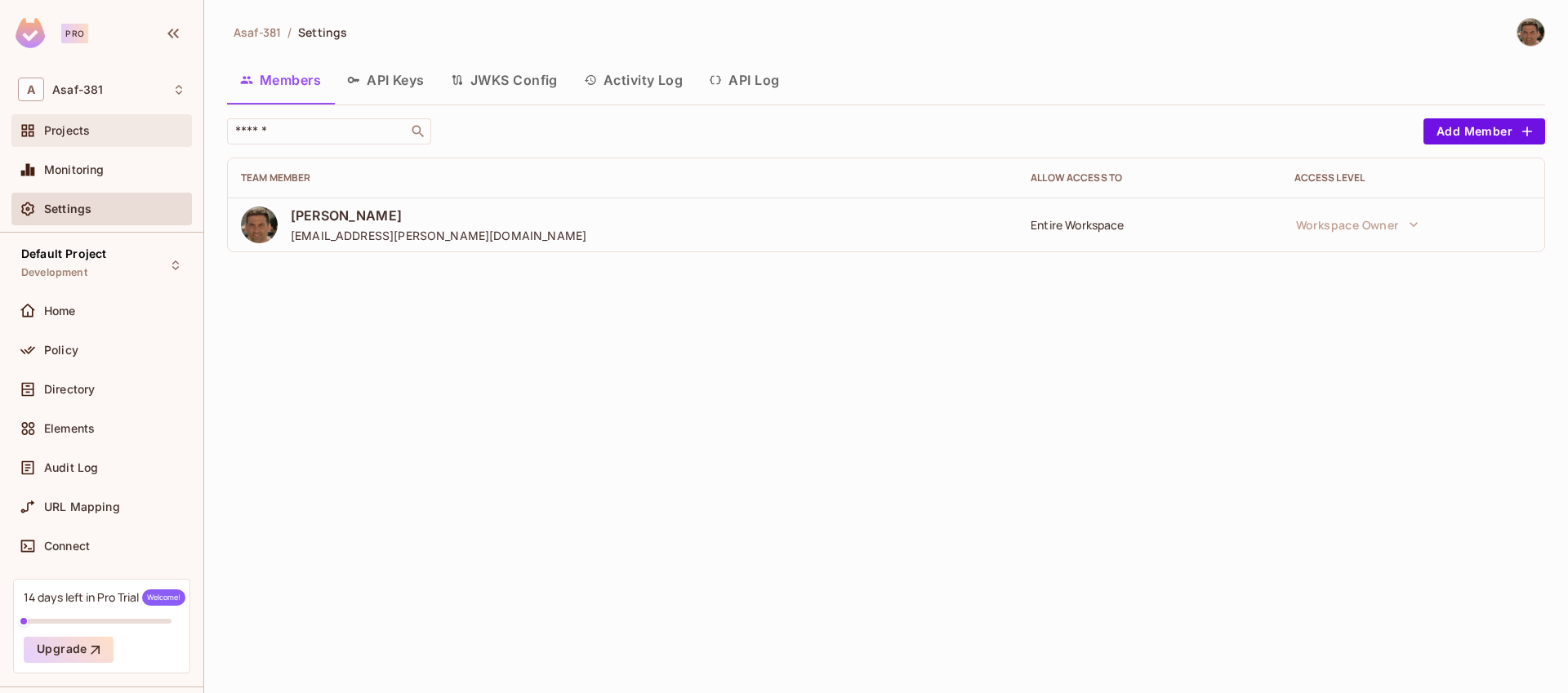
click at [62, 139] on div "Projects" at bounding box center [101, 130] width 167 height 19
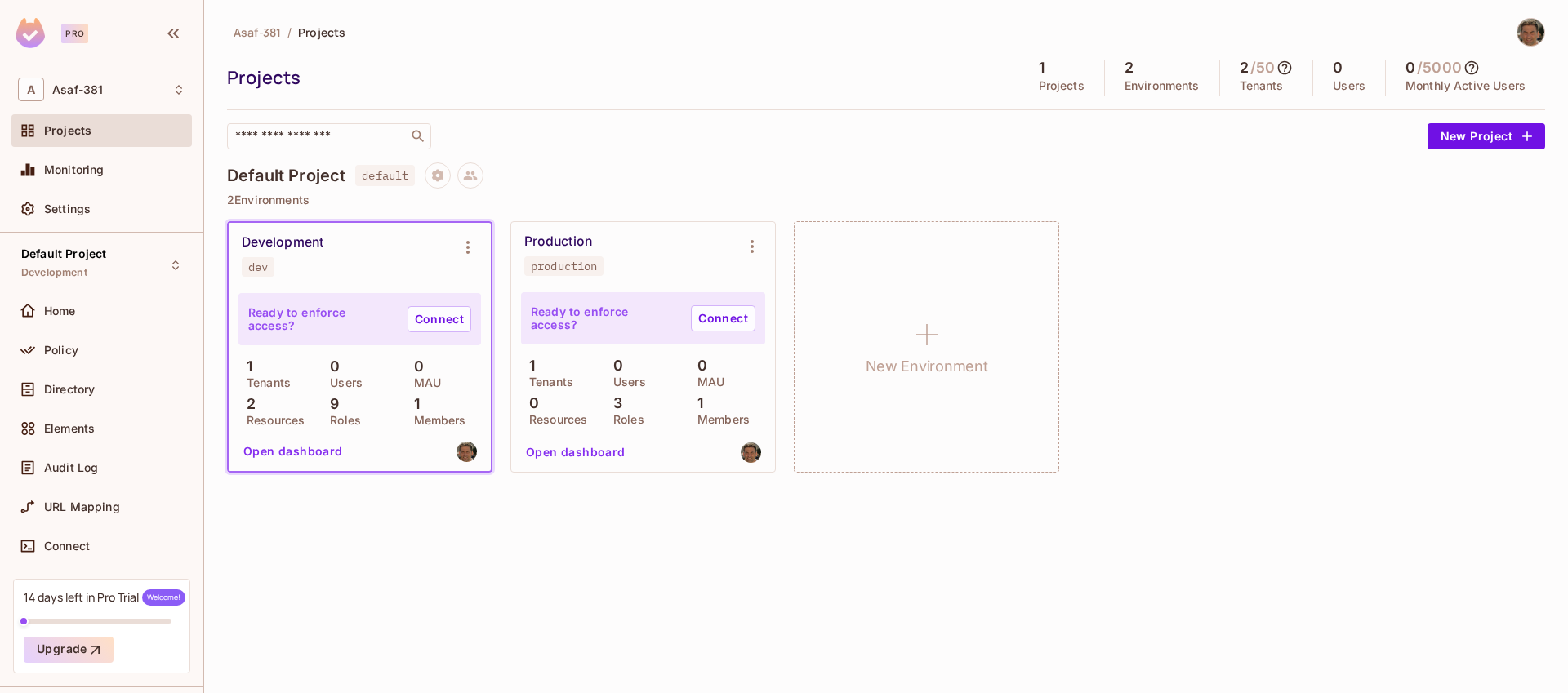
click at [297, 455] on button "Open dashboard" at bounding box center [293, 451] width 113 height 26
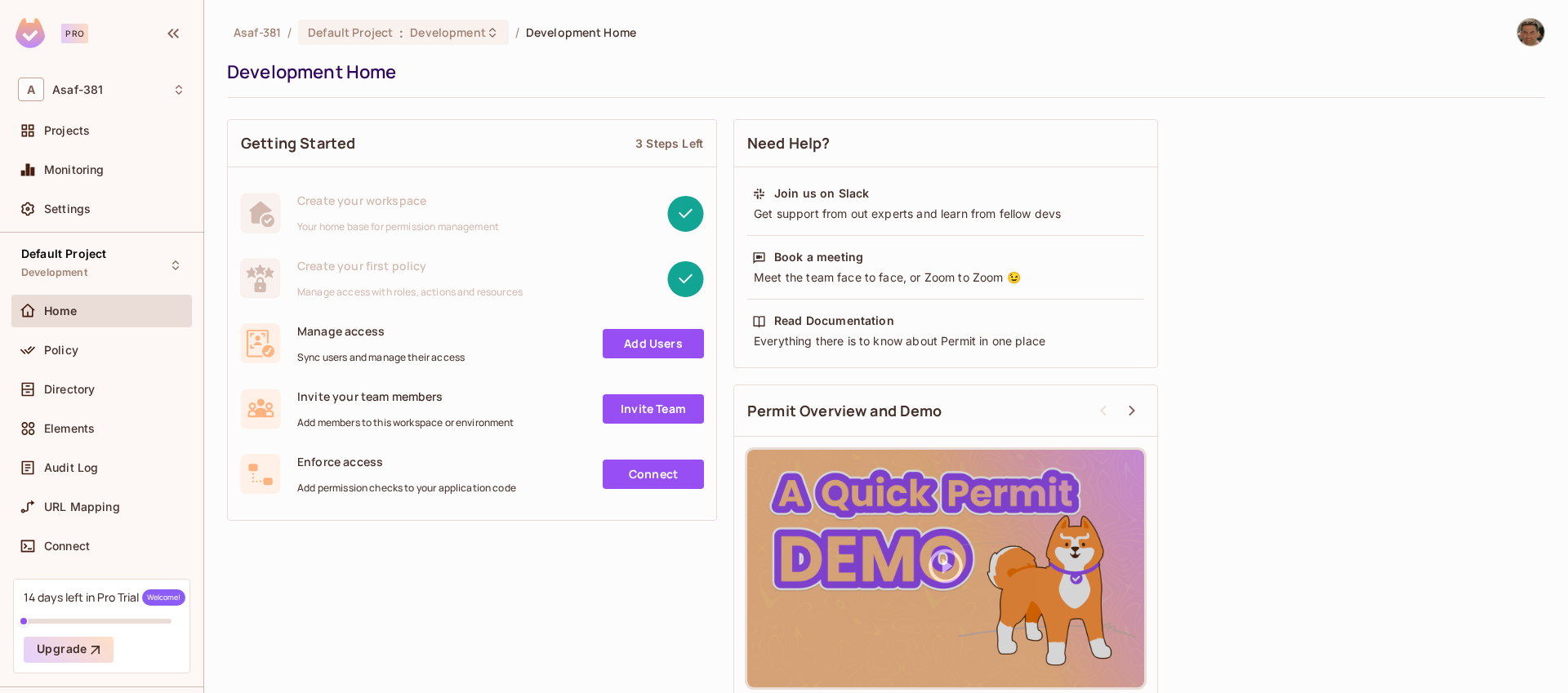
click at [536, 293] on div at bounding box center [613, 279] width 181 height 37
click at [479, 272] on span "Create your first policy" at bounding box center [411, 266] width 226 height 16
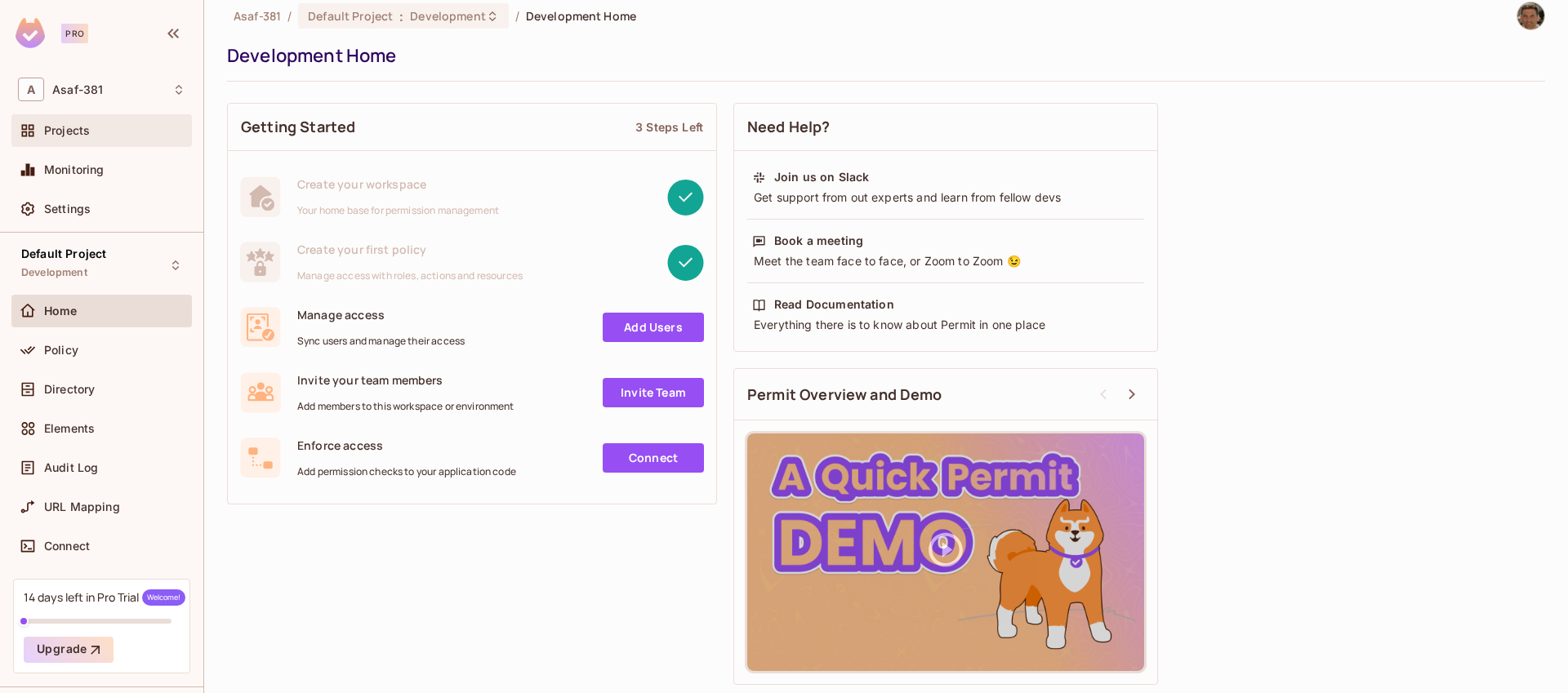
click at [66, 128] on span "Projects" at bounding box center [67, 130] width 46 height 13
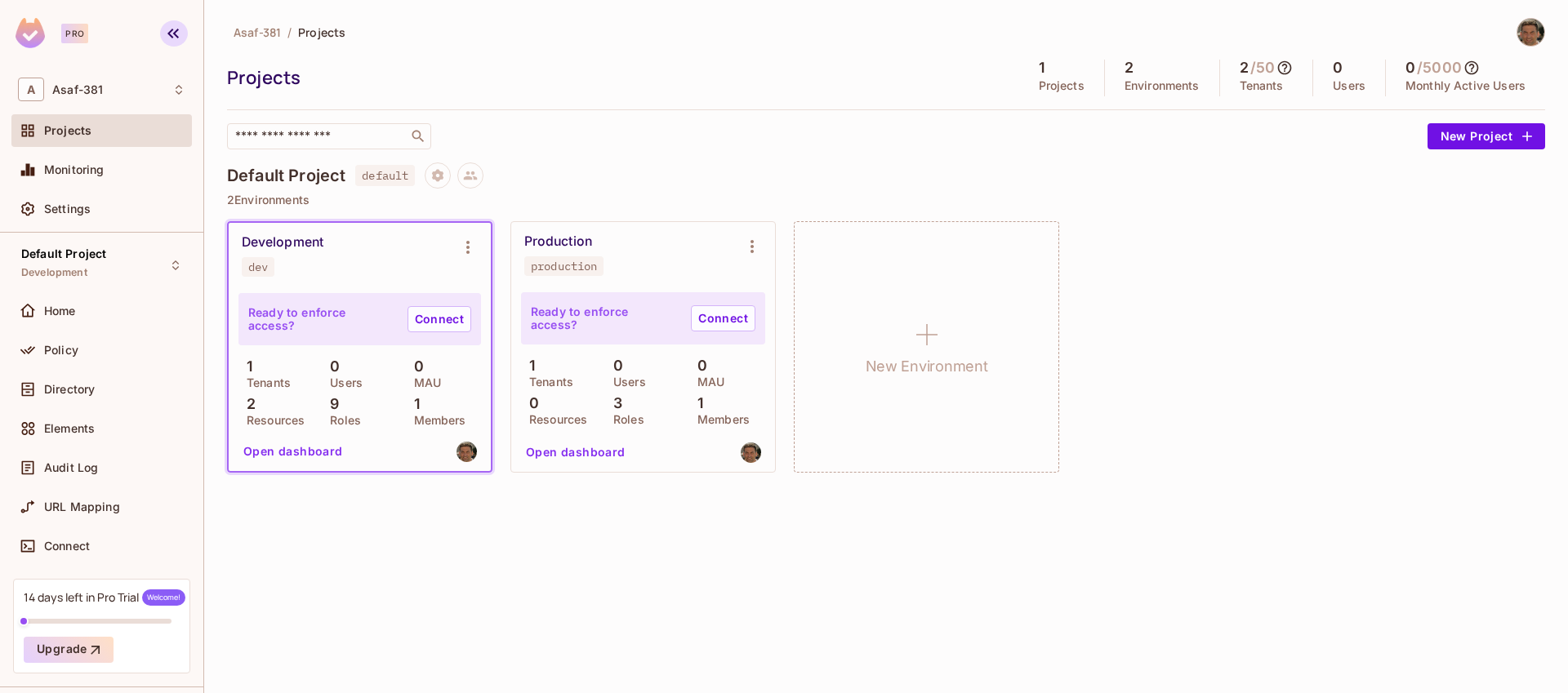
click at [173, 43] on icon "button" at bounding box center [172, 33] width 19 height 19
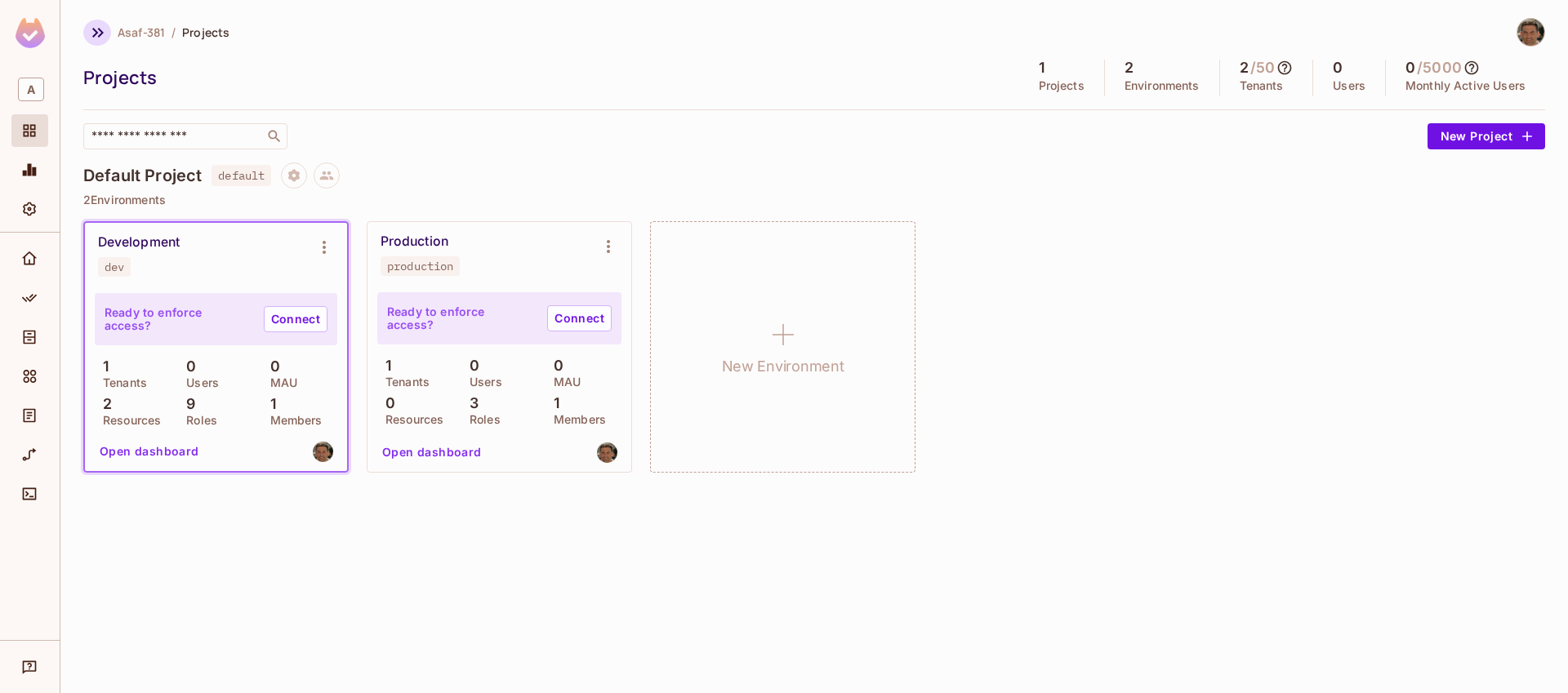
click at [96, 39] on icon "button" at bounding box center [97, 32] width 19 height 19
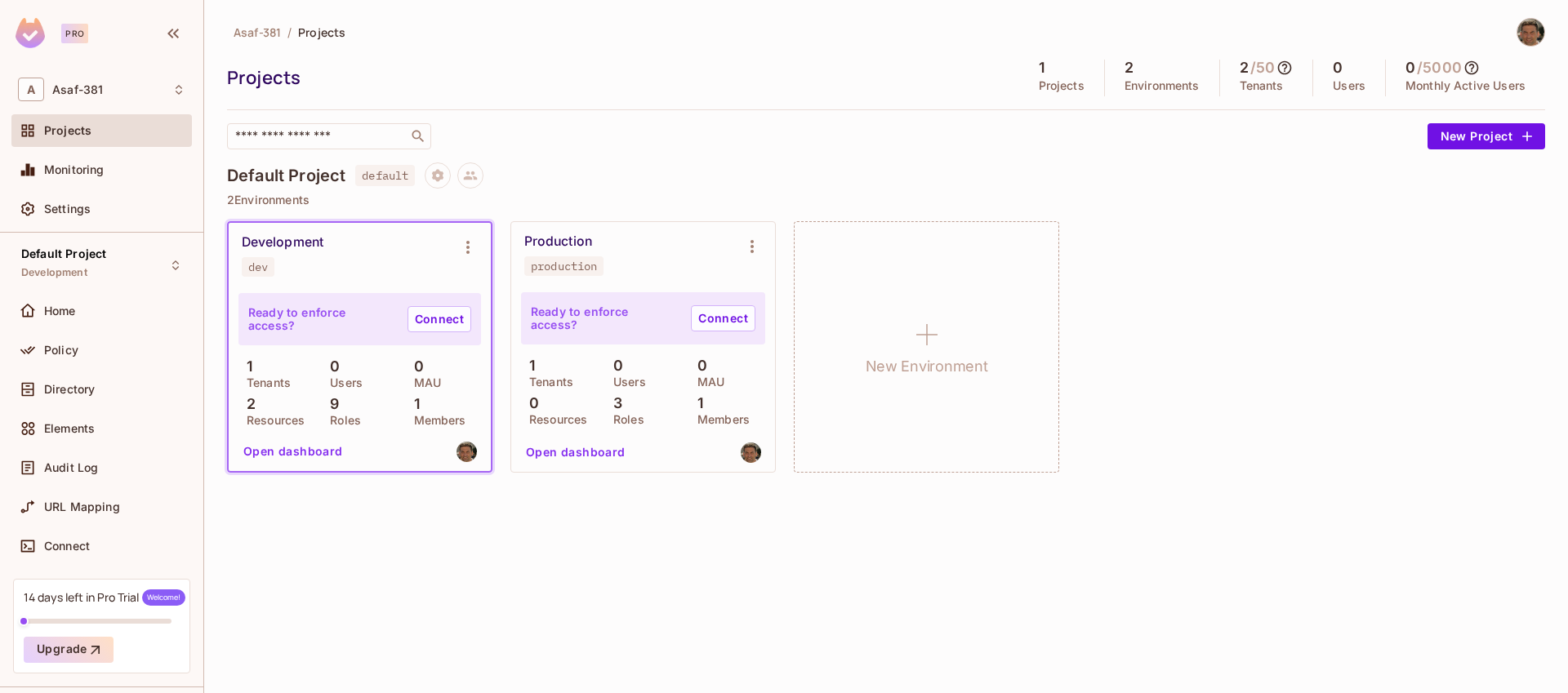
click at [323, 272] on div "Development dev" at bounding box center [346, 255] width 210 height 43
click at [469, 250] on icon "Environment settings" at bounding box center [467, 247] width 19 height 19
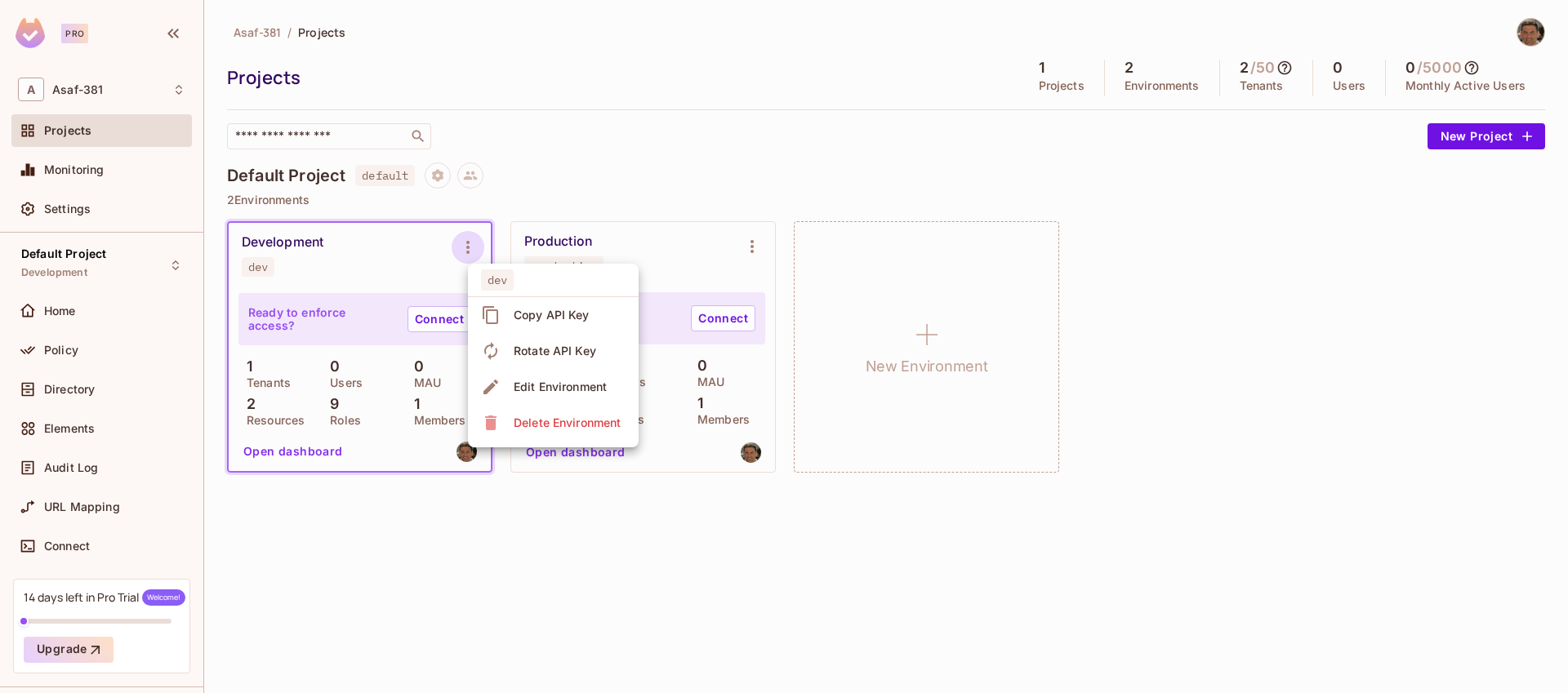
click at [558, 175] on div at bounding box center [784, 346] width 1568 height 693
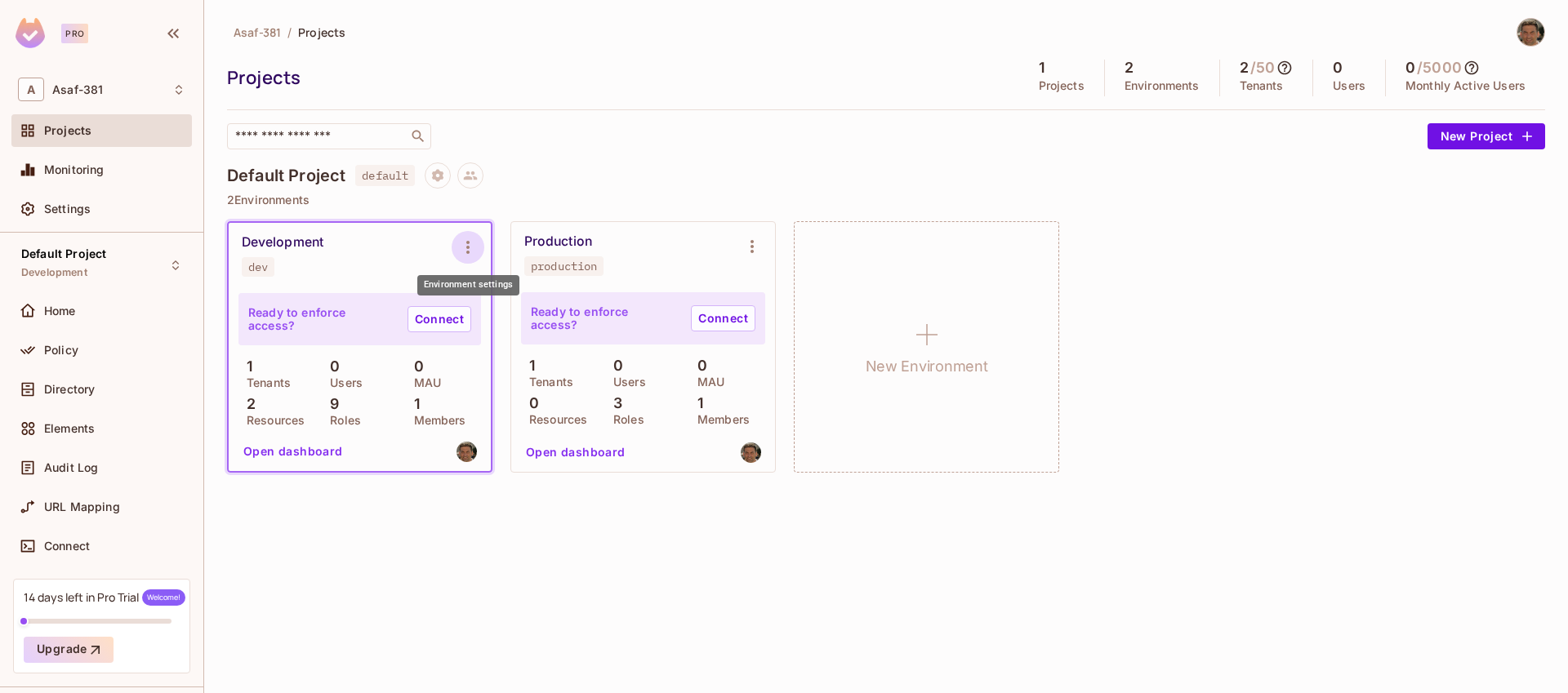
click at [472, 250] on icon "Environment settings" at bounding box center [467, 247] width 19 height 19
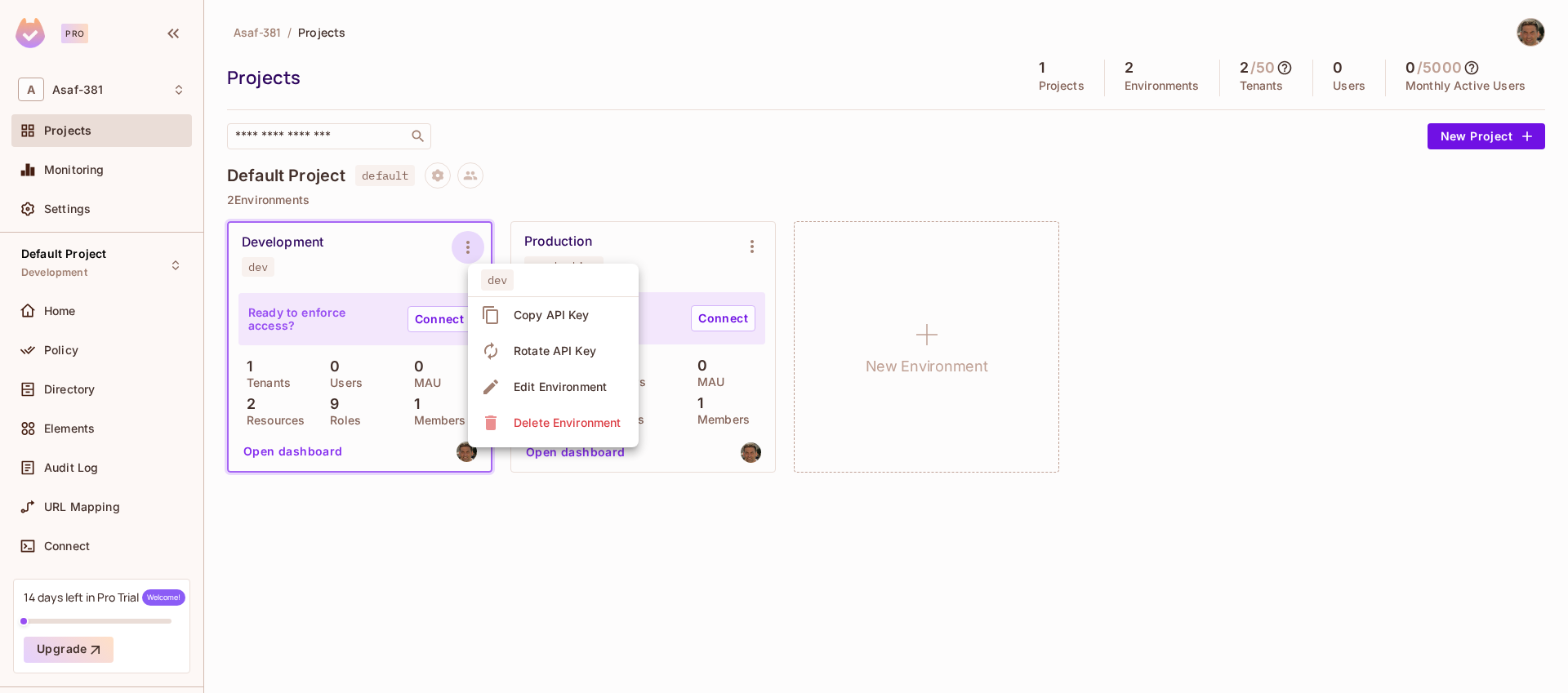
click at [521, 169] on div at bounding box center [784, 346] width 1568 height 693
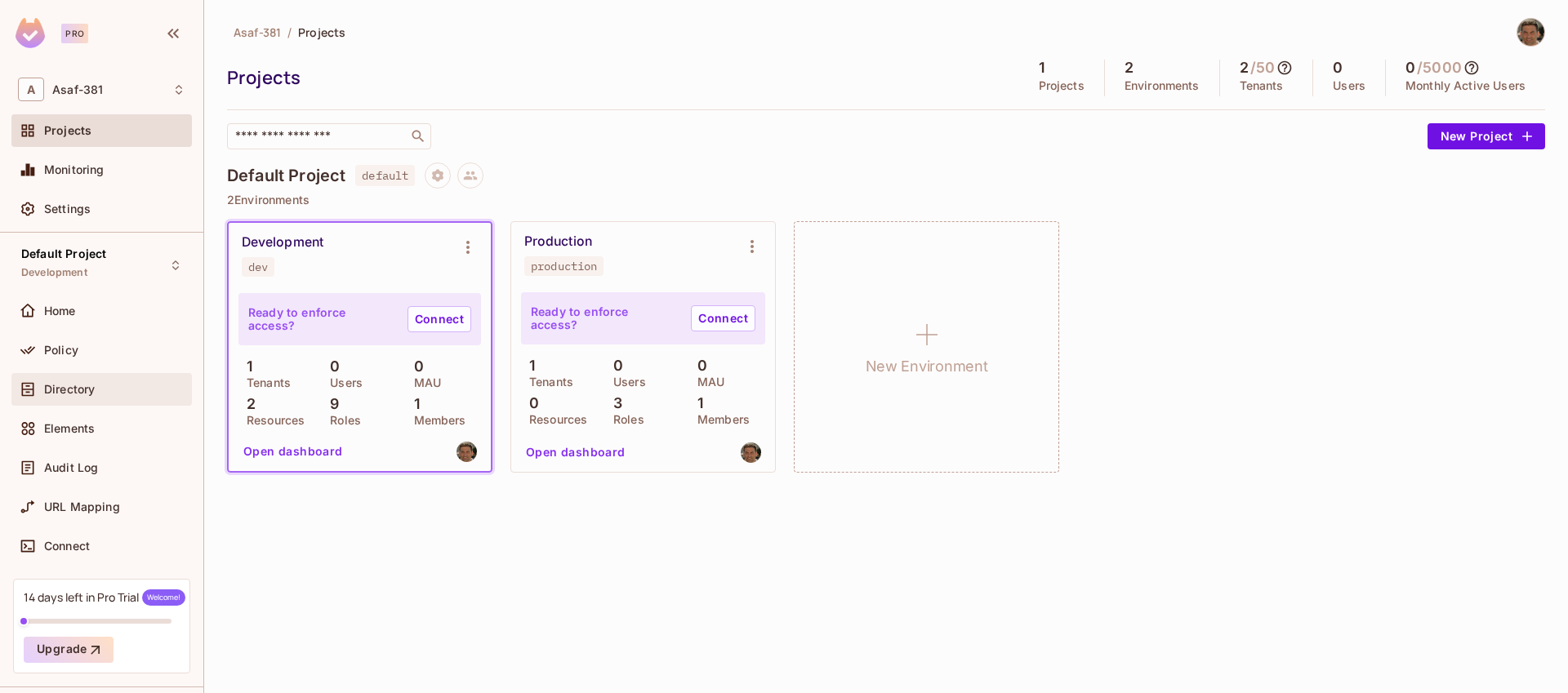
click at [114, 395] on div "Directory" at bounding box center [115, 390] width 141 height 13
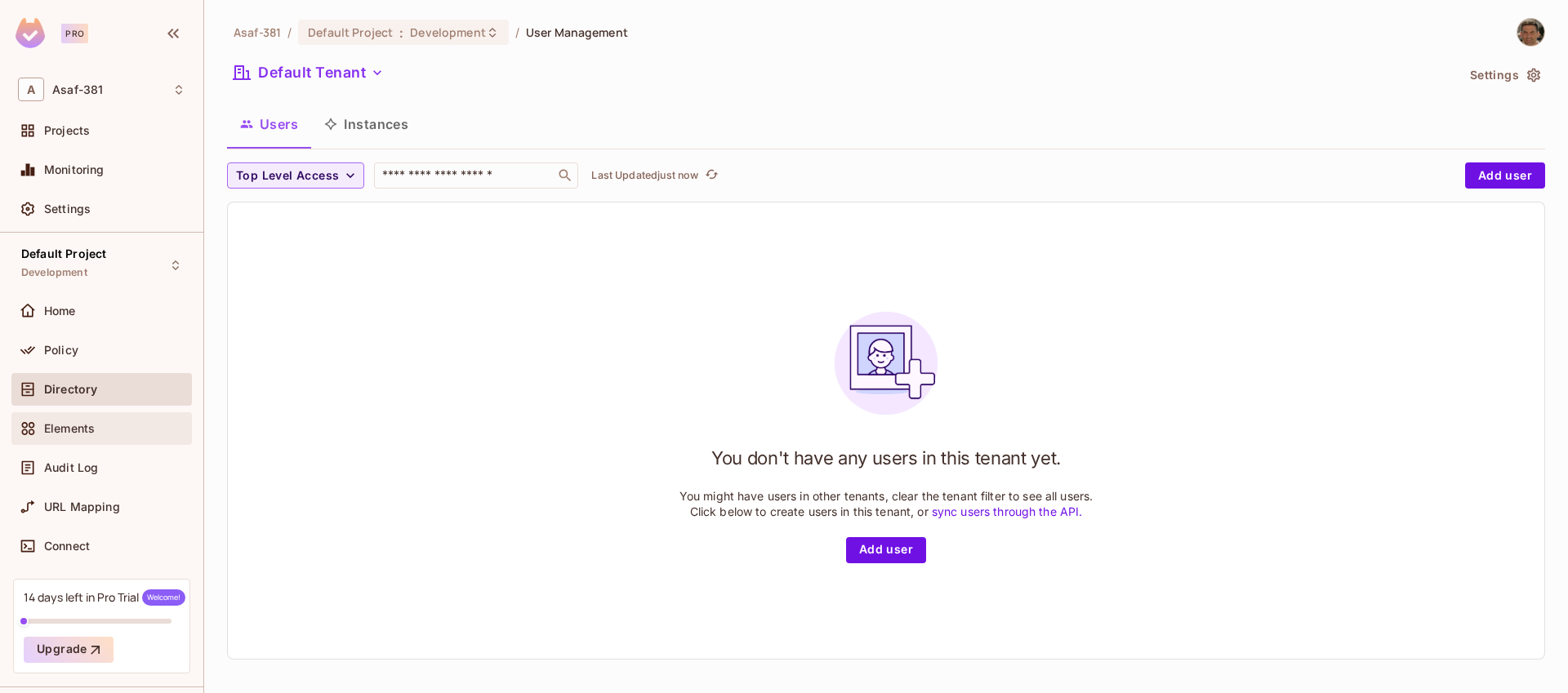
click at [99, 438] on div "Elements" at bounding box center [102, 428] width 181 height 33
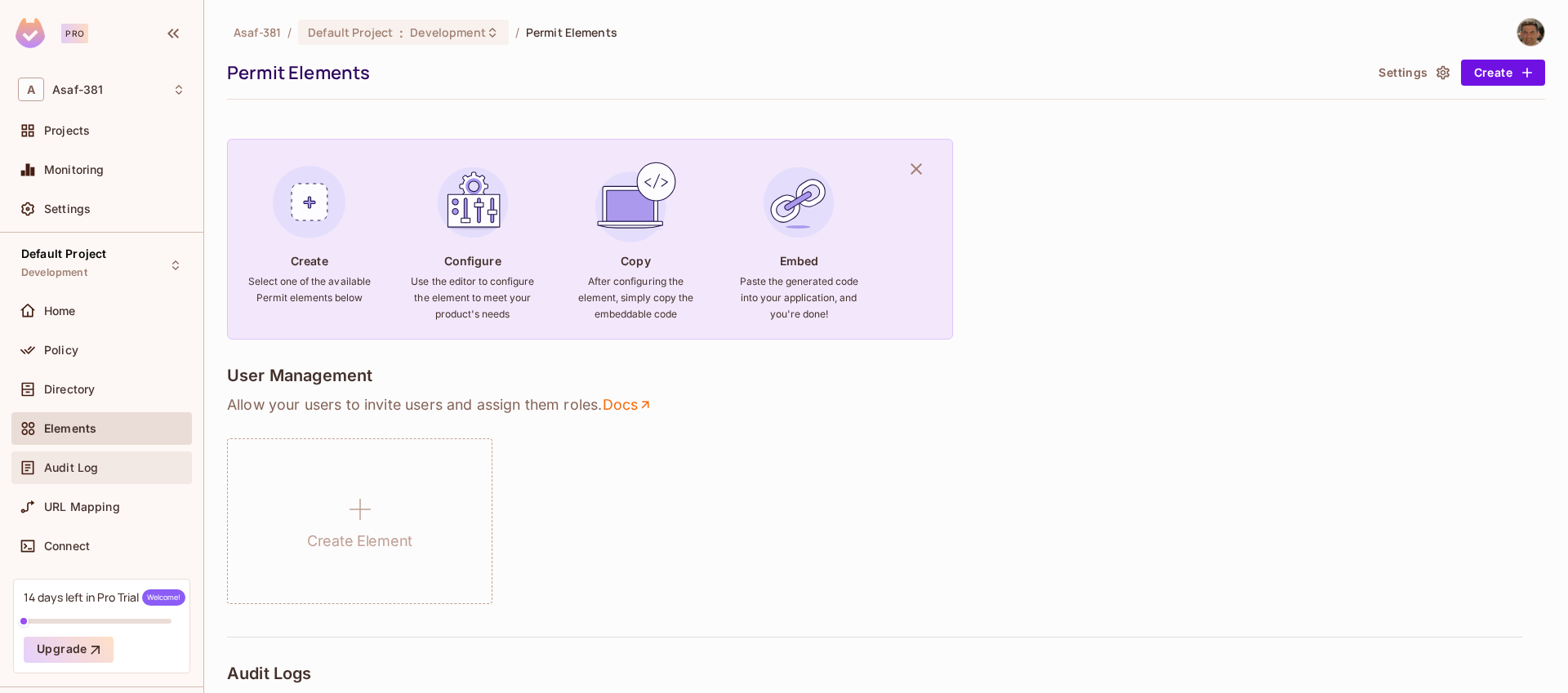
click at [71, 471] on span "Audit Log" at bounding box center [71, 468] width 54 height 13
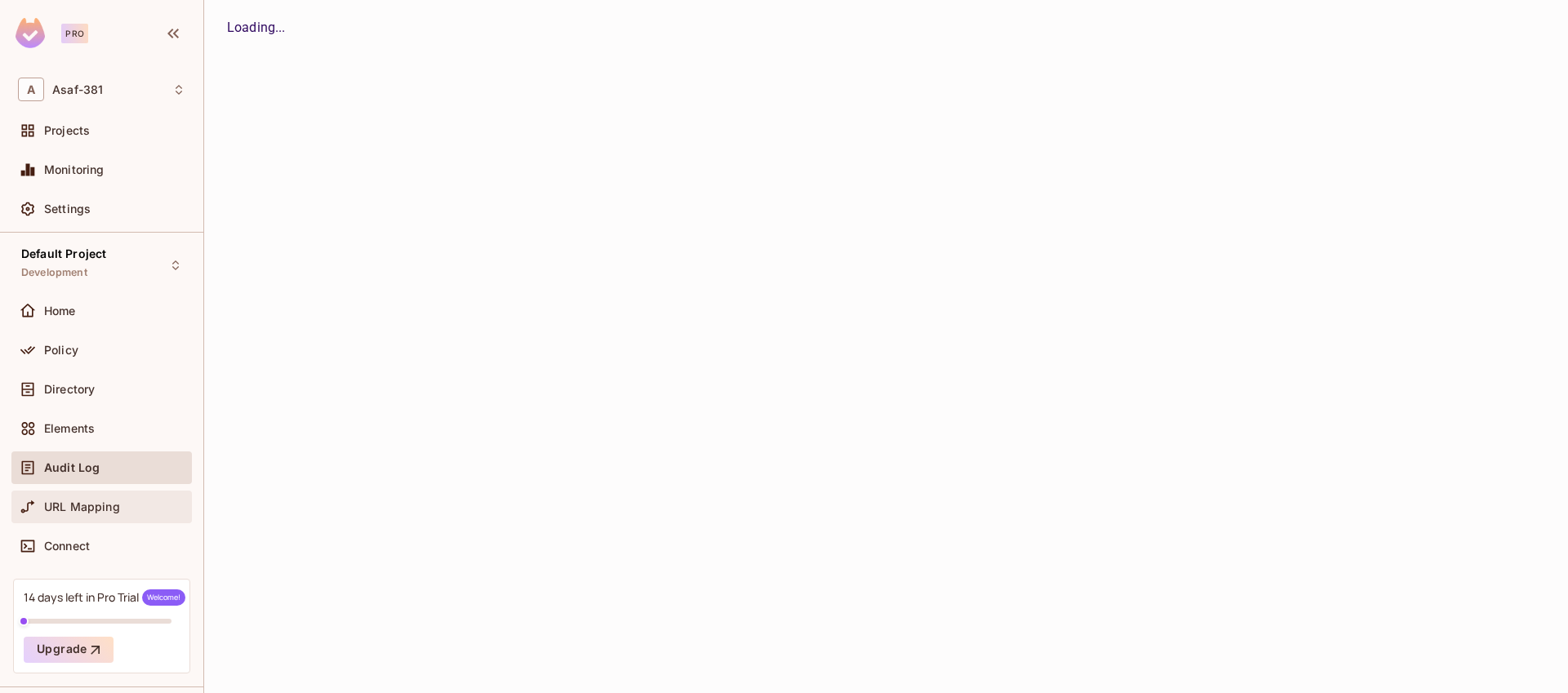
click at [76, 517] on div "URL Mapping" at bounding box center [102, 507] width 181 height 33
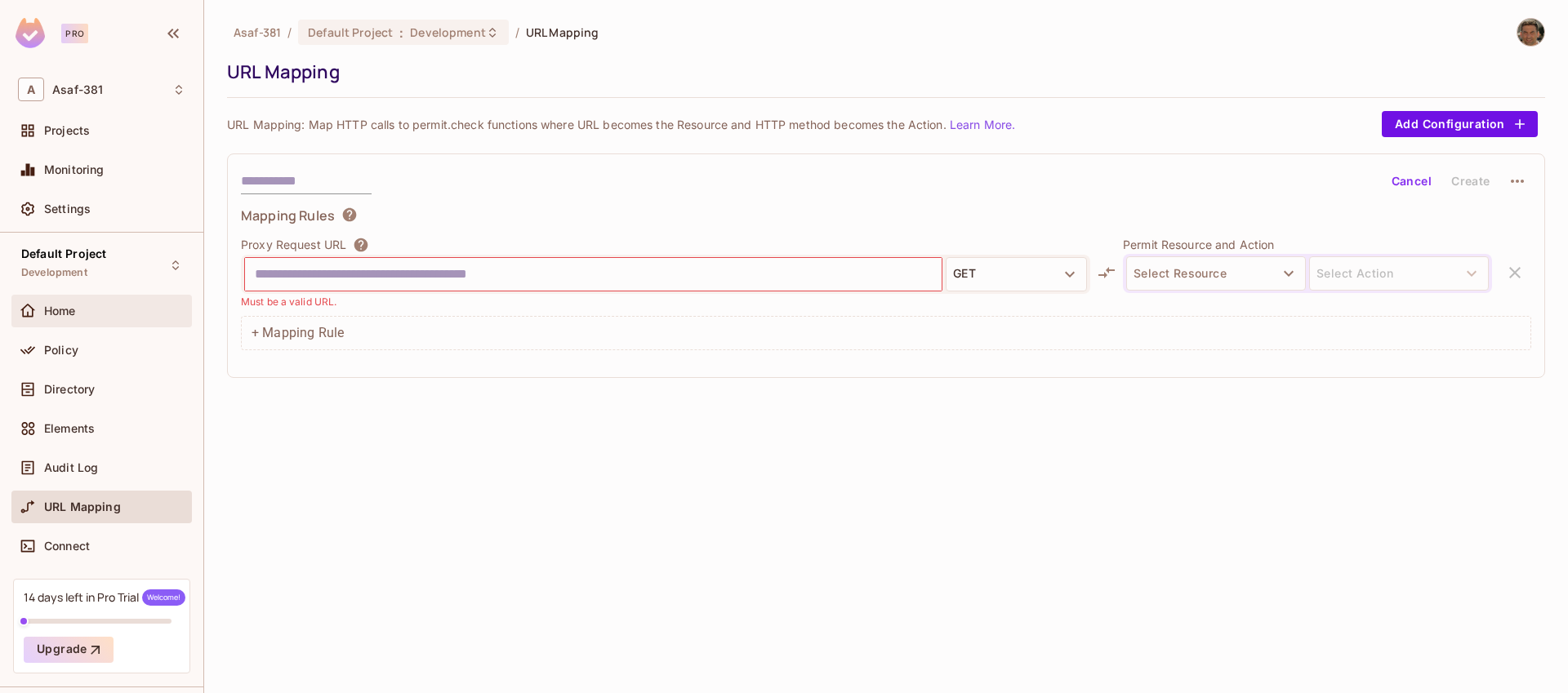
click at [51, 307] on span "Home" at bounding box center [60, 311] width 32 height 13
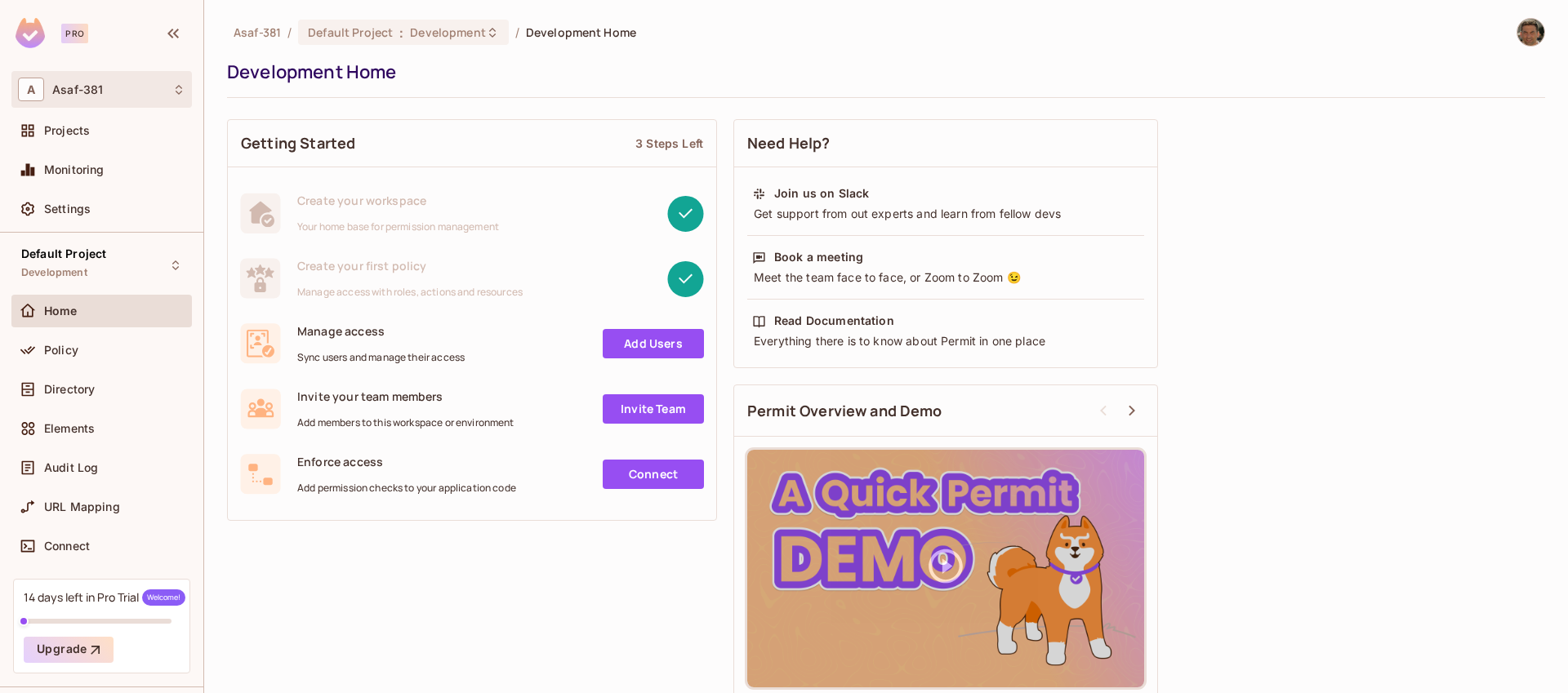
click at [110, 95] on div "A Asaf-381" at bounding box center [101, 89] width 167 height 23
click at [110, 95] on div at bounding box center [784, 346] width 1568 height 693
click at [91, 136] on div "Projects" at bounding box center [115, 130] width 141 height 13
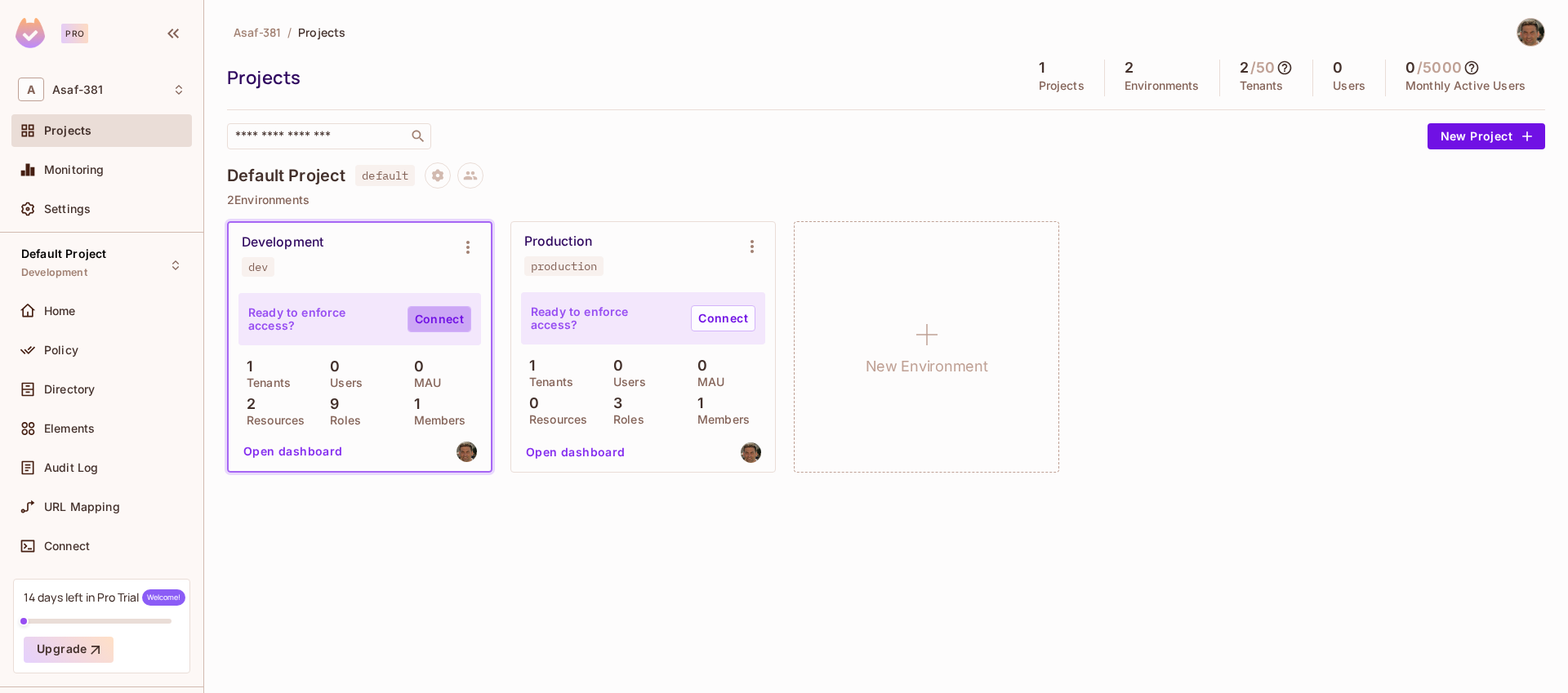
click at [447, 325] on link "Connect" at bounding box center [439, 318] width 64 height 26
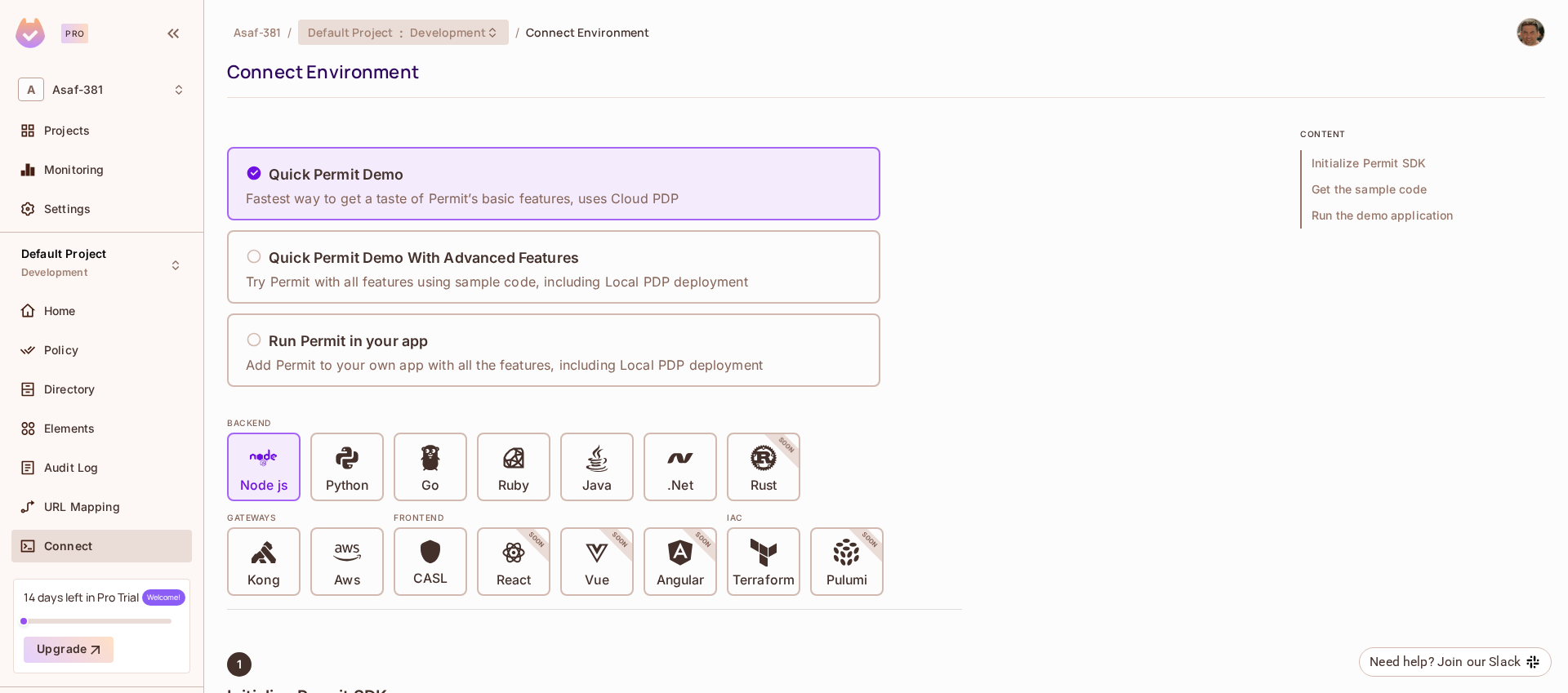
click at [428, 38] on span "Development" at bounding box center [447, 32] width 75 height 16
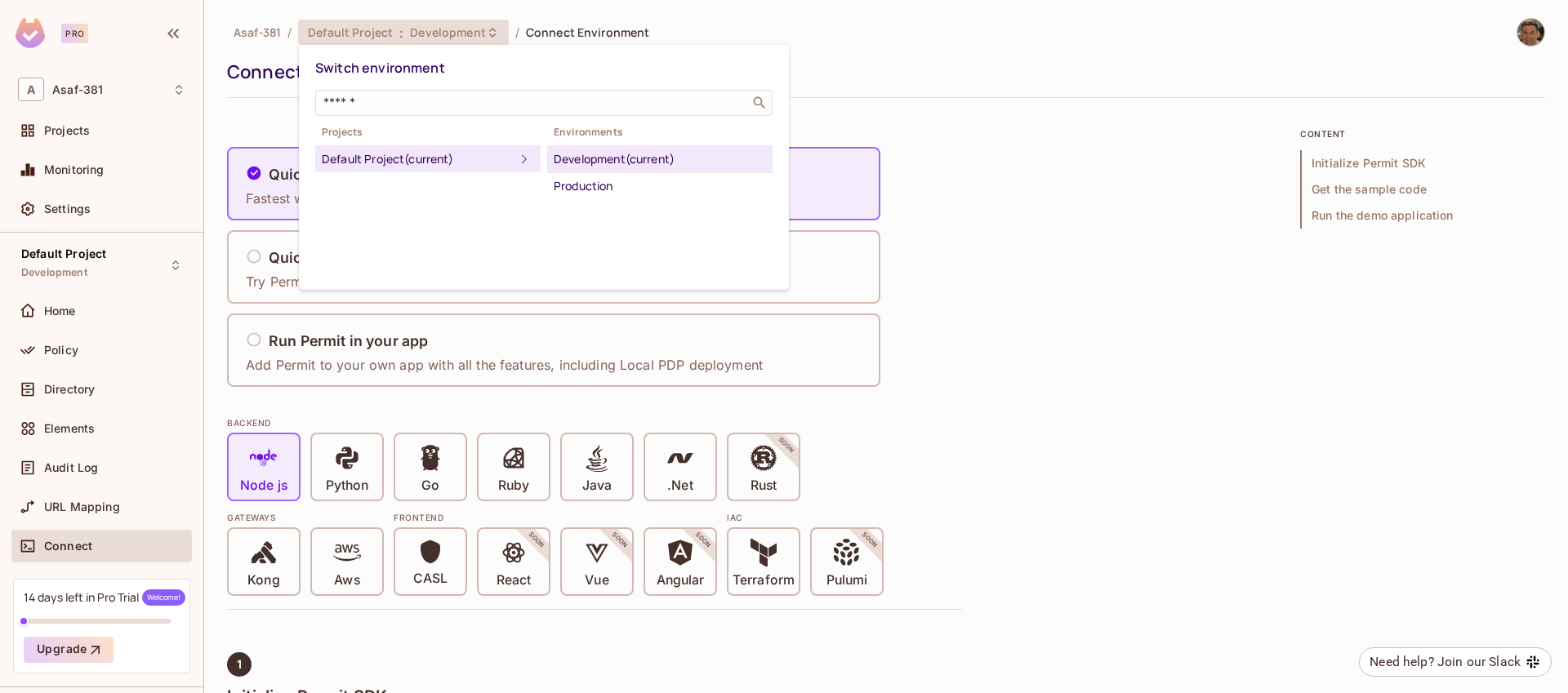
click at [428, 38] on div at bounding box center [784, 346] width 1568 height 693
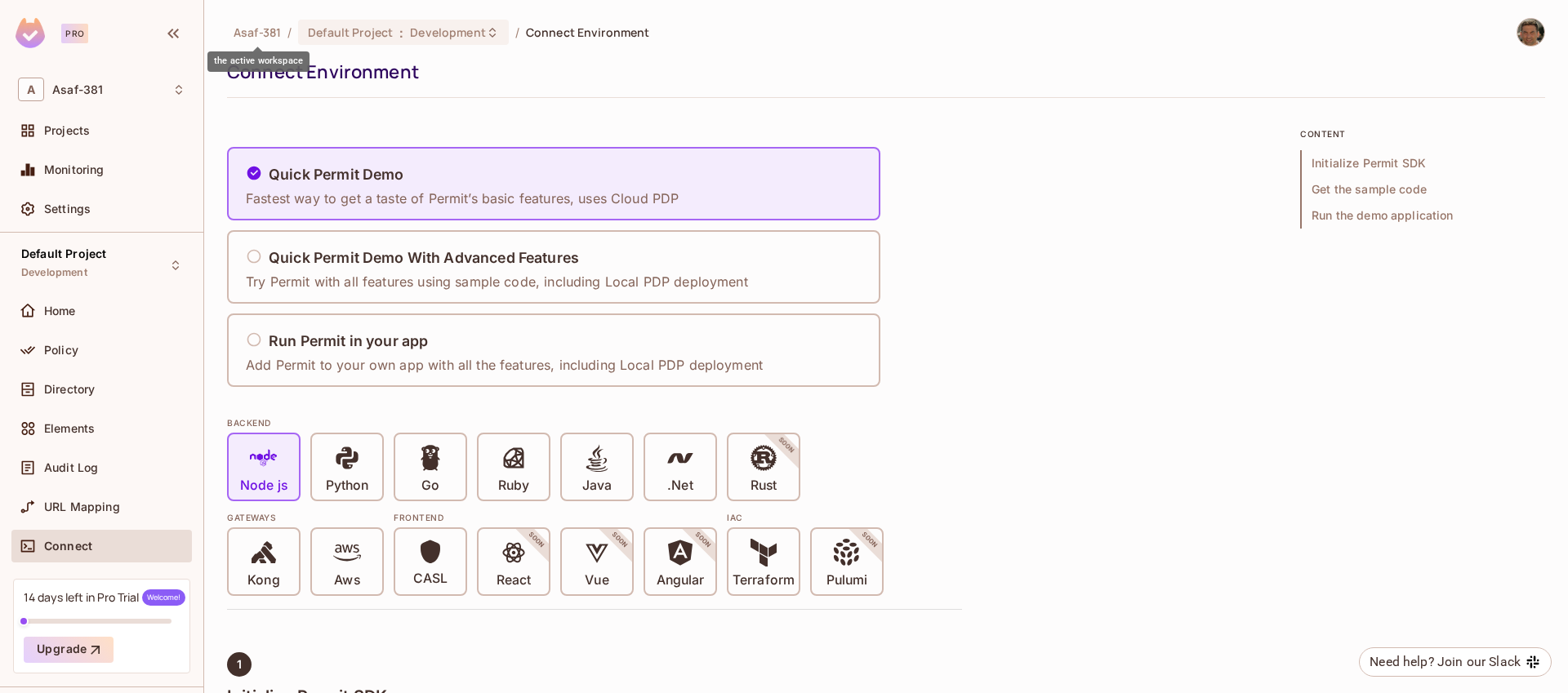
click at [243, 30] on span "Asaf-381" at bounding box center [257, 32] width 48 height 16
click at [73, 431] on span "Elements" at bounding box center [69, 429] width 51 height 13
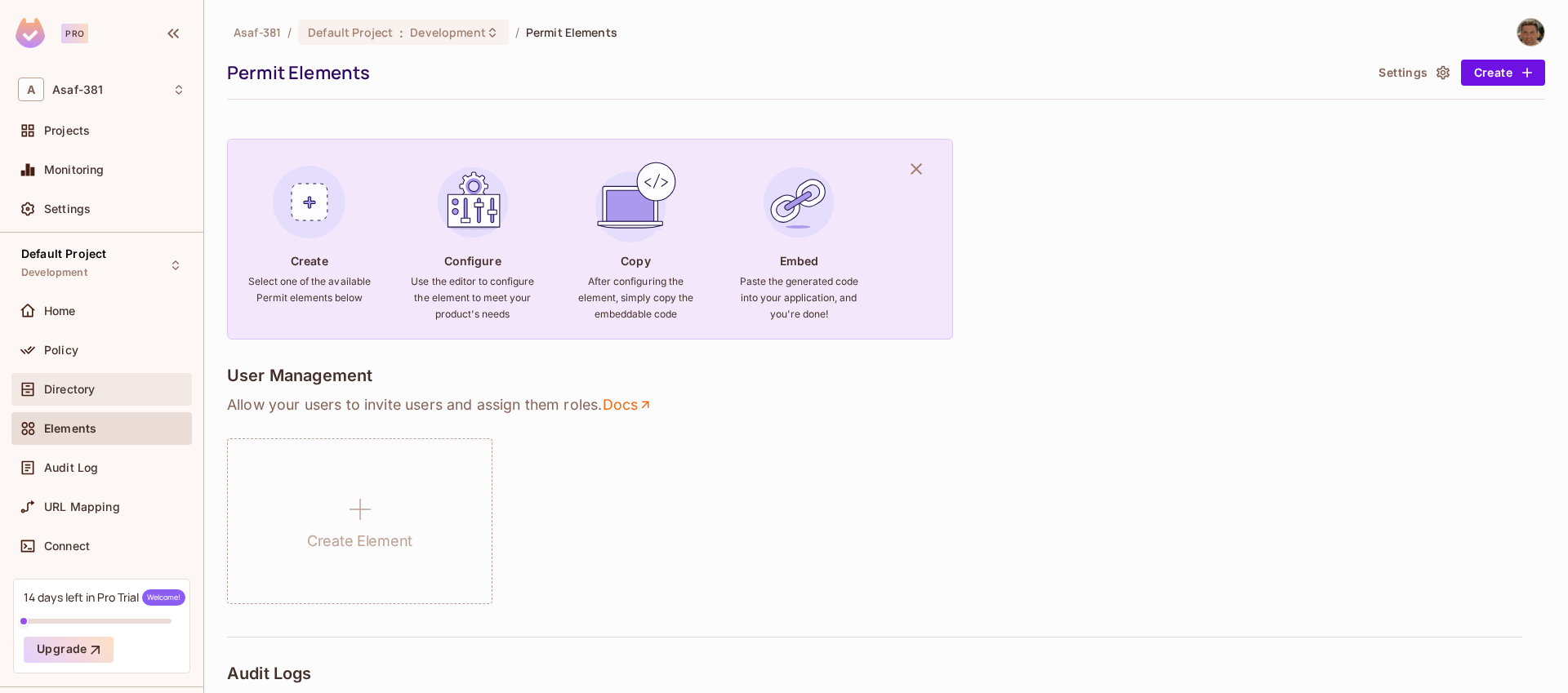
click at [65, 386] on span "Directory" at bounding box center [69, 390] width 51 height 13
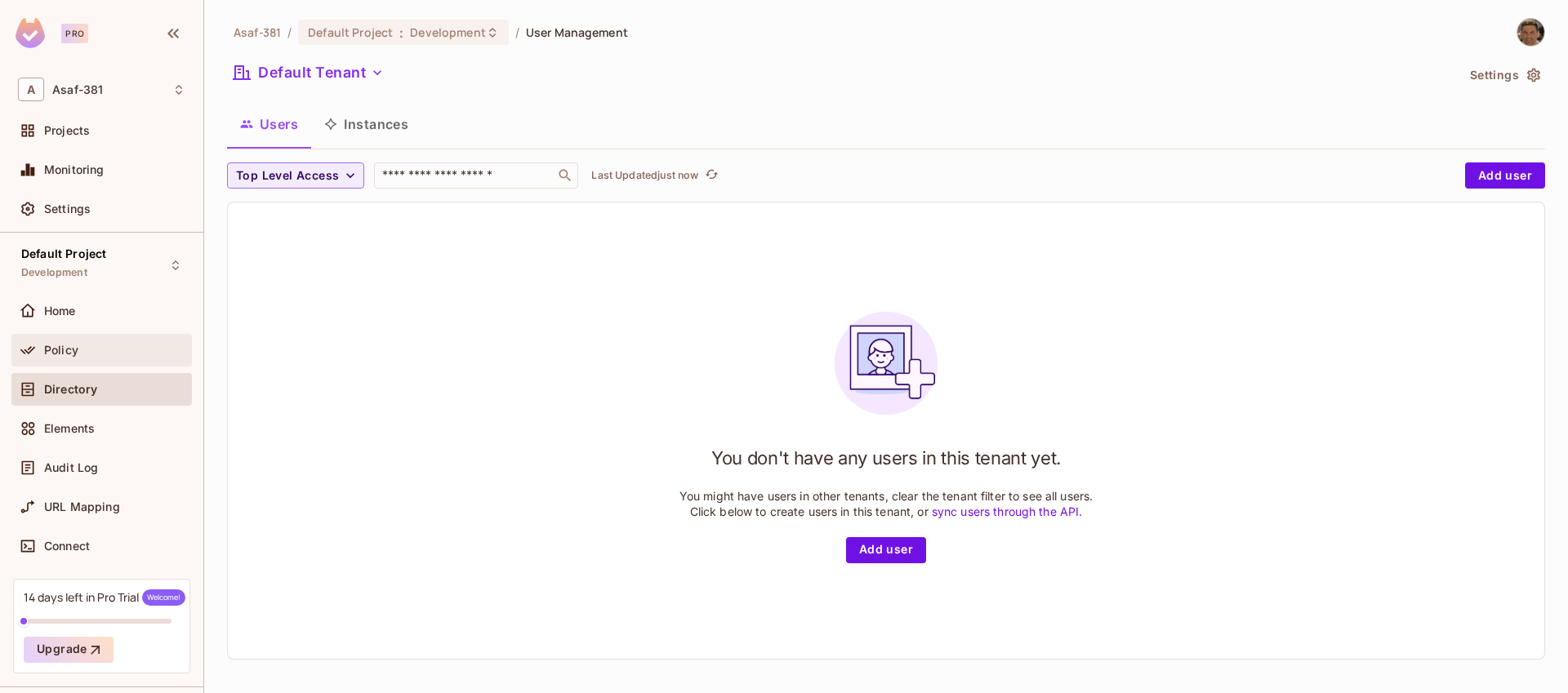
click at [68, 356] on span "Policy" at bounding box center [61, 350] width 34 height 13
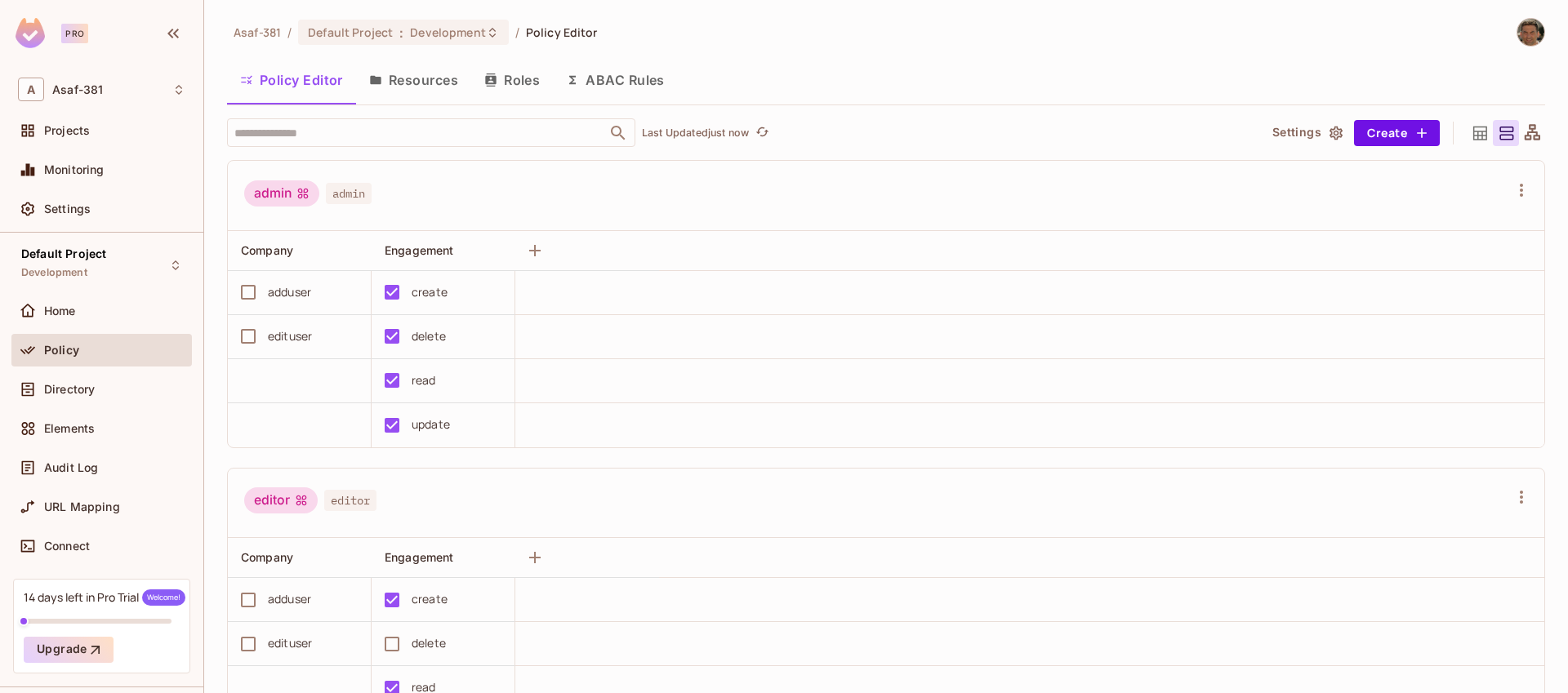
click at [457, 432] on div "update" at bounding box center [437, 425] width 126 height 34
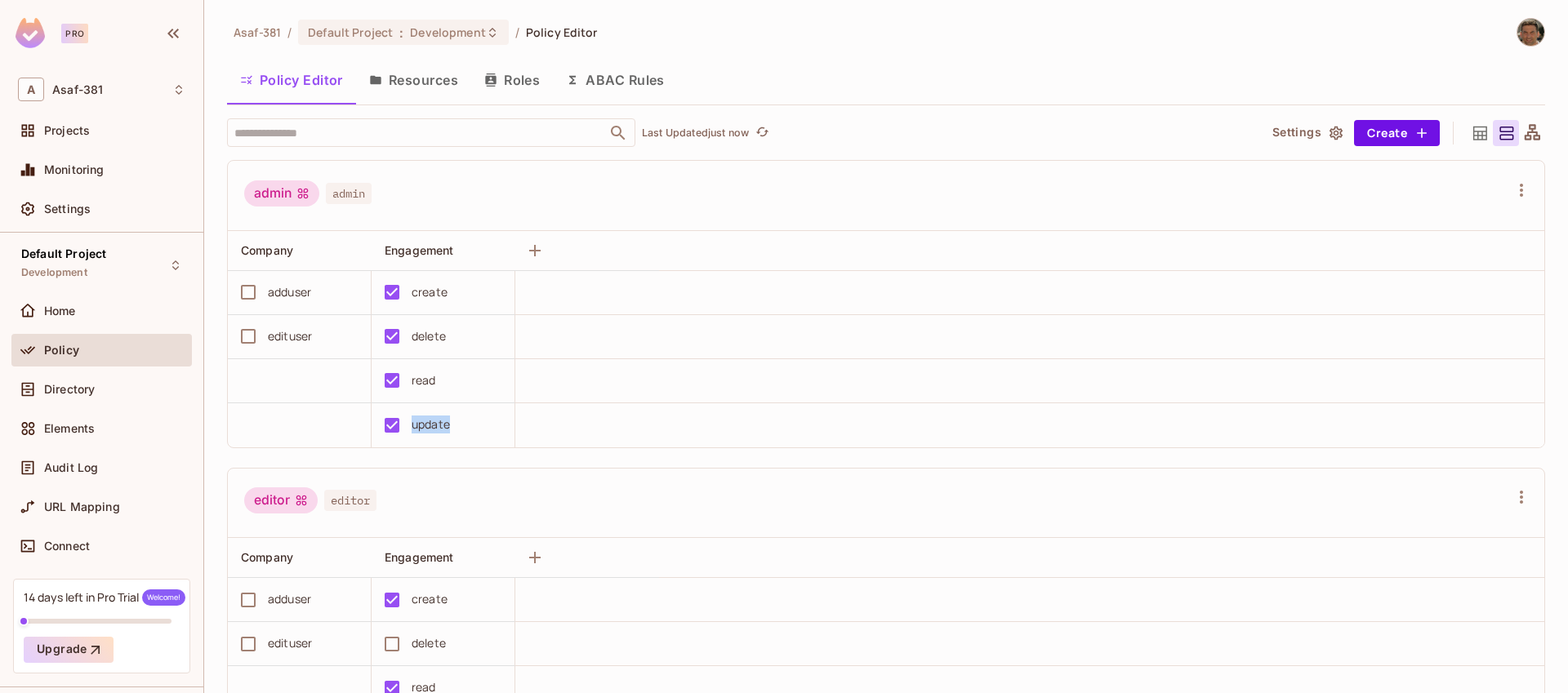
click at [1470, 140] on icon at bounding box center [1480, 133] width 20 height 20
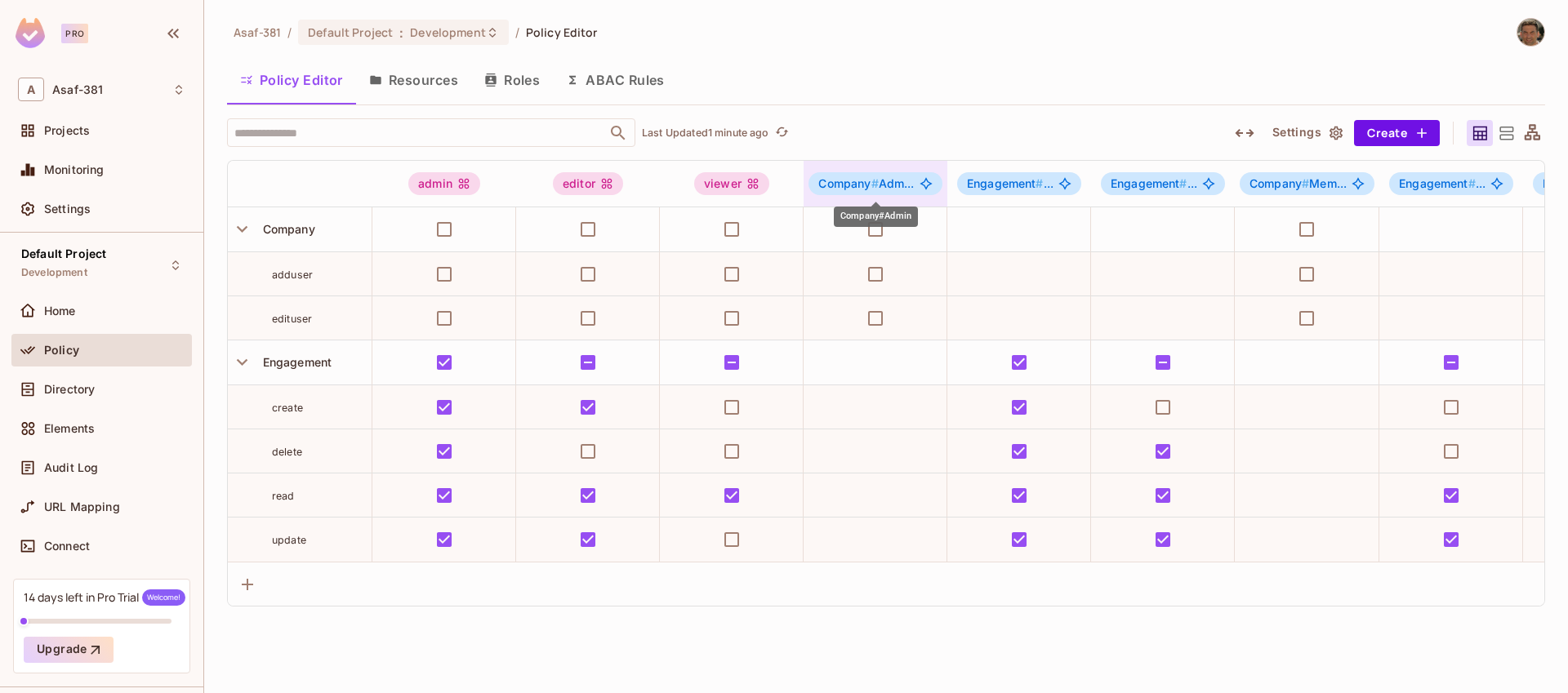
click at [866, 190] on span "Company #" at bounding box center [848, 183] width 59 height 14
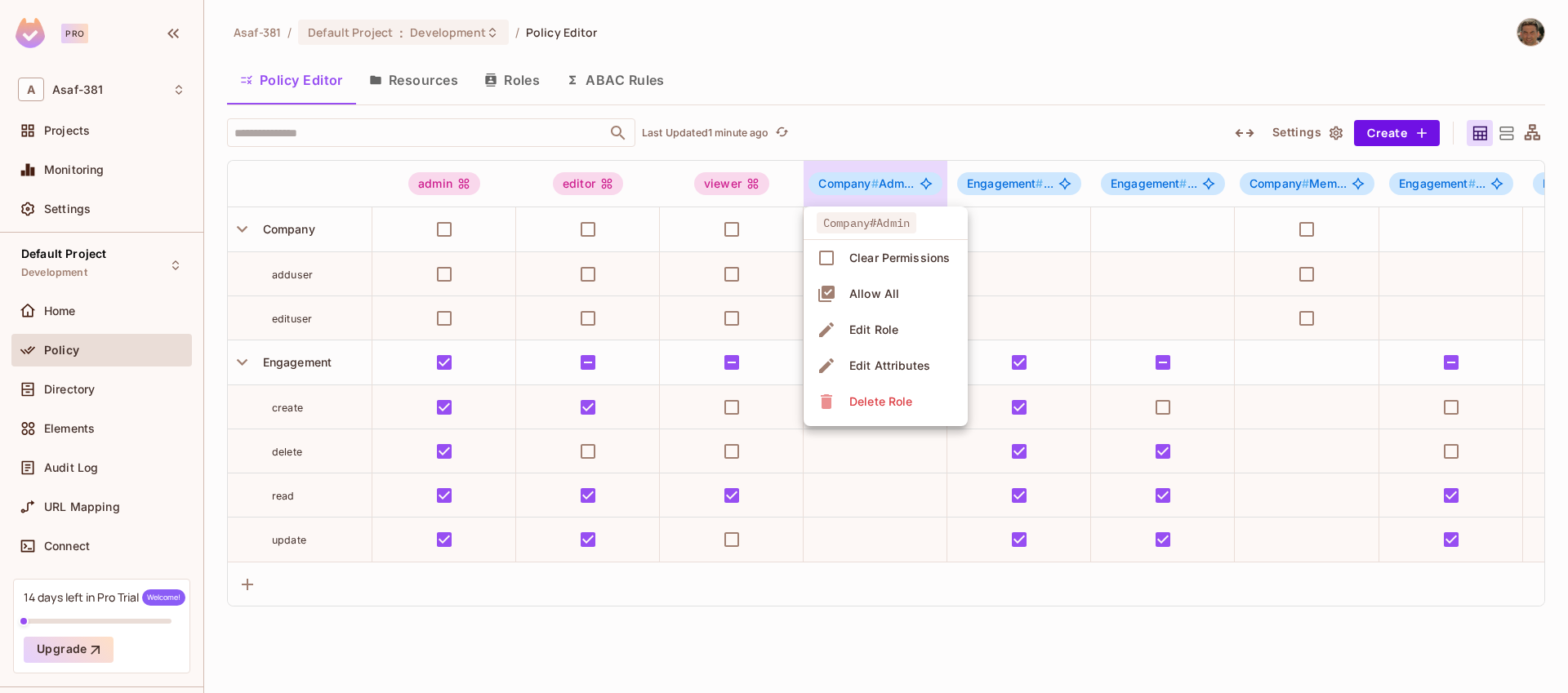
click at [902, 330] on li "Edit Role" at bounding box center [886, 329] width 164 height 36
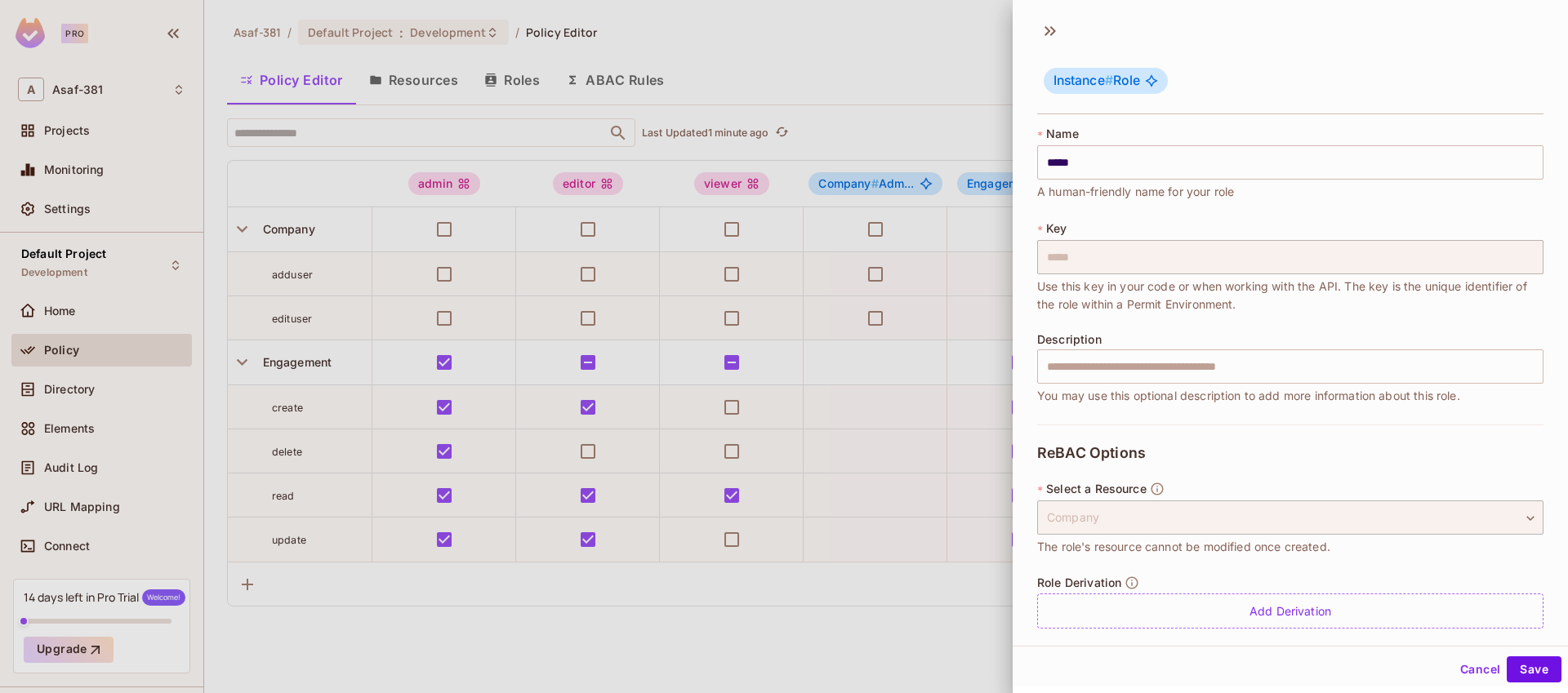
scroll to position [16, 0]
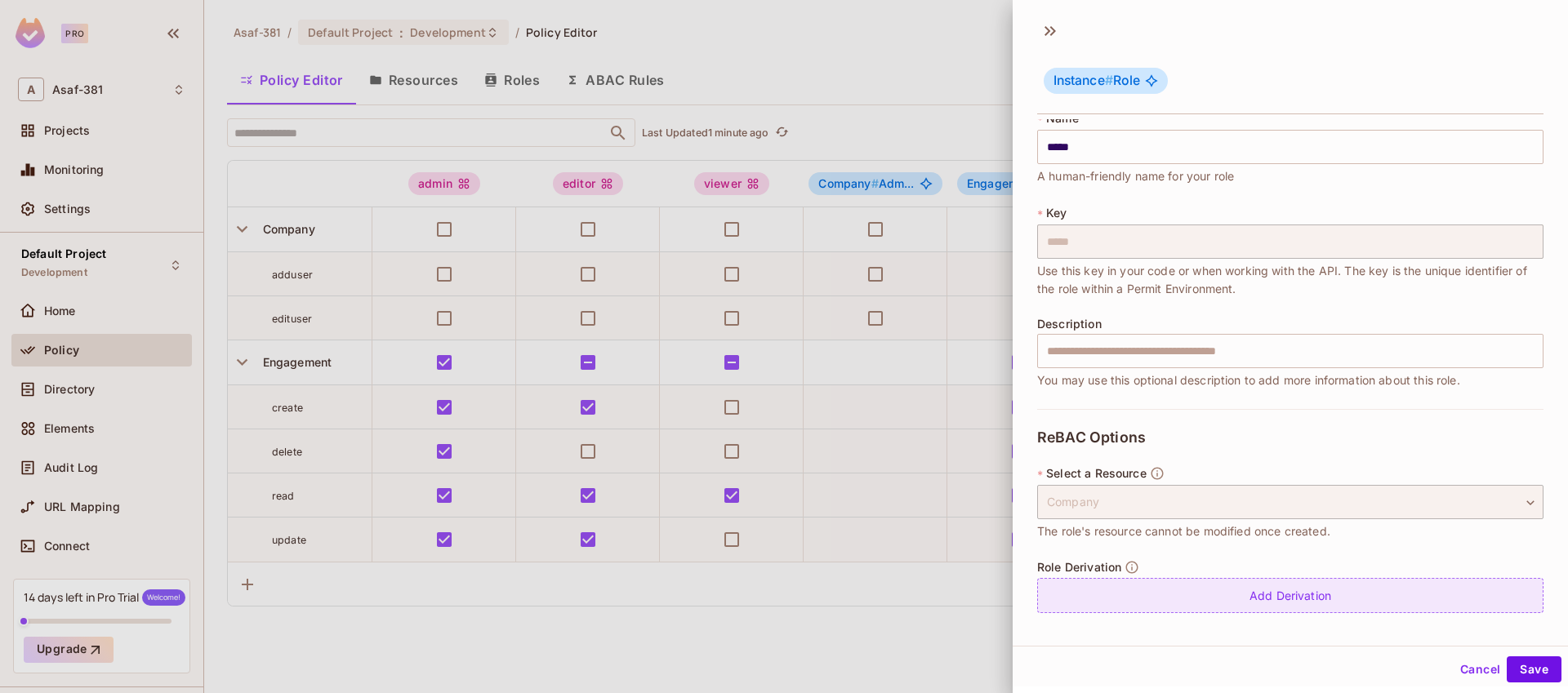
click at [1279, 594] on div "Add Derivation" at bounding box center [1290, 596] width 507 height 35
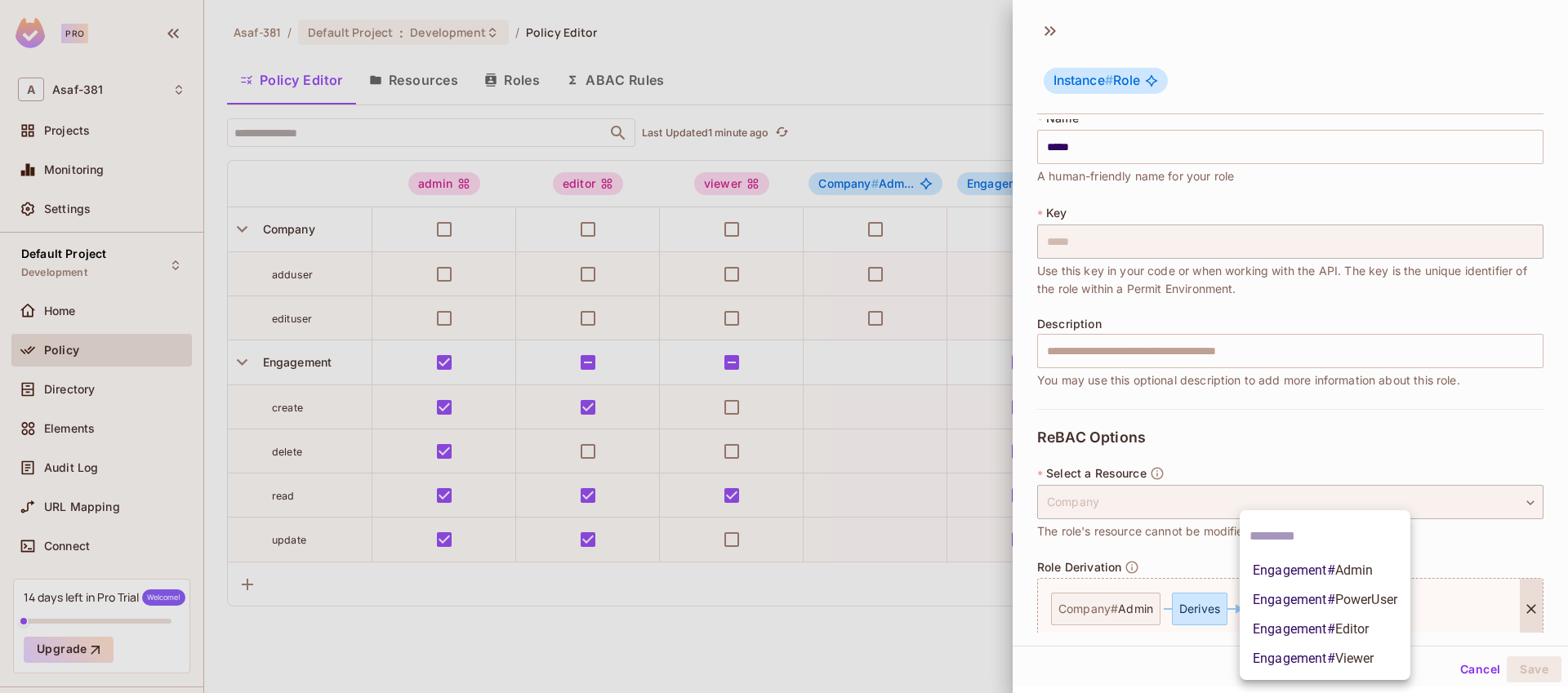
click at [1306, 609] on body "Pro A Asaf-381 Projects Monitoring Settings Default Project Development Home Po…" at bounding box center [784, 346] width 1568 height 693
click at [1305, 568] on span "Engagement # Admin" at bounding box center [1313, 570] width 120 height 19
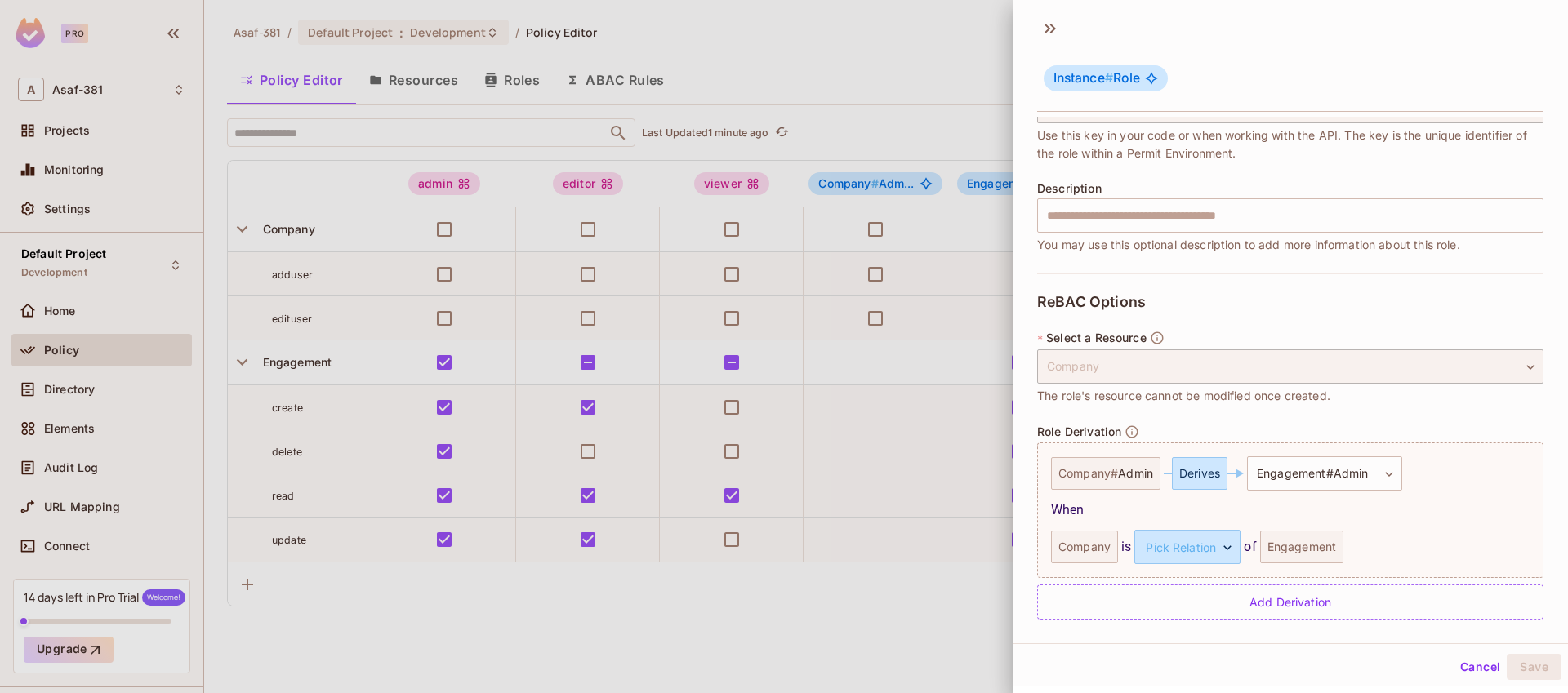
scroll to position [158, 0]
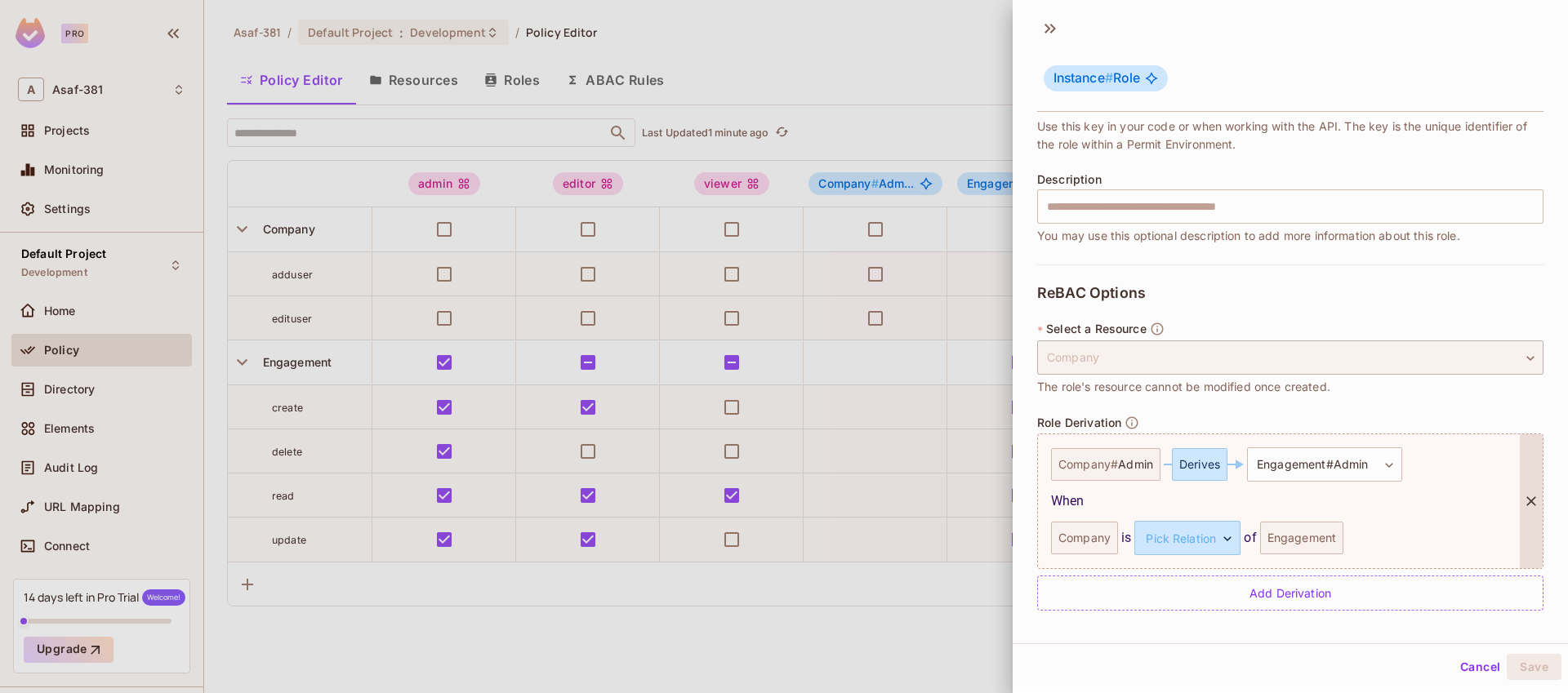
click at [1134, 471] on span "Admin" at bounding box center [1136, 465] width 35 height 13
click at [1454, 668] on button "Cancel" at bounding box center [1480, 666] width 53 height 26
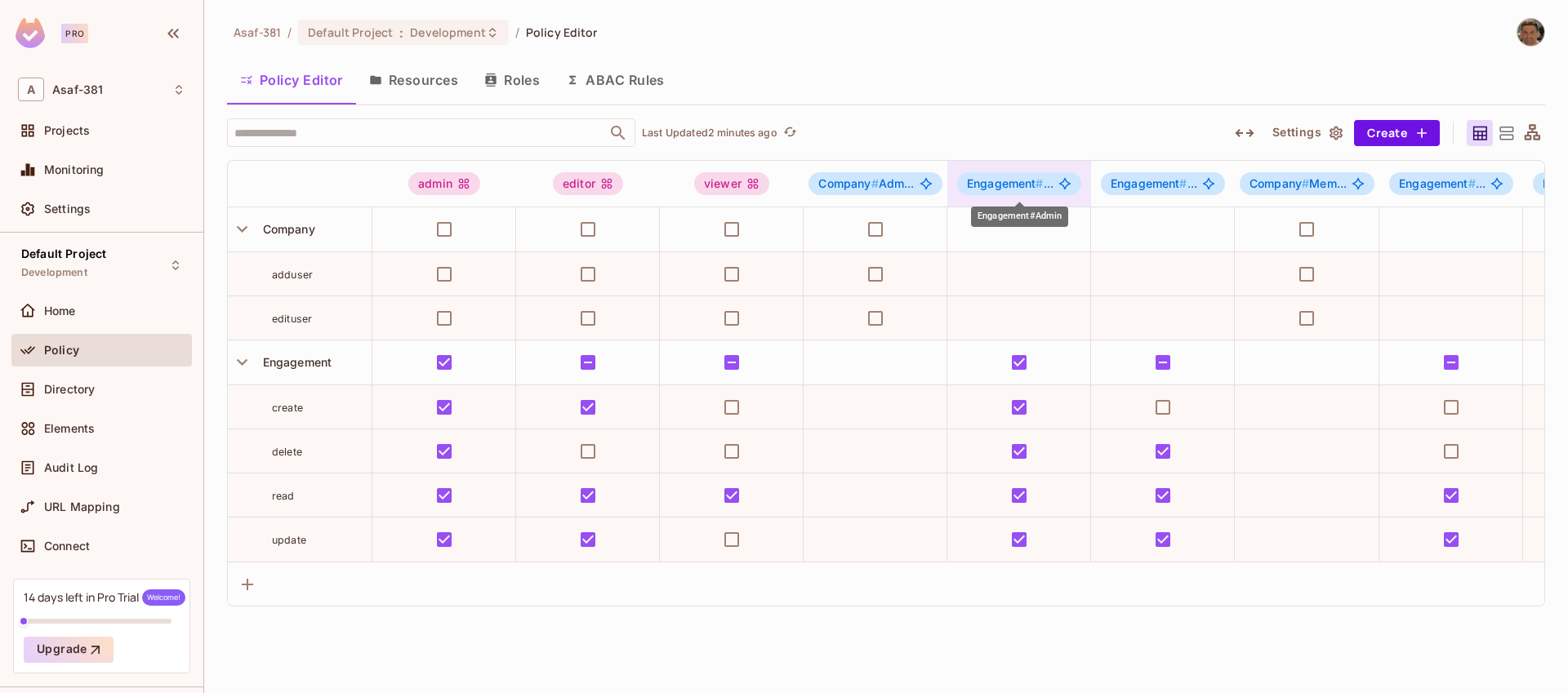
click at [1027, 191] on div "Engagement # ..." at bounding box center [1019, 183] width 124 height 23
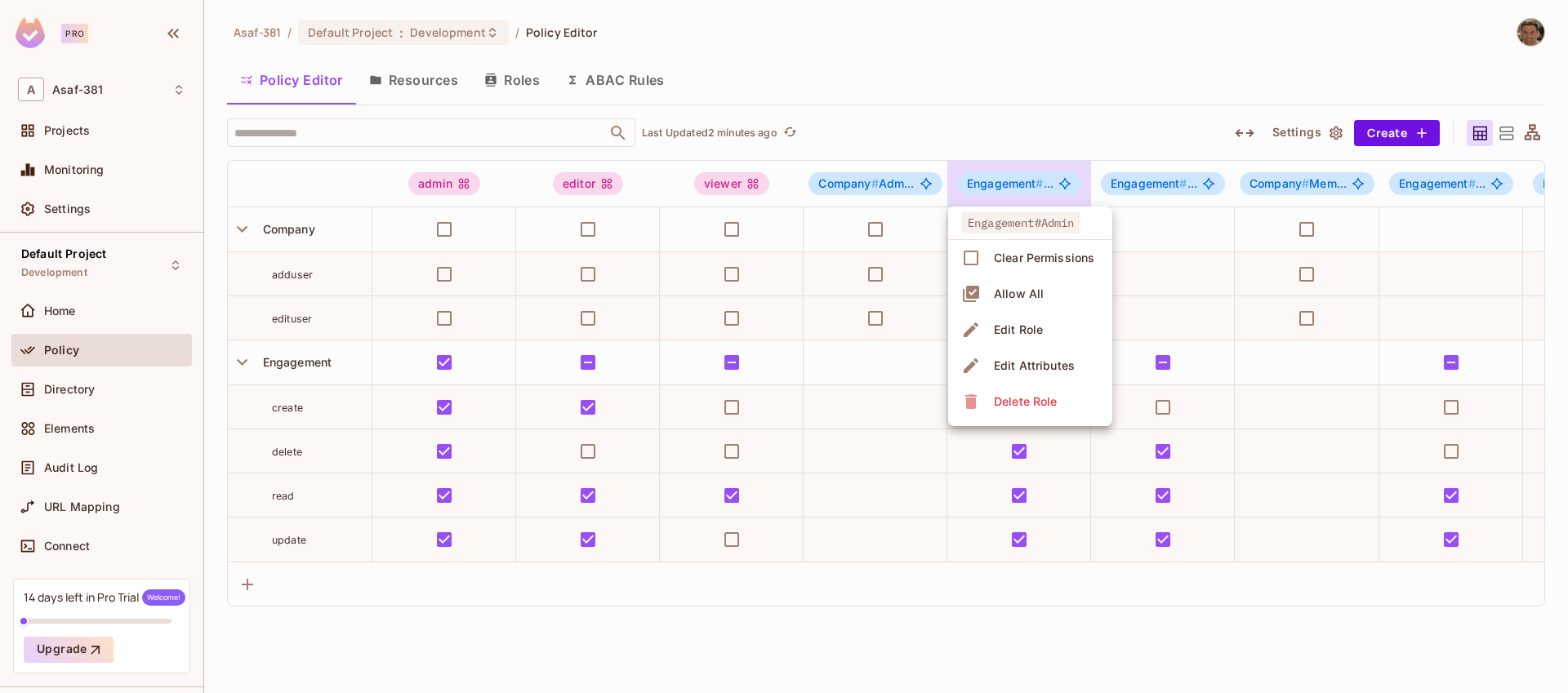
click at [1048, 330] on li "Edit Role" at bounding box center [1030, 329] width 164 height 36
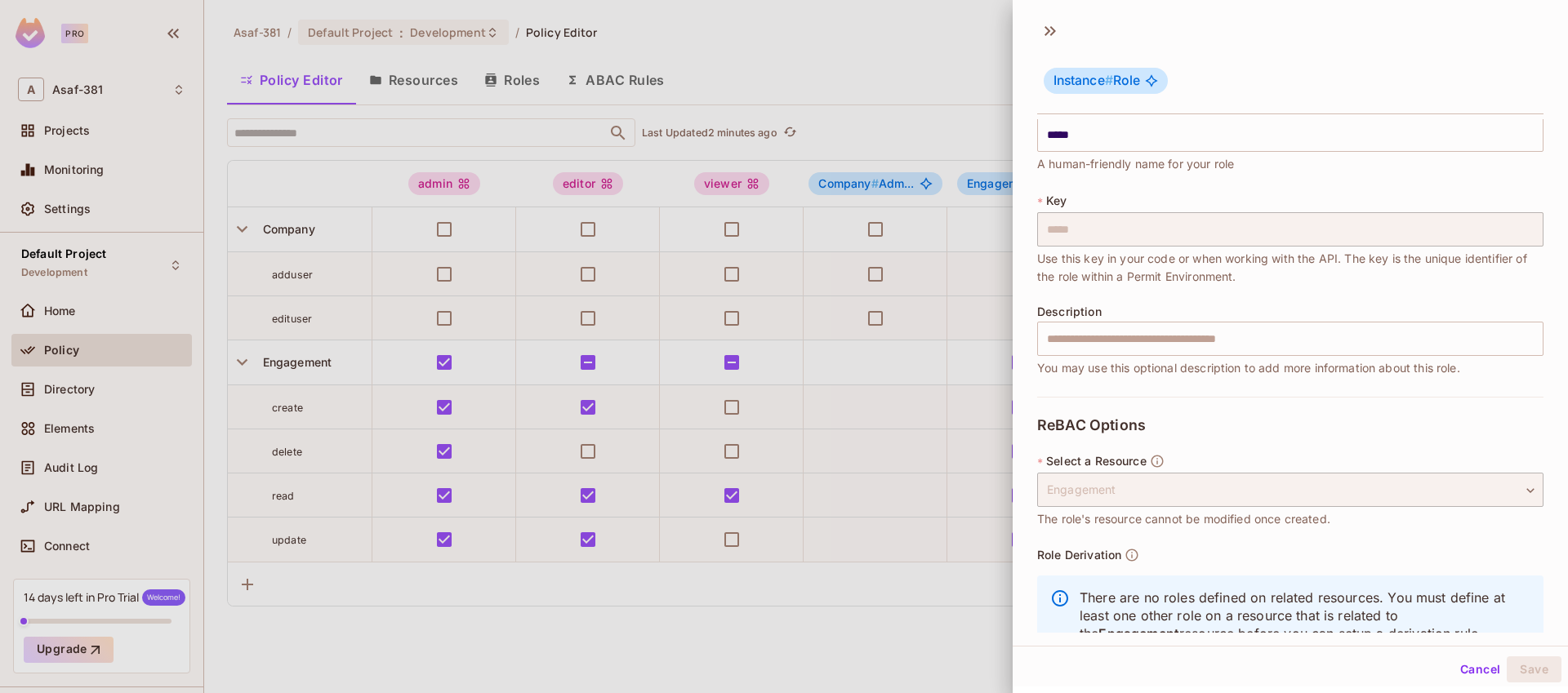
scroll to position [54, 0]
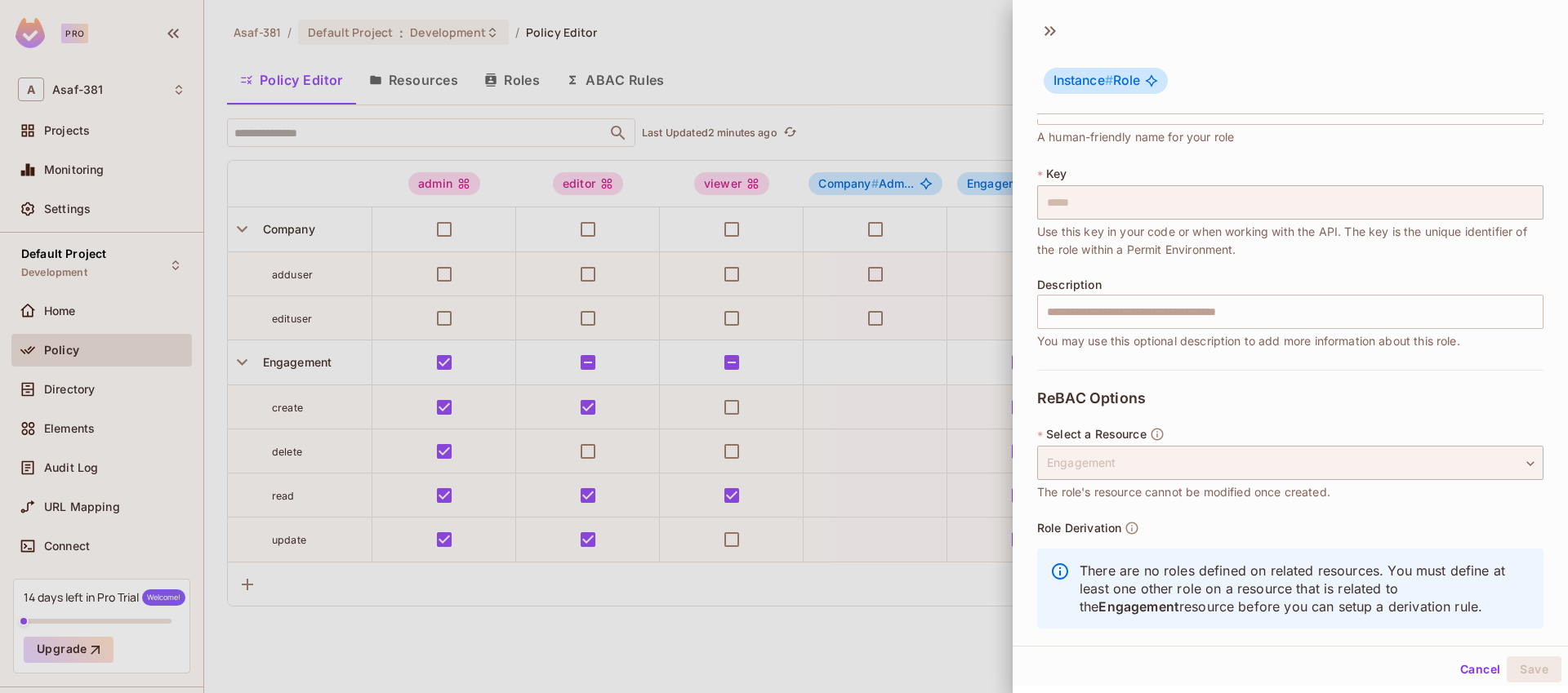
click at [1462, 664] on button "Cancel" at bounding box center [1480, 669] width 53 height 26
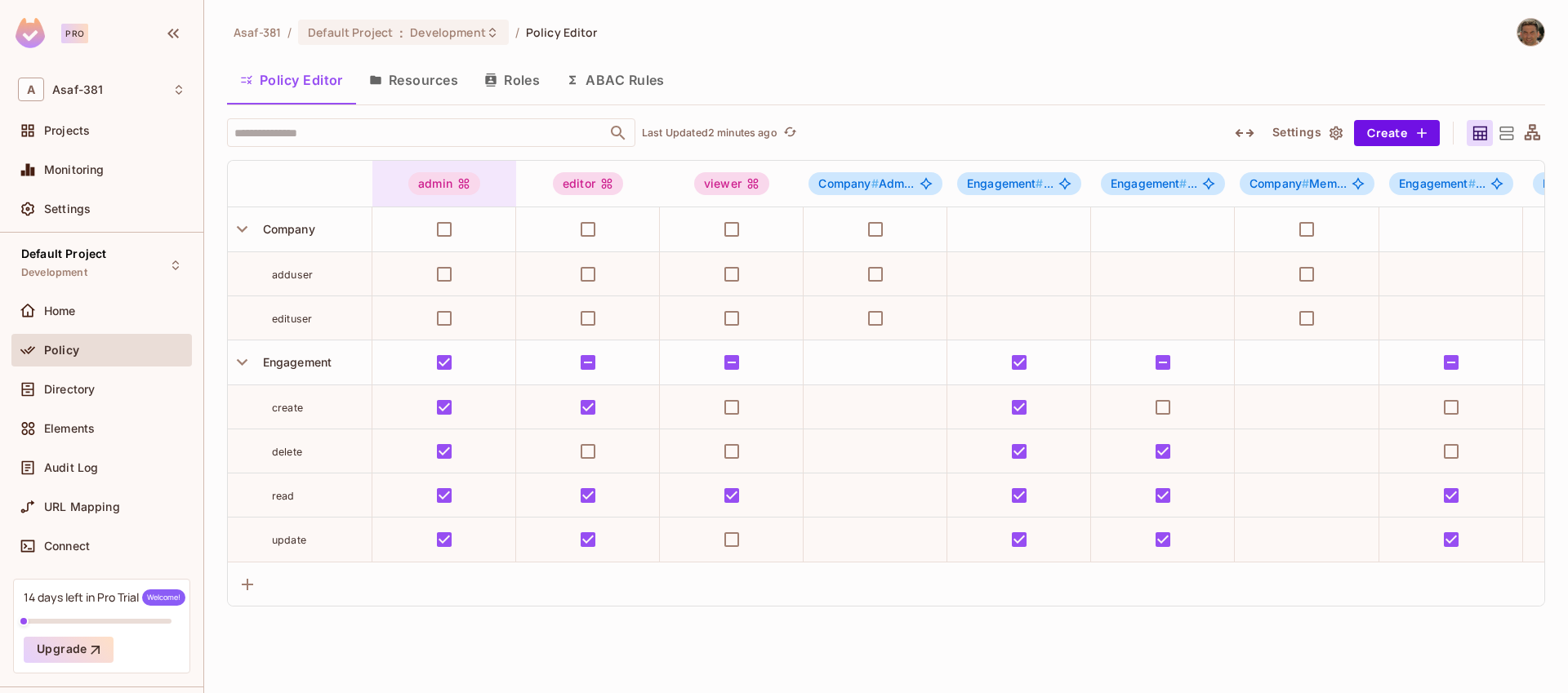
click at [434, 193] on div "admin" at bounding box center [444, 183] width 72 height 23
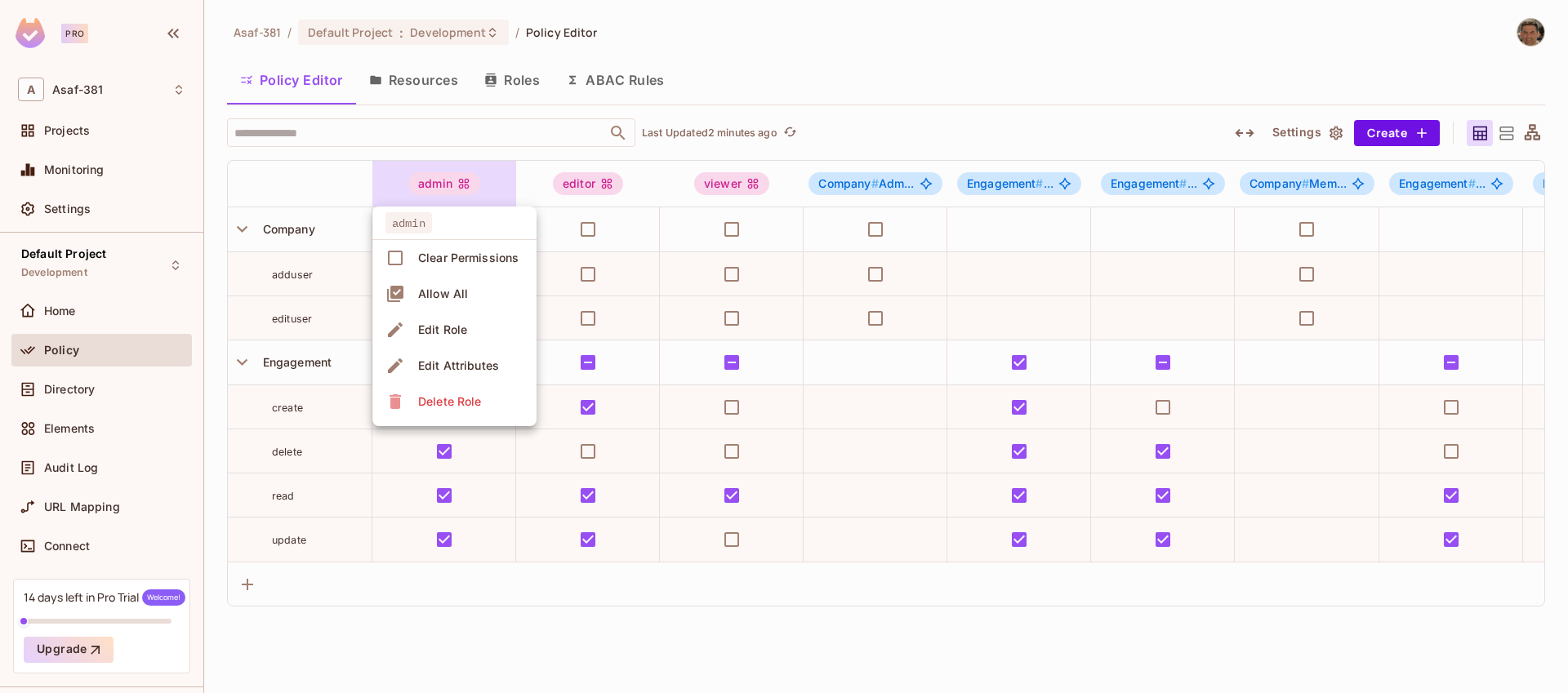
click at [442, 332] on div "Edit Role" at bounding box center [442, 330] width 49 height 17
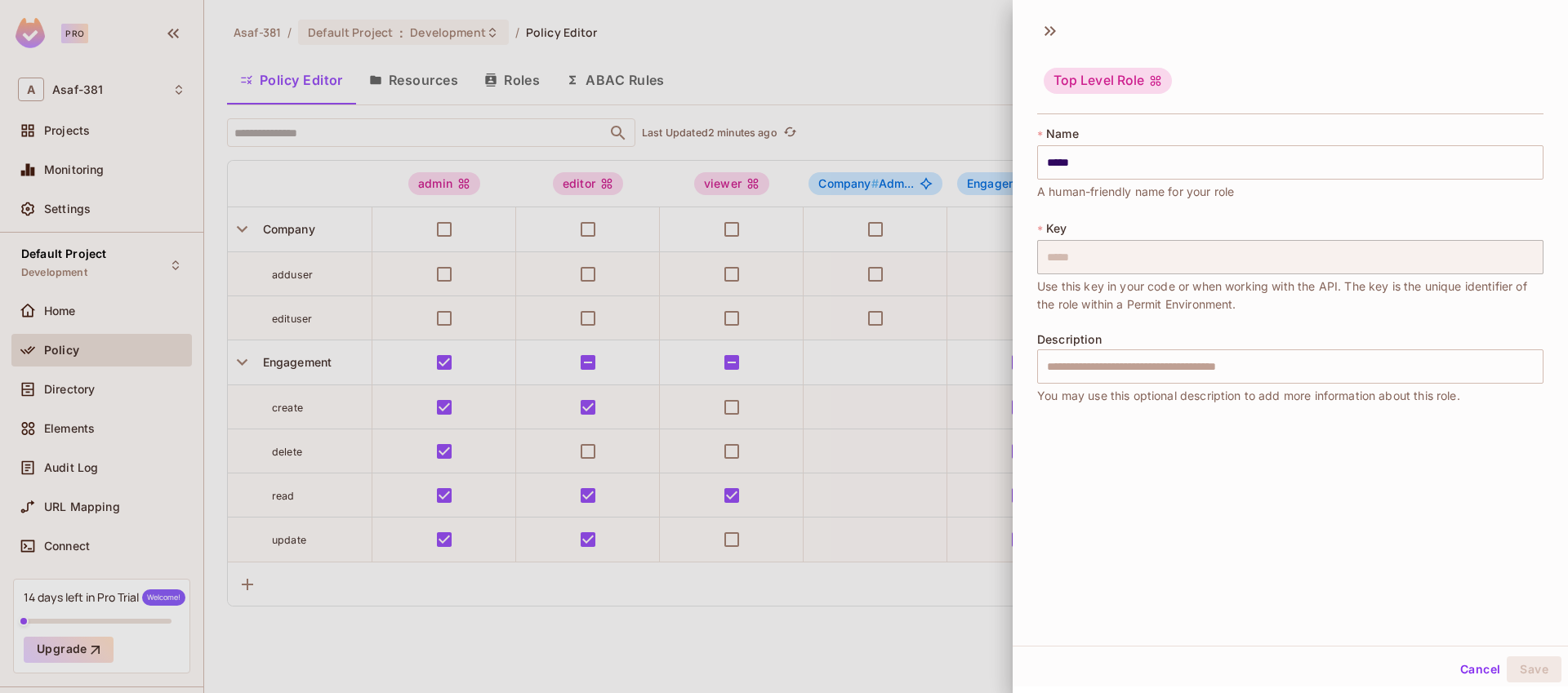
click at [1462, 665] on button "Cancel" at bounding box center [1480, 669] width 53 height 26
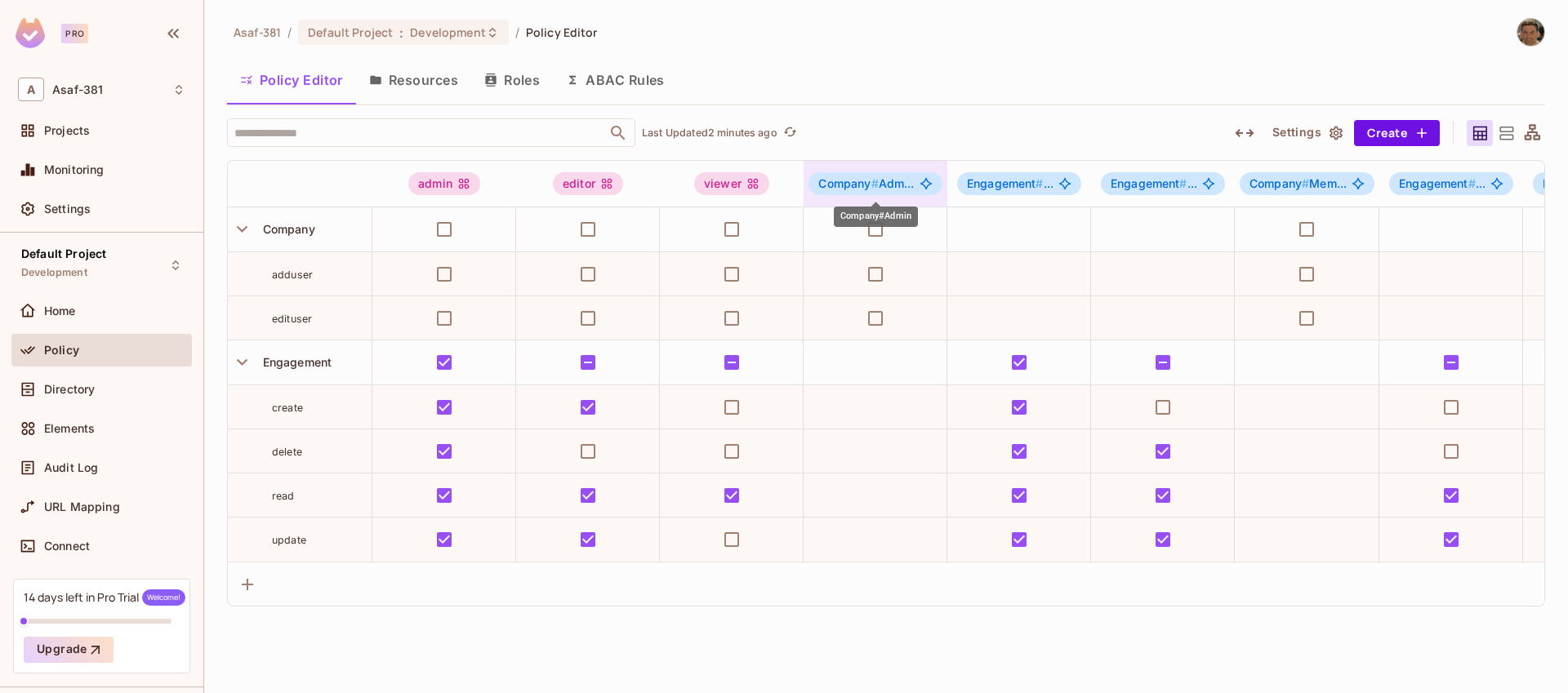
click at [841, 193] on div "Company # Adm..." at bounding box center [875, 183] width 133 height 23
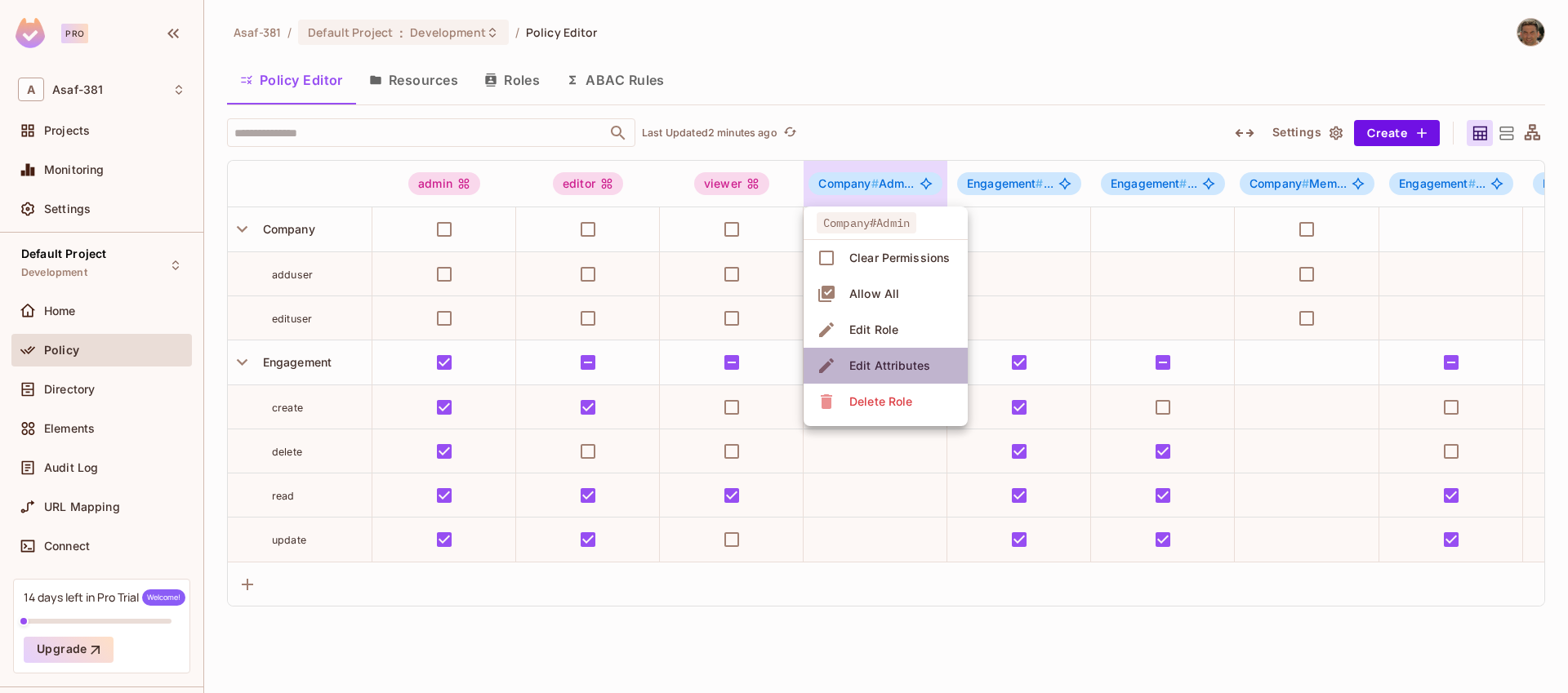
click at [886, 366] on div "Edit Attributes" at bounding box center [890, 366] width 81 height 17
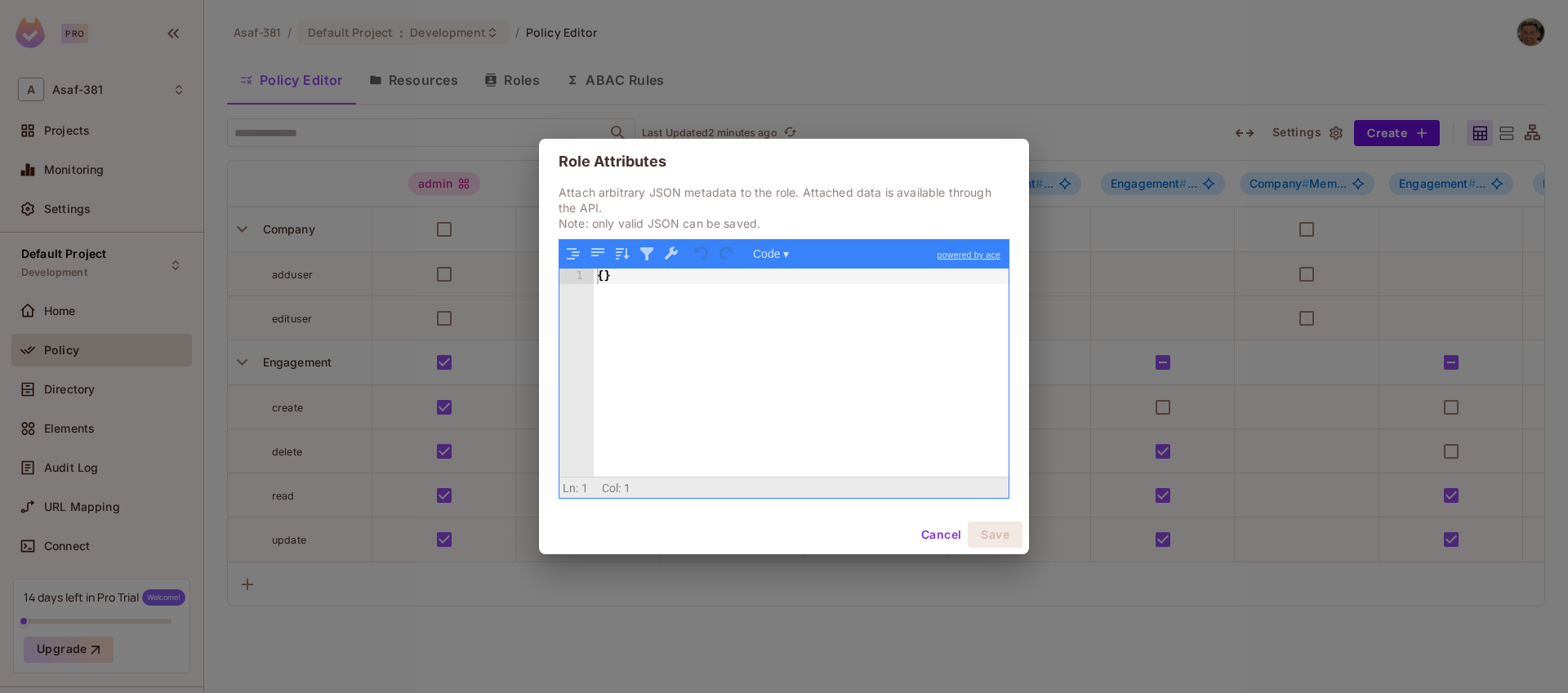
click at [935, 532] on button "Cancel" at bounding box center [941, 534] width 53 height 26
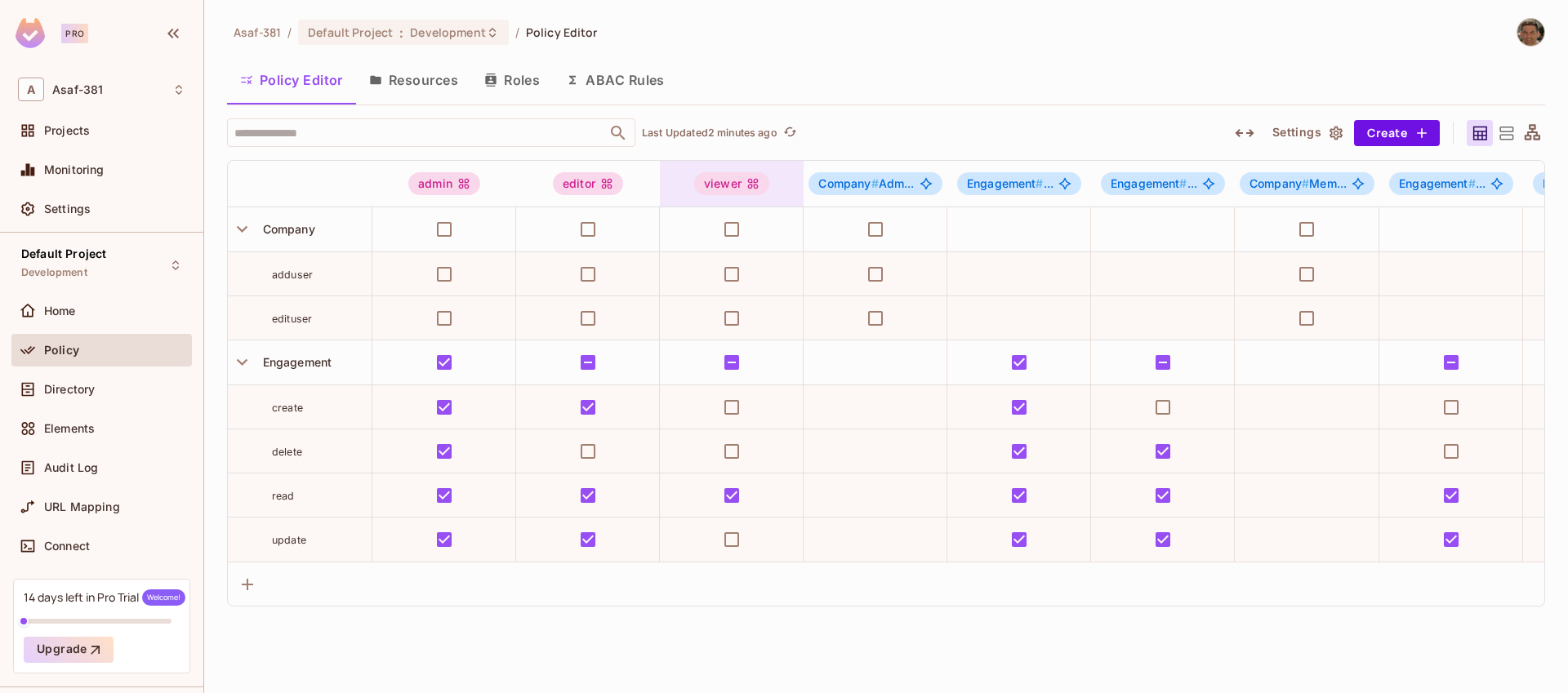
click at [731, 193] on div "viewer" at bounding box center [732, 183] width 75 height 23
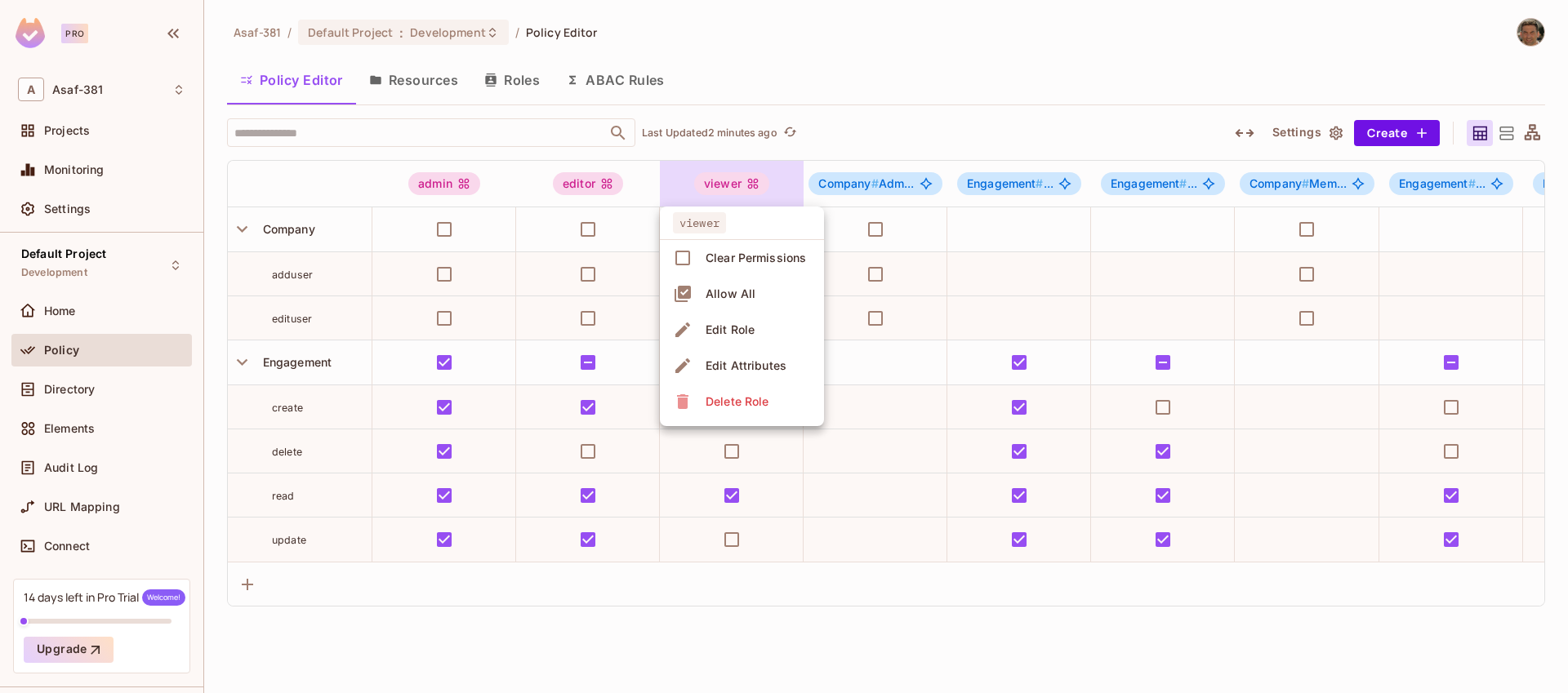
click at [758, 334] on li "Edit Role" at bounding box center [742, 329] width 164 height 36
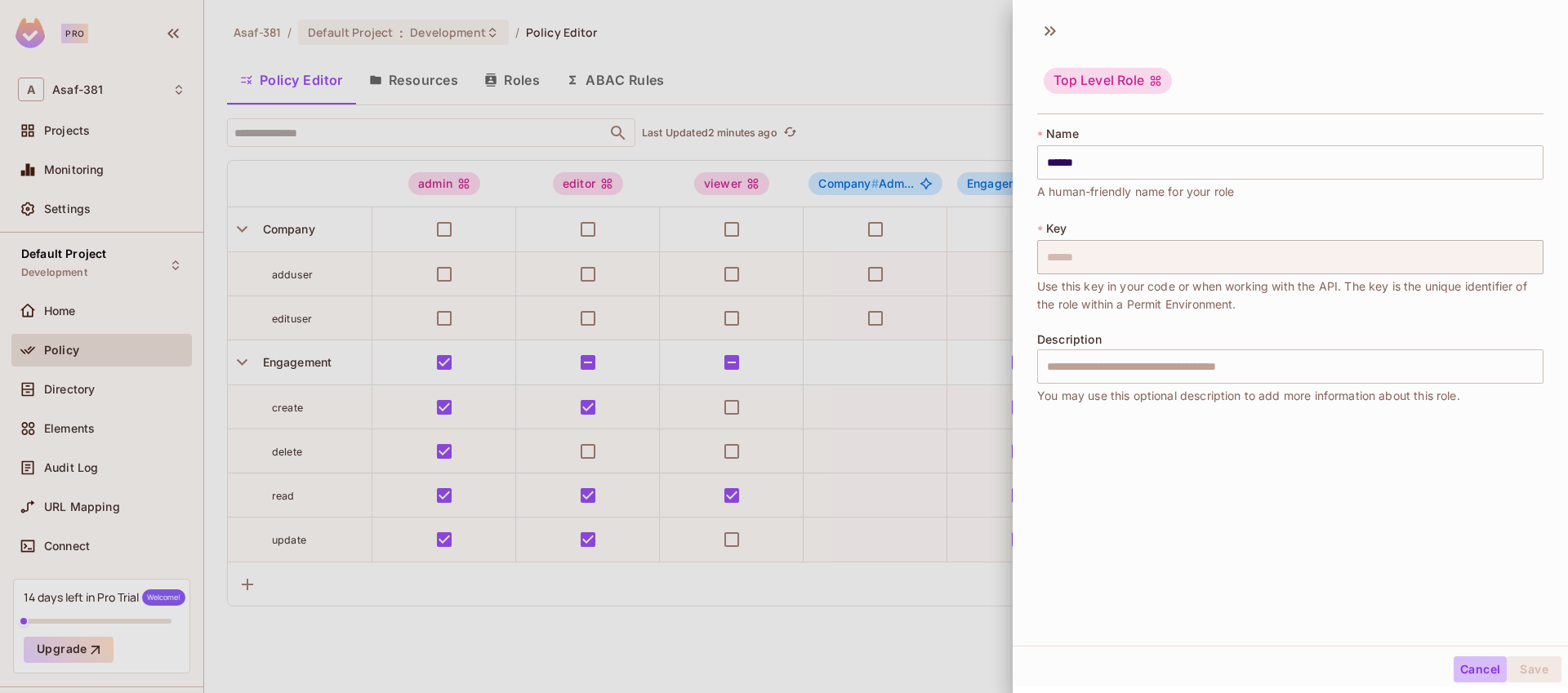
click at [1474, 673] on button "Cancel" at bounding box center [1480, 669] width 53 height 26
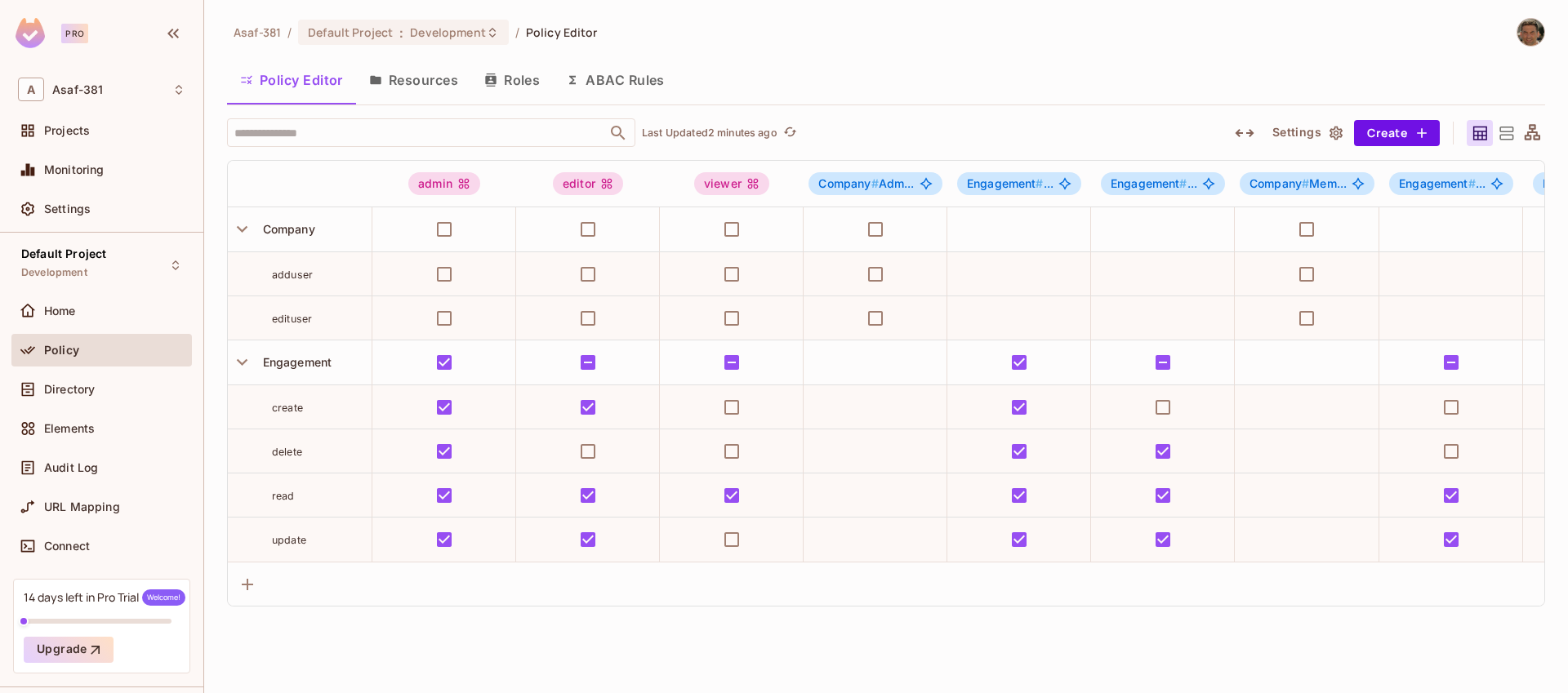
click at [1330, 131] on icon "button" at bounding box center [1336, 132] width 13 height 14
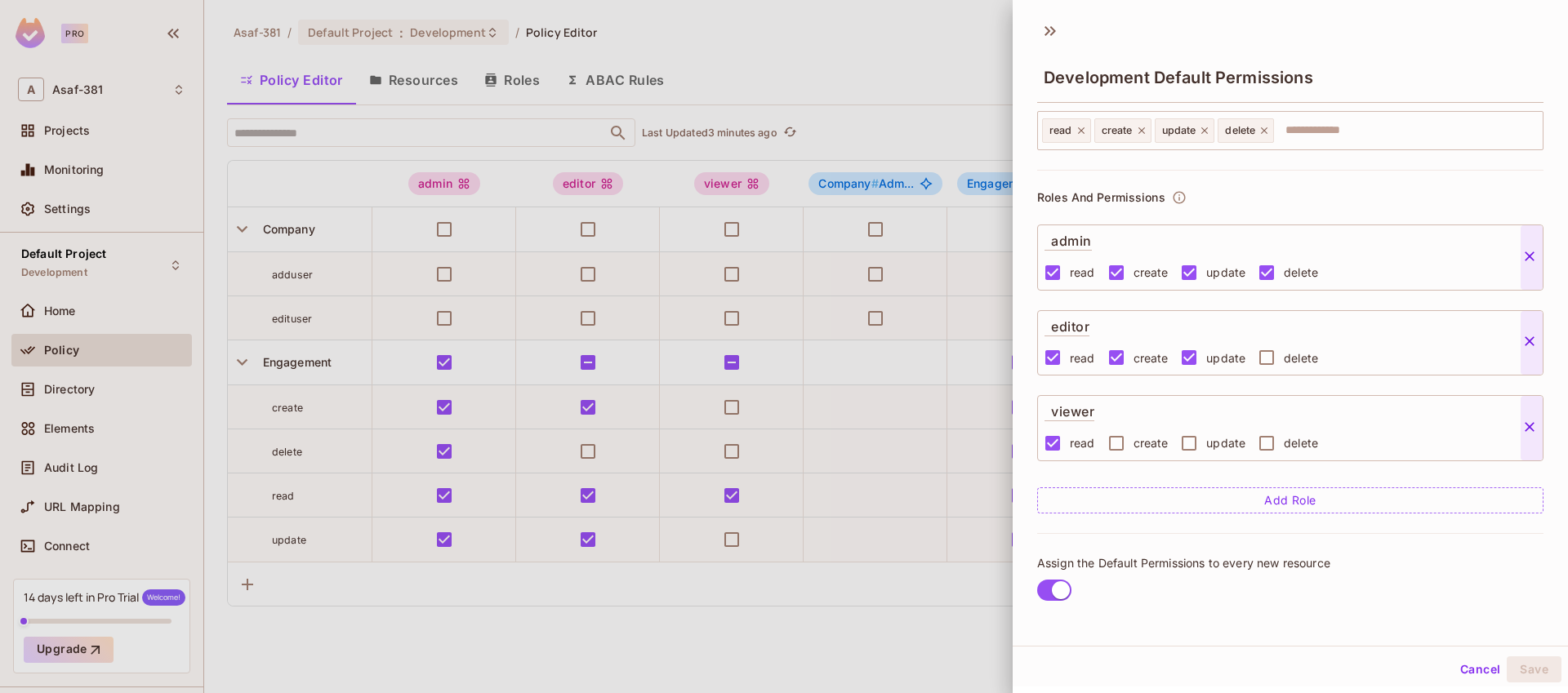
scroll to position [31, 0]
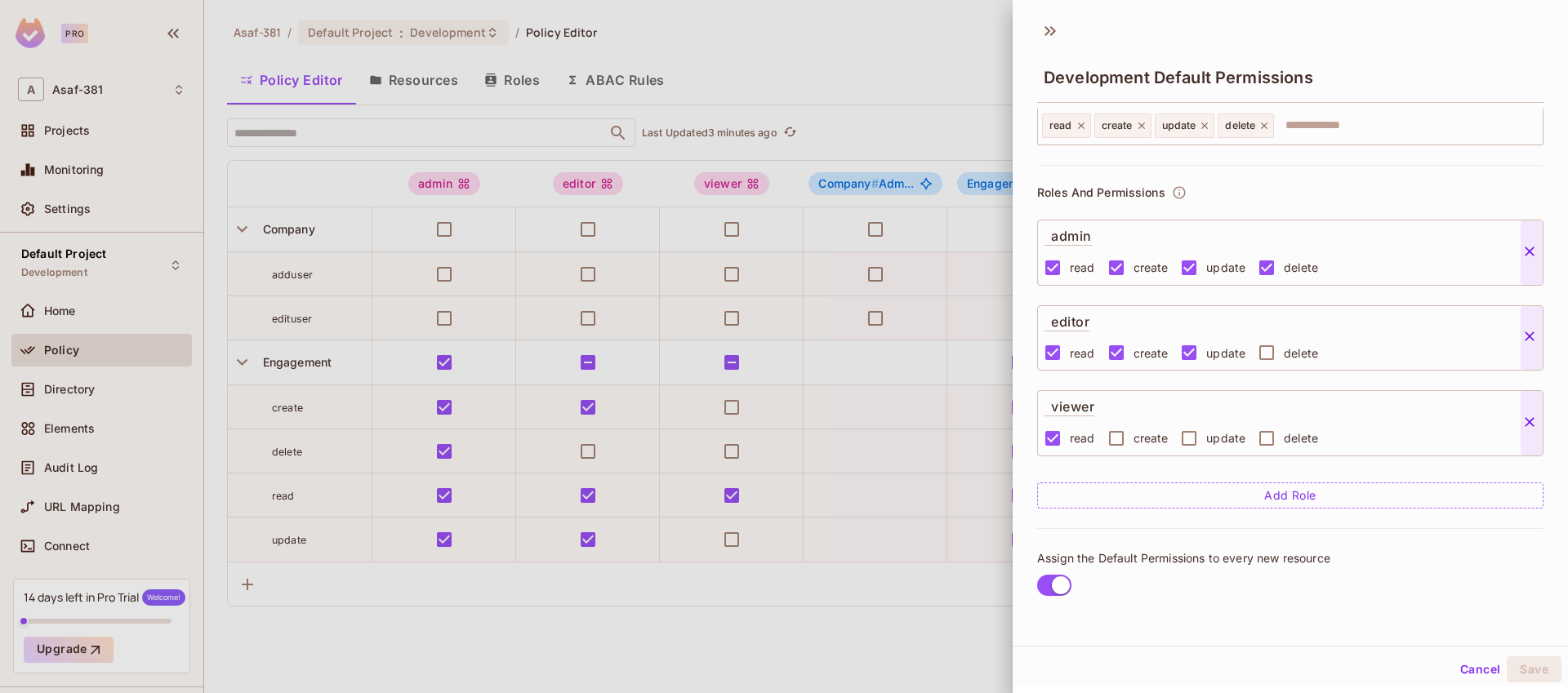
click at [1457, 668] on button "Cancel" at bounding box center [1480, 669] width 53 height 26
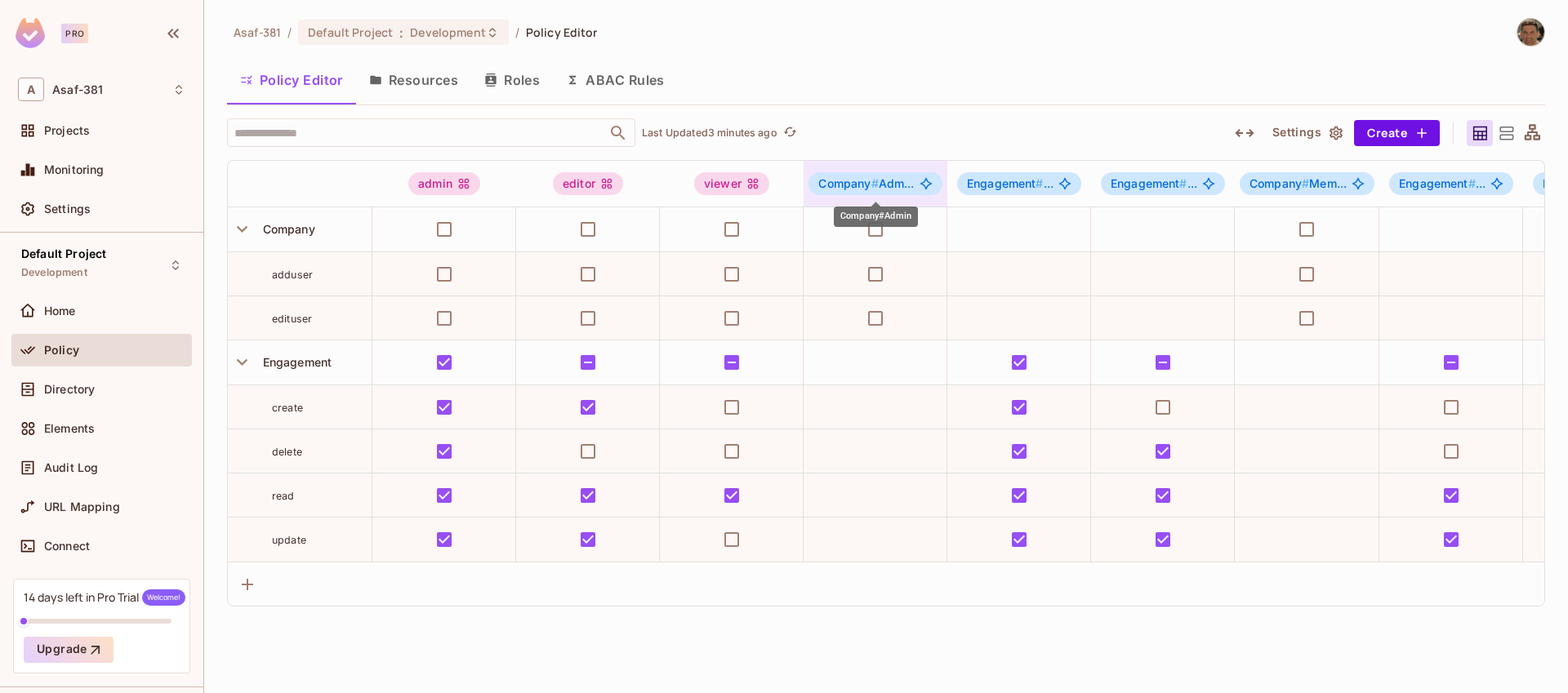
click at [852, 187] on span "Company #" at bounding box center [848, 183] width 59 height 14
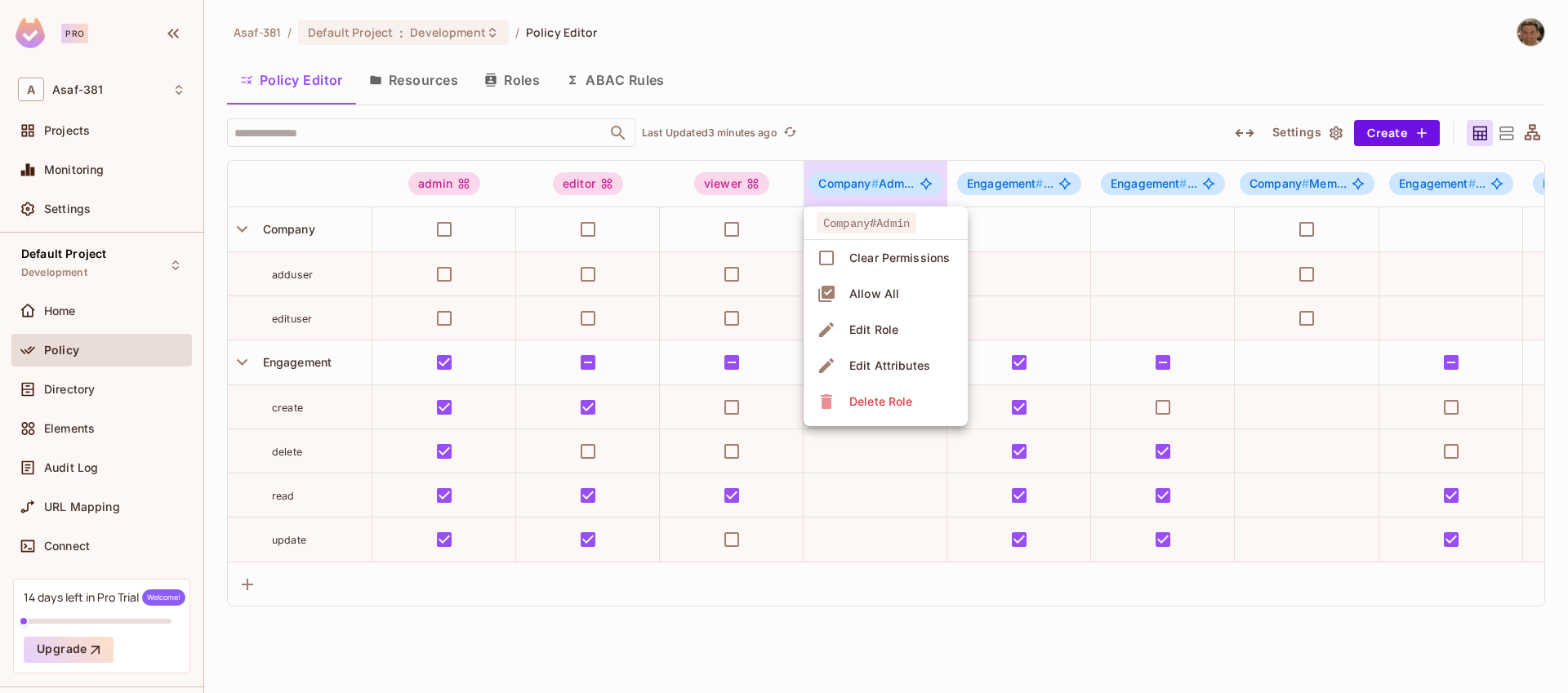
click at [870, 334] on div "Edit Role" at bounding box center [874, 330] width 49 height 17
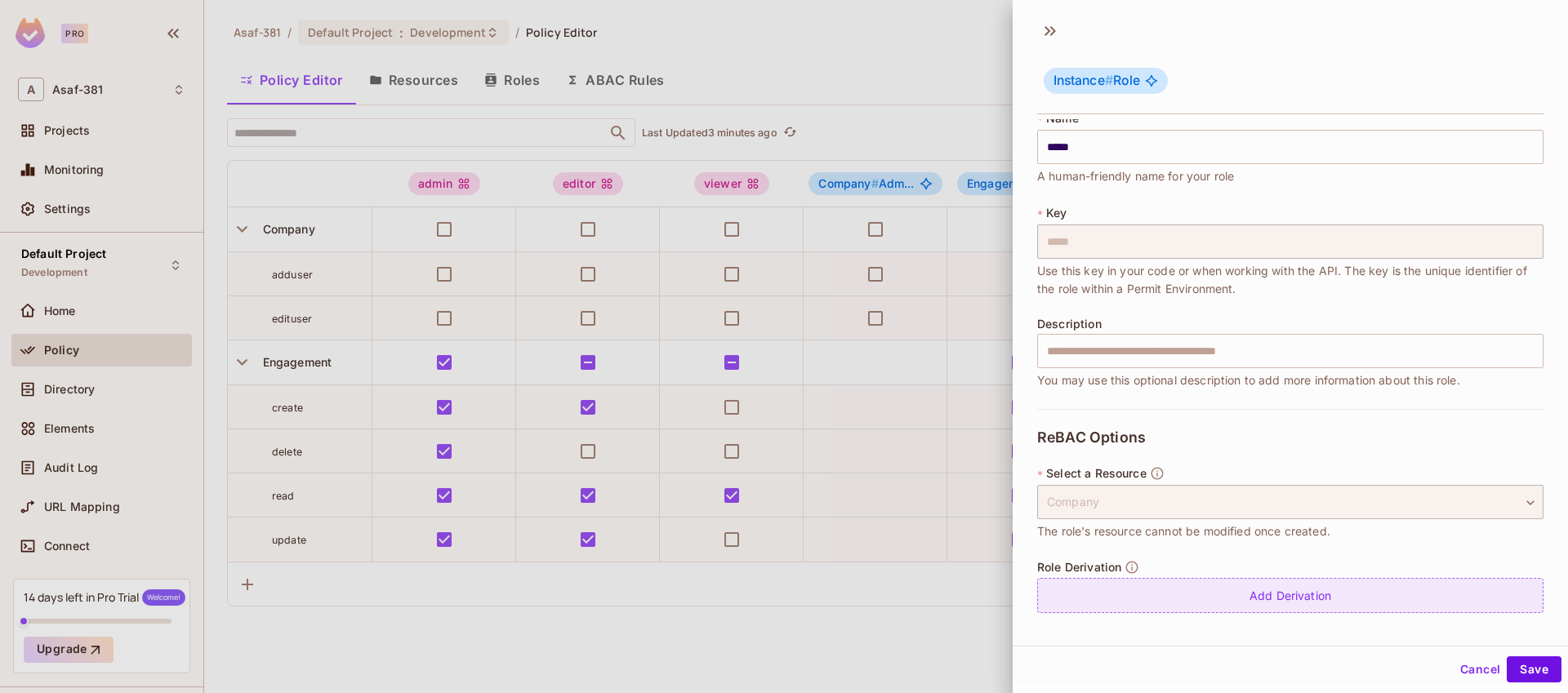
scroll to position [3, 0]
click at [1286, 596] on div "Add Derivation" at bounding box center [1290, 594] width 507 height 35
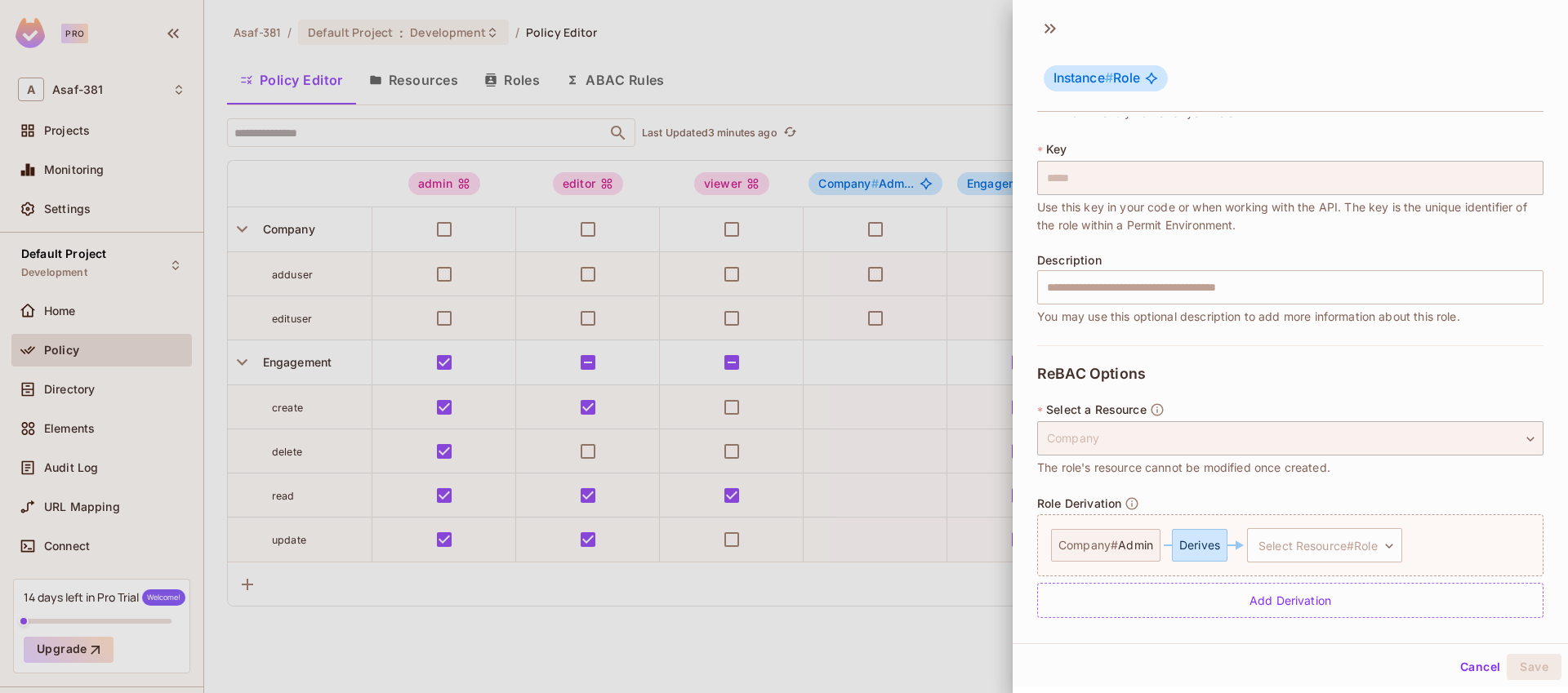
scroll to position [84, 0]
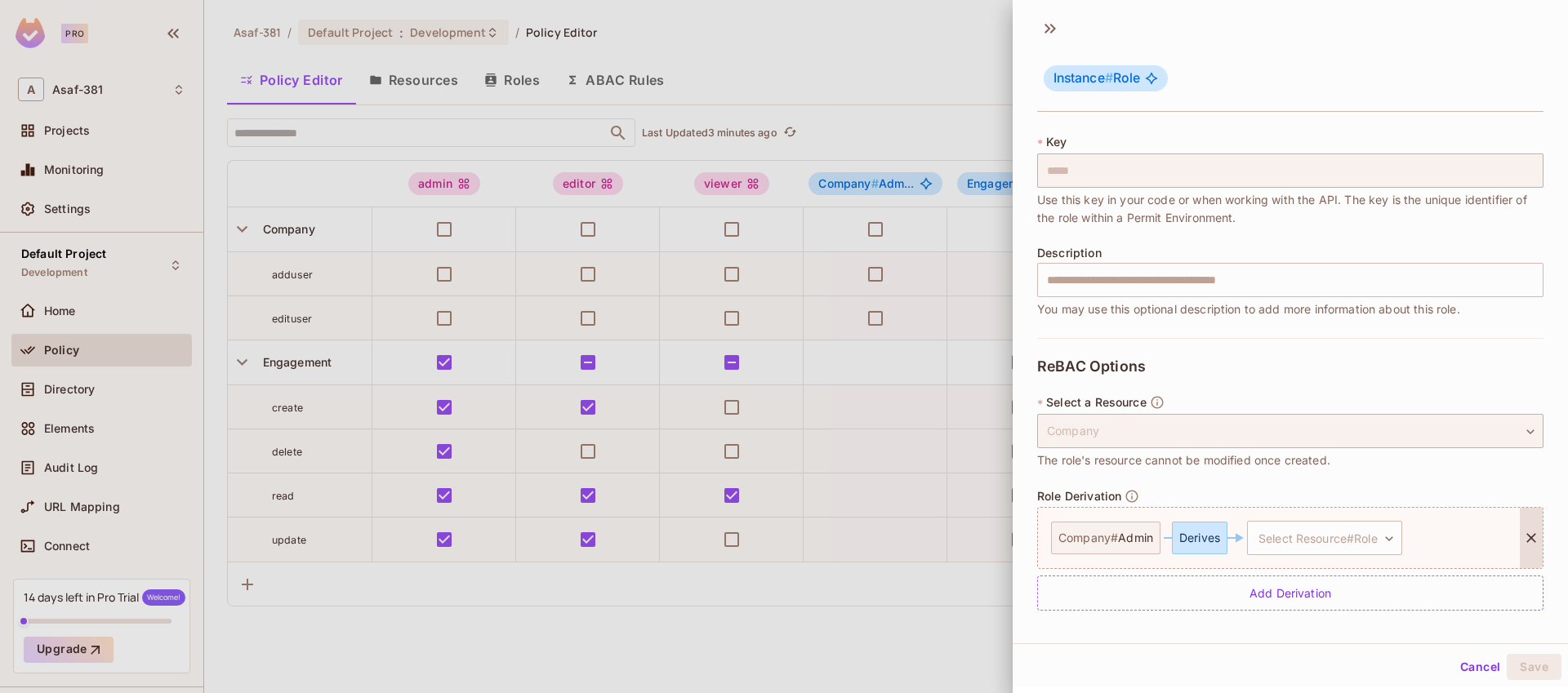
click at [1197, 547] on div "Derives" at bounding box center [1200, 538] width 55 height 33
click at [1282, 543] on body "Pro A Asaf-381 Projects Monitoring Settings Default Project Development Home Po…" at bounding box center [784, 346] width 1568 height 693
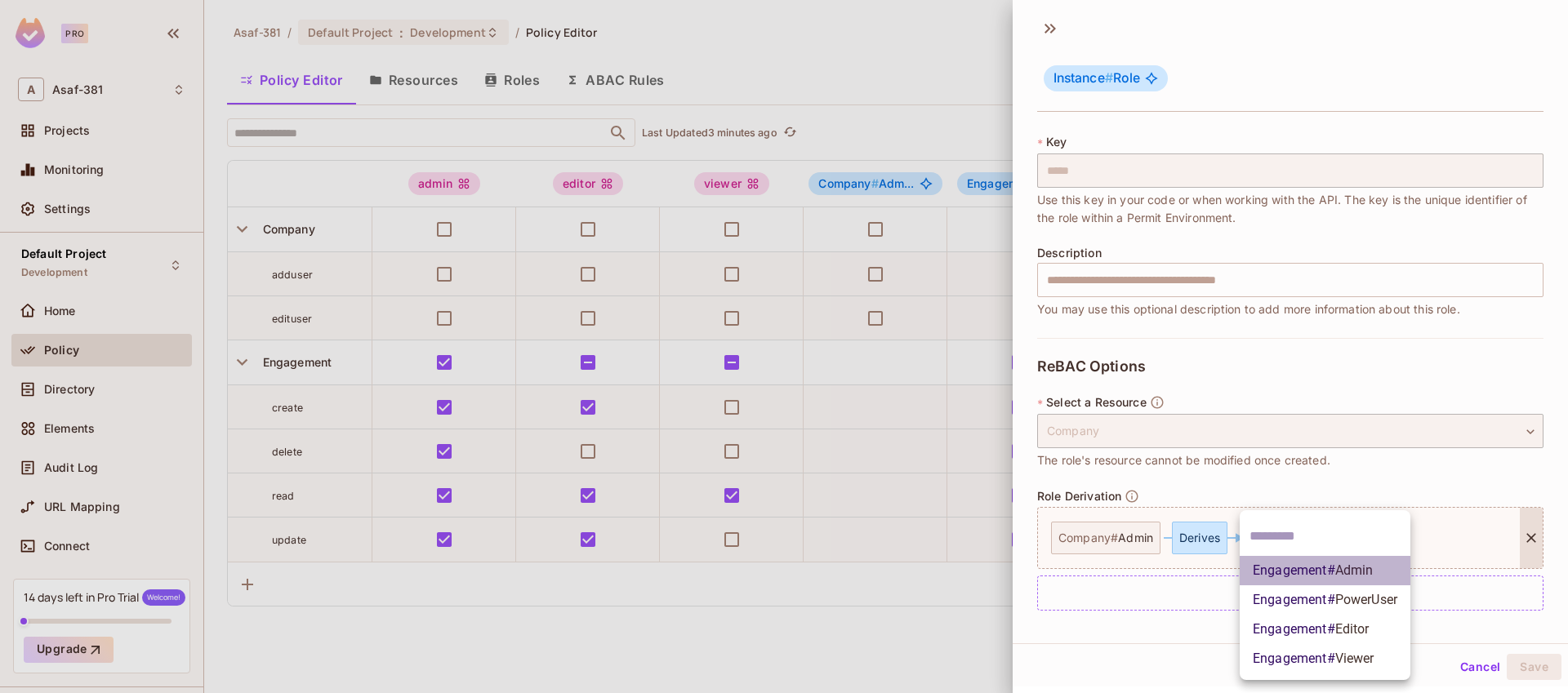
click at [1292, 576] on span "Engagement # Admin" at bounding box center [1313, 570] width 120 height 19
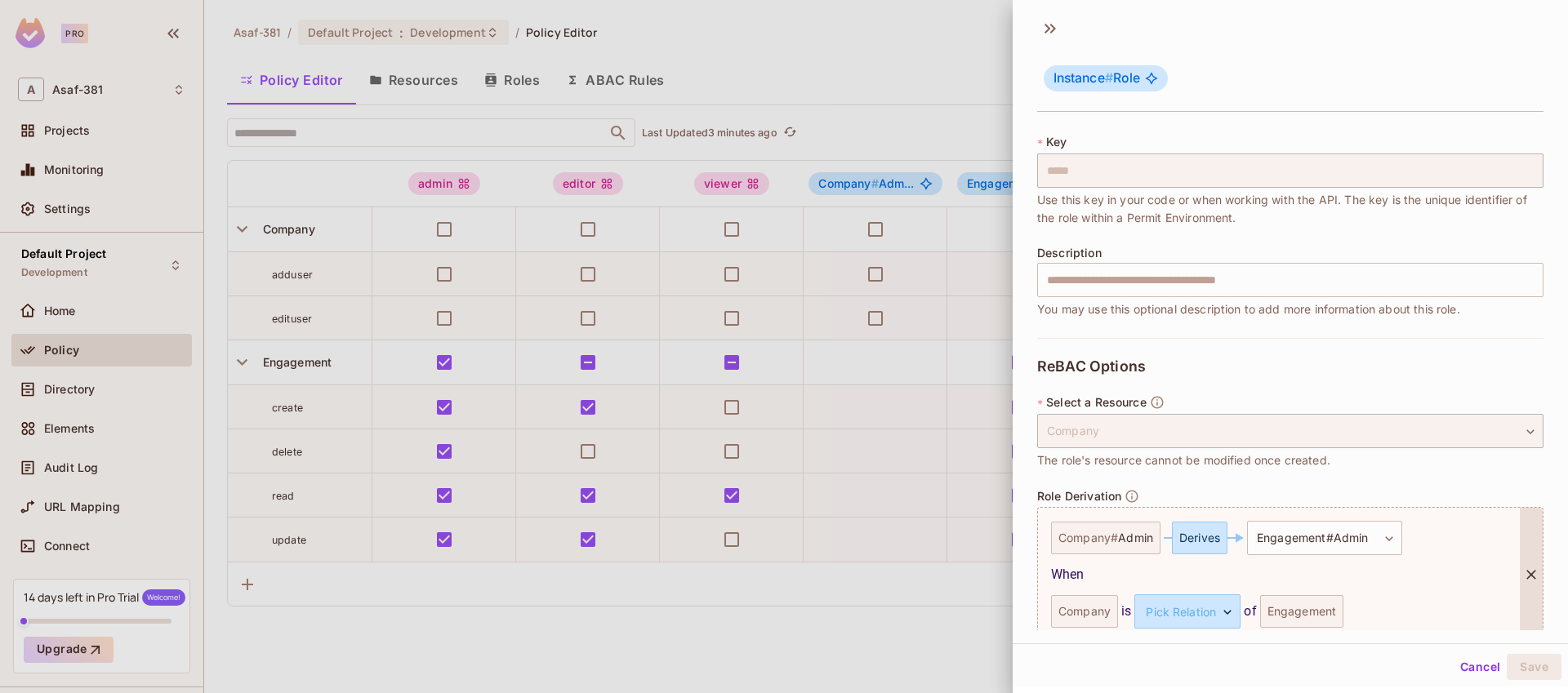
click at [1286, 614] on div "Engagement" at bounding box center [1302, 611] width 84 height 33
click at [1187, 609] on body "Pro A Asaf-381 Projects Monitoring Settings Default Project Development Home Po…" at bounding box center [784, 346] width 1568 height 693
click at [1140, 657] on li "parent" at bounding box center [1185, 659] width 151 height 29
click at [1524, 673] on button "Save" at bounding box center [1534, 666] width 54 height 26
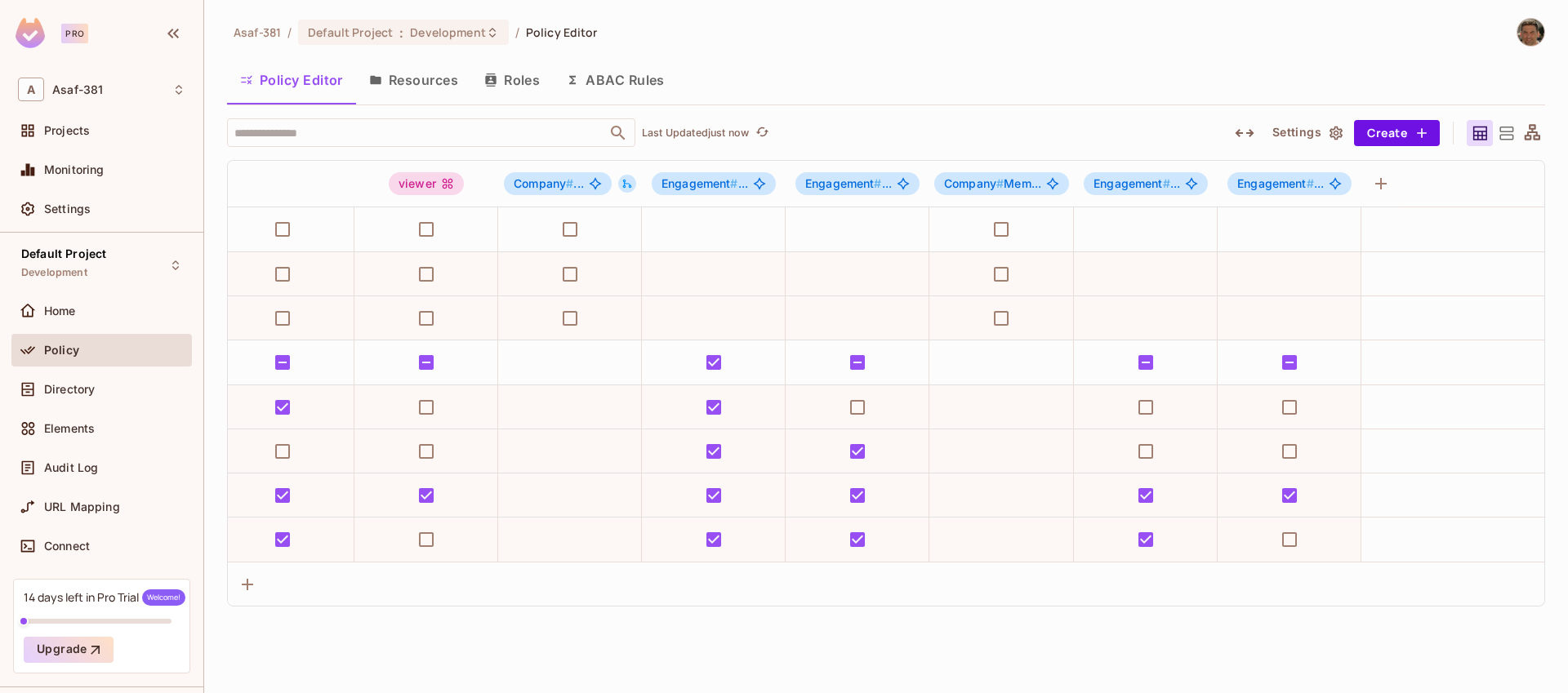
scroll to position [0, 0]
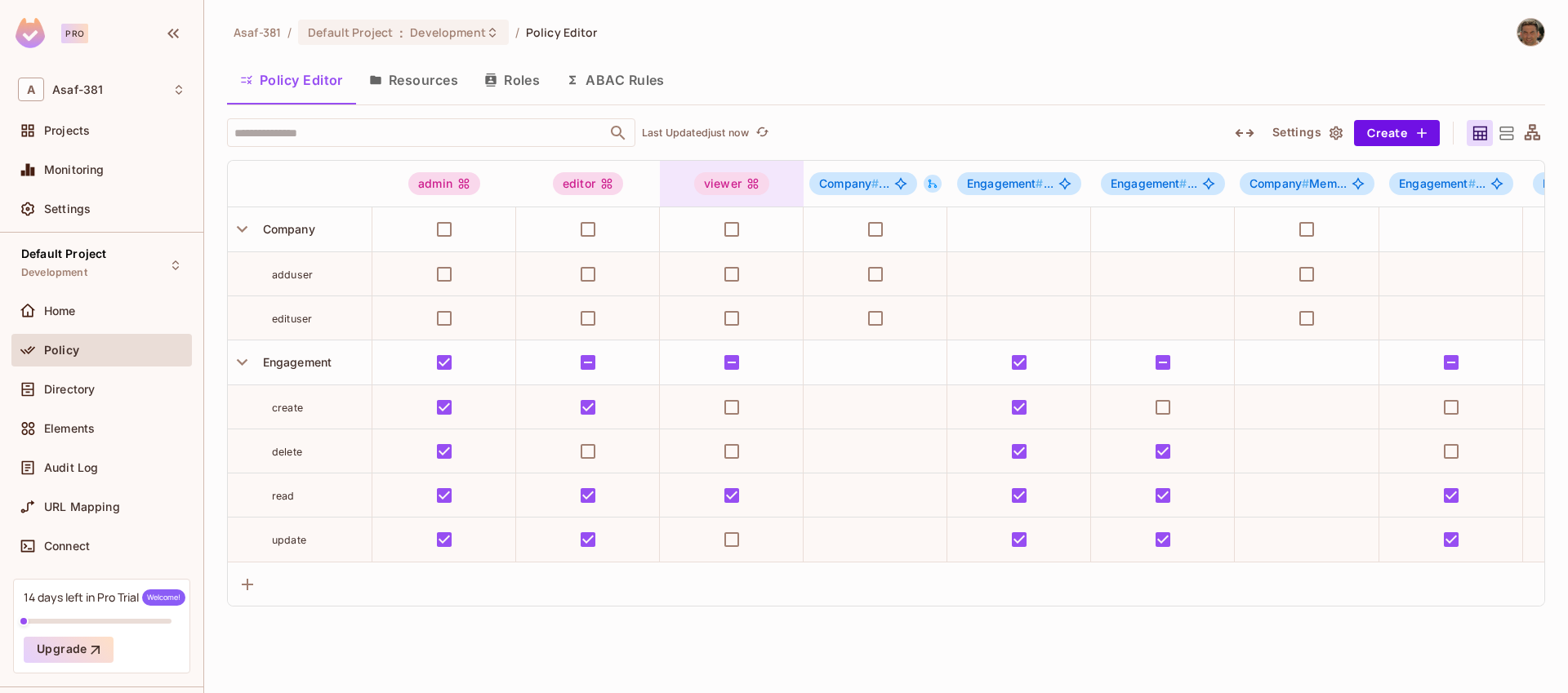
click at [728, 192] on div "viewer" at bounding box center [732, 183] width 75 height 23
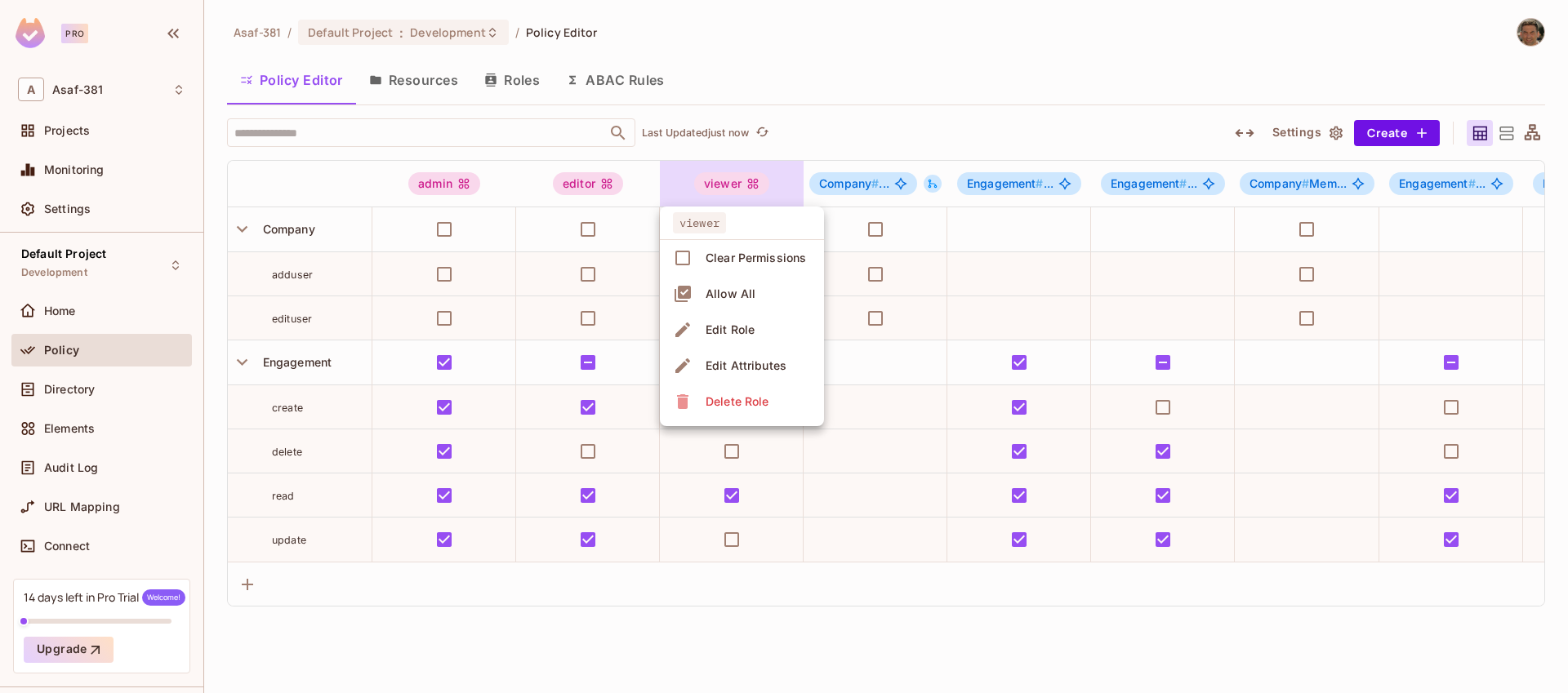
click at [754, 334] on span "Edit Role" at bounding box center [730, 329] width 59 height 26
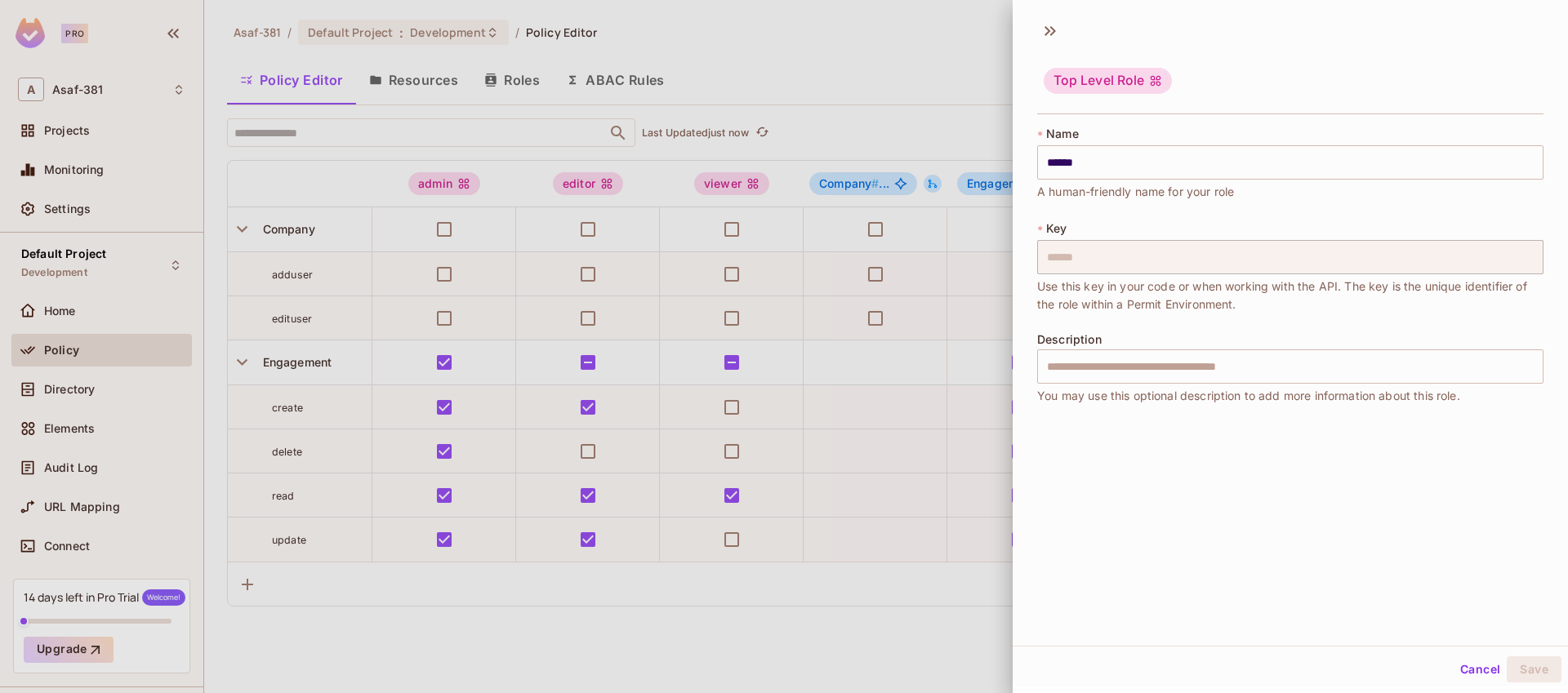
click at [954, 48] on div at bounding box center [784, 346] width 1568 height 693
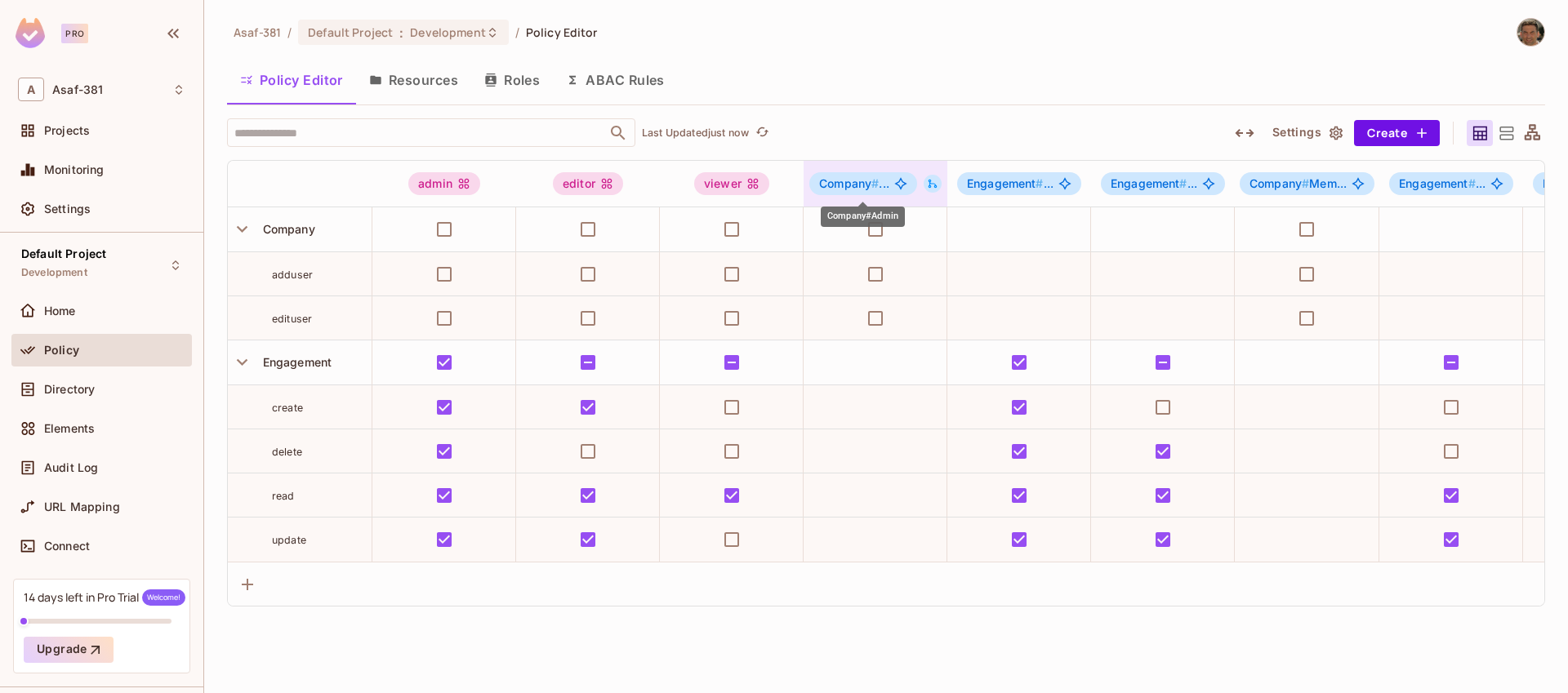
click at [860, 188] on span "Company #" at bounding box center [849, 183] width 59 height 14
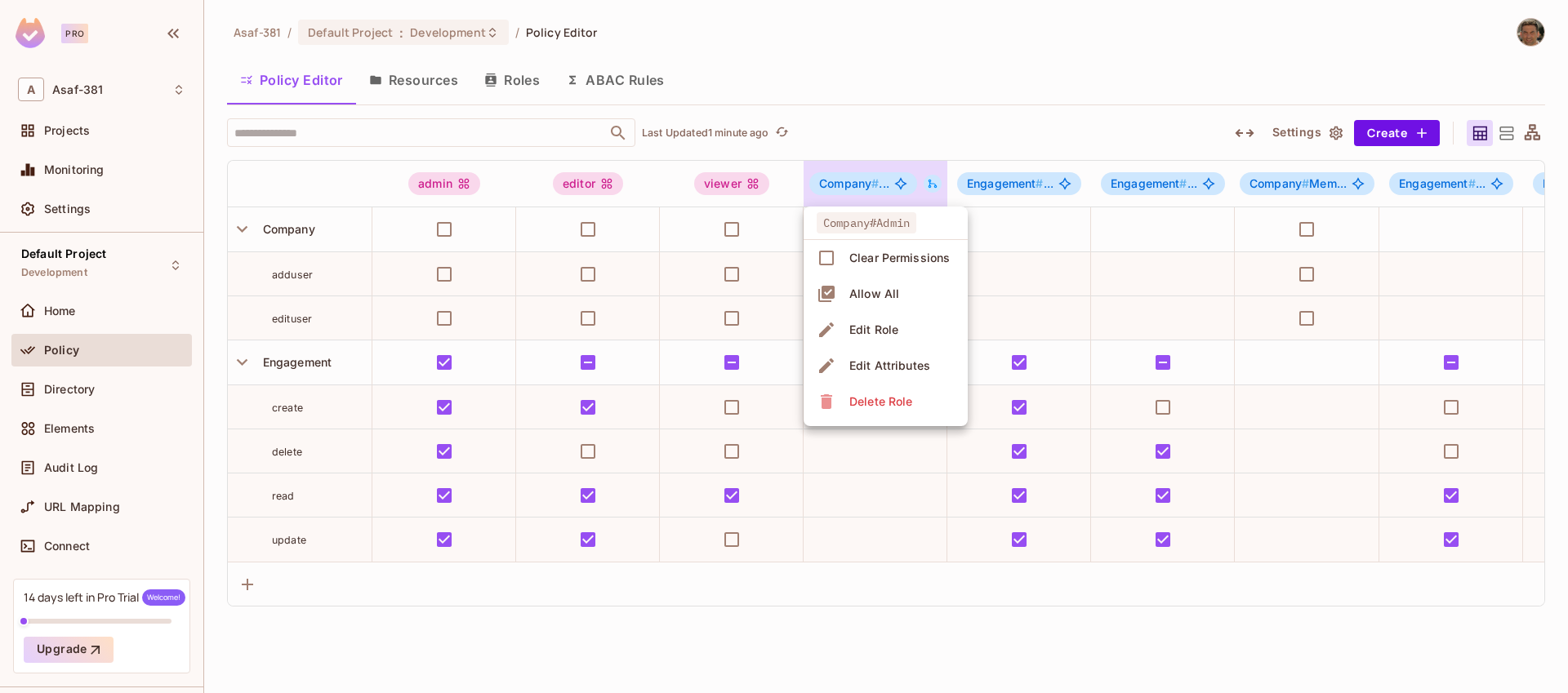
click at [733, 188] on div at bounding box center [784, 346] width 1568 height 693
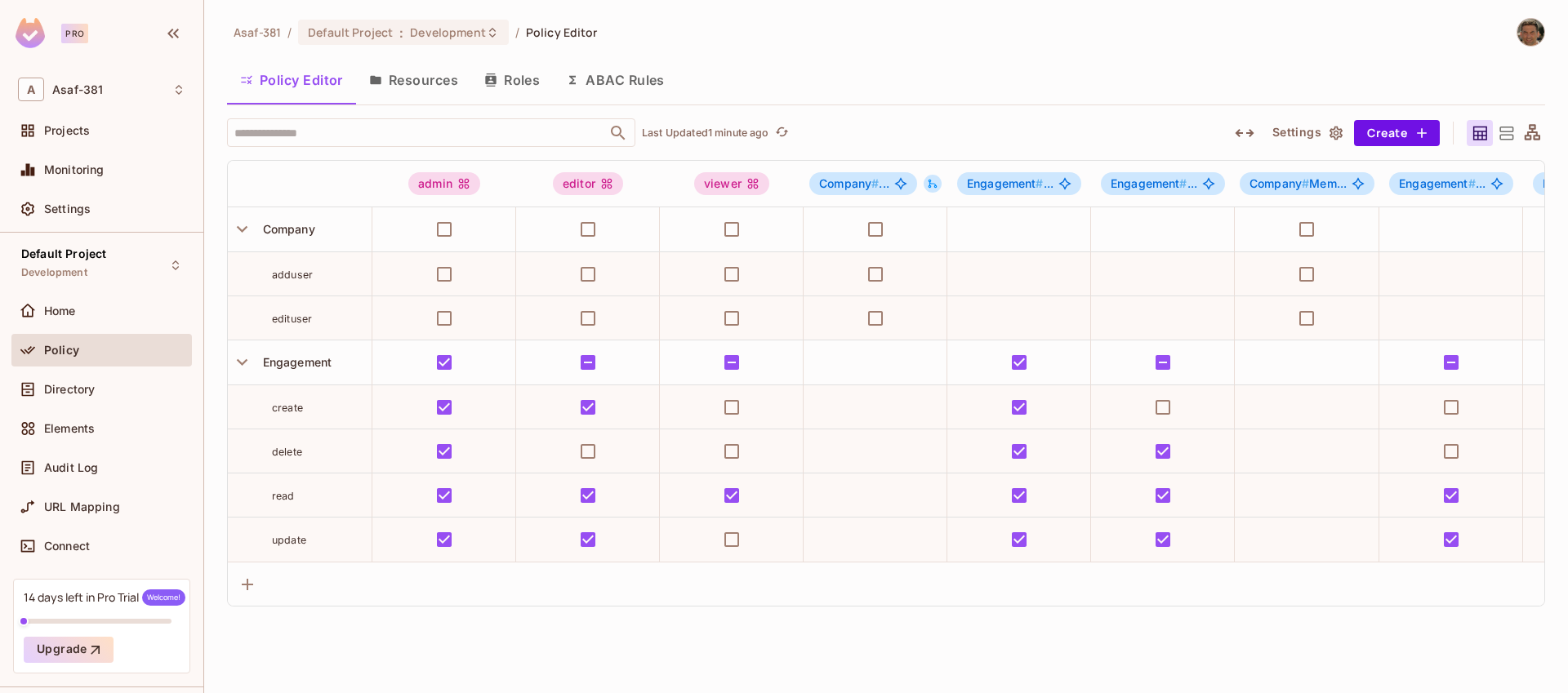
click at [733, 188] on div "viewer" at bounding box center [732, 183] width 75 height 23
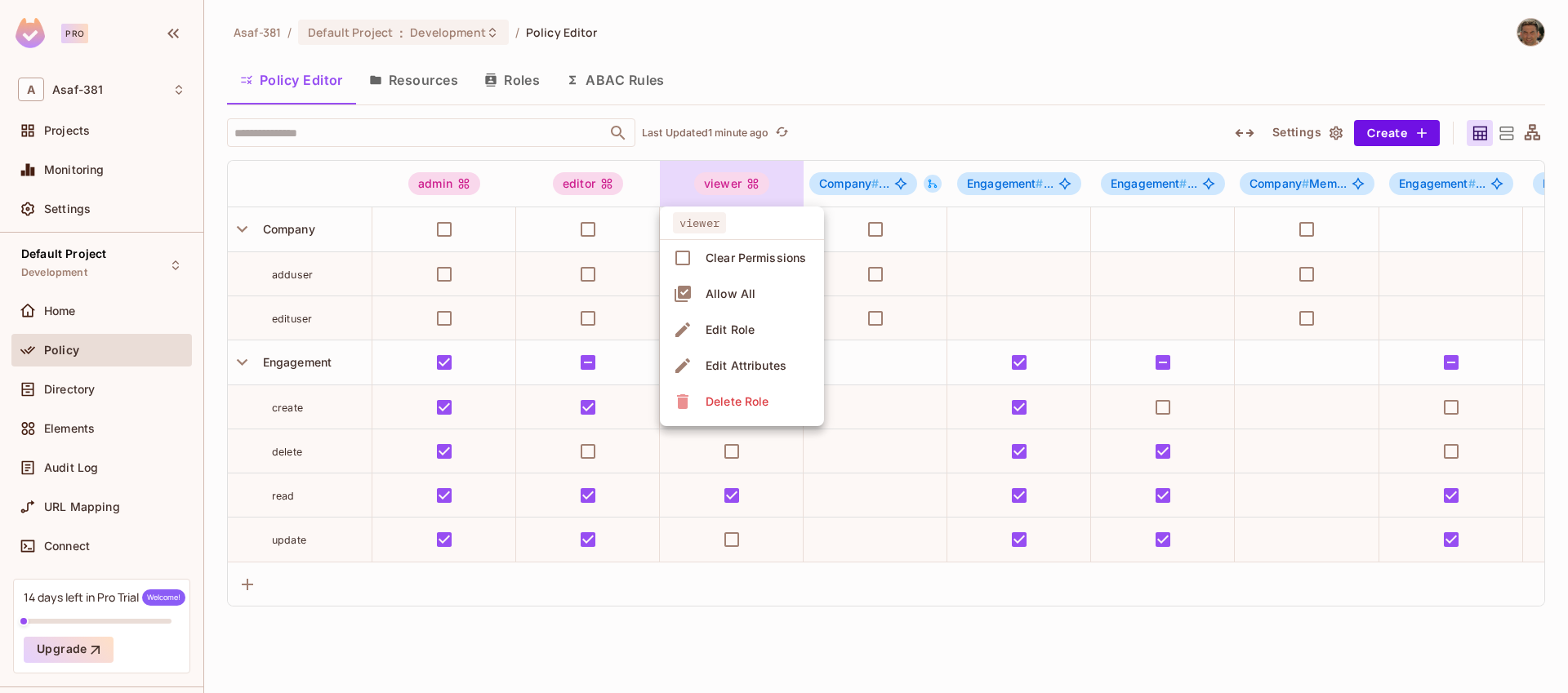
click at [723, 333] on div "Edit Role" at bounding box center [730, 330] width 49 height 17
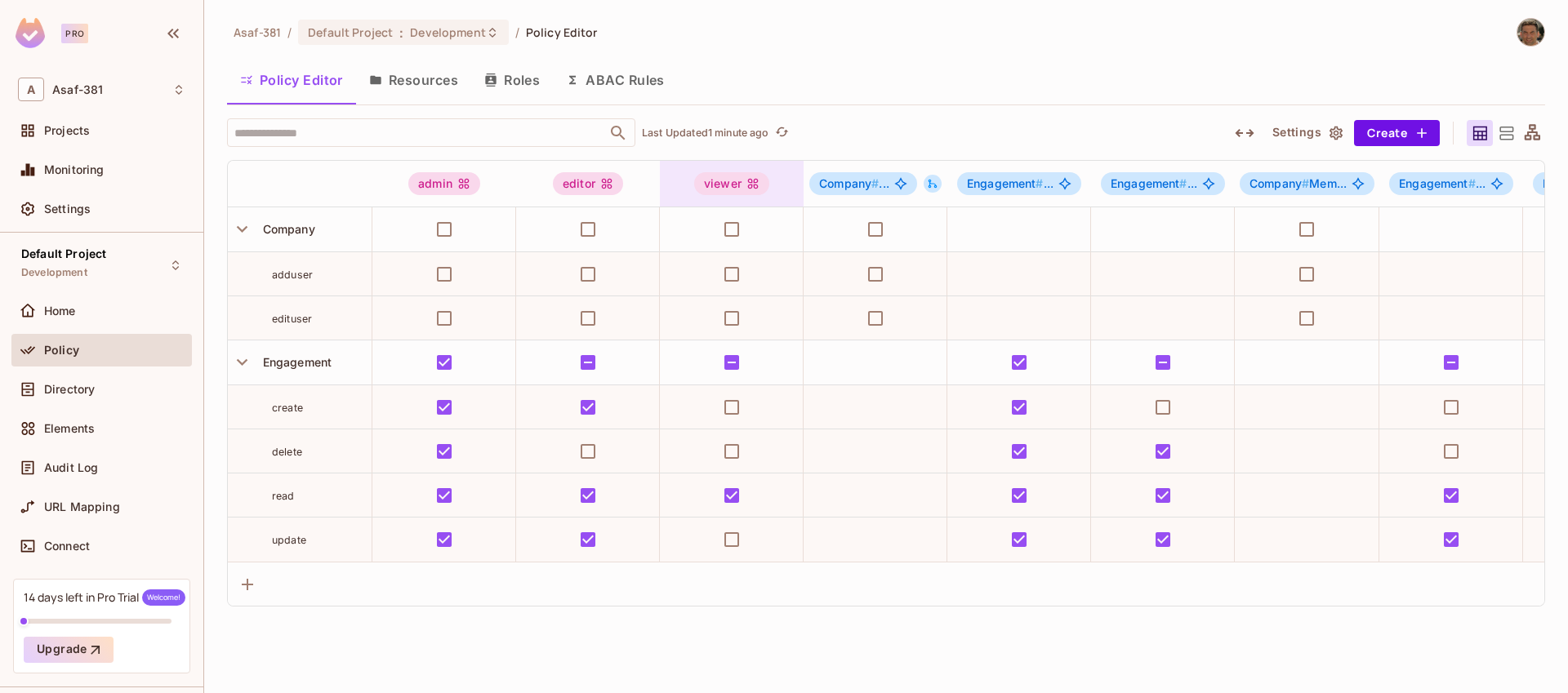
click at [717, 183] on div "viewer" at bounding box center [732, 183] width 75 height 23
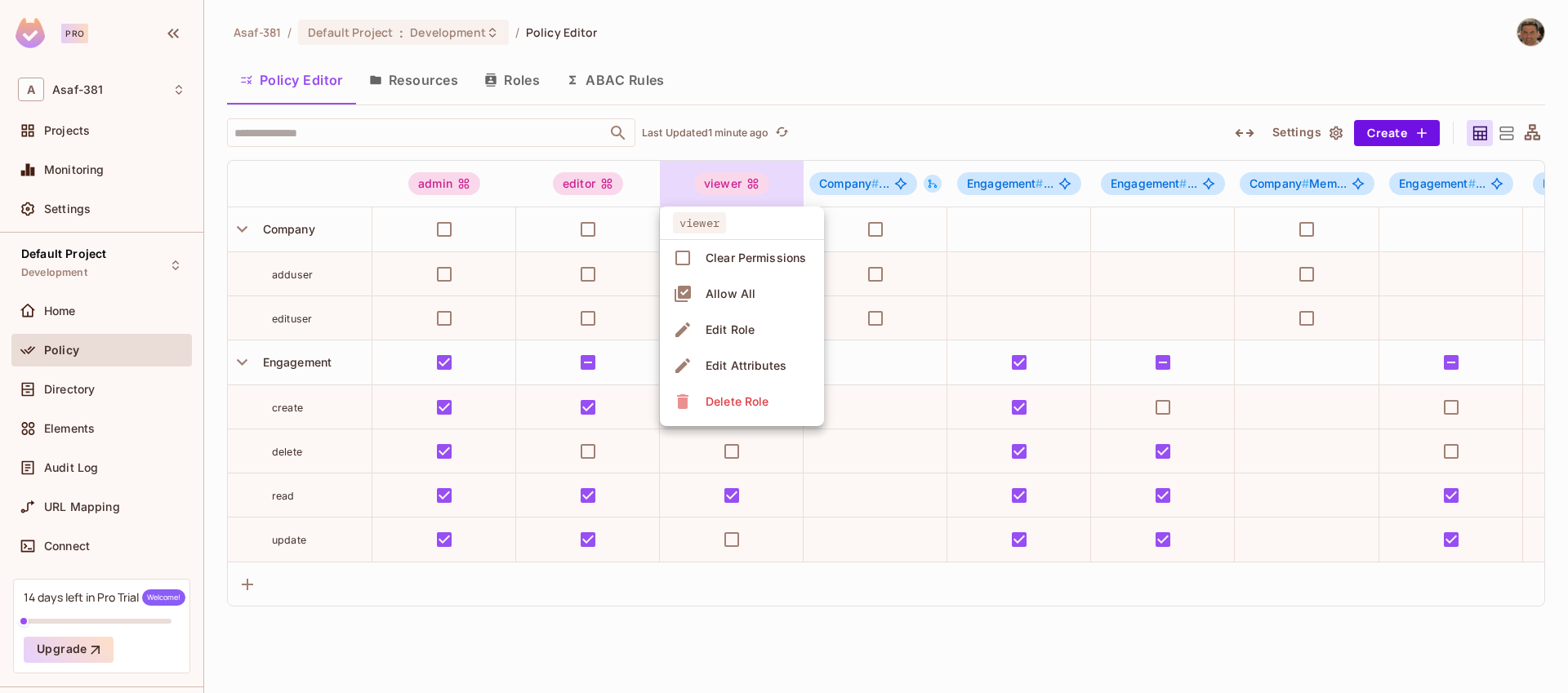
click at [722, 329] on div "Edit Role" at bounding box center [730, 330] width 49 height 17
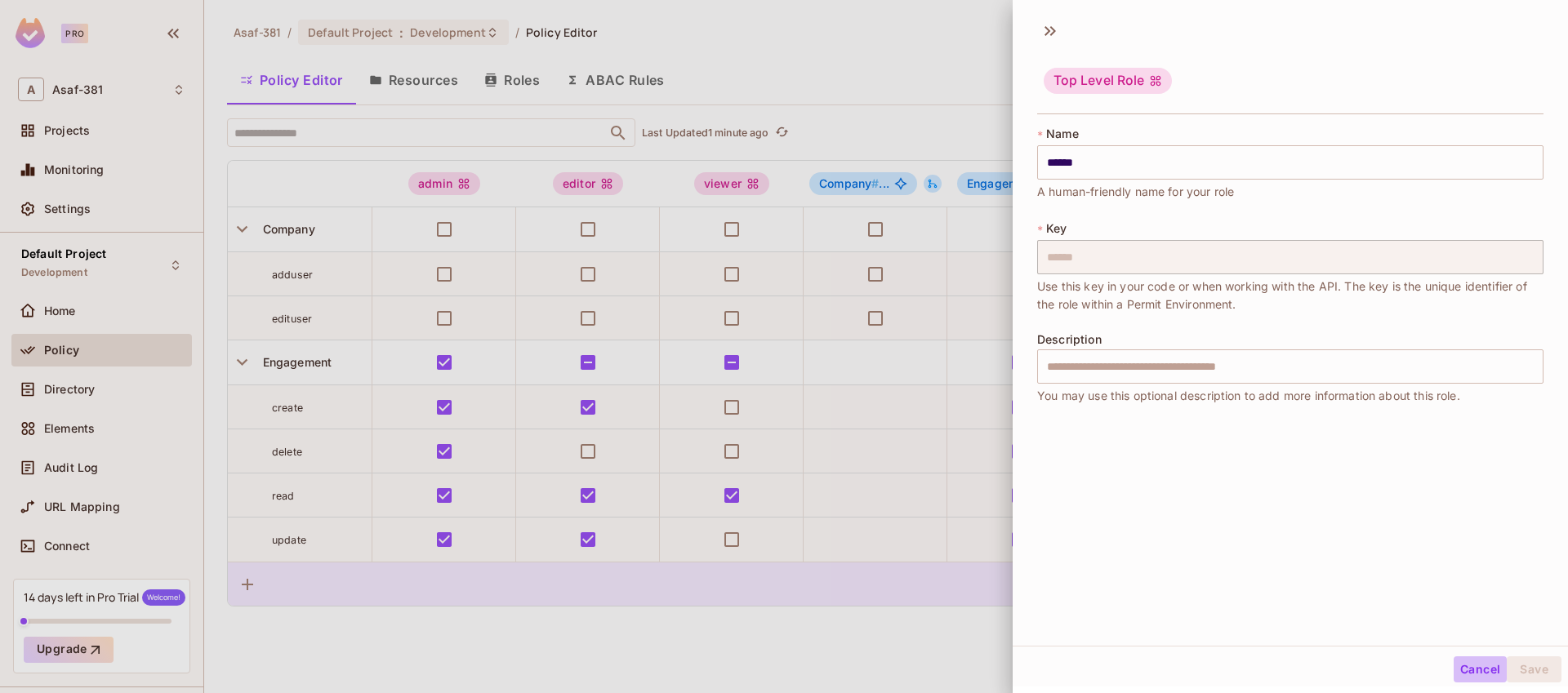
drag, startPoint x: 1472, startPoint y: 674, endPoint x: 1393, endPoint y: 615, distance: 98.6
click at [1472, 673] on button "Cancel" at bounding box center [1480, 669] width 53 height 26
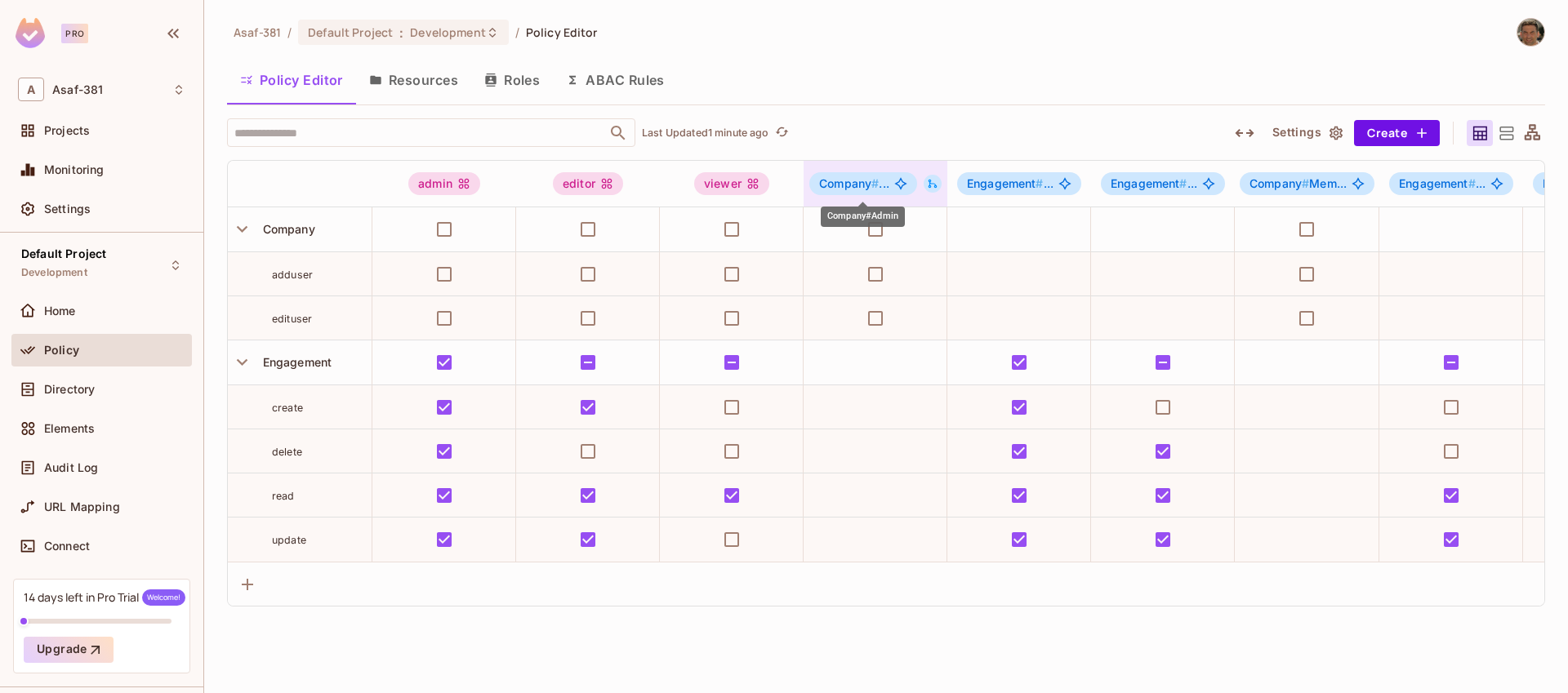
click at [844, 179] on span "Company #" at bounding box center [849, 183] width 59 height 14
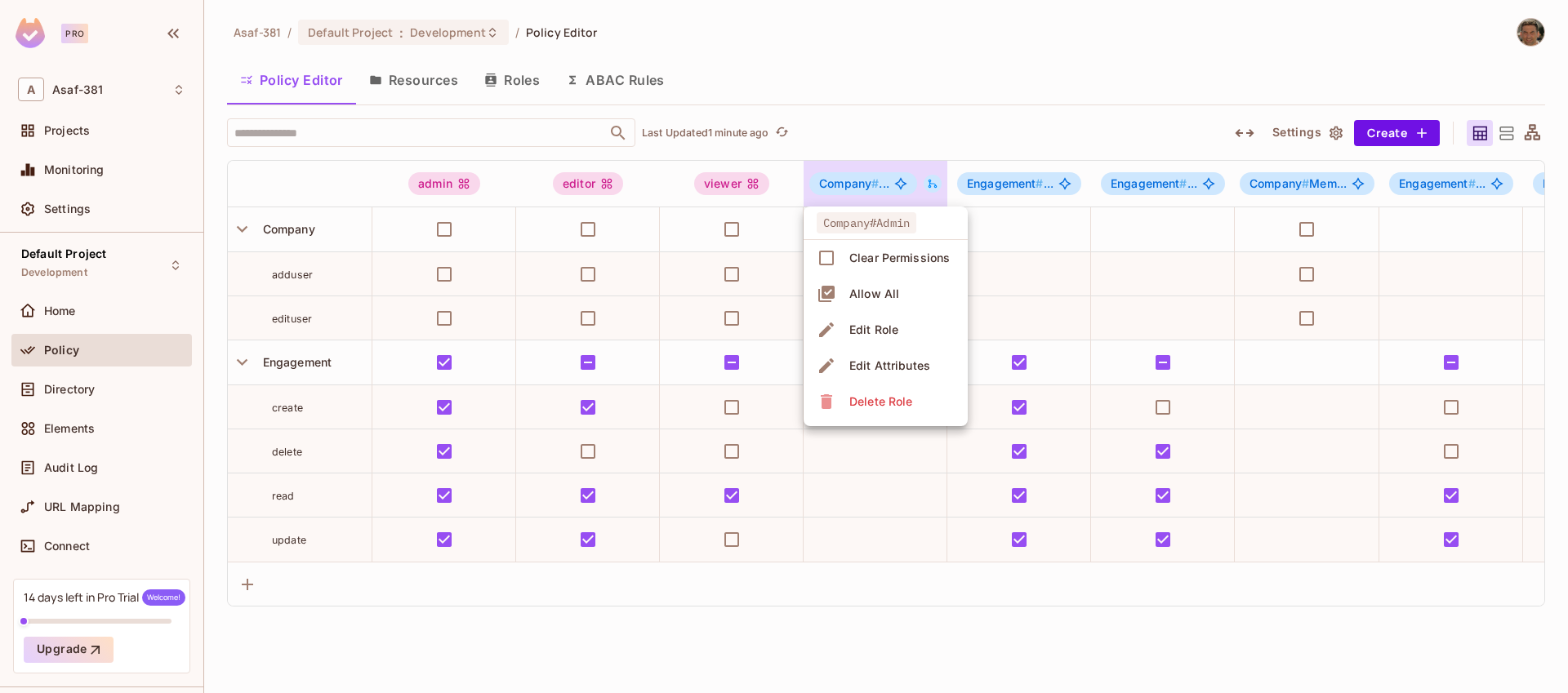
click at [877, 326] on div "Edit Role" at bounding box center [874, 330] width 49 height 17
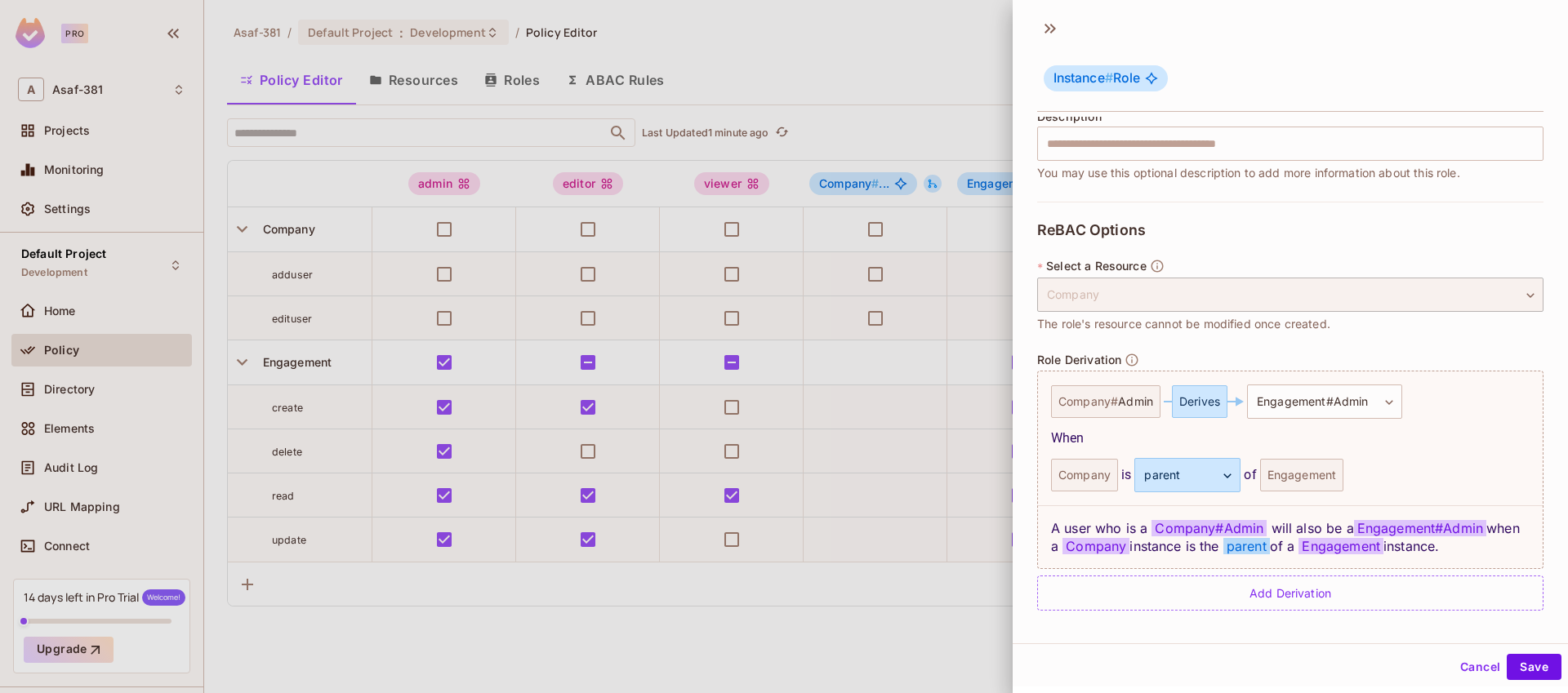
scroll to position [221, 0]
click at [1526, 671] on button "Save" at bounding box center [1534, 666] width 54 height 26
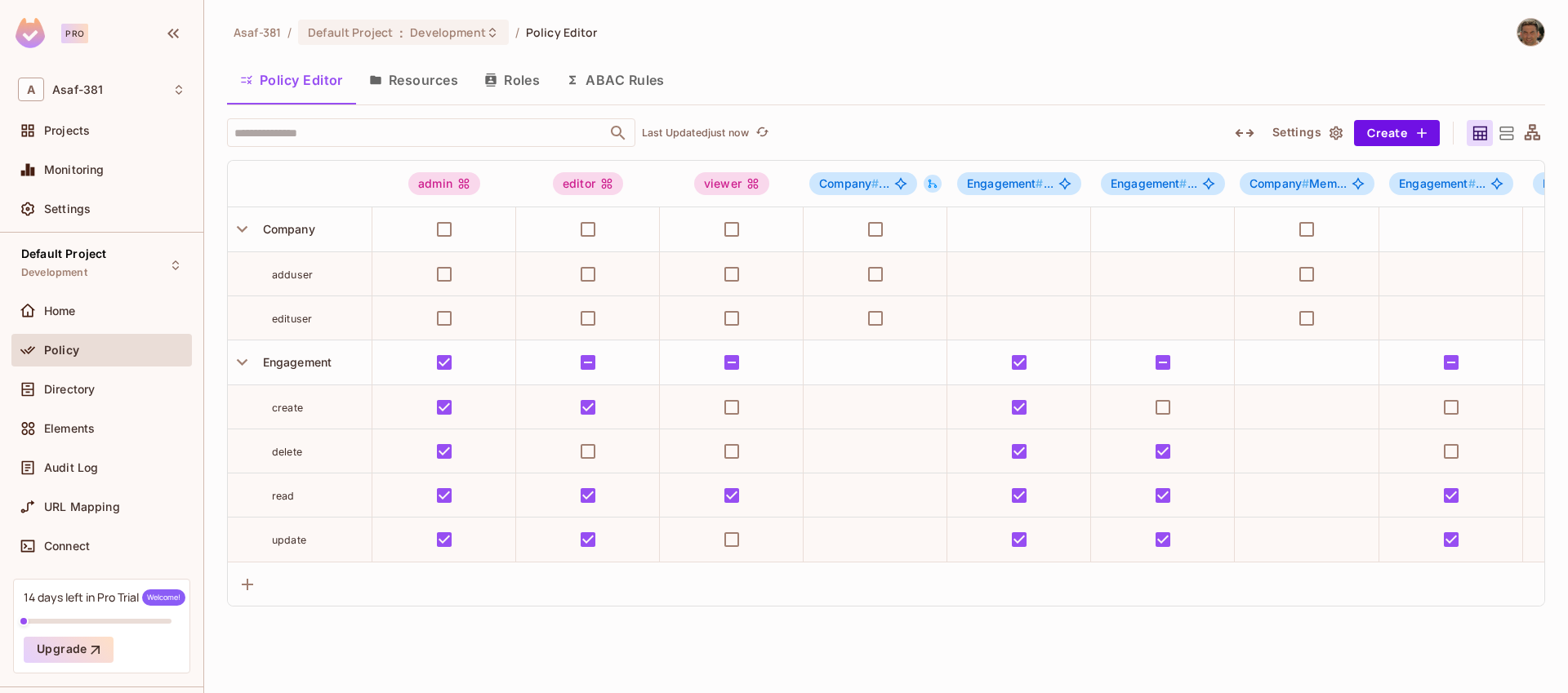
click at [1529, 131] on icon at bounding box center [1533, 131] width 16 height 16
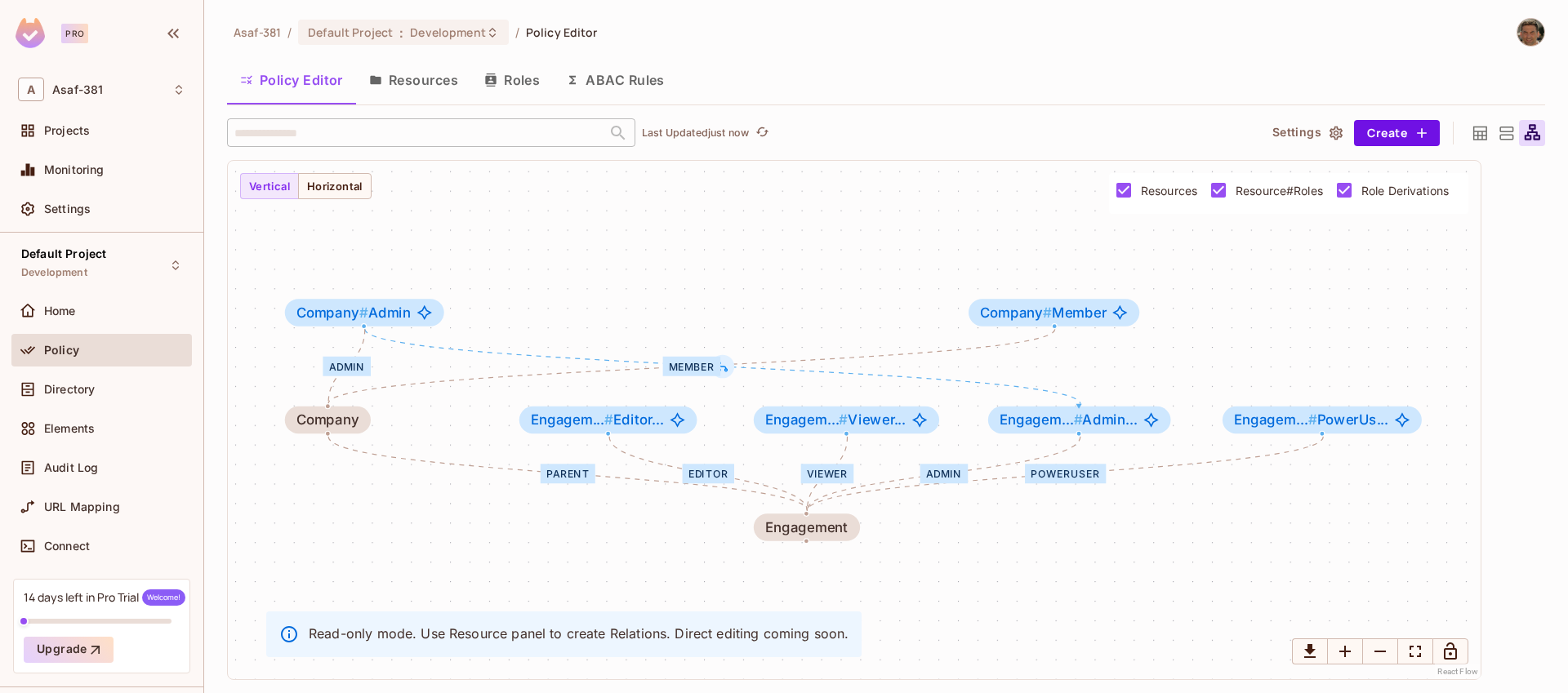
click at [1253, 192] on span "Resource#Roles" at bounding box center [1279, 191] width 88 height 16
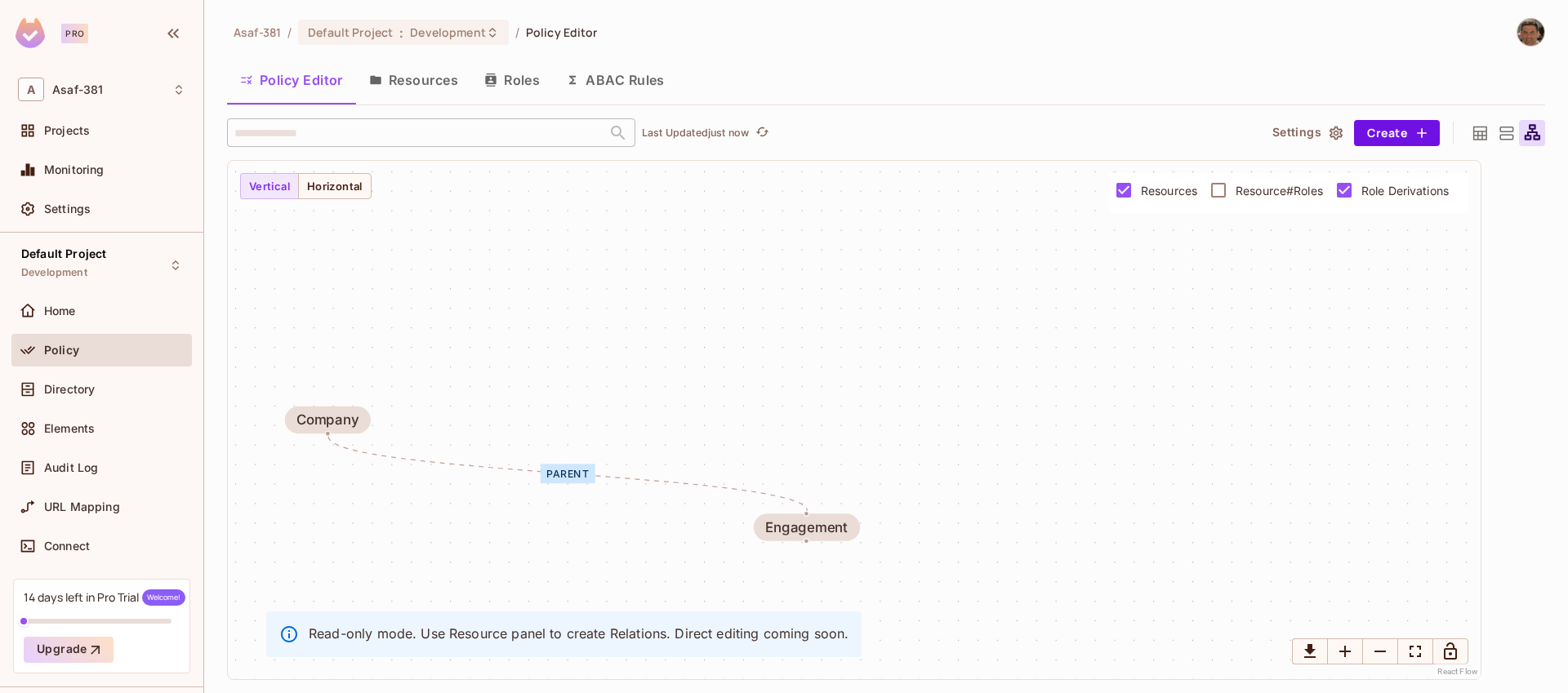
click at [1236, 191] on span "Resource#Roles" at bounding box center [1279, 191] width 88 height 16
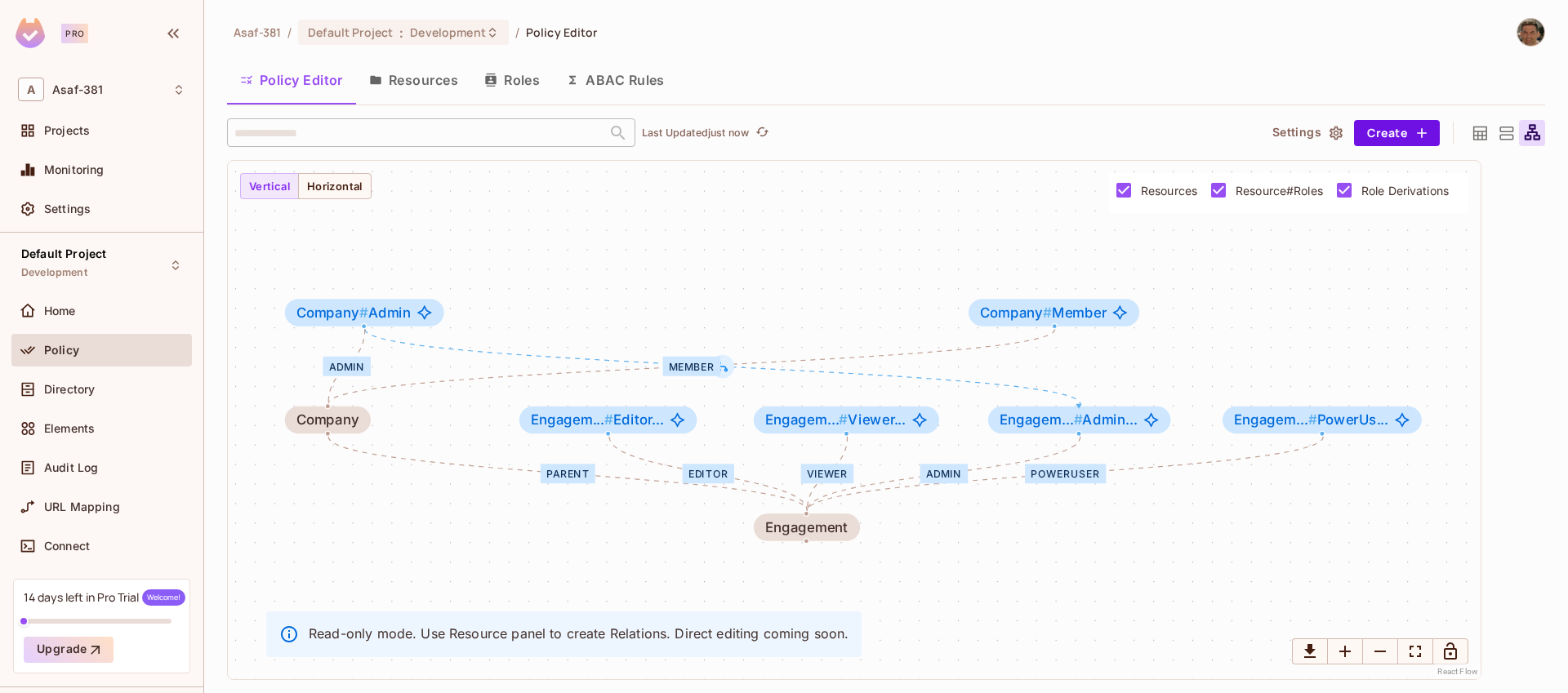
click at [1242, 193] on span "Resource#Roles" at bounding box center [1279, 191] width 88 height 16
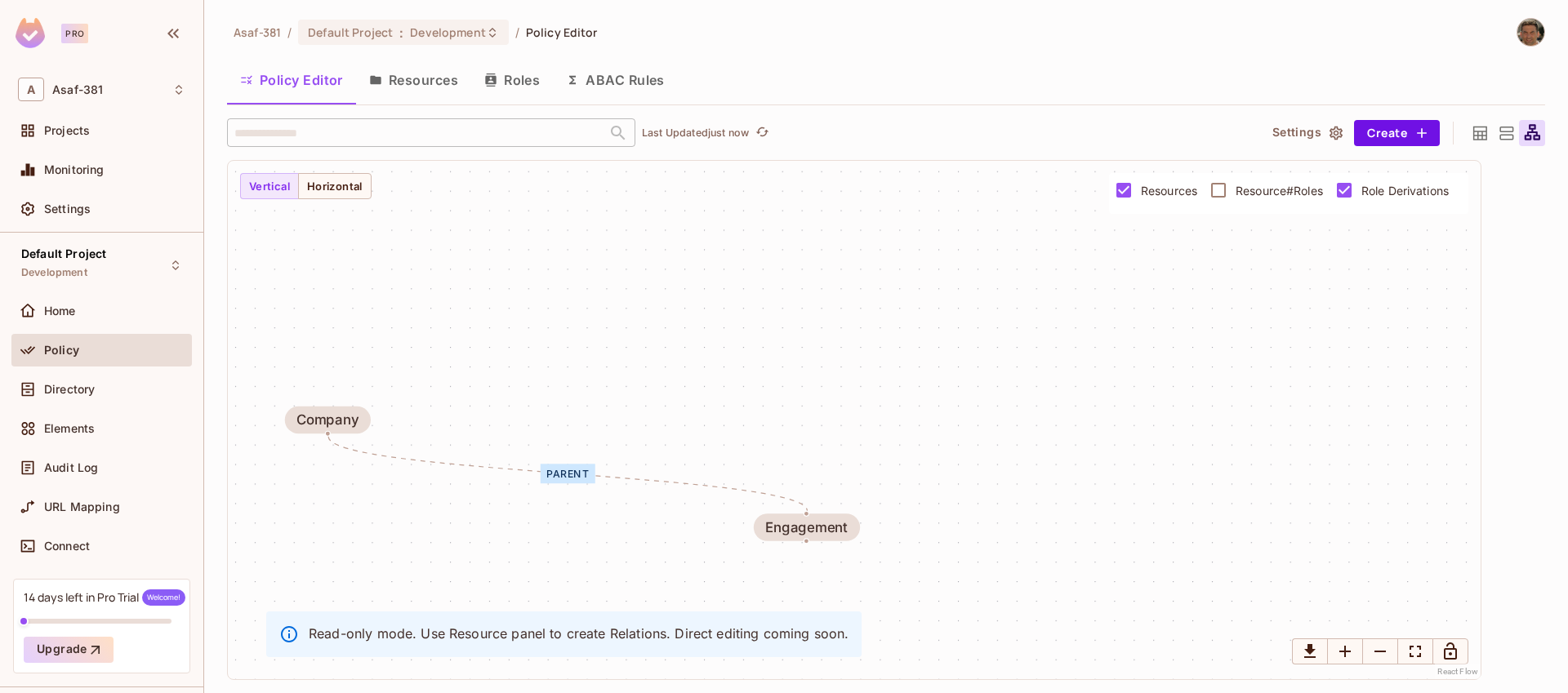
click at [1242, 193] on span "Resource#Roles" at bounding box center [1279, 191] width 88 height 16
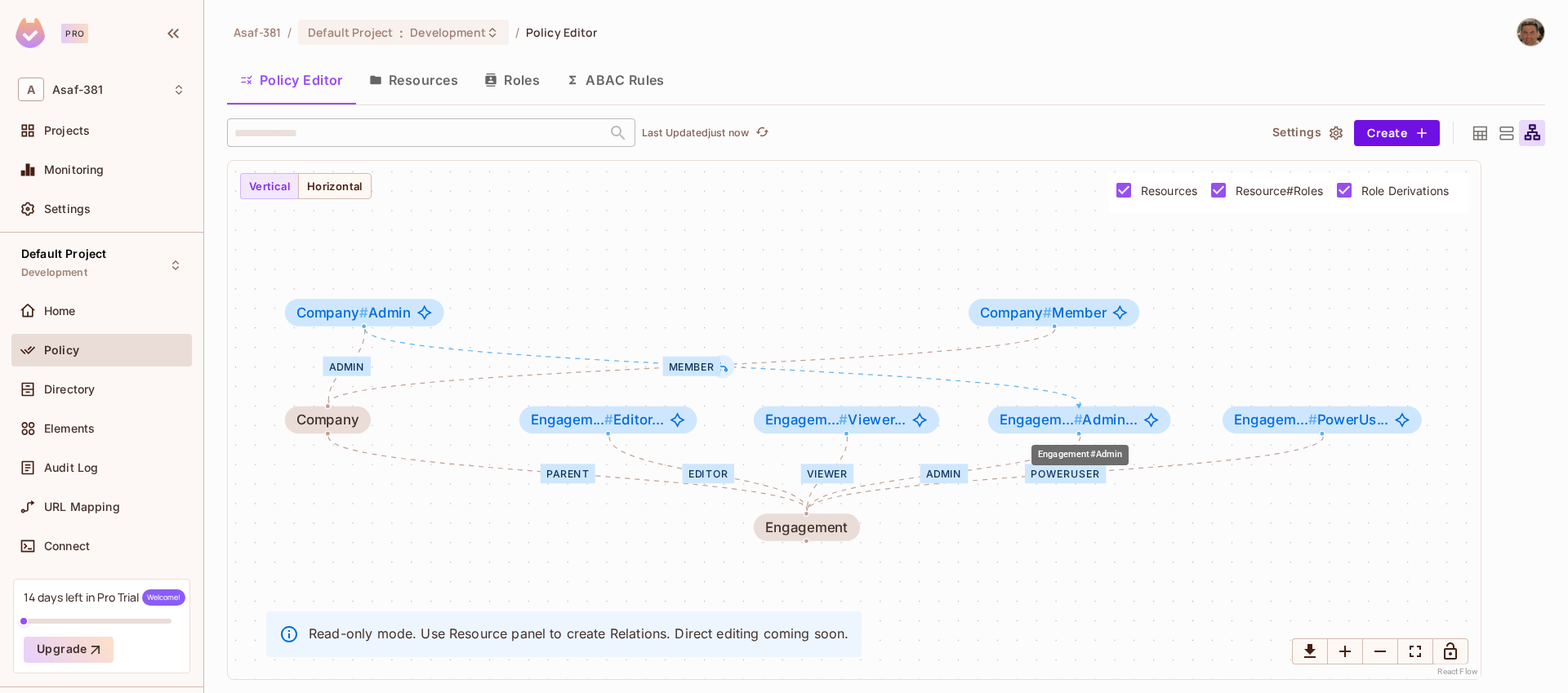
click at [1028, 425] on span "Engagem... #" at bounding box center [1041, 420] width 83 height 17
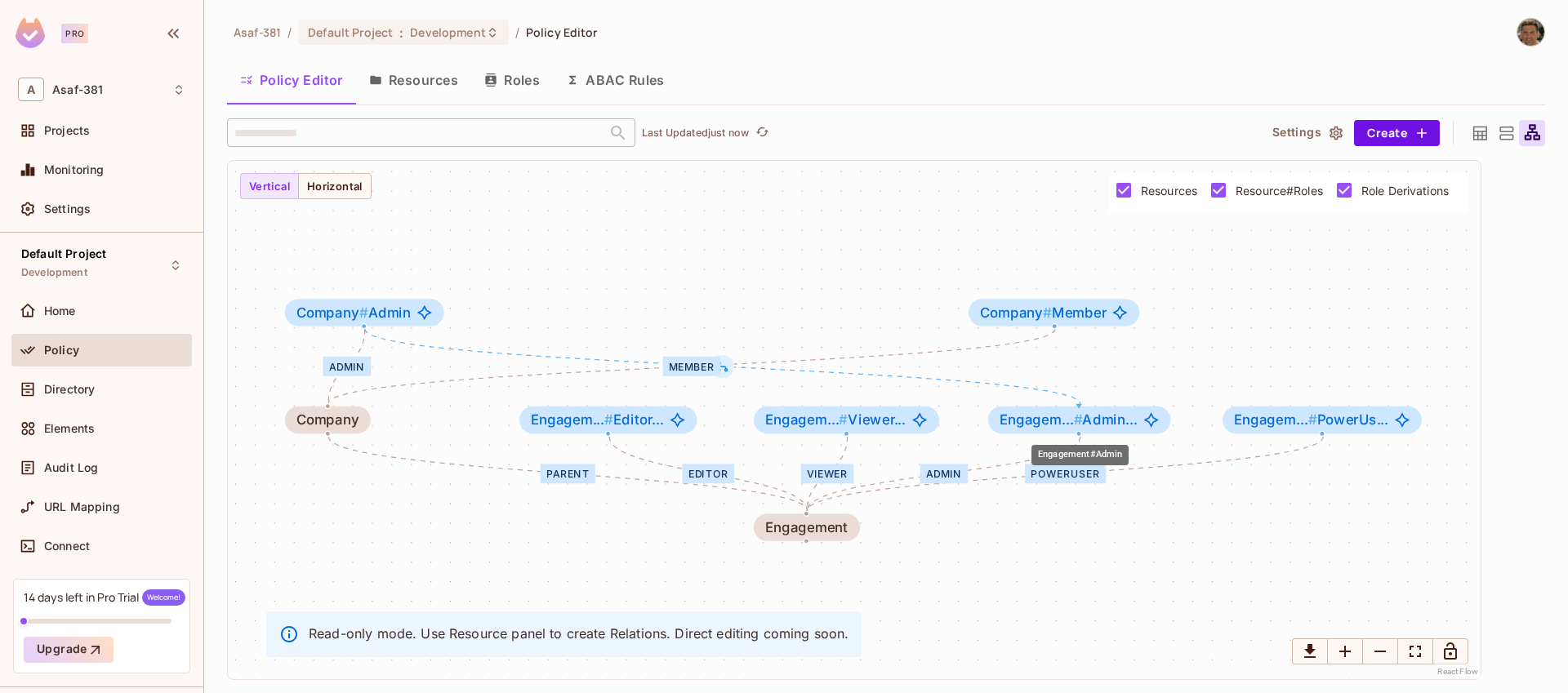
click at [1028, 425] on span "Engagem... #" at bounding box center [1041, 420] width 83 height 17
click at [621, 130] on div at bounding box center [617, 133] width 21 height 23
click at [338, 193] on button "Horizontal" at bounding box center [335, 186] width 74 height 26
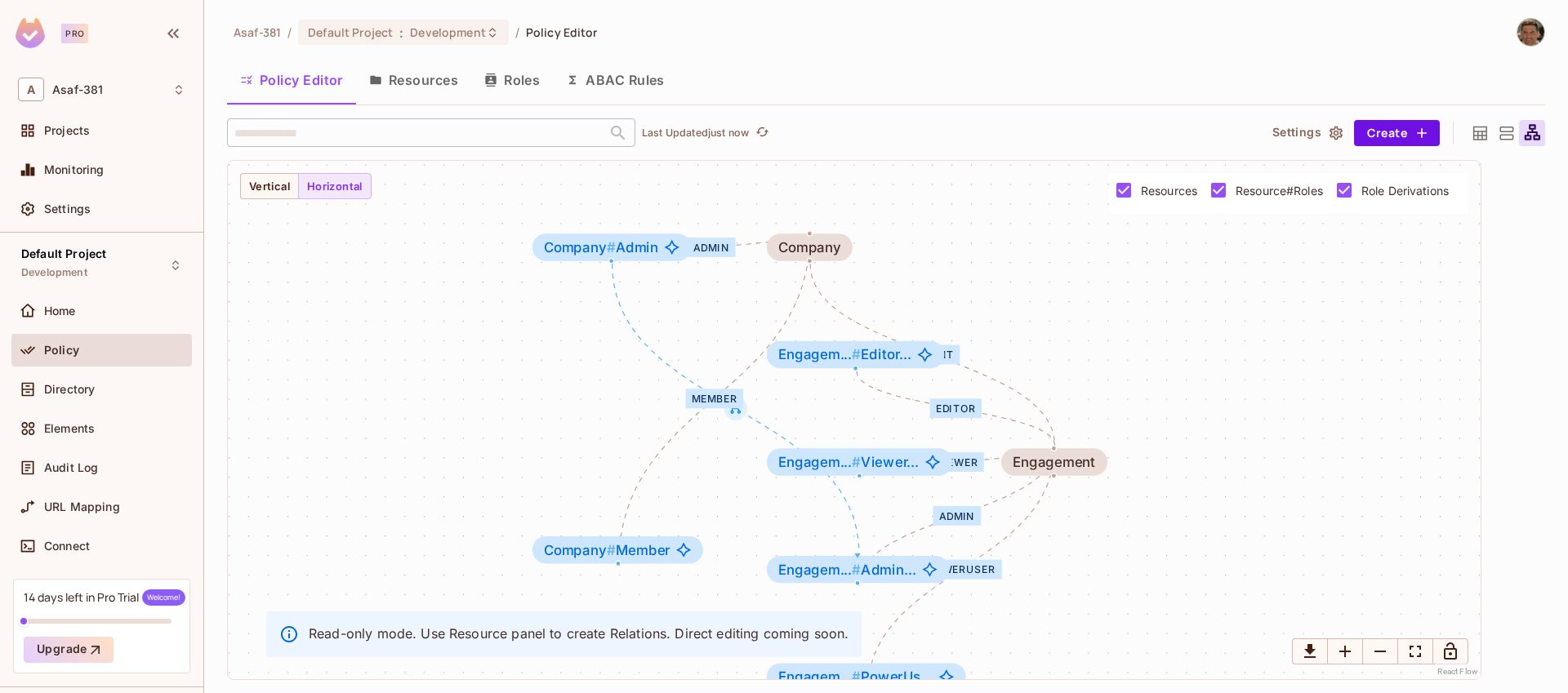
drag, startPoint x: 845, startPoint y: 372, endPoint x: 1087, endPoint y: 296, distance: 253.7
click at [1087, 296] on div "Admin PowerUser Editor Viewer parent Member Admin Engagement Engagem... # Admin…" at bounding box center [855, 420] width 1253 height 518
click at [403, 81] on button "Resources" at bounding box center [414, 79] width 115 height 41
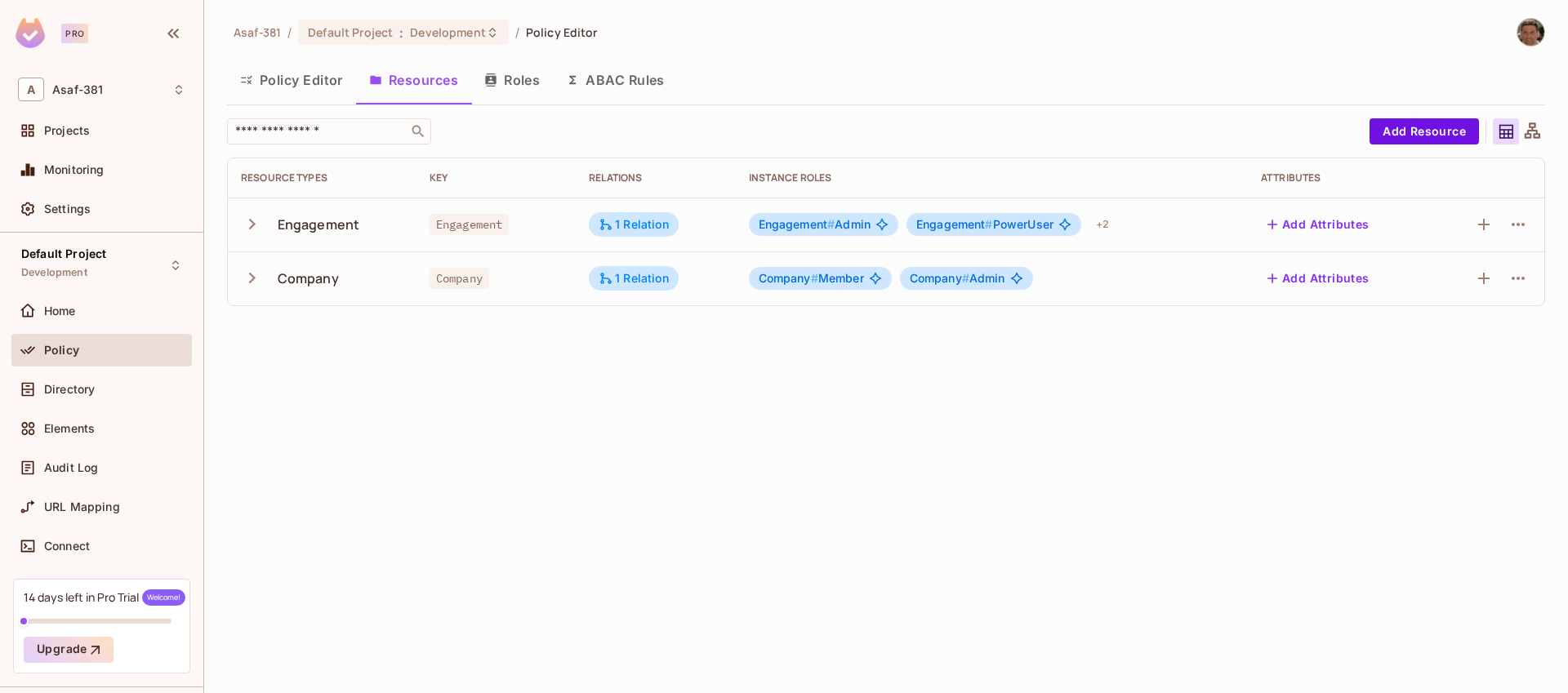
click at [573, 425] on div "Asaf-381 / Default Project : Development / Policy Editor Policy Editor Resource…" at bounding box center [886, 346] width 1364 height 693
click at [307, 84] on button "Policy Editor" at bounding box center [292, 79] width 129 height 41
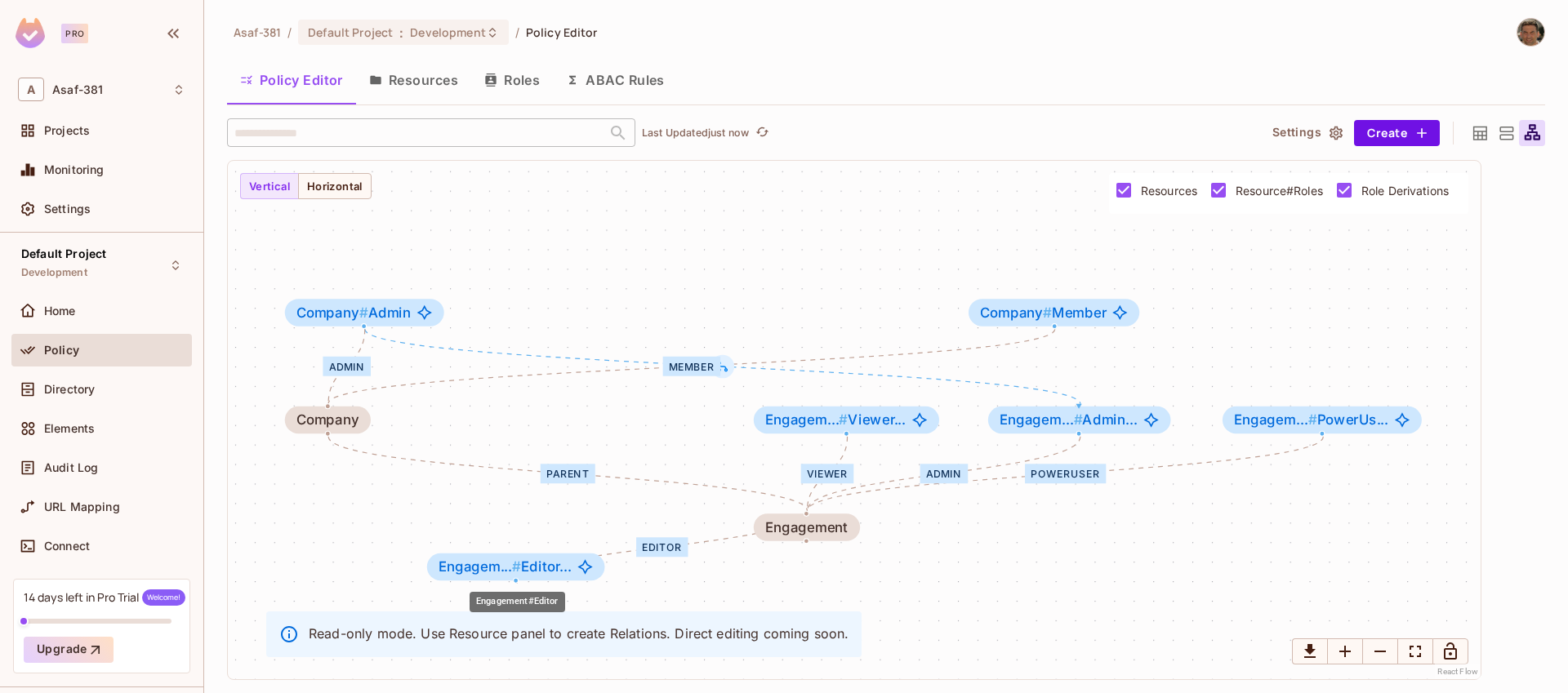
drag, startPoint x: 656, startPoint y: 423, endPoint x: 564, endPoint y: 572, distance: 175.1
click at [564, 572] on span "Engagem... # Editor..." at bounding box center [504, 567] width 133 height 16
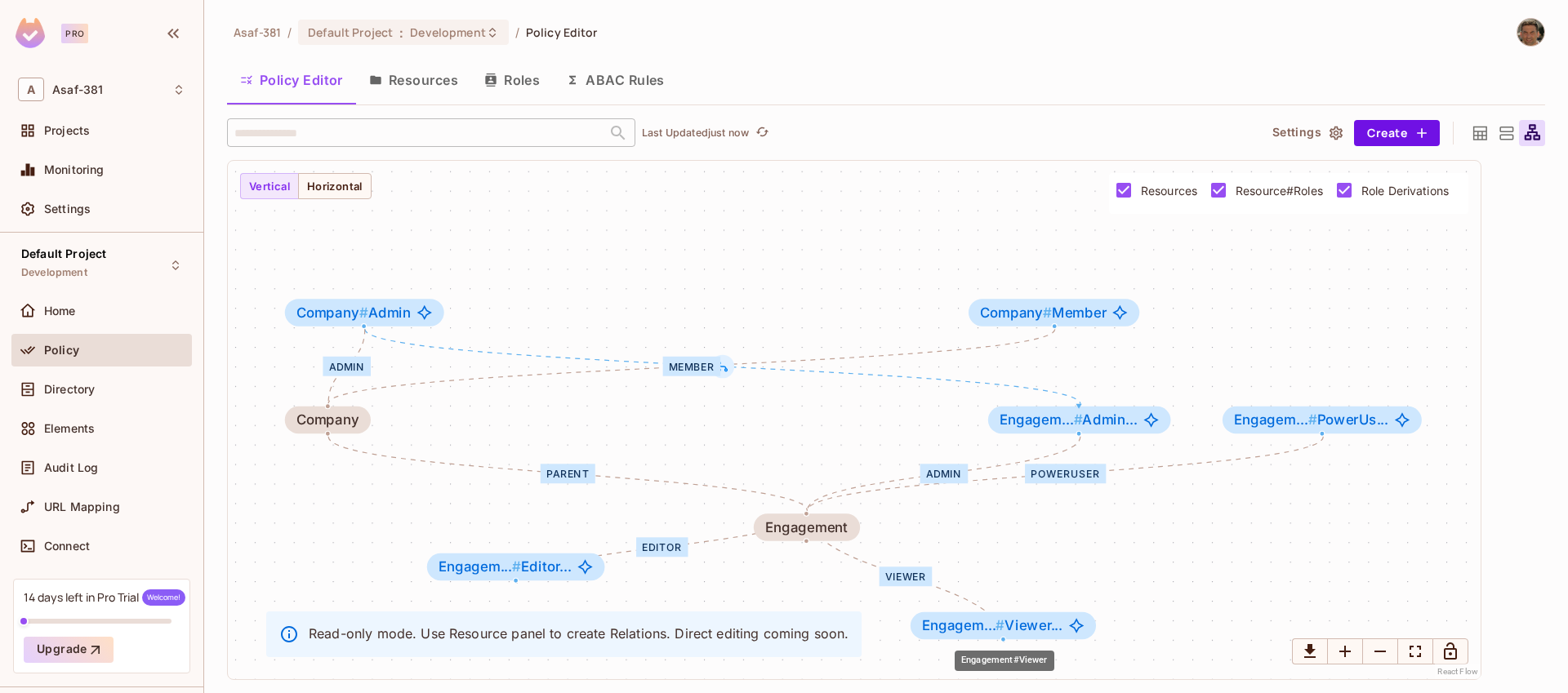
drag, startPoint x: 821, startPoint y: 432, endPoint x: 979, endPoint y: 639, distance: 260.4
click at [979, 639] on body "Pro A Asaf-381 Projects Monitoring Settings Default Project Development Home Po…" at bounding box center [784, 346] width 1568 height 693
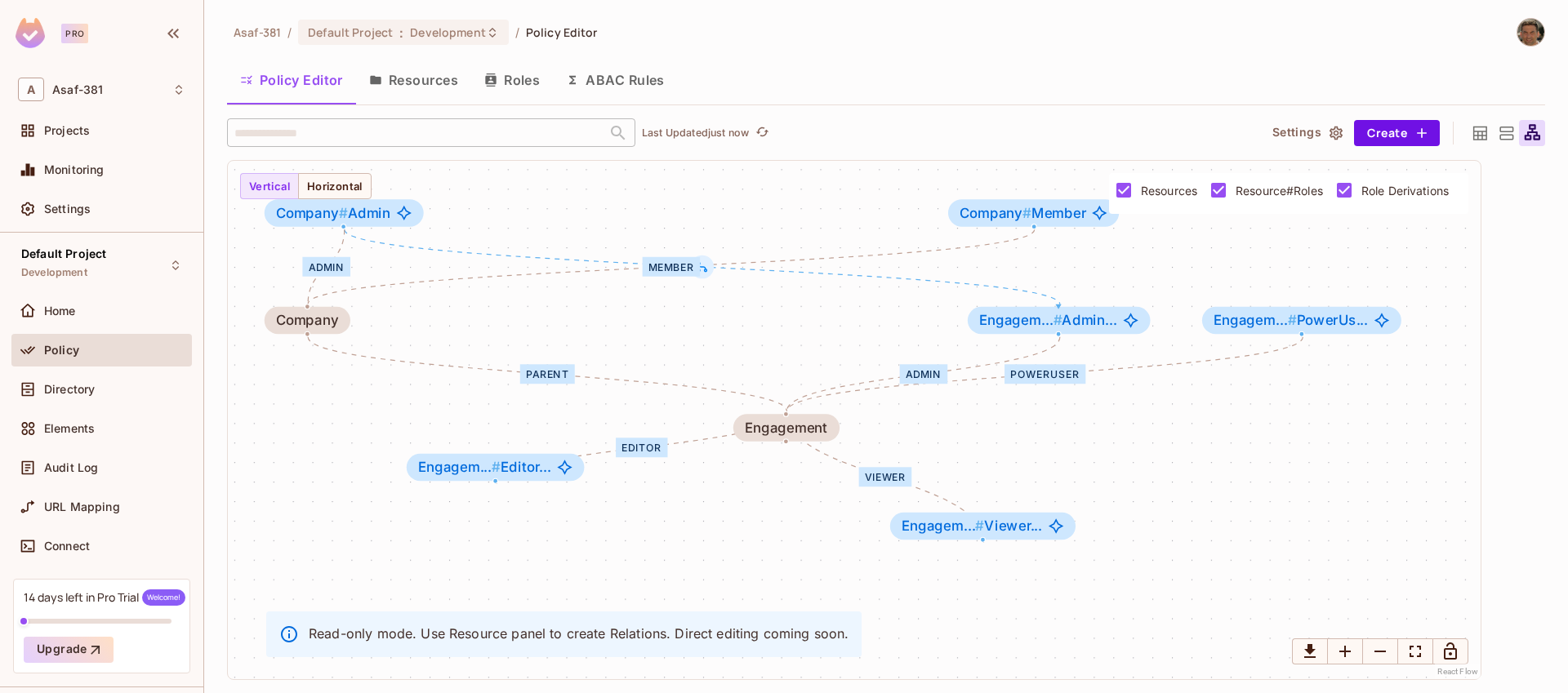
drag, startPoint x: 696, startPoint y: 568, endPoint x: 676, endPoint y: 467, distance: 103.0
click at [676, 467] on div "Admin PowerUser Editor Viewer parent Member Admin Engagement Engagem... # Admin…" at bounding box center [855, 420] width 1253 height 518
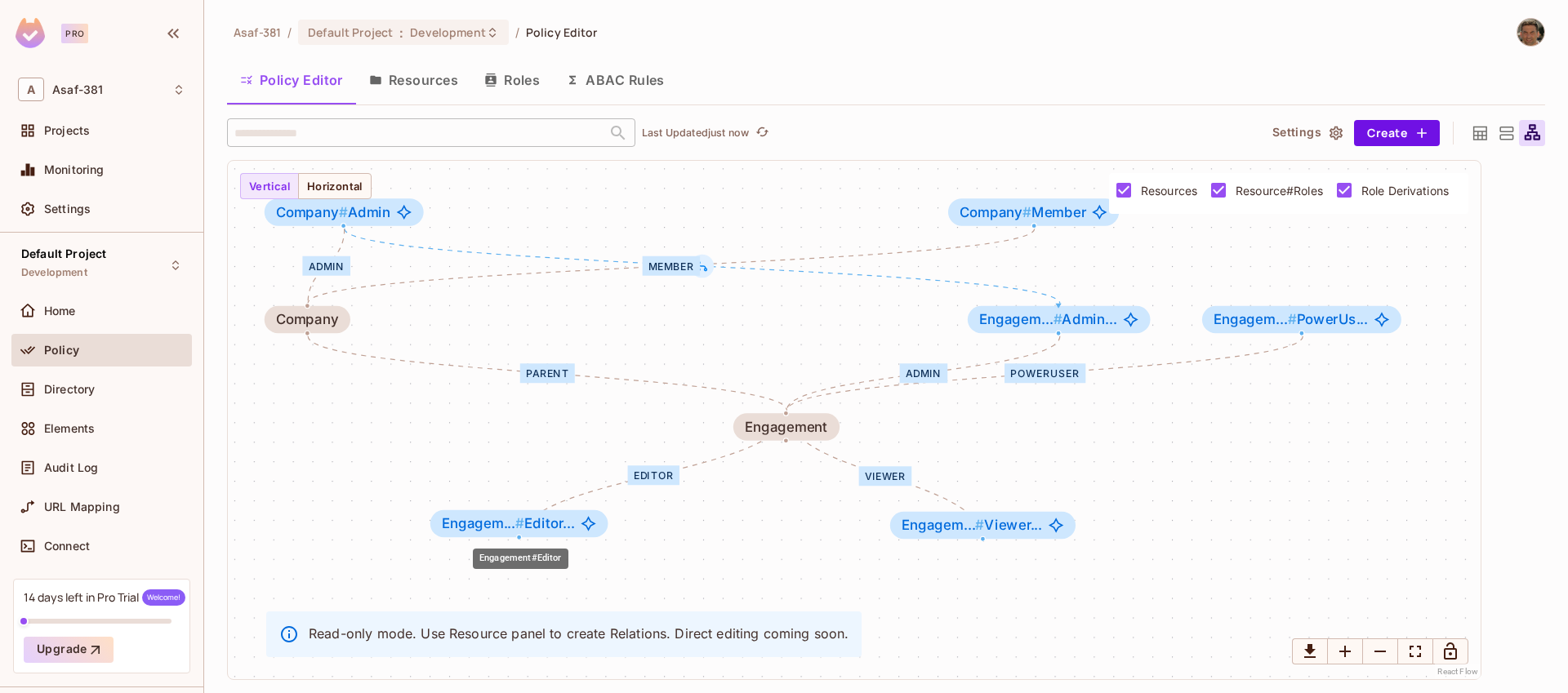
drag, startPoint x: 545, startPoint y: 470, endPoint x: 570, endPoint y: 532, distance: 66.9
click at [570, 532] on div "Engagem... # Editor..." at bounding box center [519, 523] width 178 height 27
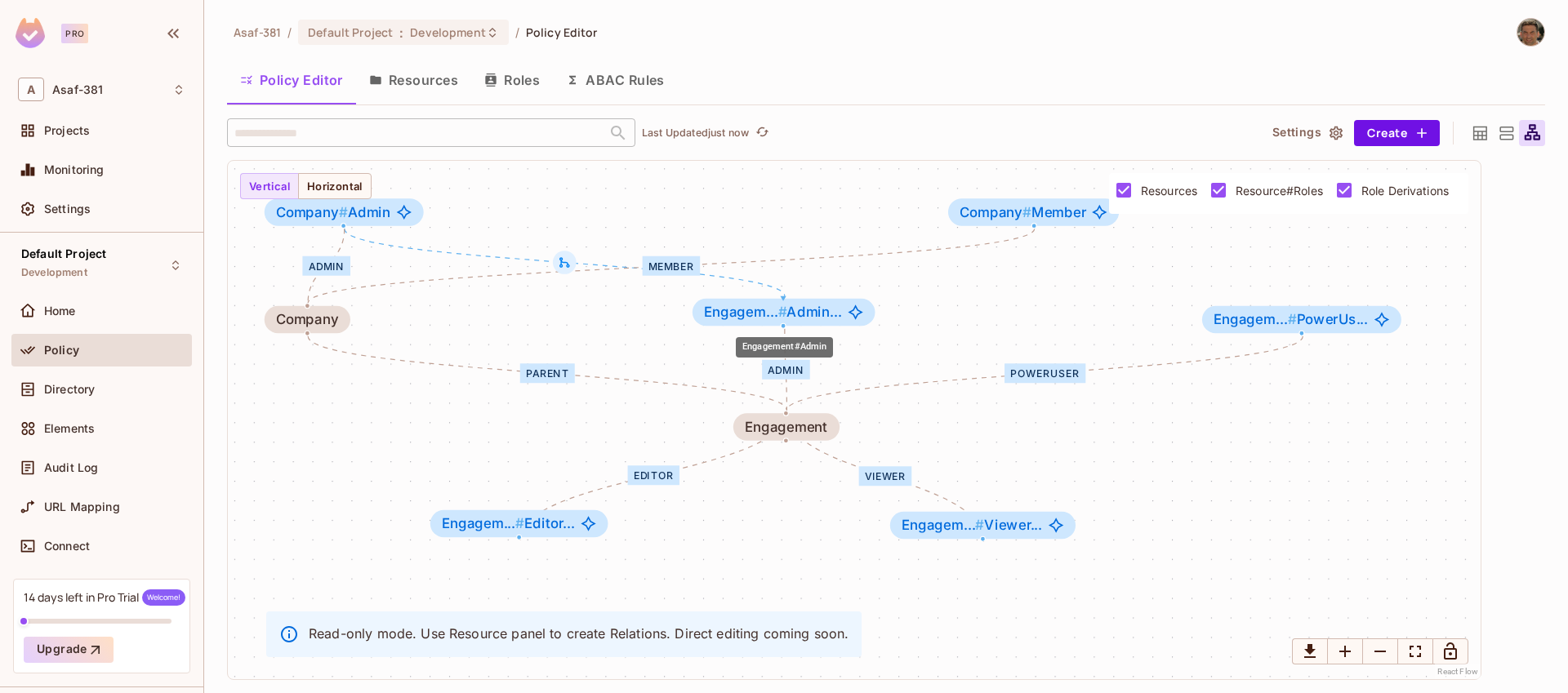
drag, startPoint x: 1024, startPoint y: 330, endPoint x: 750, endPoint y: 324, distance: 274.1
click at [750, 324] on div "Engagem... # Admin..." at bounding box center [784, 312] width 183 height 27
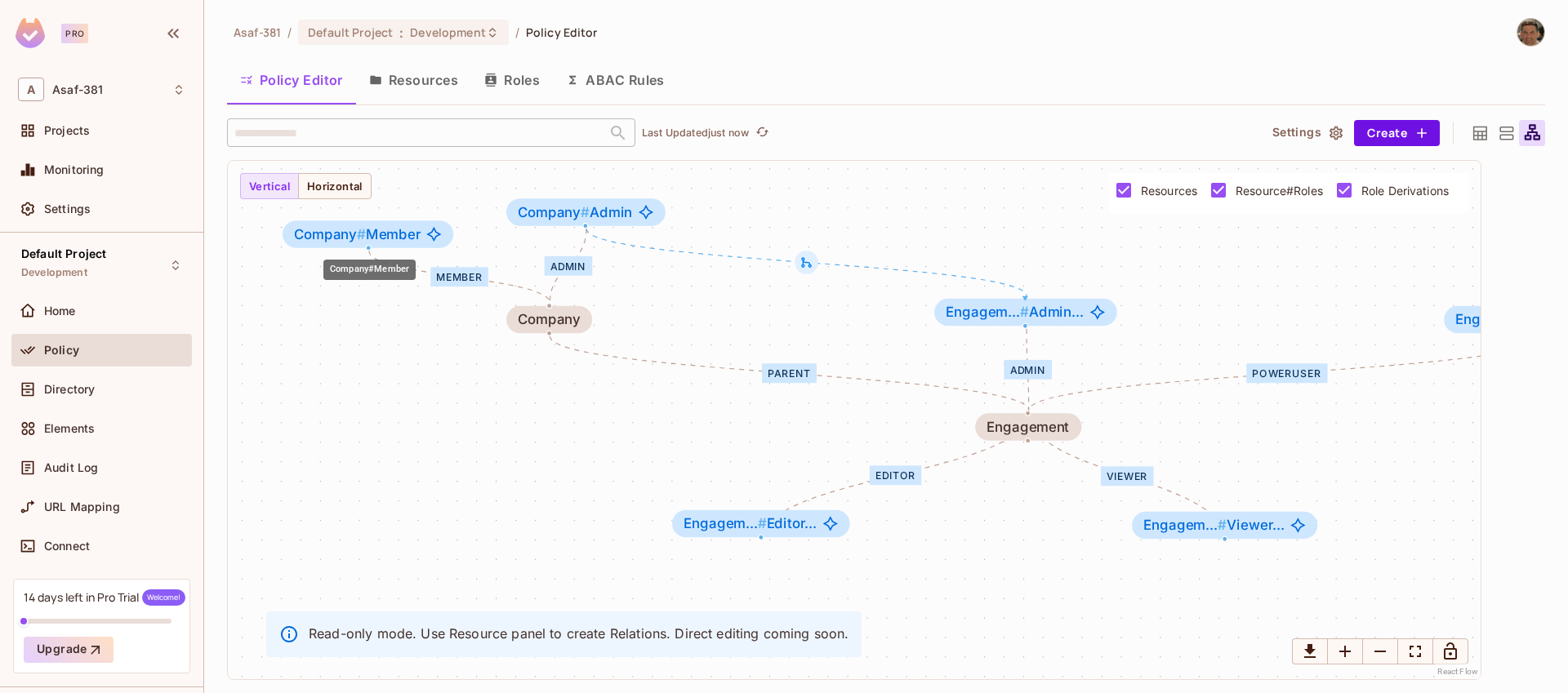
drag, startPoint x: 965, startPoint y: 221, endPoint x: 304, endPoint y: 254, distance: 661.8
click at [300, 242] on div "Company # Member" at bounding box center [368, 234] width 171 height 27
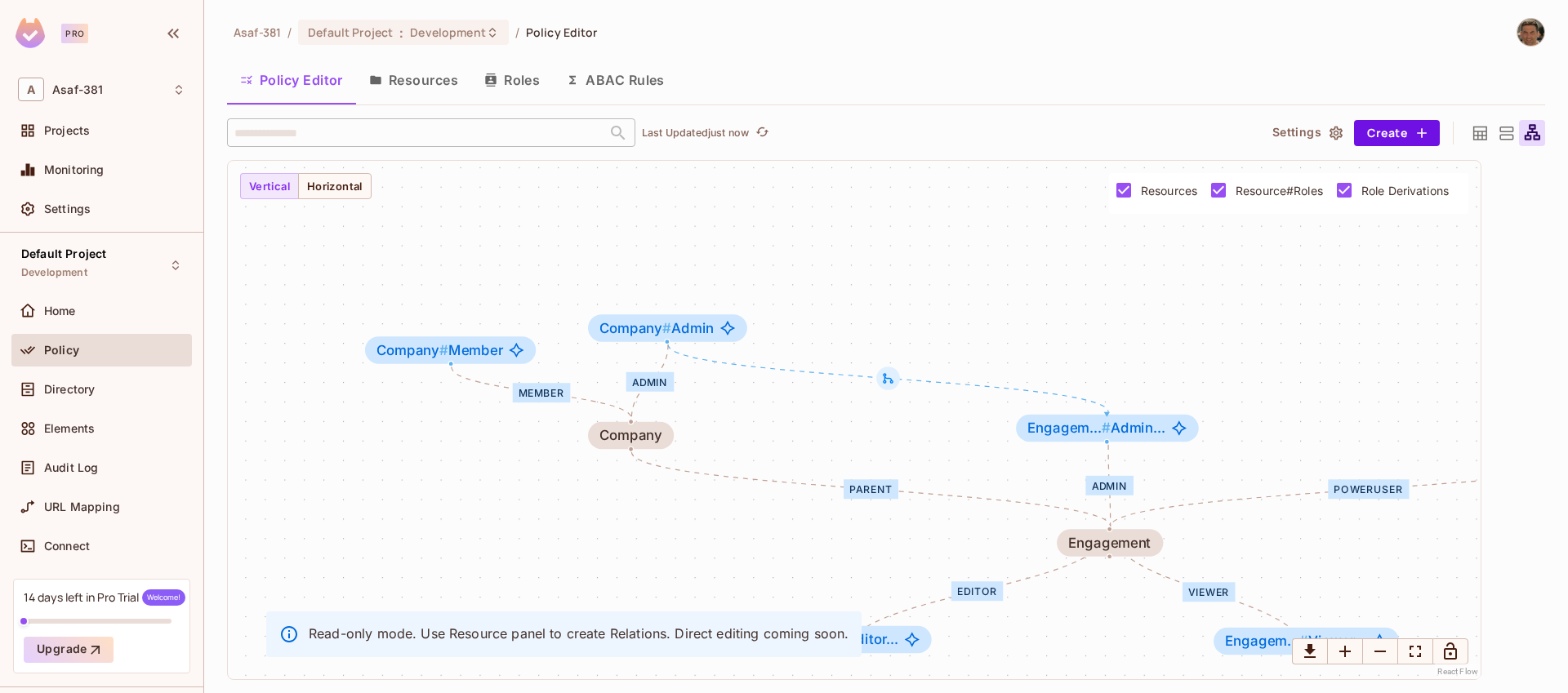
drag, startPoint x: 374, startPoint y: 368, endPoint x: 456, endPoint y: 483, distance: 141.2
click at [456, 483] on div "Admin PowerUser Editor Viewer parent Member Admin Engagement Engagem... # Admin…" at bounding box center [855, 420] width 1253 height 518
drag, startPoint x: 477, startPoint y: 361, endPoint x: 508, endPoint y: 373, distance: 33.2
click at [488, 341] on div "Company # Member" at bounding box center [460, 329] width 171 height 27
click at [535, 459] on div "Admin PowerUser Editor Viewer parent Member Admin Engagement Engagem... # Admin…" at bounding box center [855, 420] width 1253 height 518
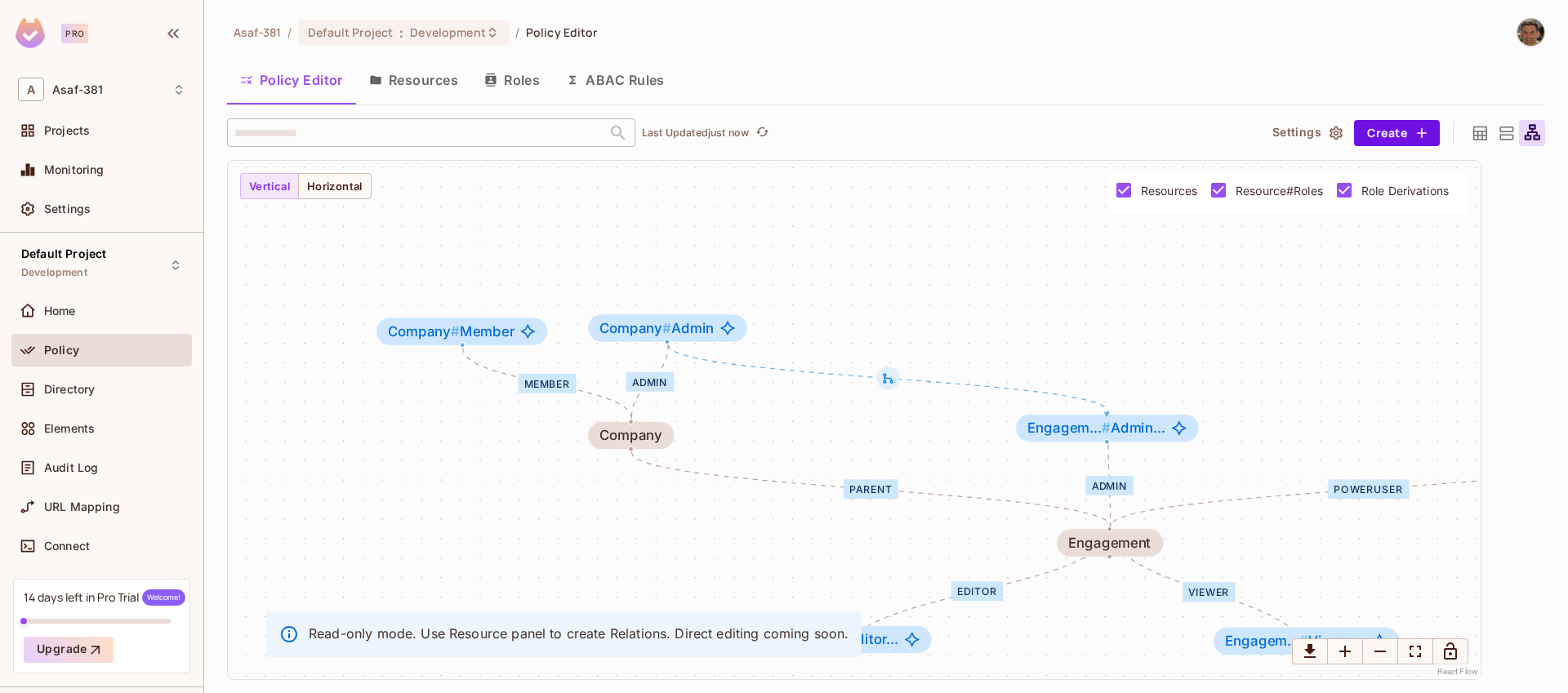
click at [592, 530] on div "Admin PowerUser Editor Viewer parent Member Admin Engagement Engagem... # Admin…" at bounding box center [855, 420] width 1253 height 518
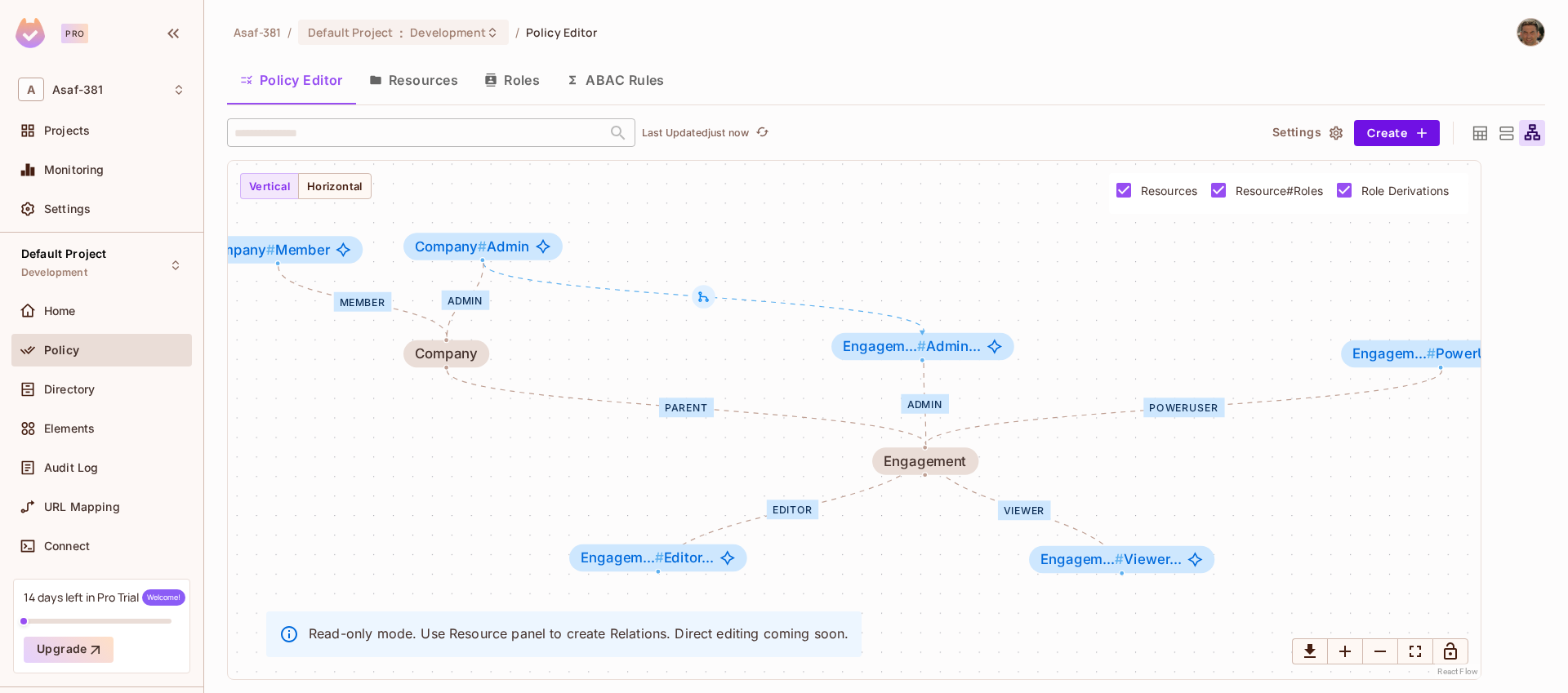
drag, startPoint x: 645, startPoint y: 533, endPoint x: 465, endPoint y: 457, distance: 195.4
click at [465, 457] on div "Admin PowerUser Editor Viewer parent Member Admin Engagement Engagem... # Admin…" at bounding box center [855, 420] width 1253 height 518
click at [704, 293] on icon at bounding box center [703, 297] width 14 height 14
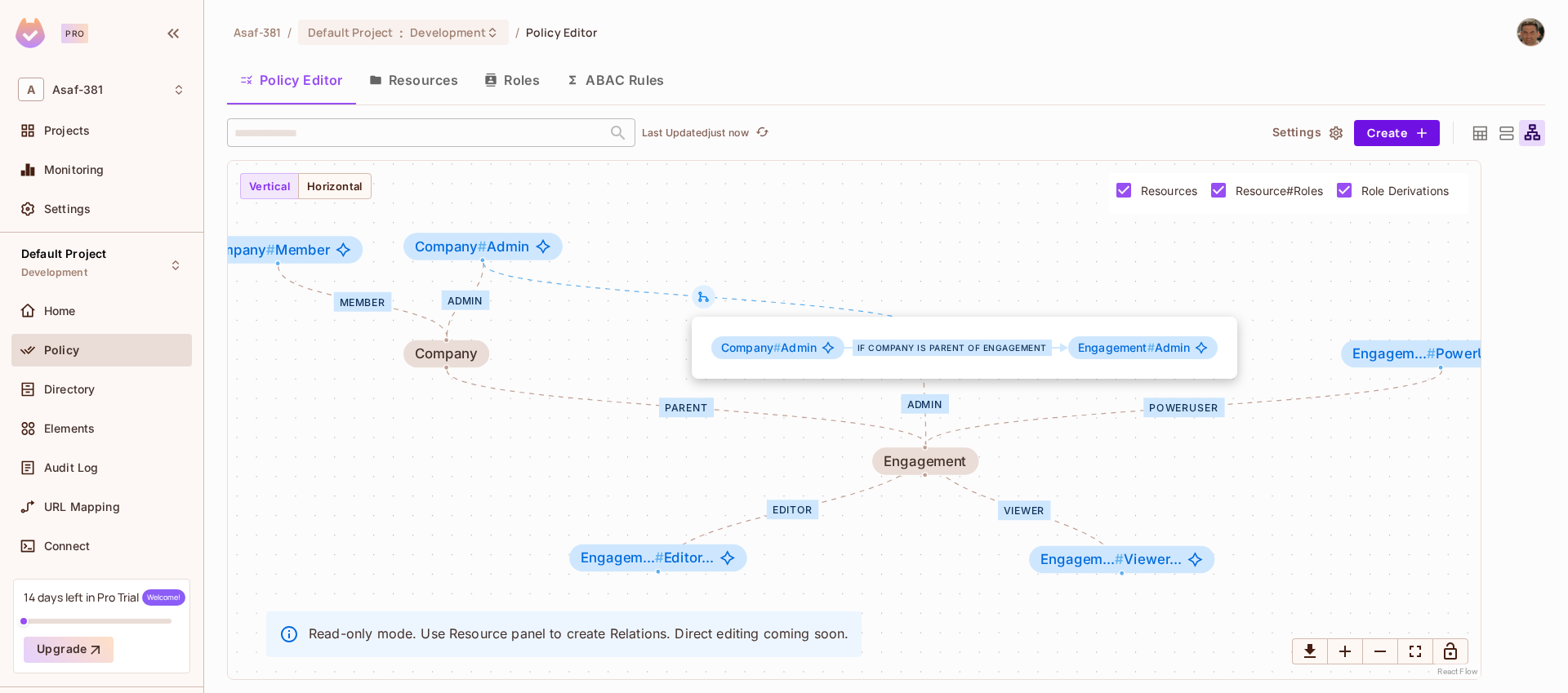
click at [557, 461] on div at bounding box center [784, 346] width 1568 height 693
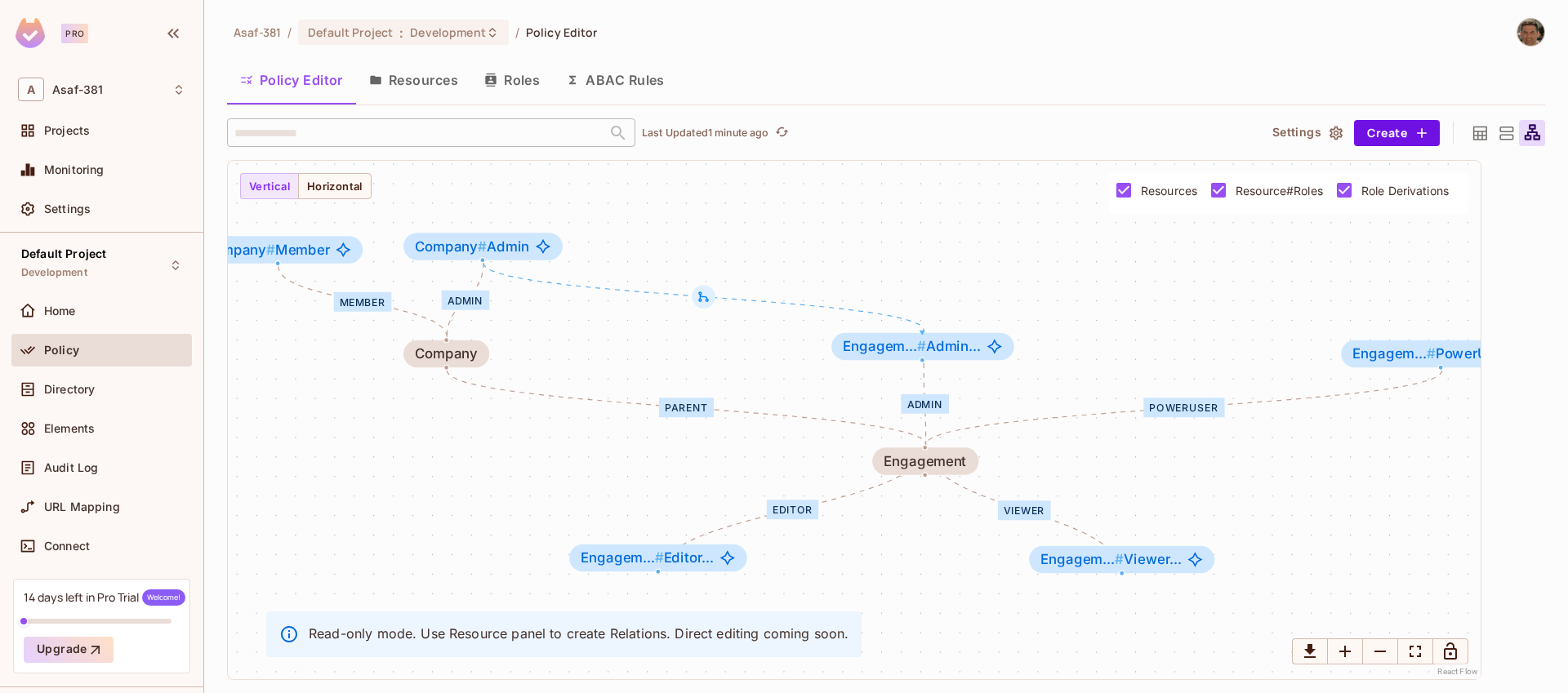
click at [930, 409] on div "Admin" at bounding box center [924, 404] width 48 height 19
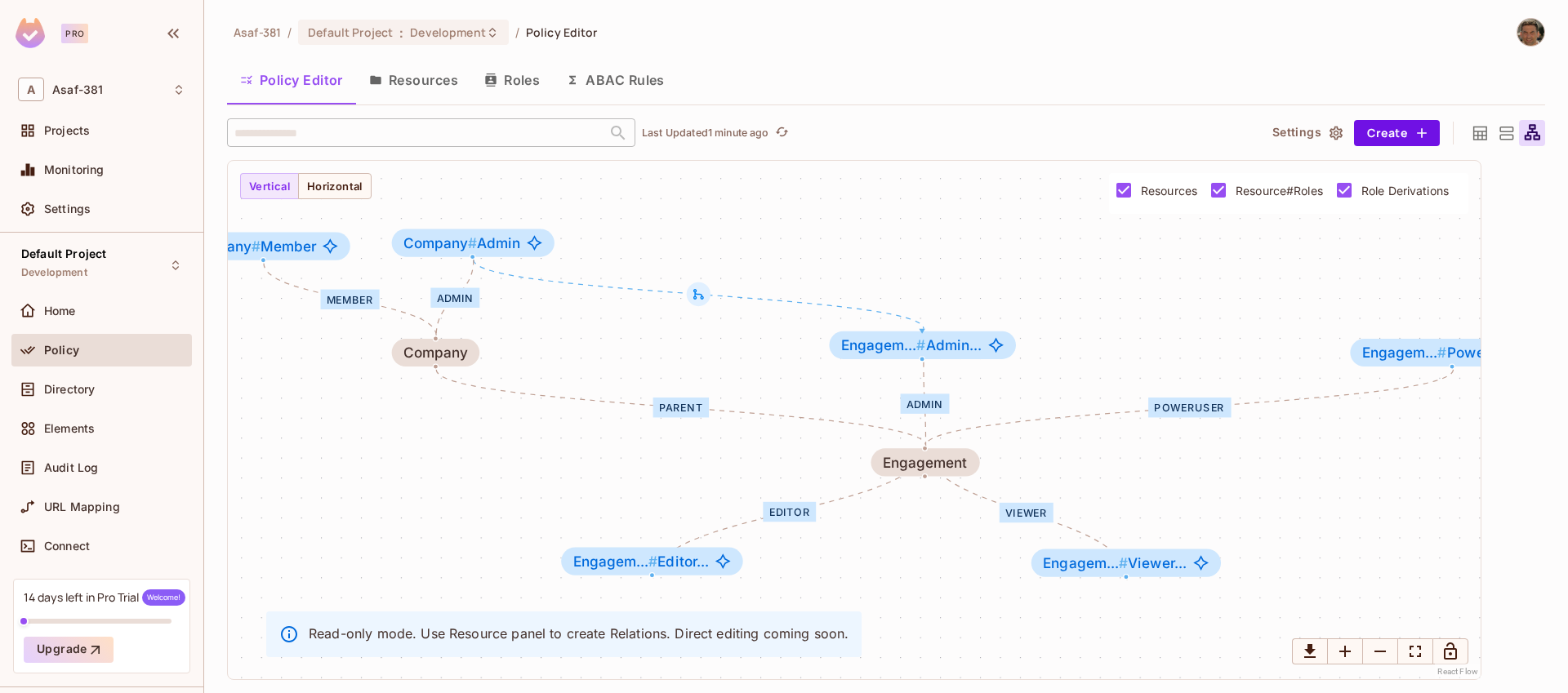
click at [930, 409] on div "Admin" at bounding box center [925, 404] width 49 height 19
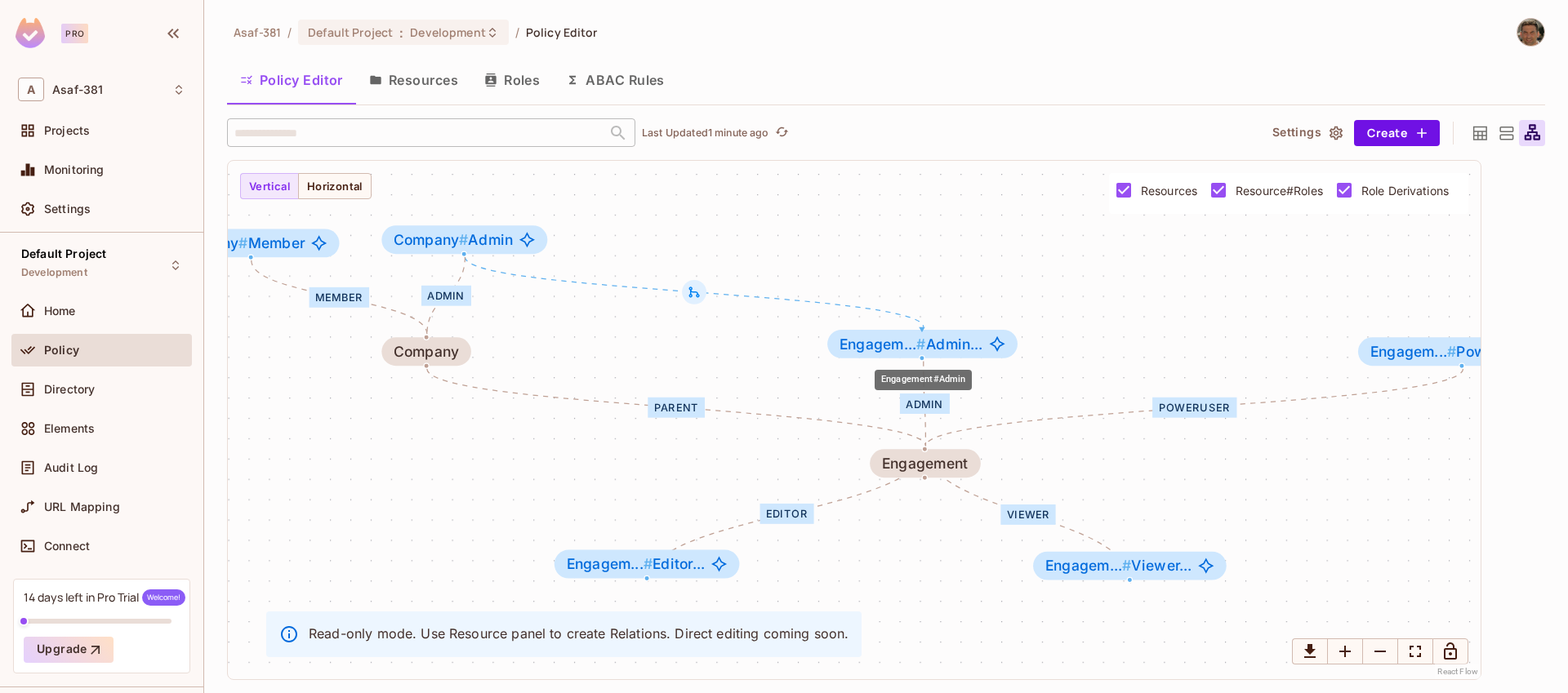
click at [928, 347] on span "Engagem... # Admin..." at bounding box center [911, 344] width 143 height 17
click at [1002, 346] on icon "Engagement#Admin" at bounding box center [998, 344] width 17 height 17
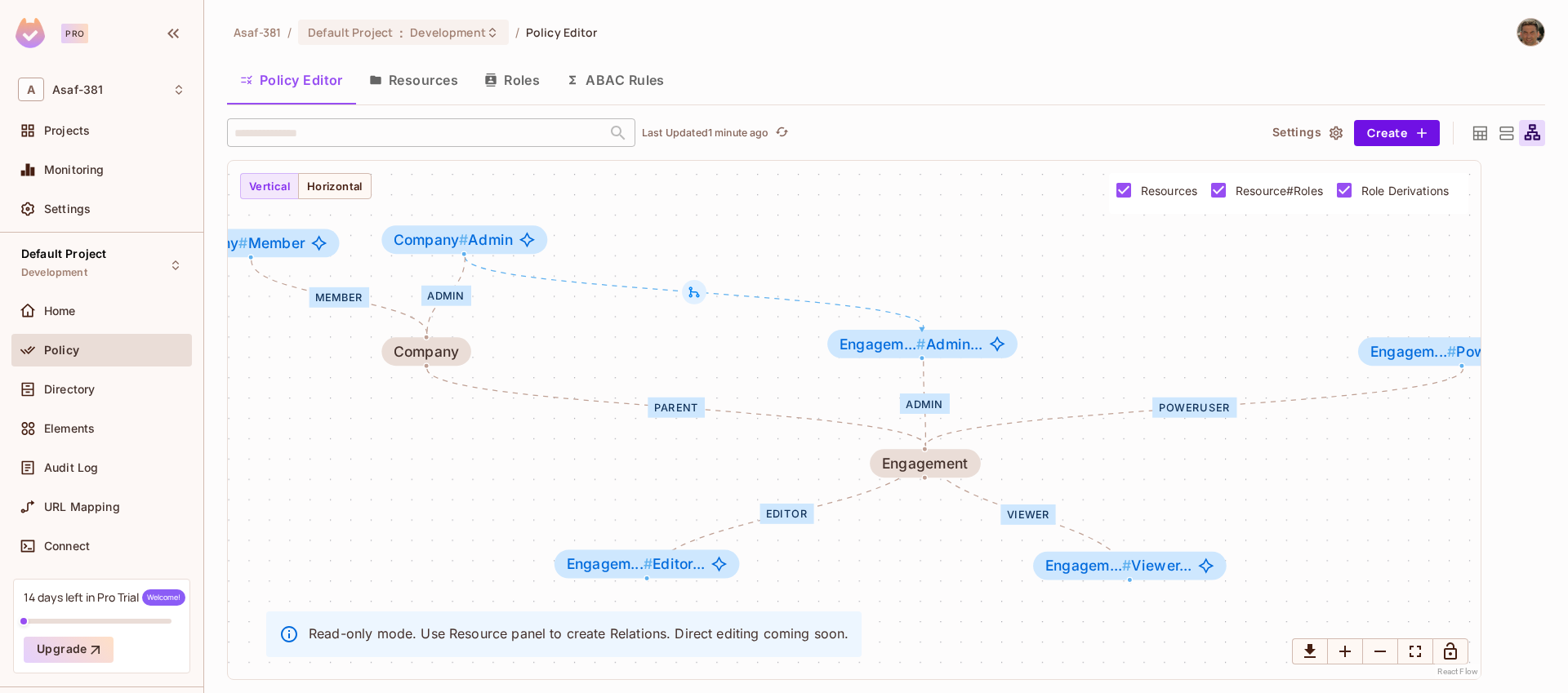
drag, startPoint x: 1024, startPoint y: 418, endPoint x: 1037, endPoint y: 453, distance: 37.3
click at [1025, 420] on icon "Edge from Engagement#PowerUser to Engagement" at bounding box center [1194, 407] width 538 height 78
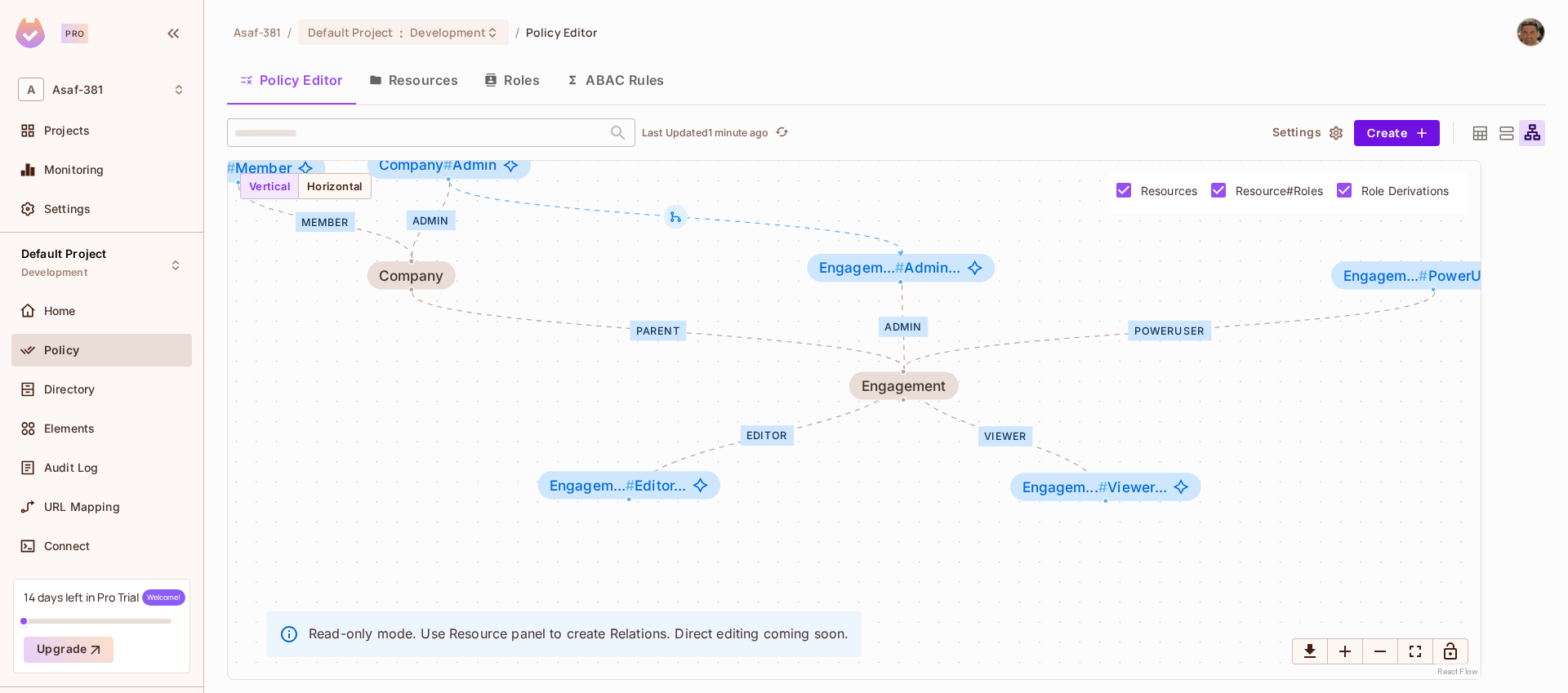
drag, startPoint x: 1099, startPoint y: 522, endPoint x: 1075, endPoint y: 444, distance: 81.6
click at [1075, 444] on div "Admin PowerUser Editor Viewer parent Member Admin Engagement Engagem... # Admin…" at bounding box center [855, 420] width 1253 height 518
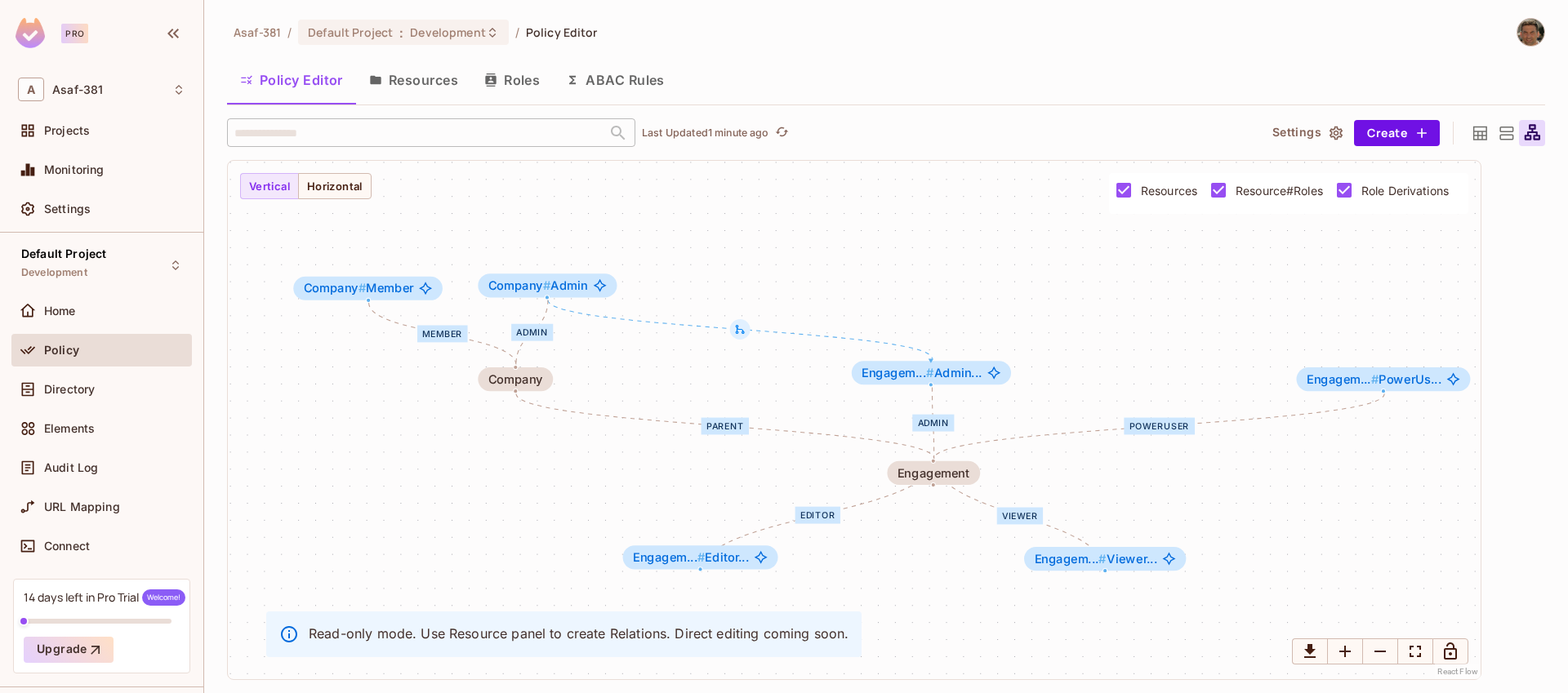
drag, startPoint x: 1094, startPoint y: 420, endPoint x: 1098, endPoint y: 499, distance: 79.1
click at [1098, 499] on div "Admin PowerUser Editor Viewer parent Member Admin Engagement Engagem... # Admin…" at bounding box center [855, 420] width 1253 height 518
